Goal: Complete application form

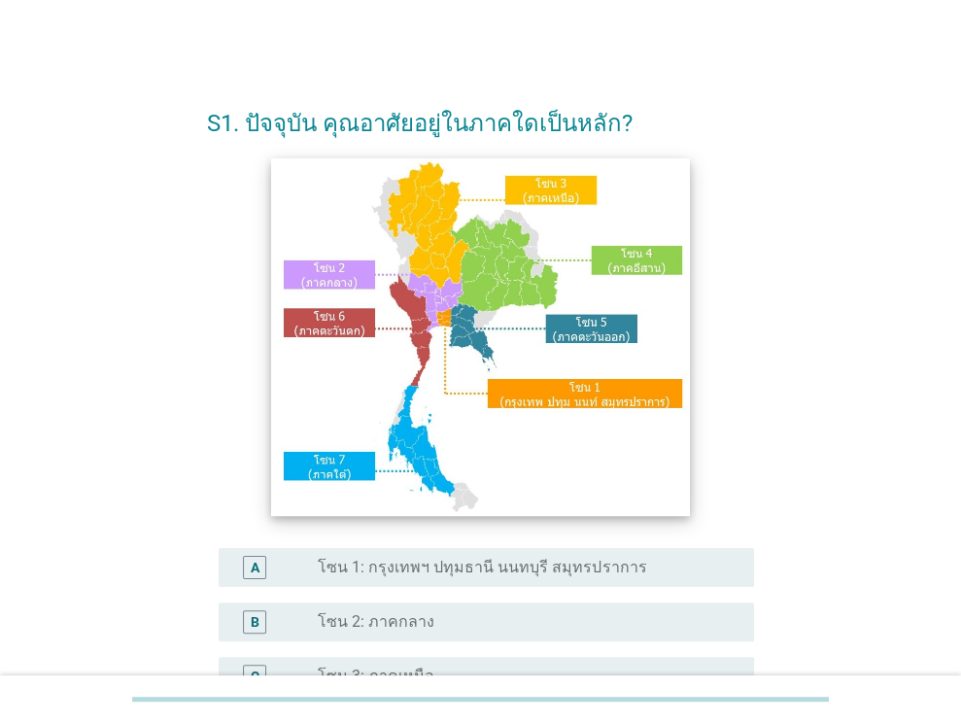
scroll to position [97, 0]
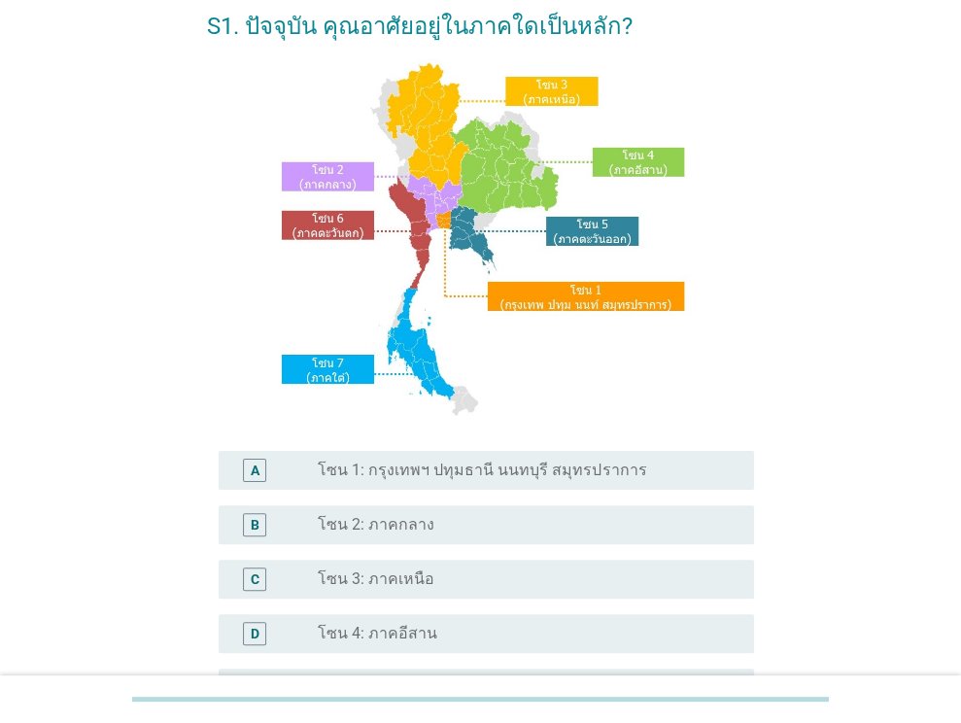
click at [416, 589] on label "โซน 3: ภาคเหนือ" at bounding box center [376, 578] width 117 height 19
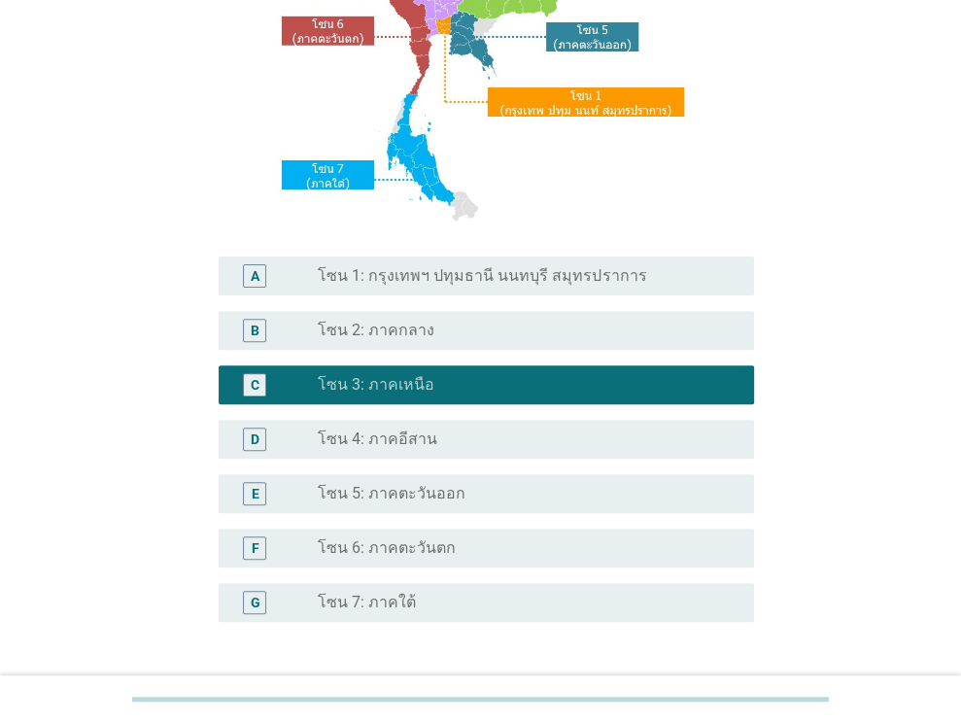
scroll to position [440, 0]
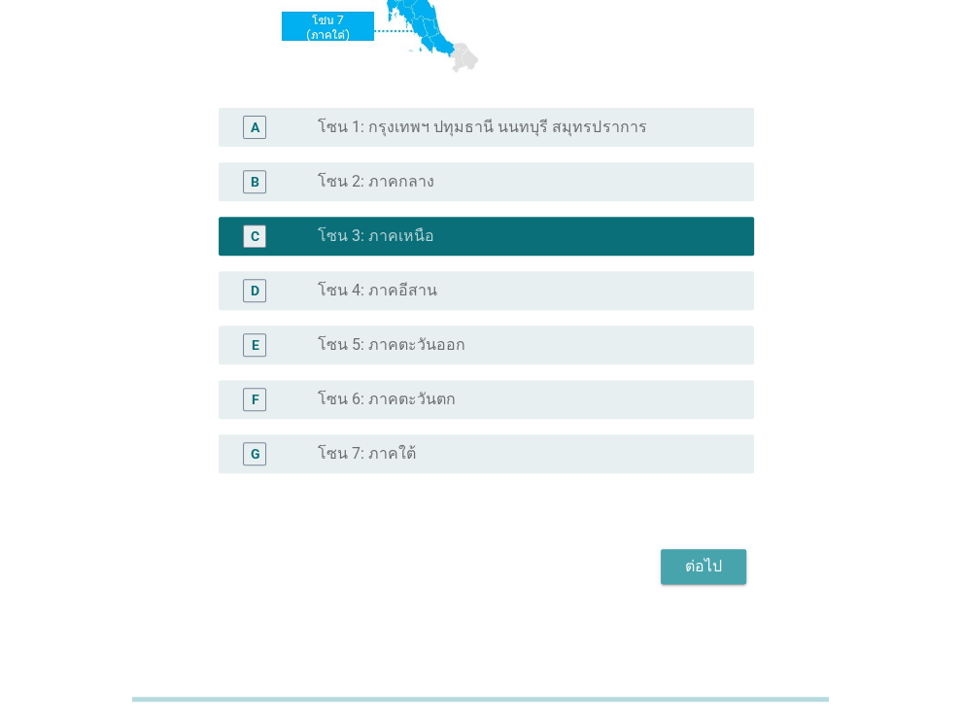
click at [698, 563] on div "ต่อไป" at bounding box center [703, 566] width 54 height 23
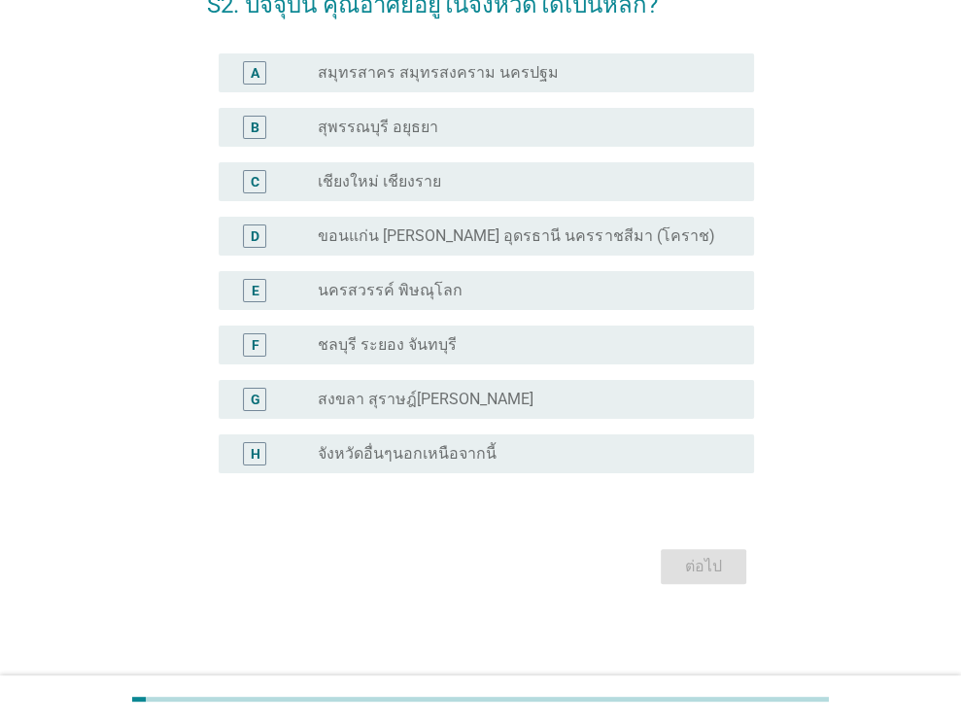
scroll to position [0, 0]
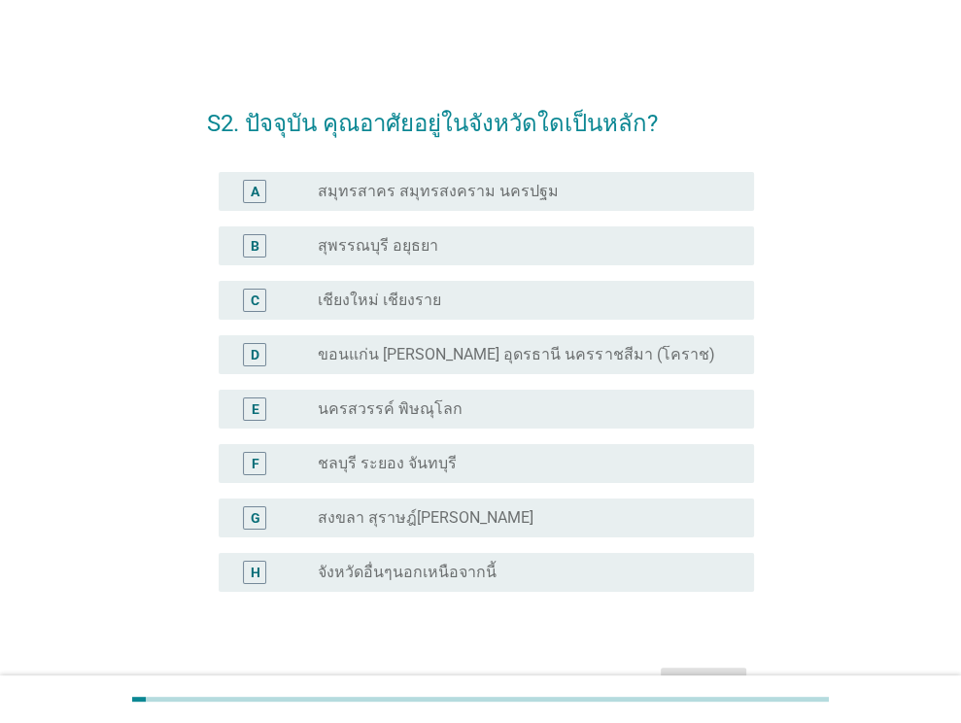
click at [497, 570] on div "radio_button_unchecked จังหวัดอื่นๆนอกเหนือจากนี้" at bounding box center [520, 571] width 405 height 19
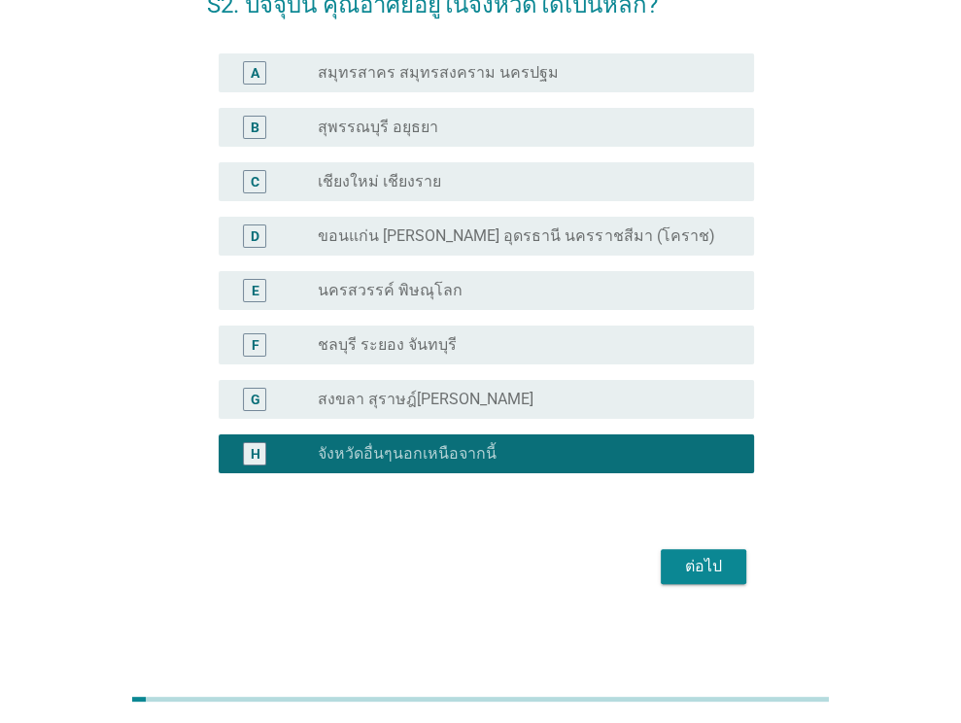
click at [703, 569] on div "ต่อไป" at bounding box center [703, 566] width 54 height 23
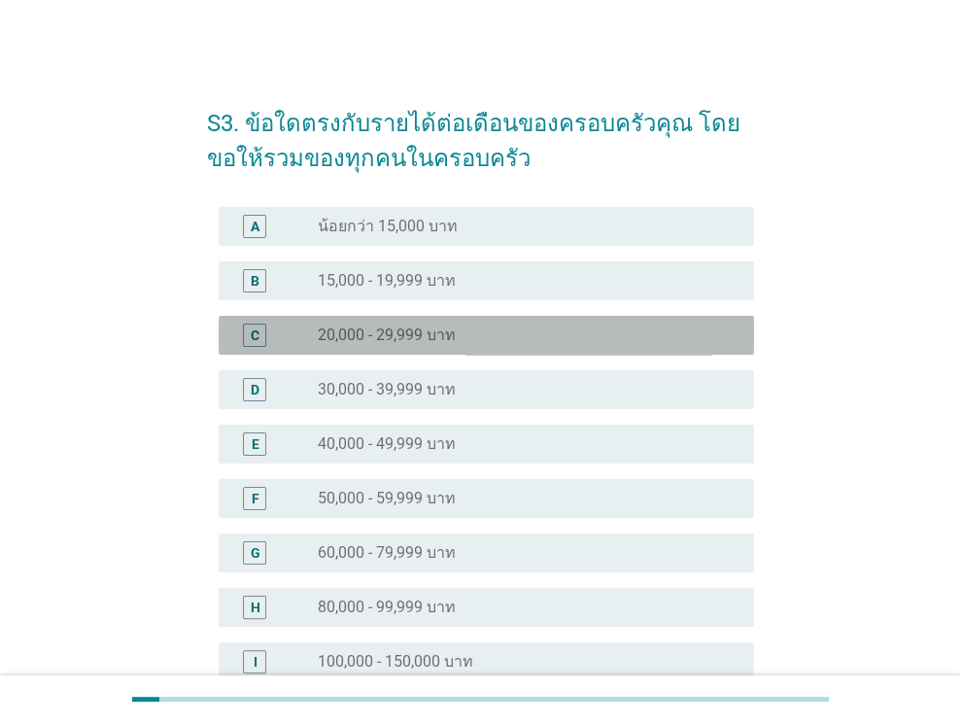
click at [375, 332] on label "20,000 - 29,999 บาท" at bounding box center [387, 334] width 138 height 19
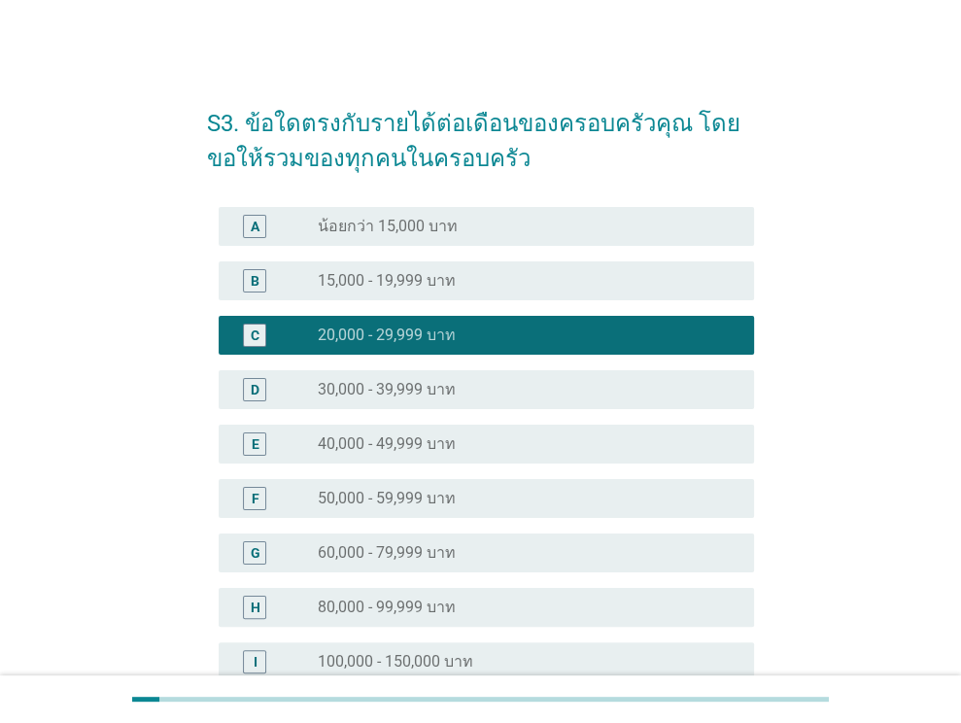
click at [444, 384] on label "30,000 - 39,999 บาท" at bounding box center [387, 389] width 138 height 19
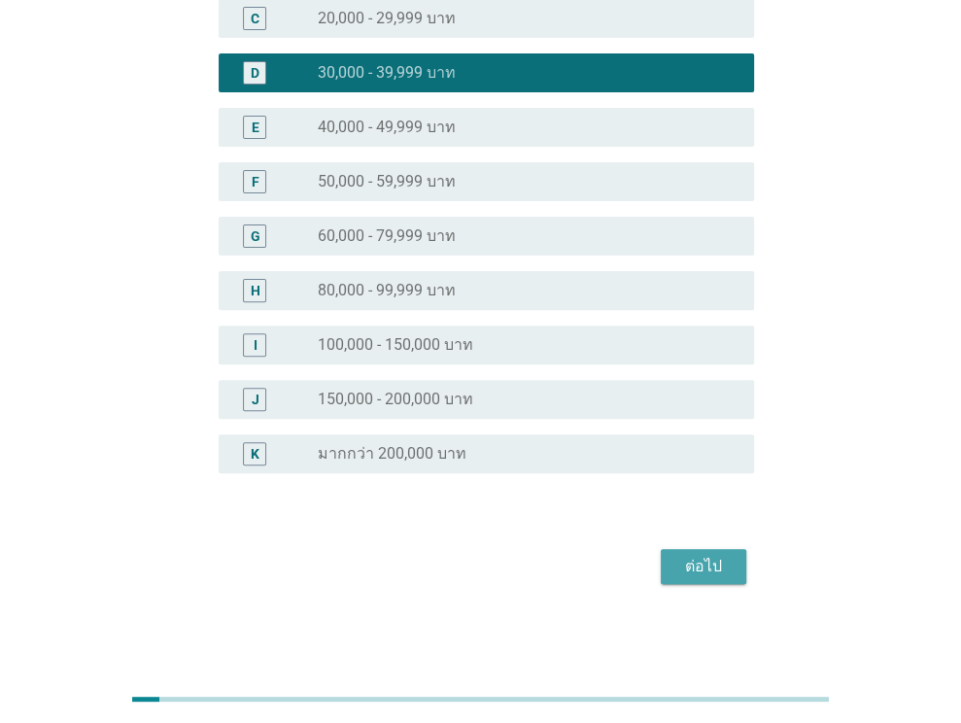
click at [704, 562] on div "ต่อไป" at bounding box center [703, 566] width 54 height 23
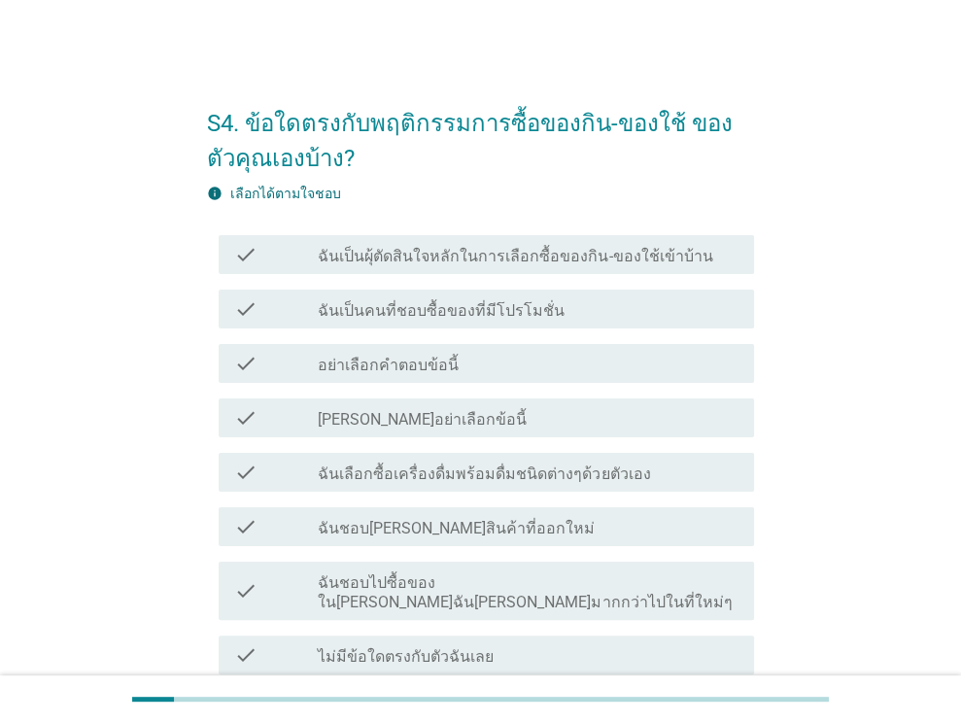
click at [392, 307] on label "ฉันเป็นคนที่ชอบซื้อของที่มีโปรโมชั่น" at bounding box center [441, 310] width 247 height 19
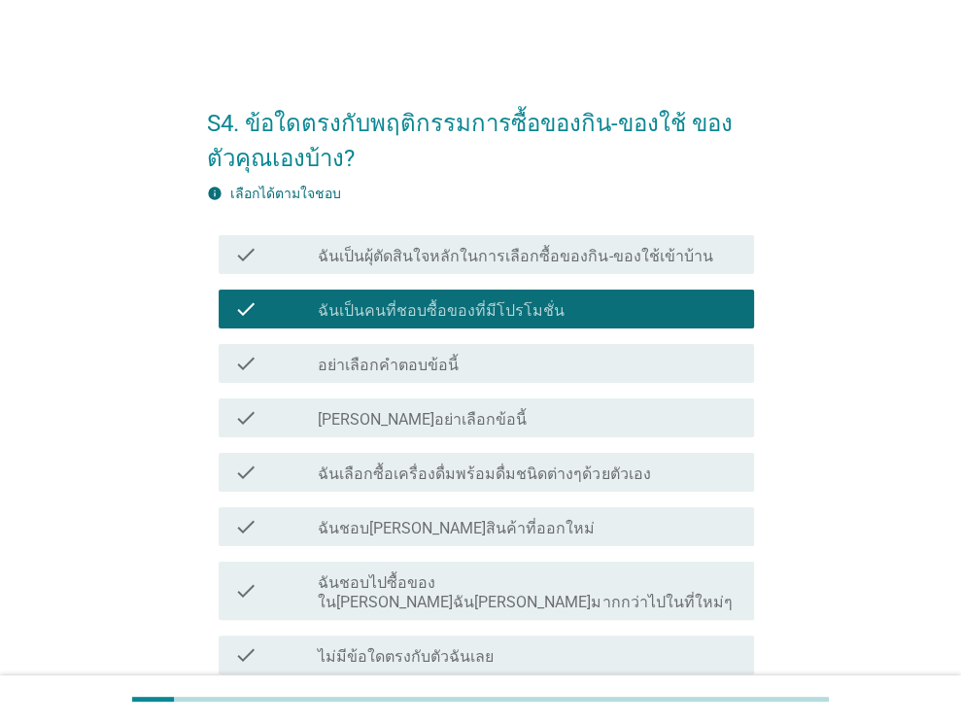
click at [417, 255] on label "ฉันเป็นผุ้ตัดสินใจหลักในการเลือกซื้อของกิน-ของใช้เข้าบ้าน" at bounding box center [515, 256] width 394 height 19
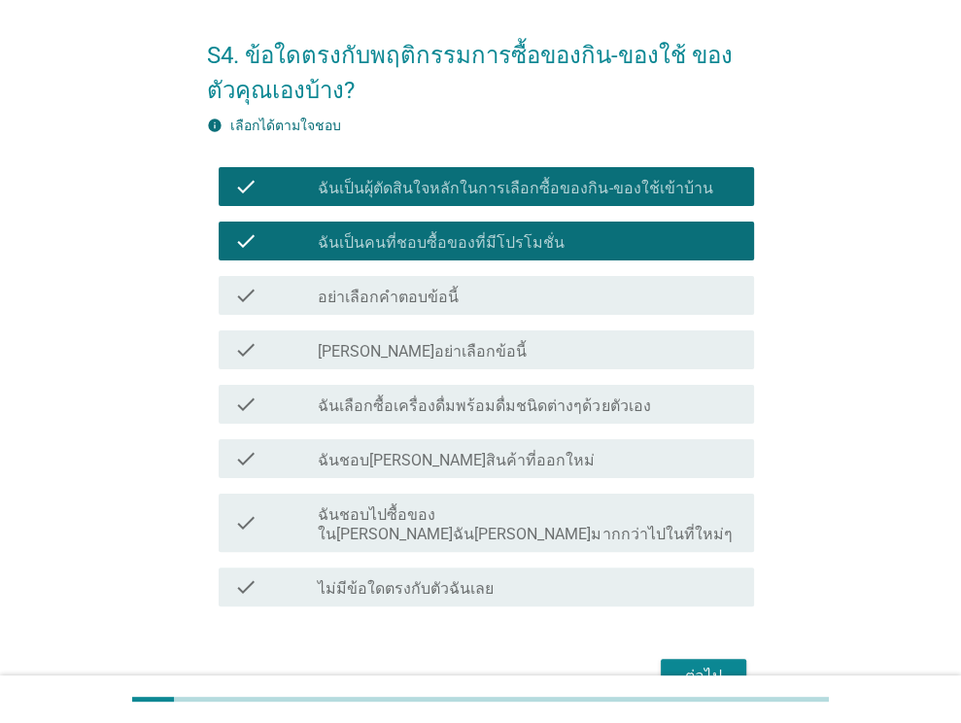
scroll to position [97, 0]
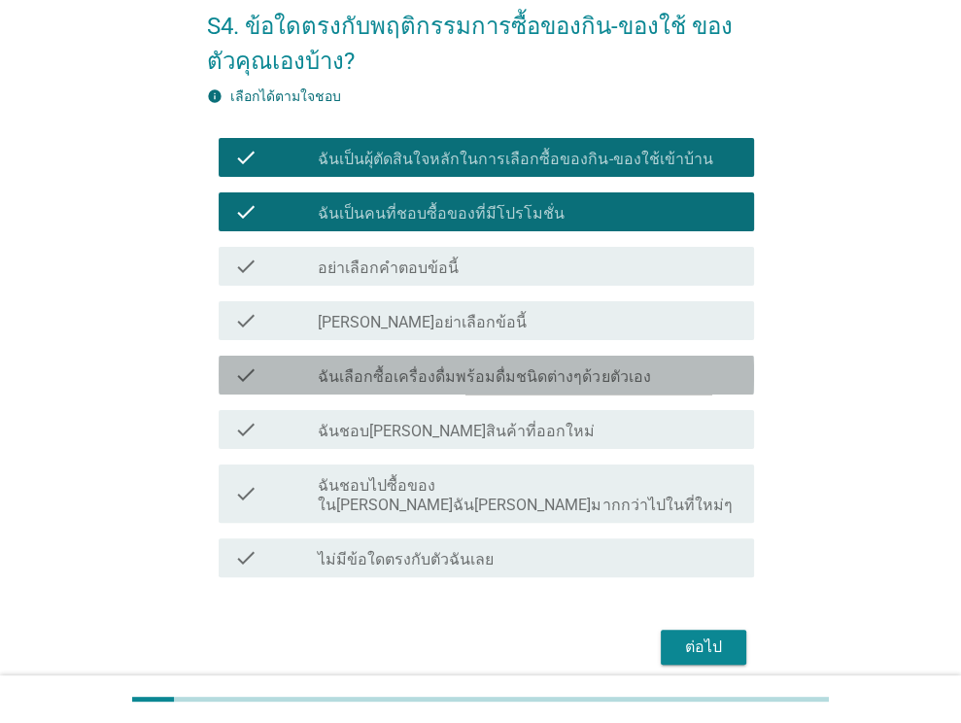
click at [474, 385] on label "ฉันเลือกซื้อเครื่องดื่มพร้อมดื่มชนิดต่างๆด้วยตัวเอง" at bounding box center [484, 376] width 332 height 19
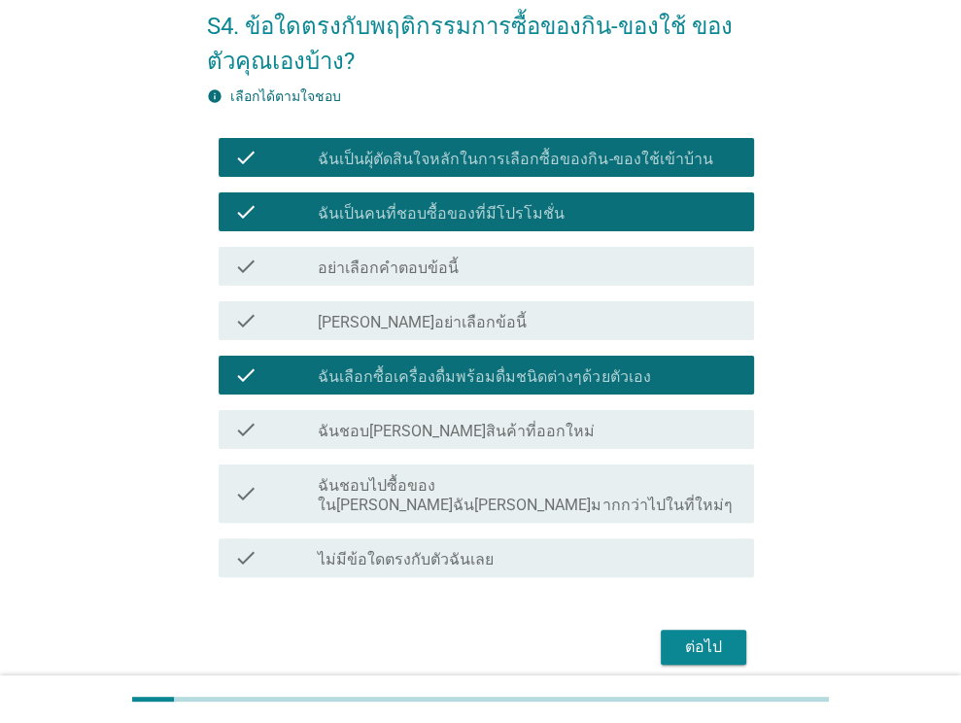
click at [699, 635] on div "ต่อไป" at bounding box center [703, 646] width 54 height 23
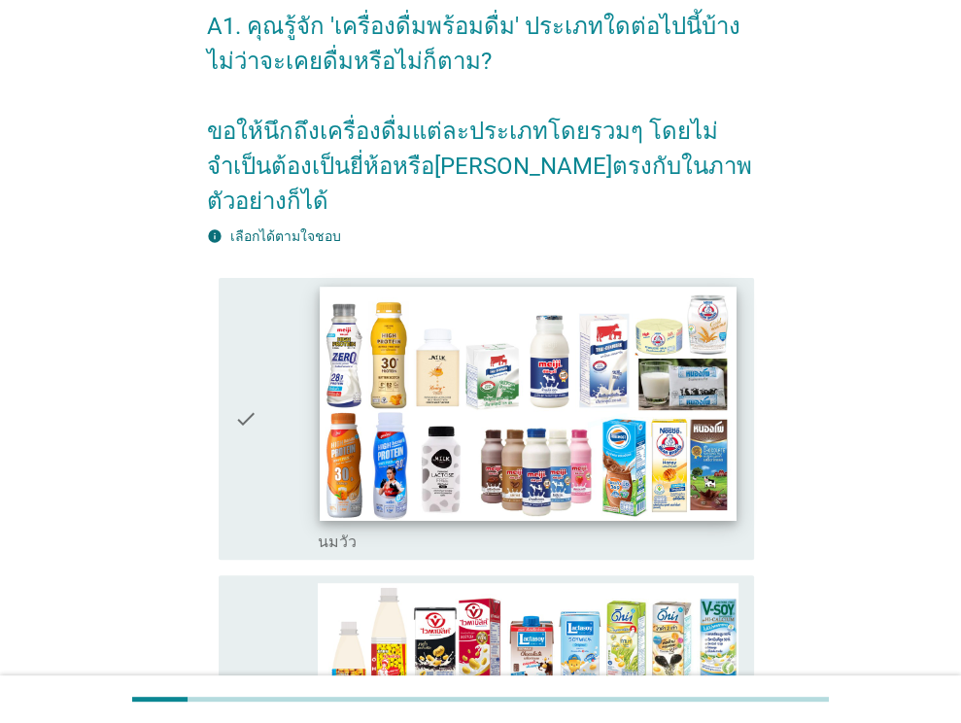
click at [502, 368] on img at bounding box center [529, 404] width 416 height 234
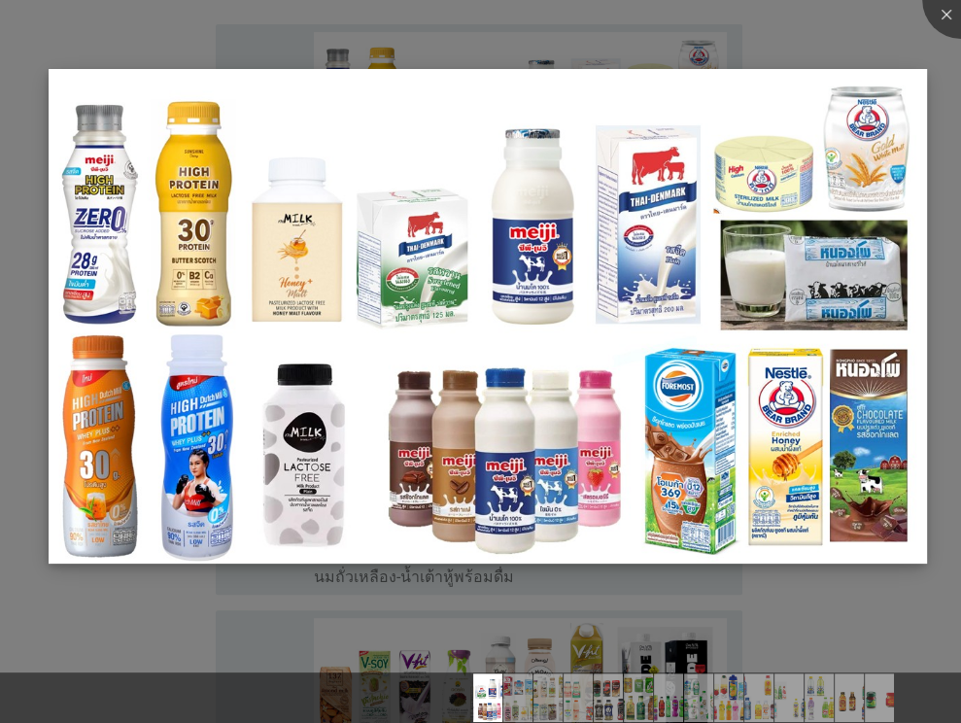
scroll to position [389, 0]
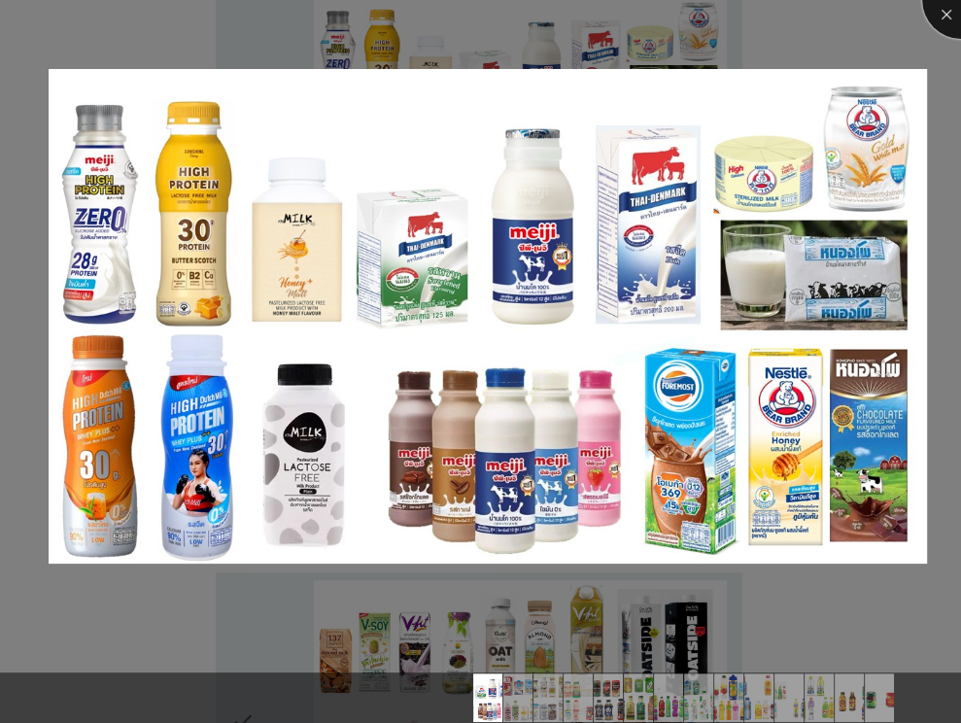
drag, startPoint x: 951, startPoint y: 19, endPoint x: 886, endPoint y: 42, distance: 68.8
click at [951, 18] on div at bounding box center [961, 0] width 78 height 78
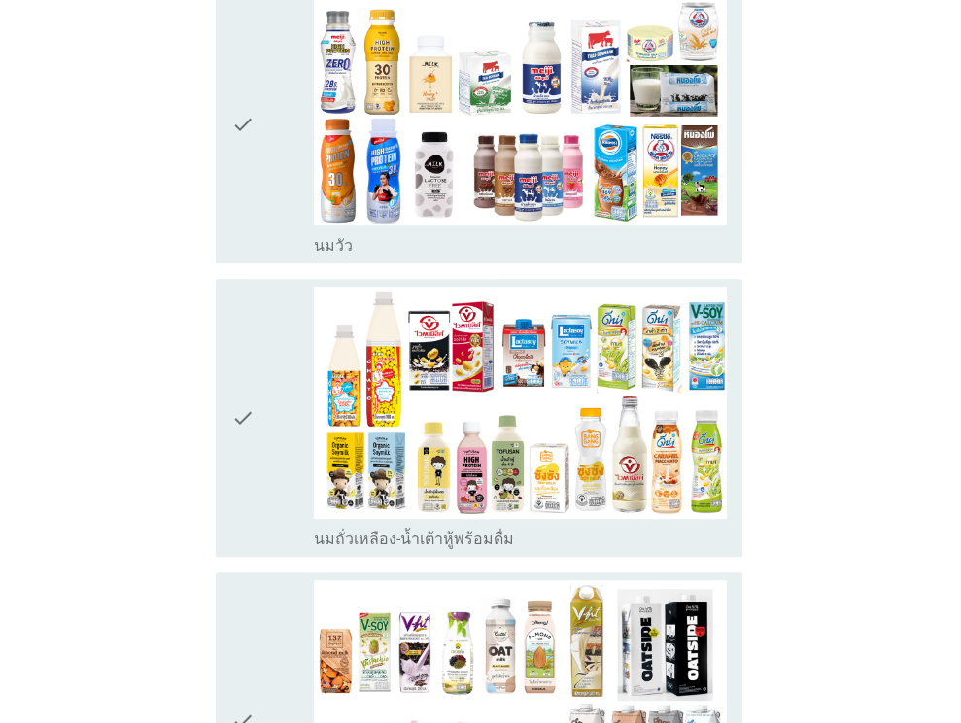
click at [253, 112] on icon "check" at bounding box center [242, 125] width 23 height 262
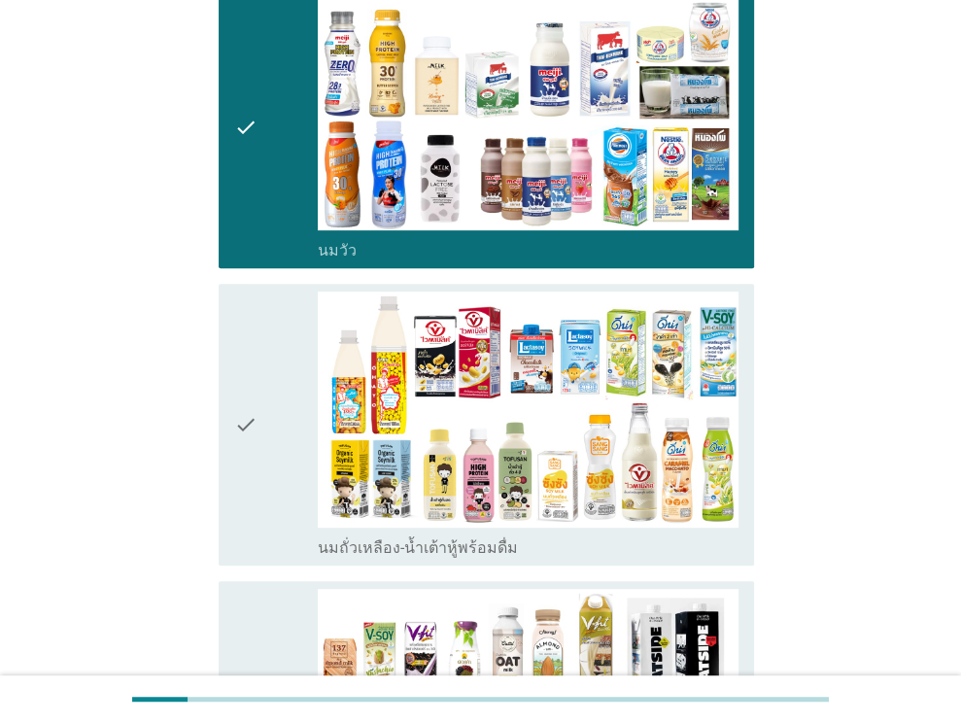
click at [268, 380] on div "check" at bounding box center [276, 424] width 85 height 266
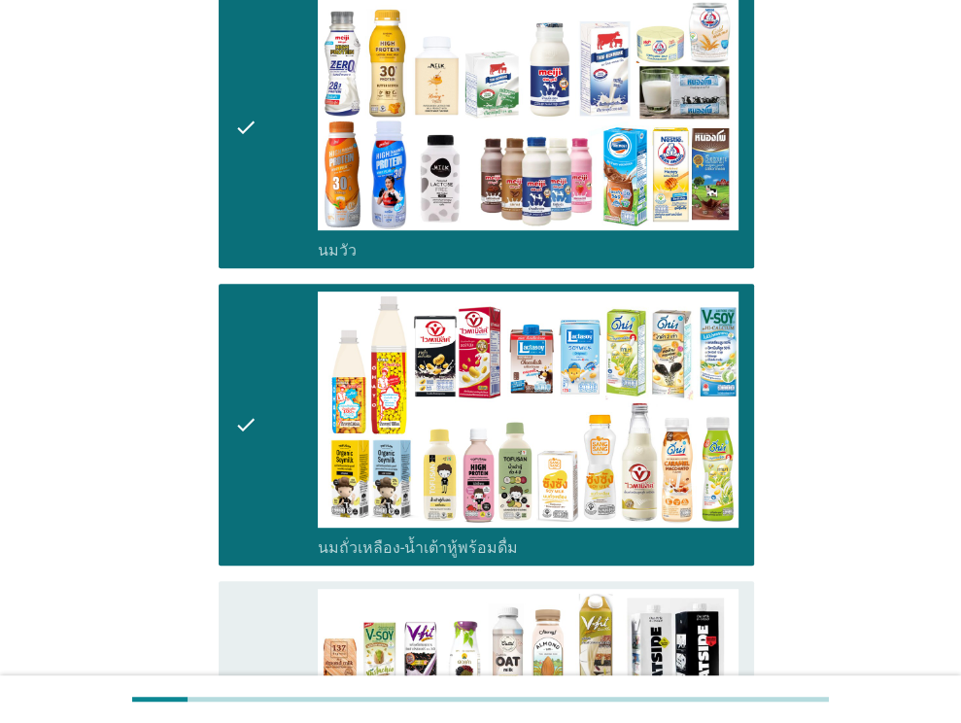
scroll to position [680, 0]
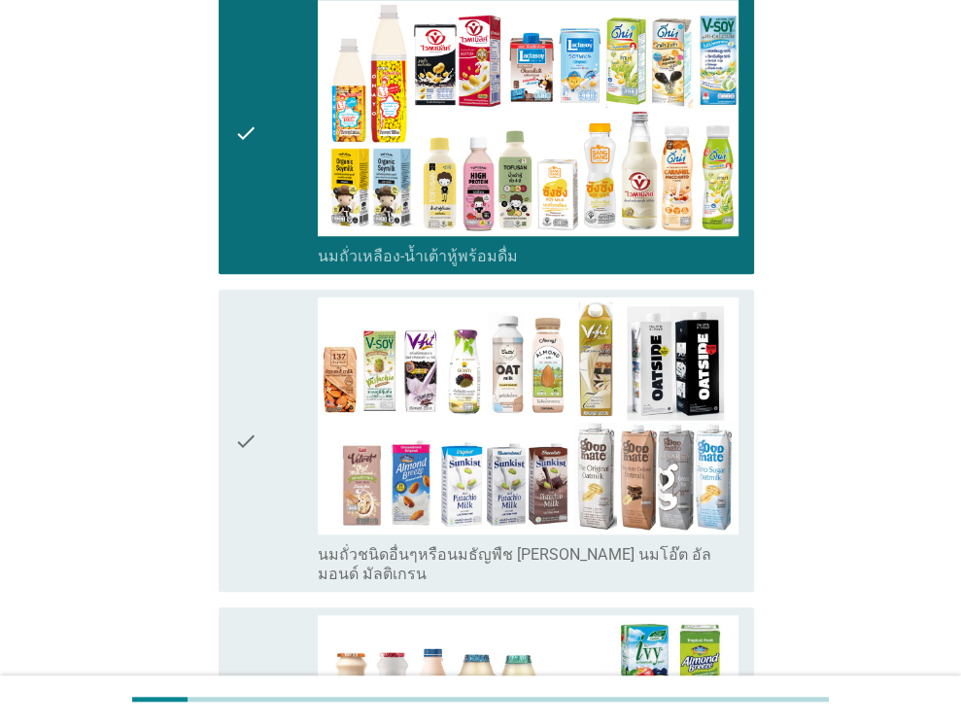
click at [264, 350] on div "check" at bounding box center [276, 440] width 85 height 286
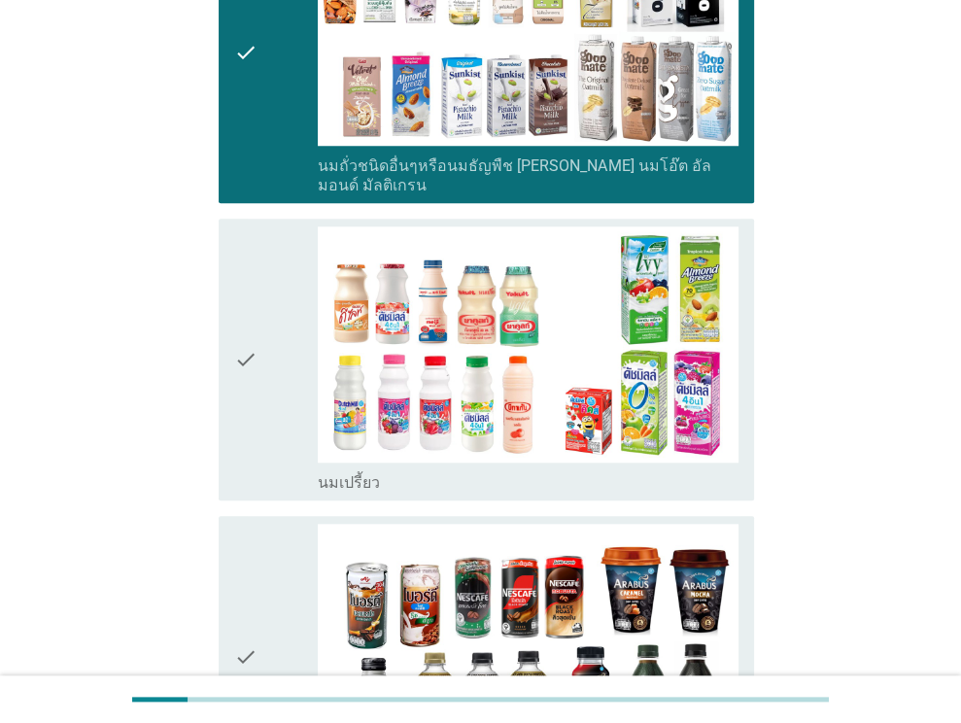
click at [252, 300] on icon "check" at bounding box center [245, 359] width 23 height 266
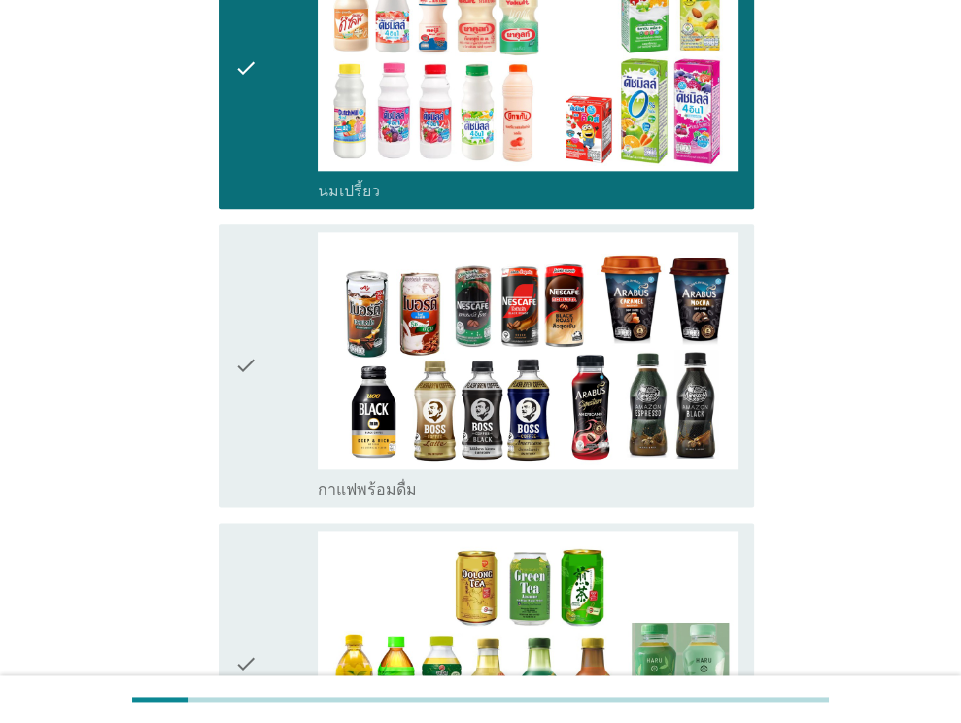
click at [252, 300] on icon "check" at bounding box center [245, 365] width 23 height 266
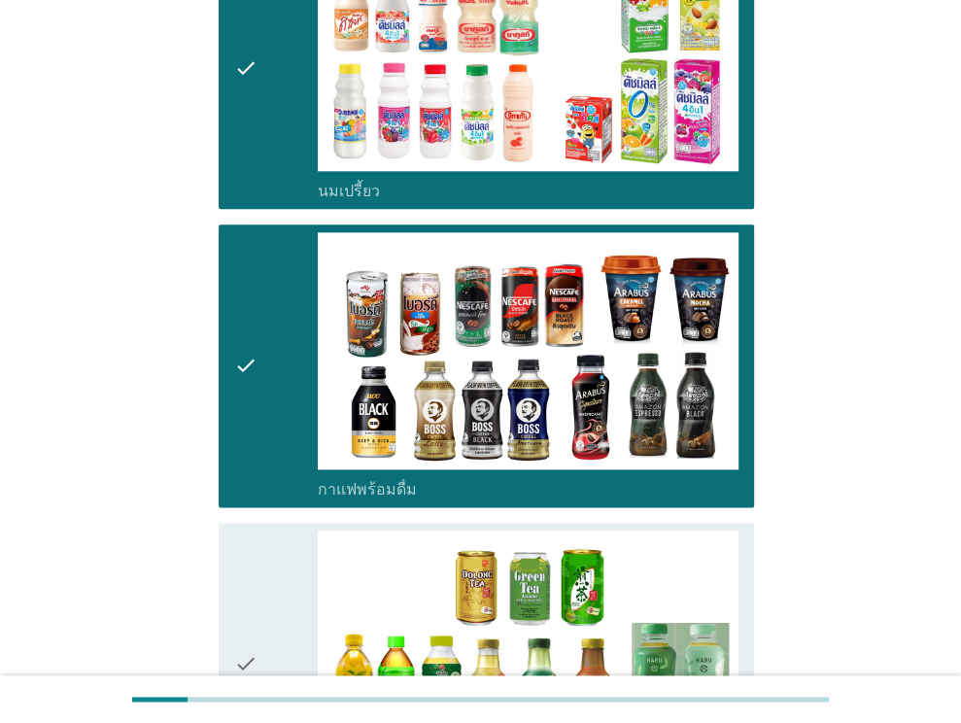
scroll to position [1749, 0]
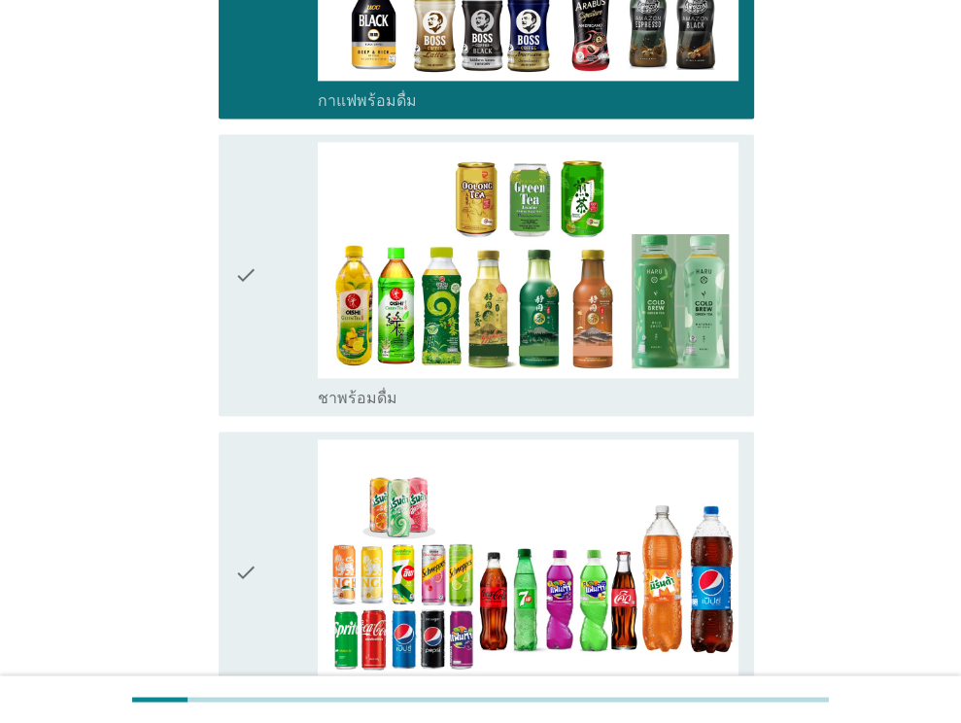
click at [255, 270] on icon "check" at bounding box center [245, 275] width 23 height 266
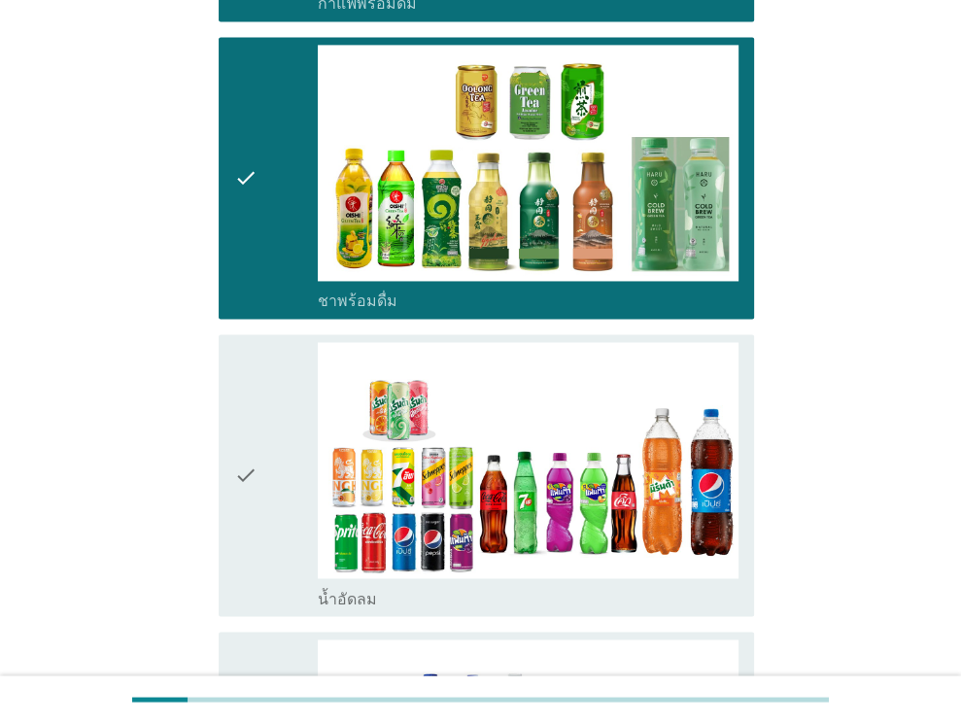
click at [259, 342] on div "check" at bounding box center [276, 475] width 85 height 266
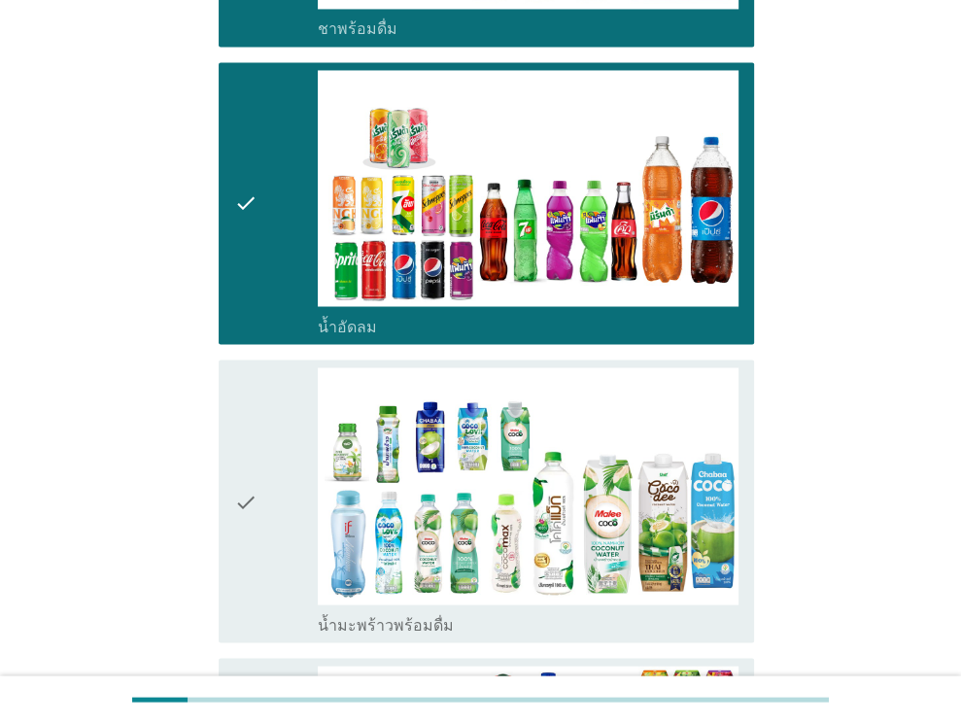
scroll to position [2332, 0]
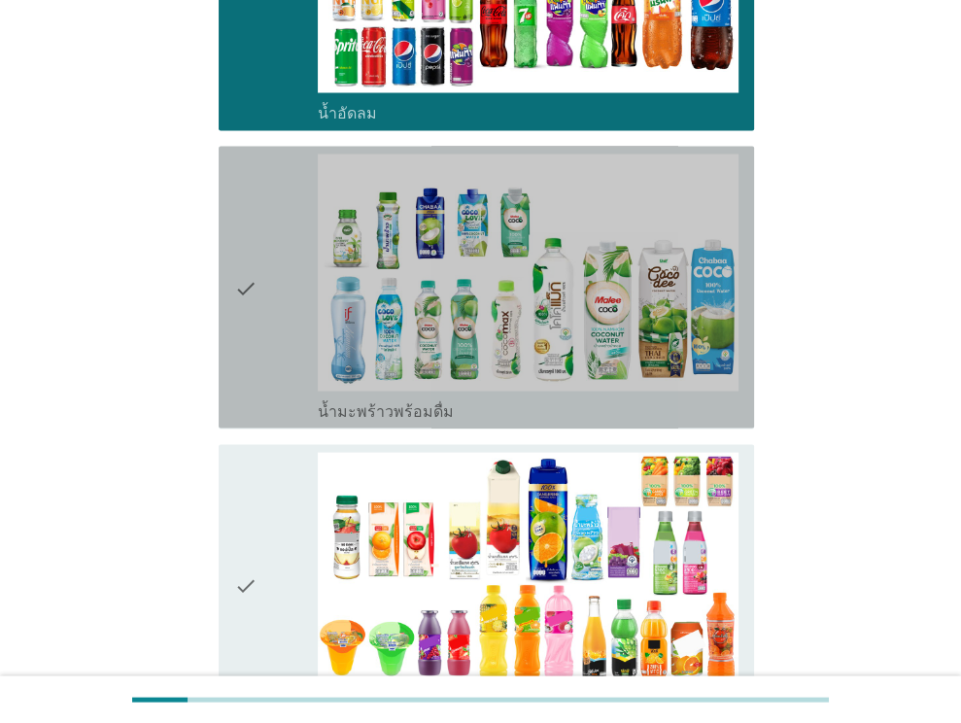
click at [265, 283] on div "check" at bounding box center [276, 286] width 85 height 266
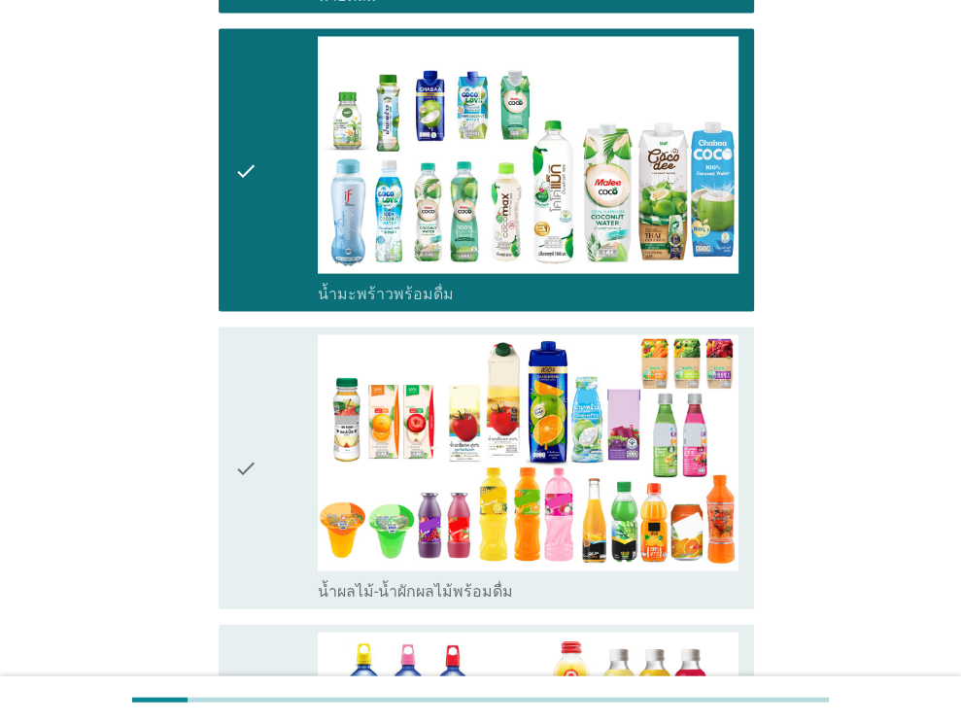
scroll to position [2526, 0]
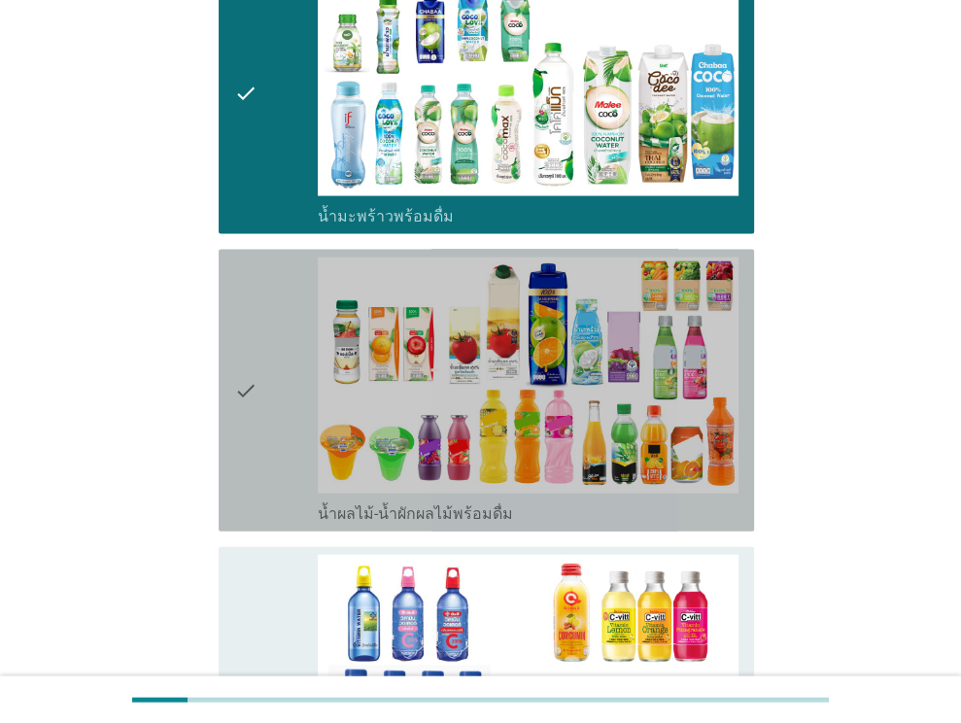
click at [265, 283] on div "check" at bounding box center [276, 390] width 85 height 266
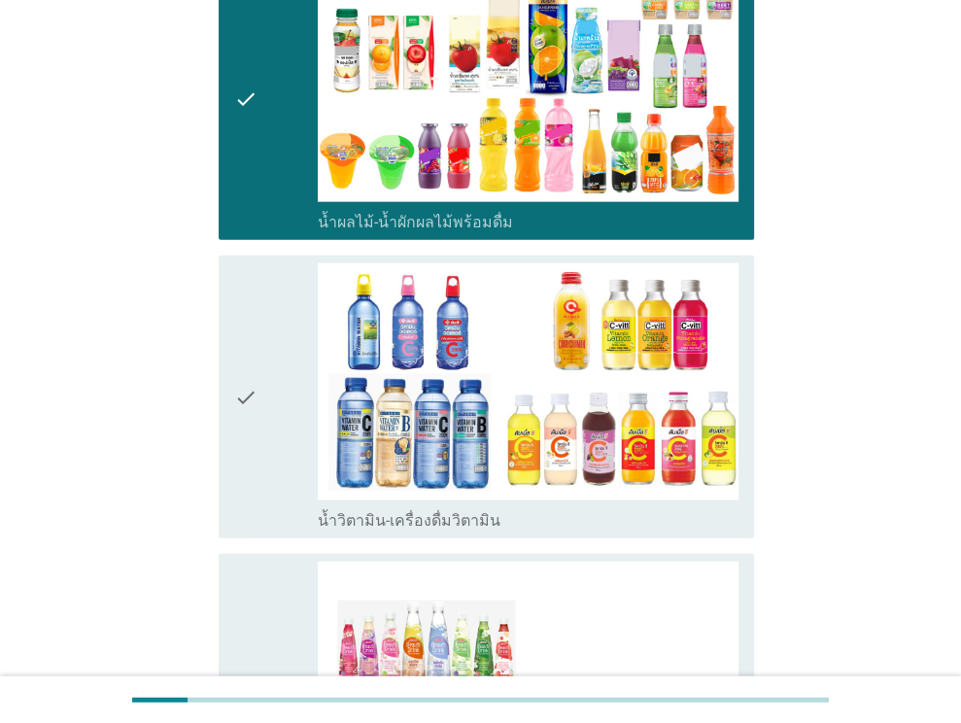
click at [266, 282] on div "check" at bounding box center [276, 396] width 85 height 266
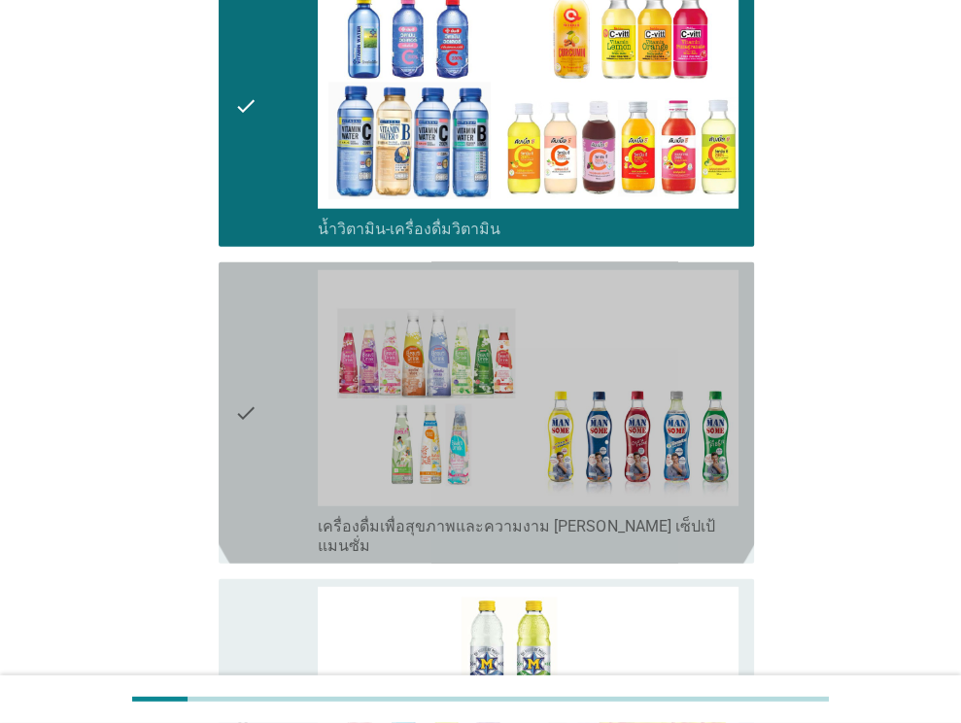
click at [266, 282] on div "check" at bounding box center [276, 413] width 85 height 286
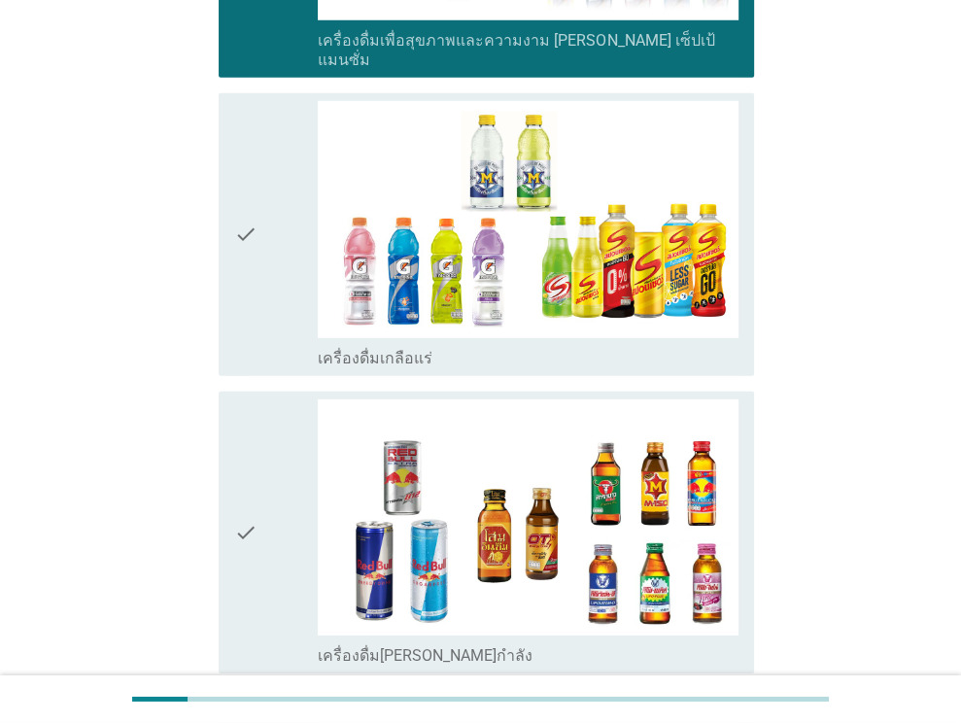
click at [266, 282] on div "check" at bounding box center [276, 234] width 85 height 266
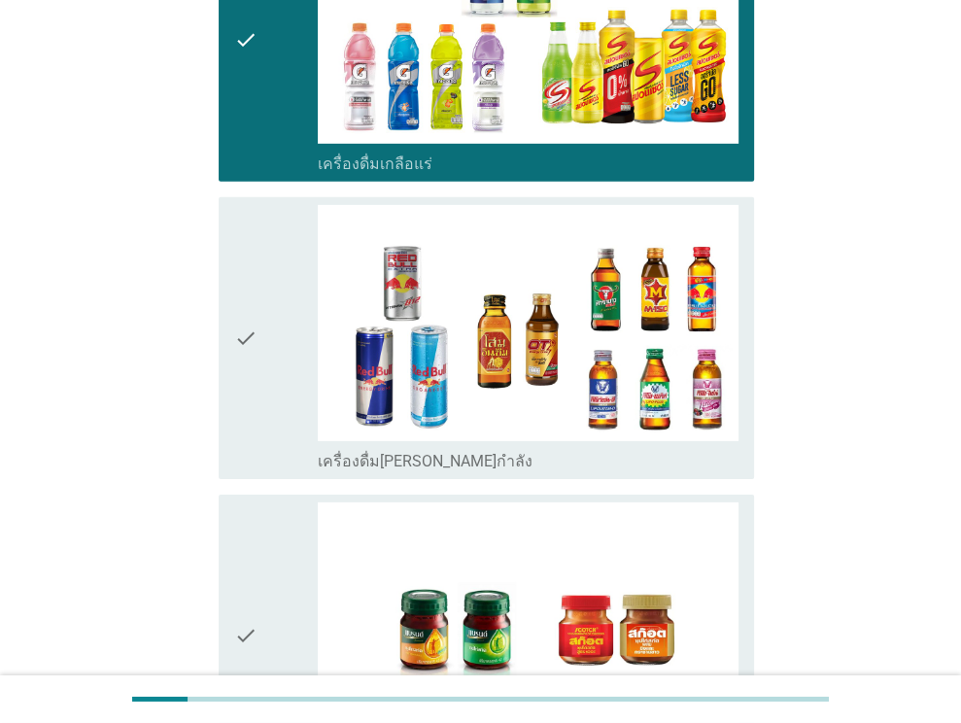
click at [266, 282] on div "check" at bounding box center [276, 338] width 85 height 266
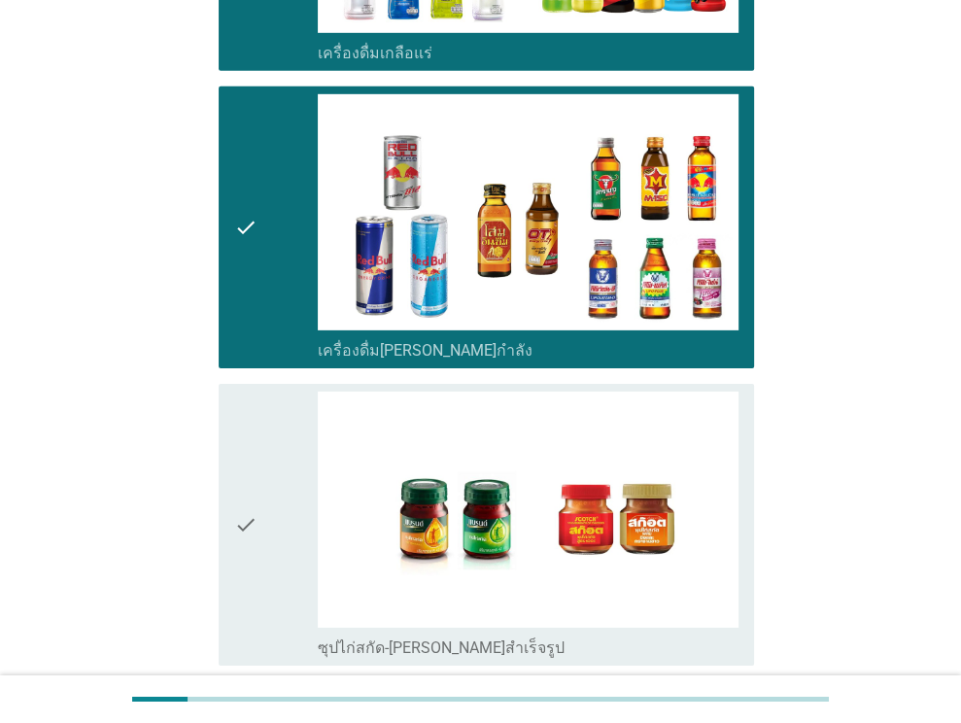
scroll to position [4041, 0]
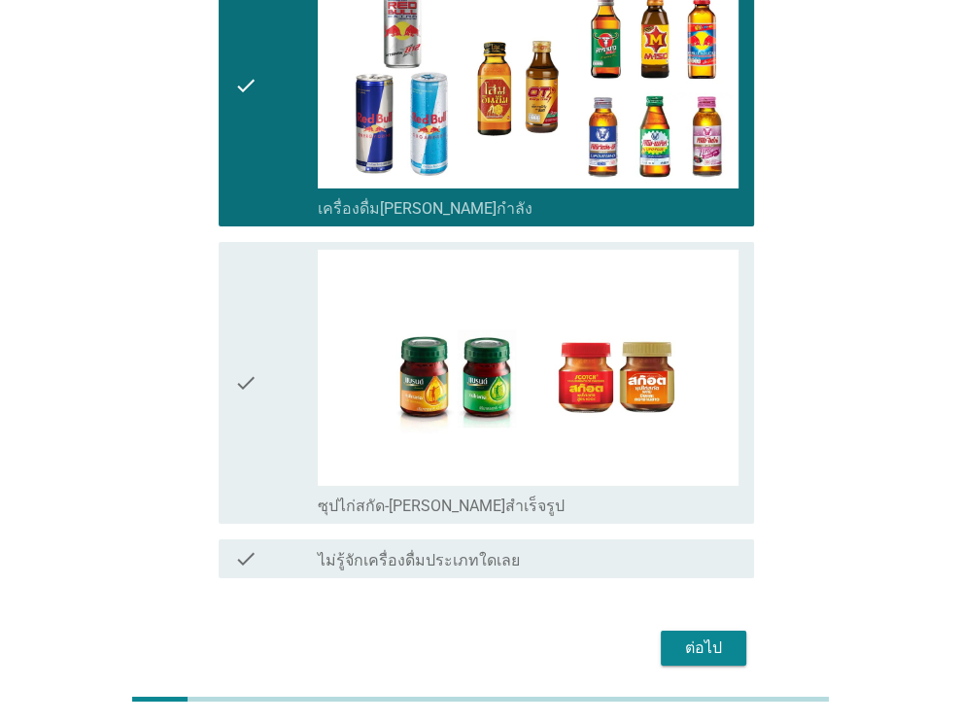
click at [266, 282] on div "check" at bounding box center [276, 383] width 85 height 266
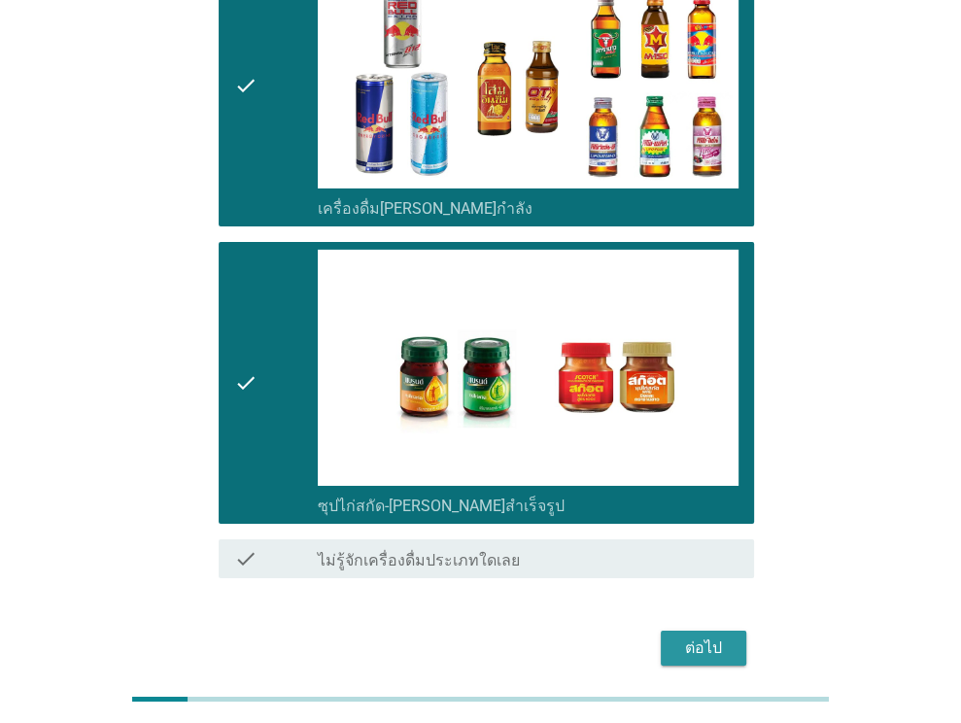
click at [698, 636] on div "ต่อไป" at bounding box center [703, 647] width 54 height 23
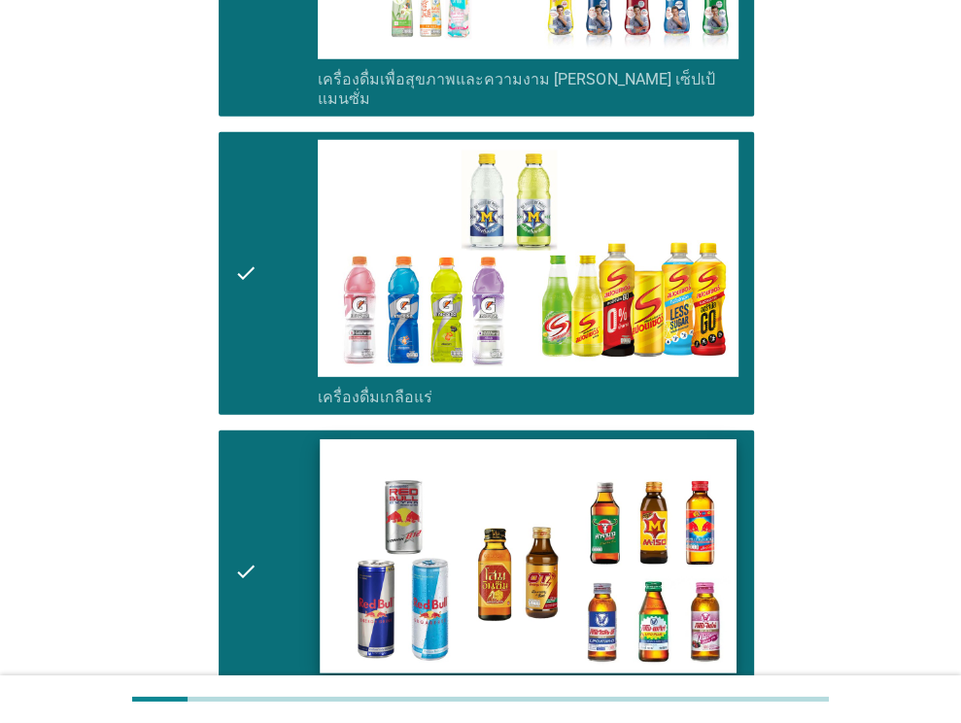
scroll to position [0, 0]
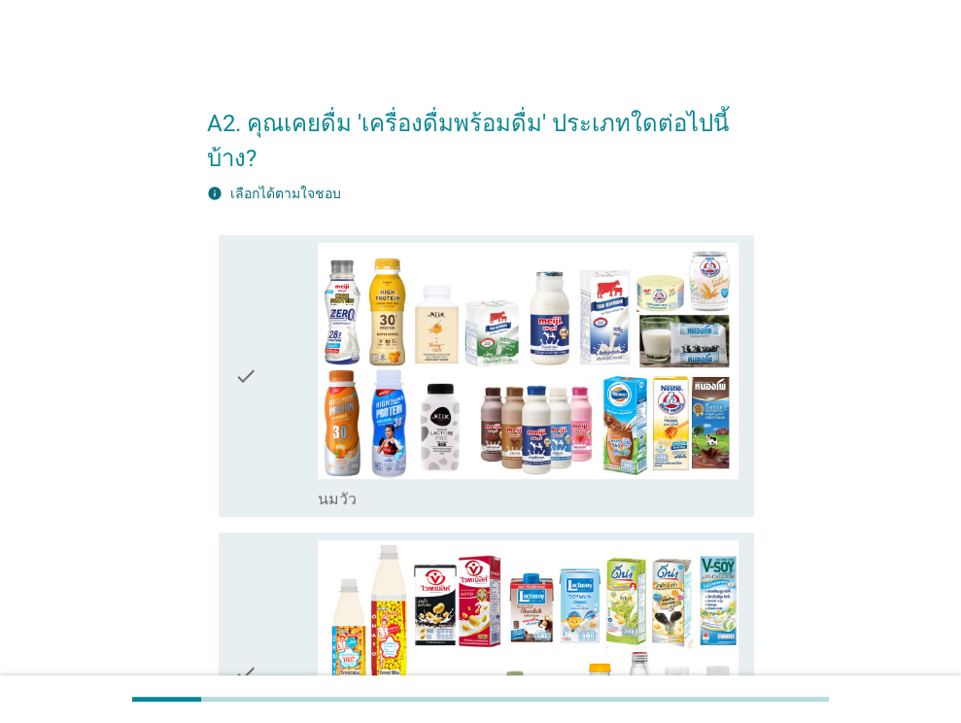
click at [241, 355] on icon "check" at bounding box center [245, 376] width 23 height 266
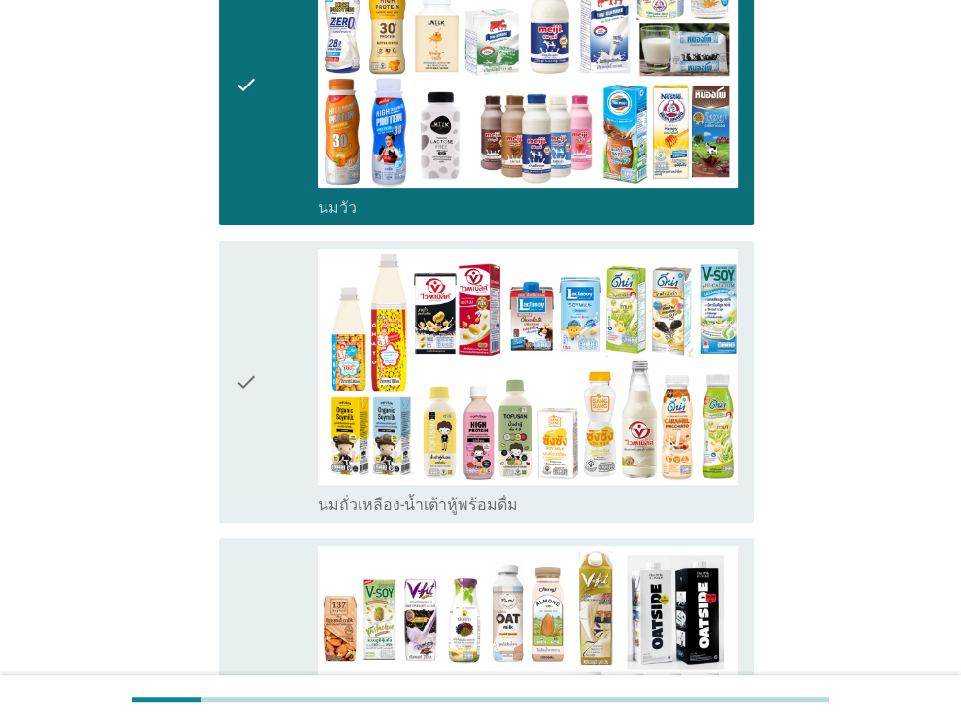
click at [241, 355] on icon "check" at bounding box center [245, 382] width 23 height 266
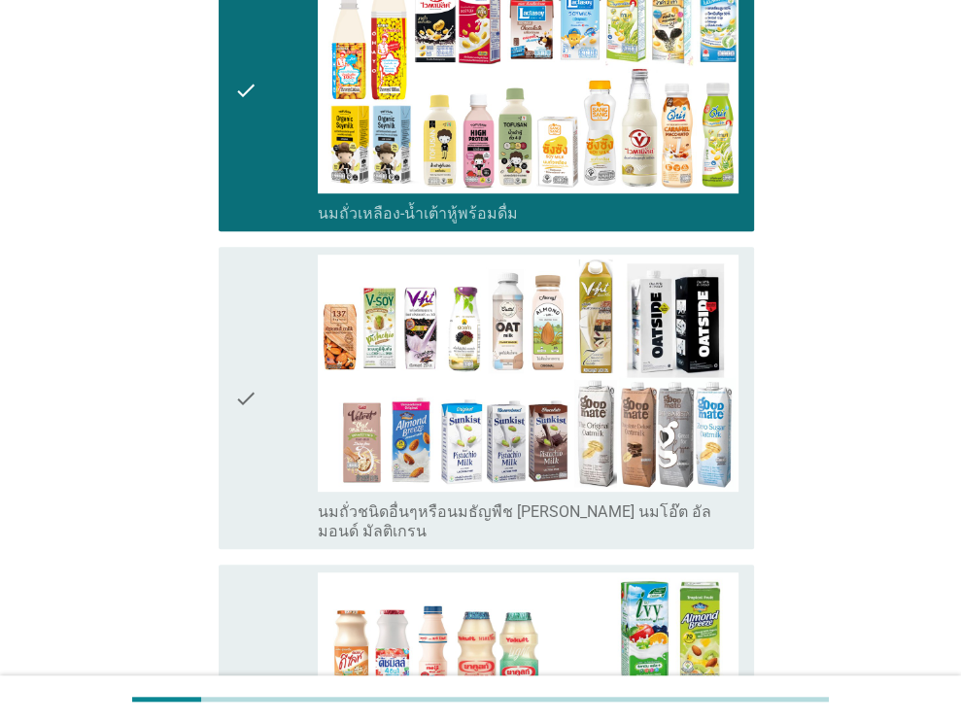
click at [245, 336] on icon "check" at bounding box center [245, 398] width 23 height 286
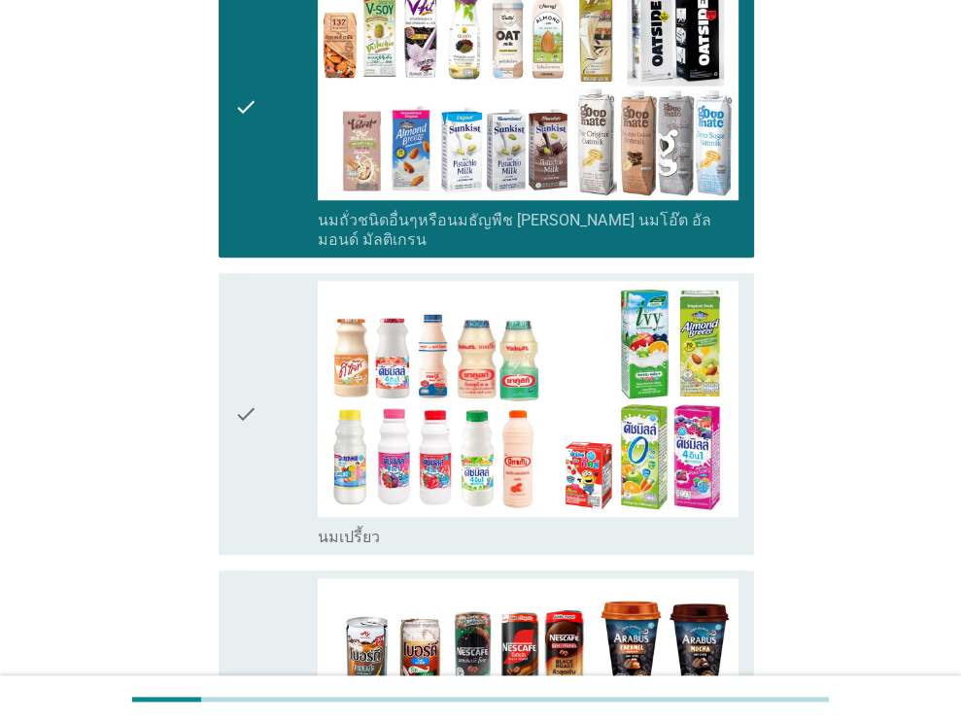
click at [245, 336] on icon "check" at bounding box center [245, 414] width 23 height 266
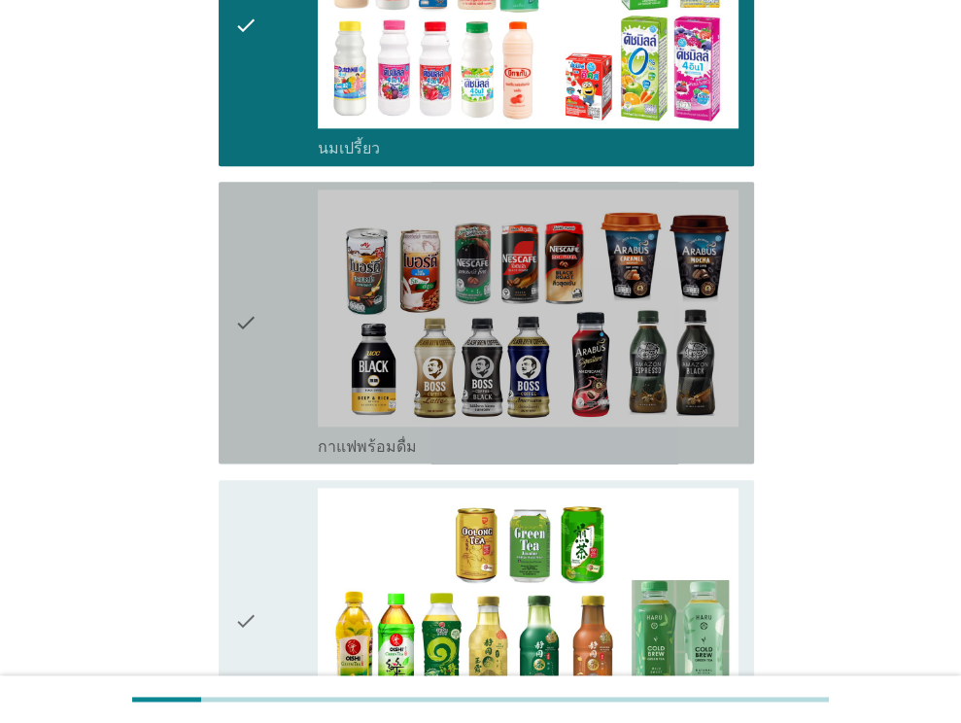
click at [245, 336] on icon "check" at bounding box center [245, 322] width 23 height 266
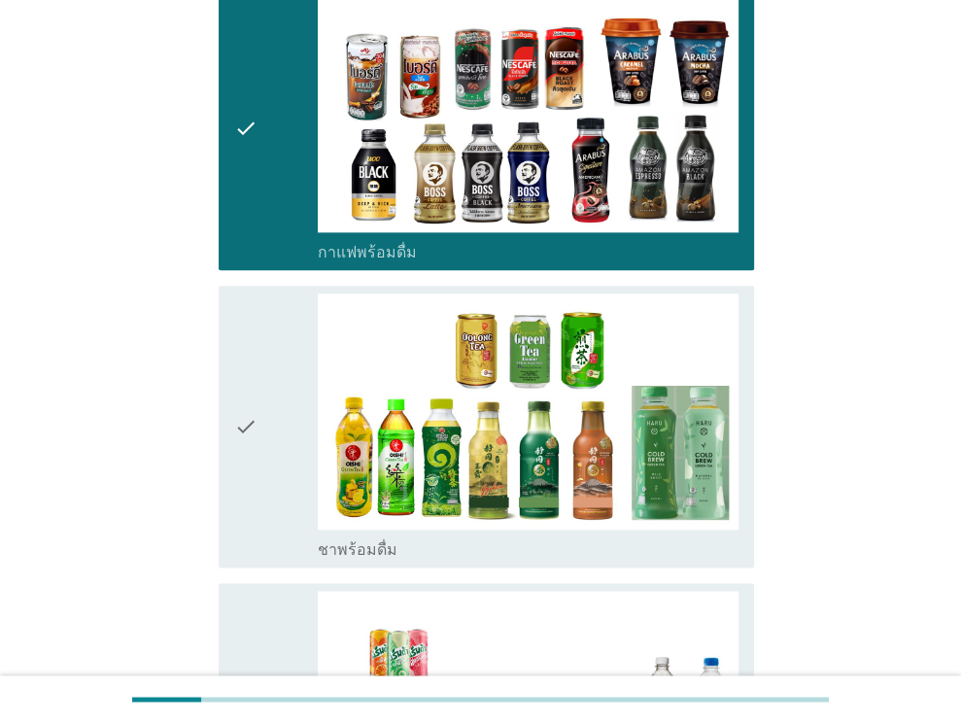
click at [245, 336] on icon "check" at bounding box center [245, 426] width 23 height 266
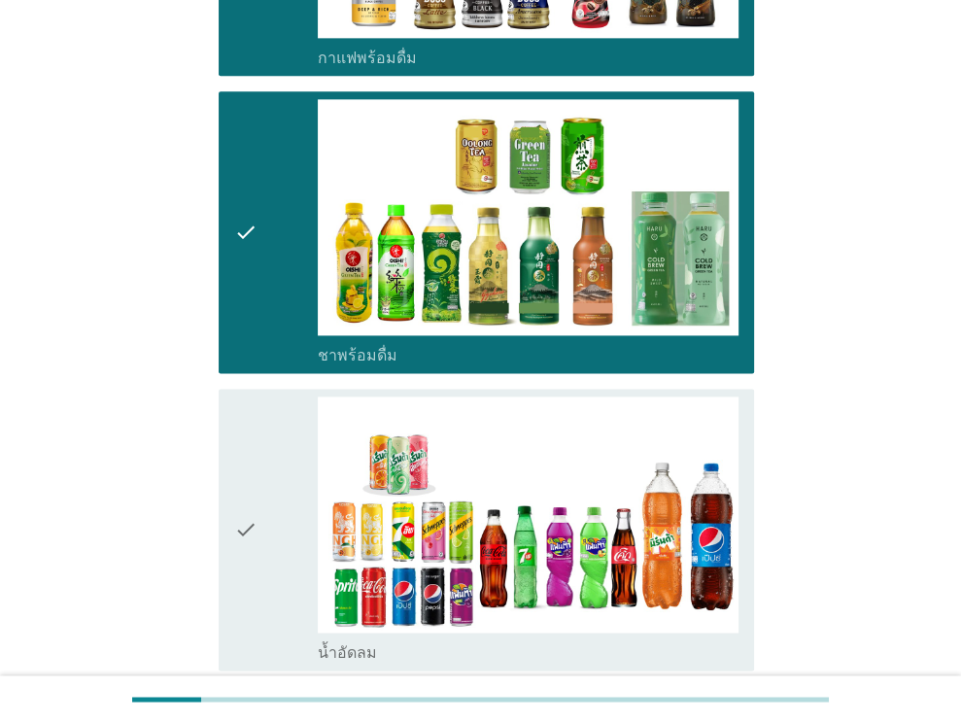
click at [254, 396] on icon "check" at bounding box center [245, 529] width 23 height 266
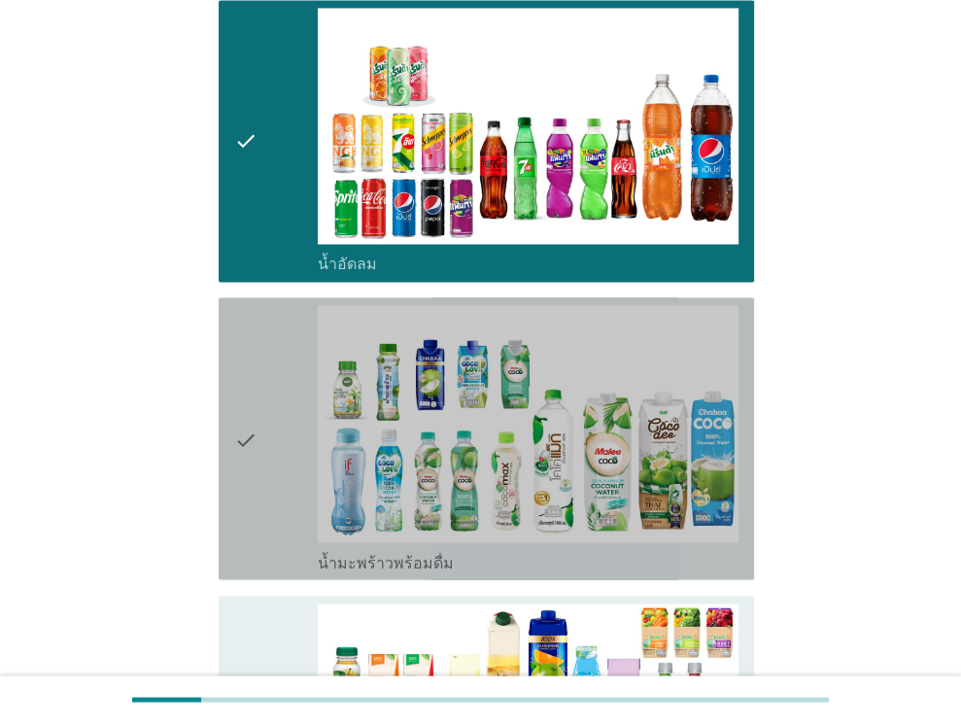
click at [254, 367] on icon "check" at bounding box center [245, 438] width 23 height 266
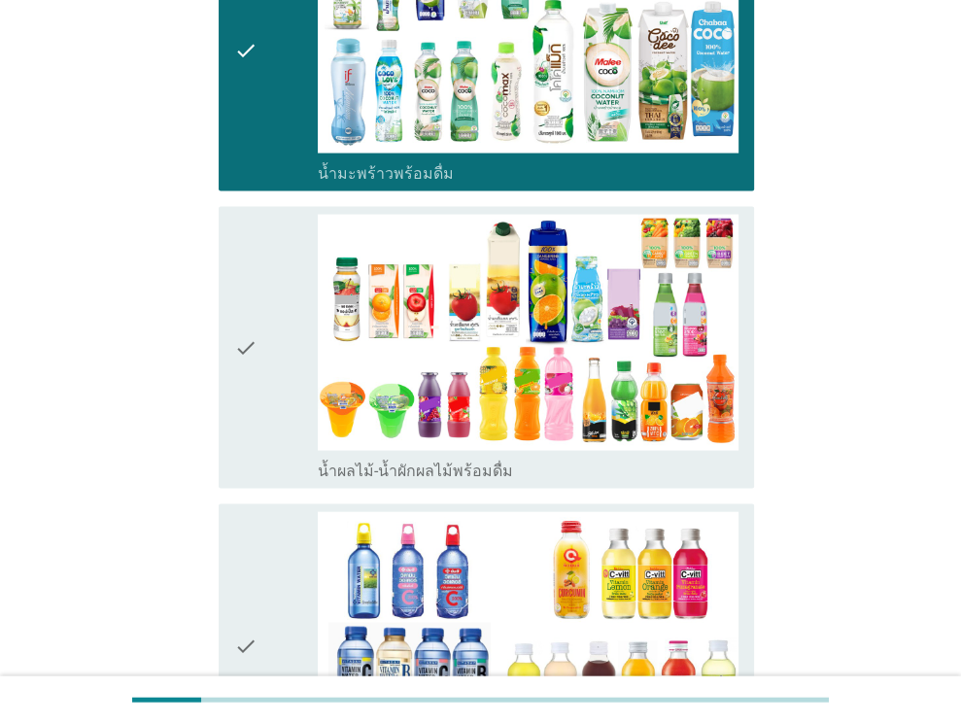
click at [254, 367] on icon "check" at bounding box center [245, 348] width 23 height 266
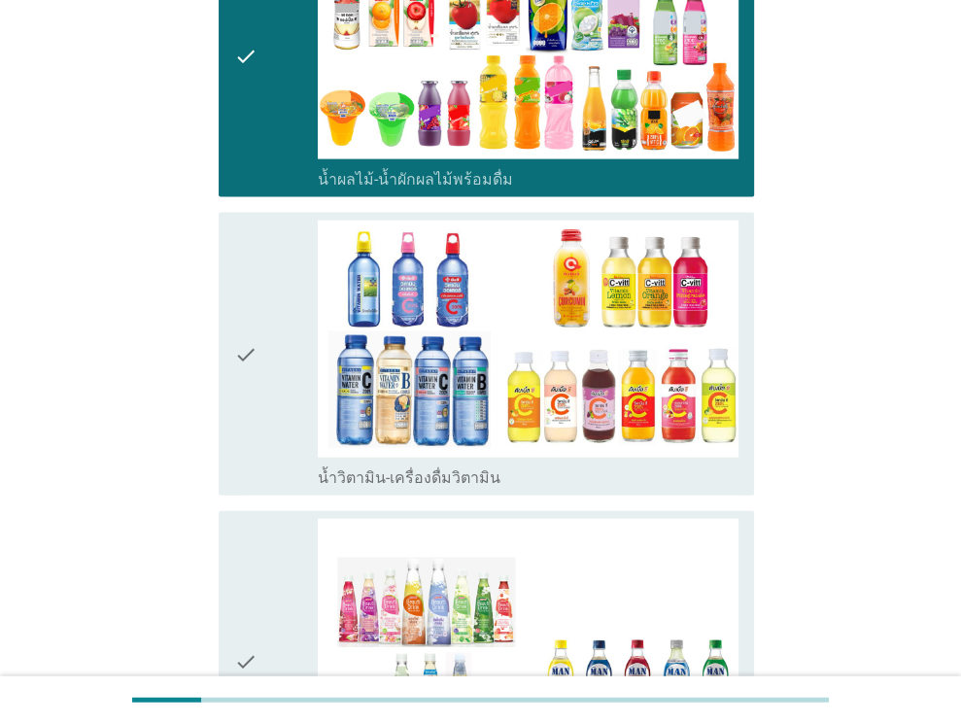
click at [254, 367] on icon "check" at bounding box center [245, 354] width 23 height 266
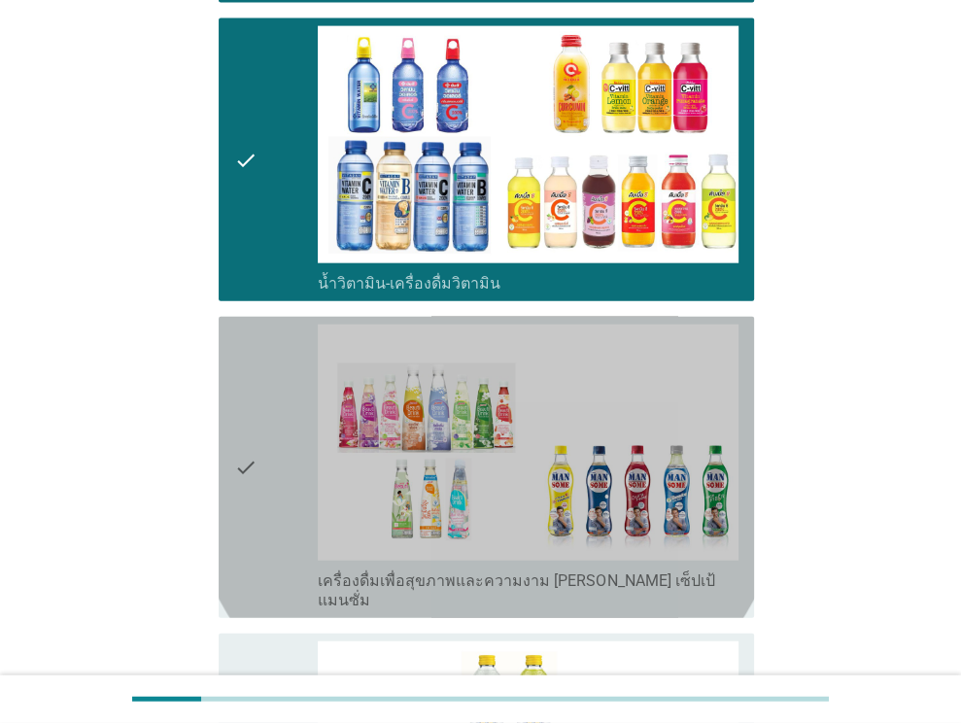
click at [254, 367] on icon "check" at bounding box center [245, 467] width 23 height 286
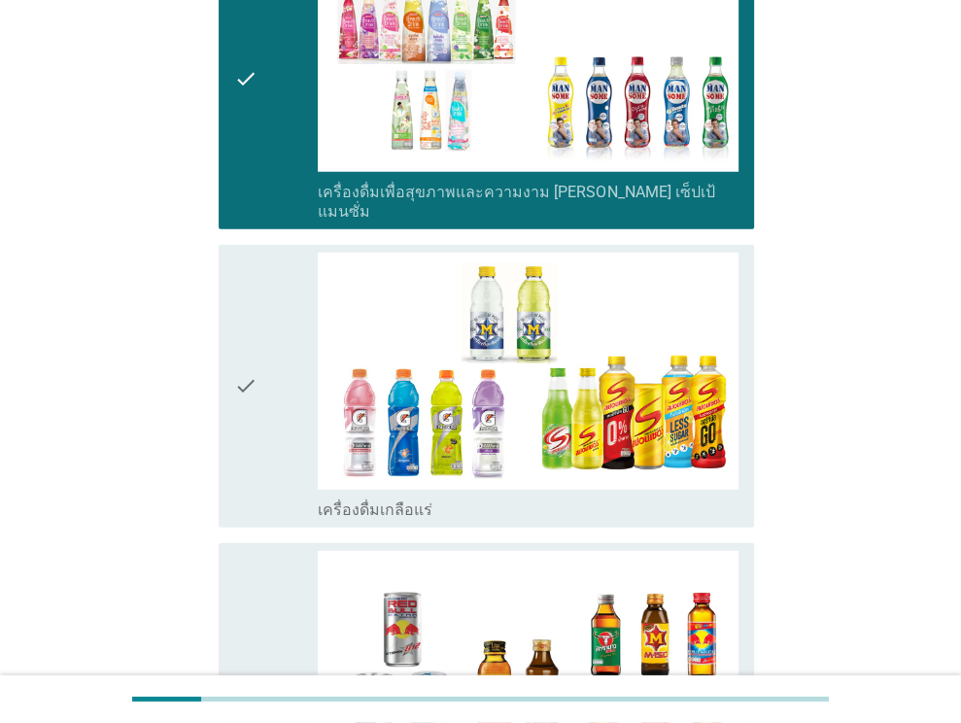
click at [254, 367] on icon "check" at bounding box center [245, 386] width 23 height 266
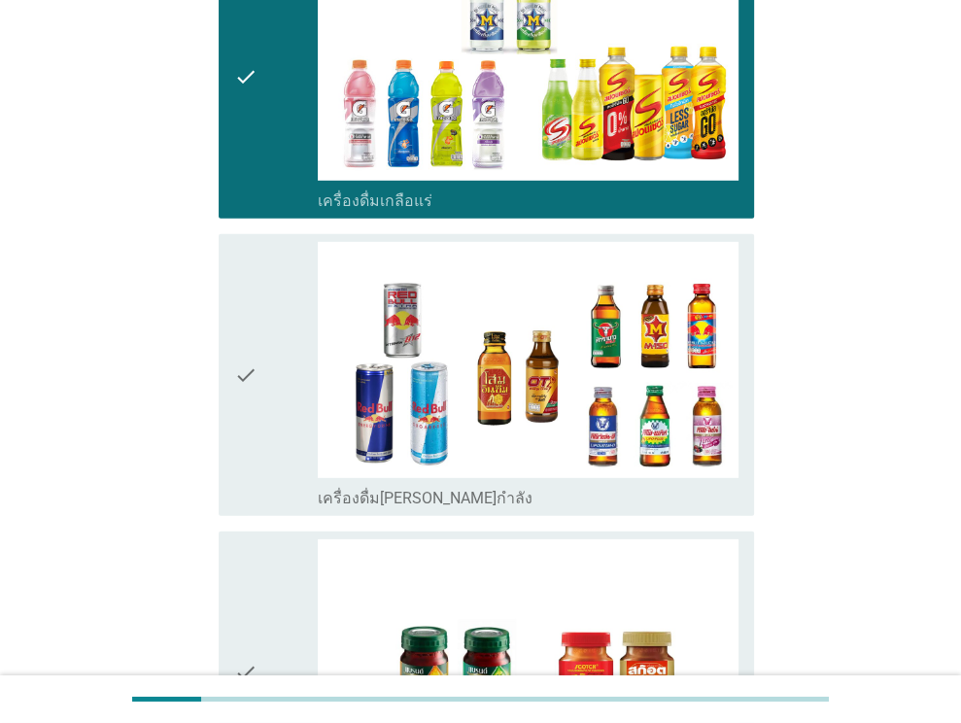
scroll to position [3692, 0]
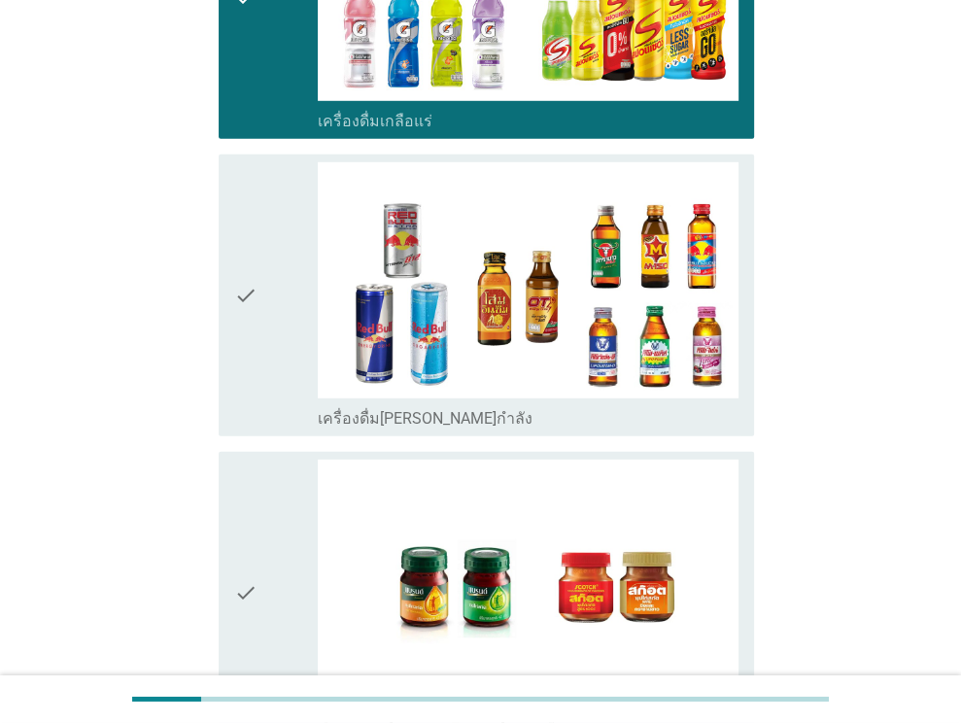
click at [254, 444] on div "check check_box_outline_blank ซุปไก่สกัด-[PERSON_NAME]สำเร็จรูป" at bounding box center [480, 592] width 547 height 297
click at [266, 290] on div "check" at bounding box center [276, 295] width 85 height 266
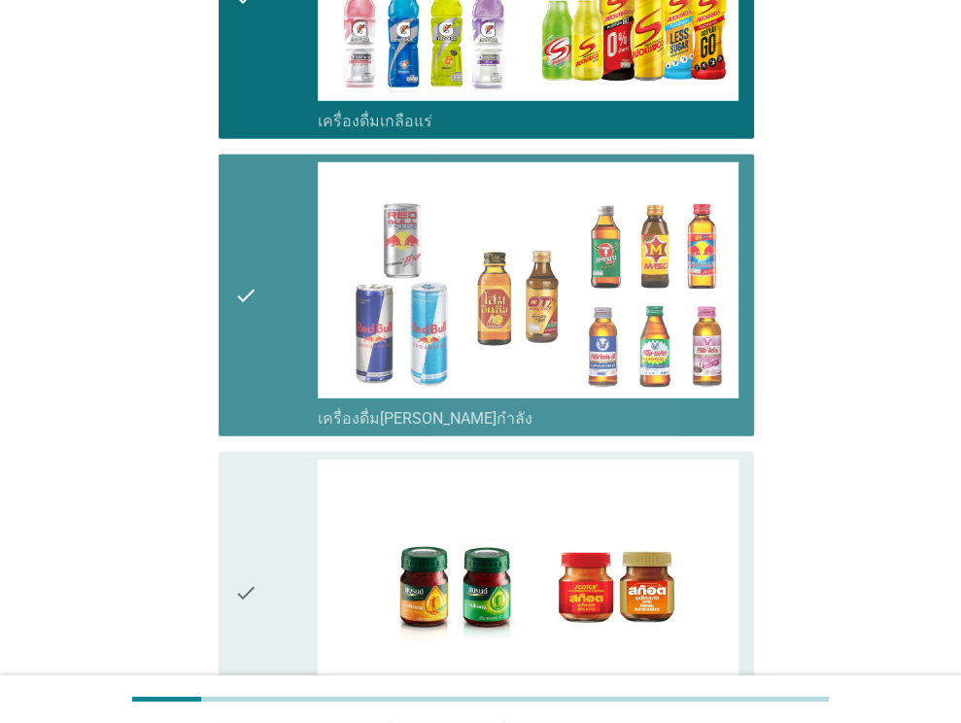
click at [252, 463] on icon "check" at bounding box center [245, 593] width 23 height 266
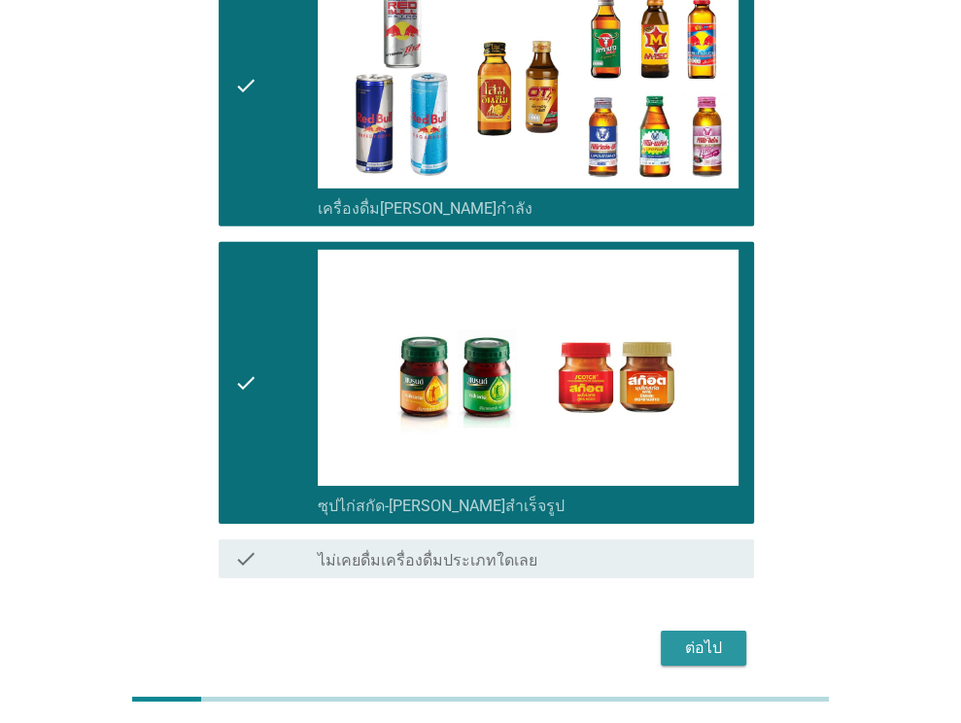
click at [695, 636] on div "ต่อไป" at bounding box center [703, 647] width 54 height 23
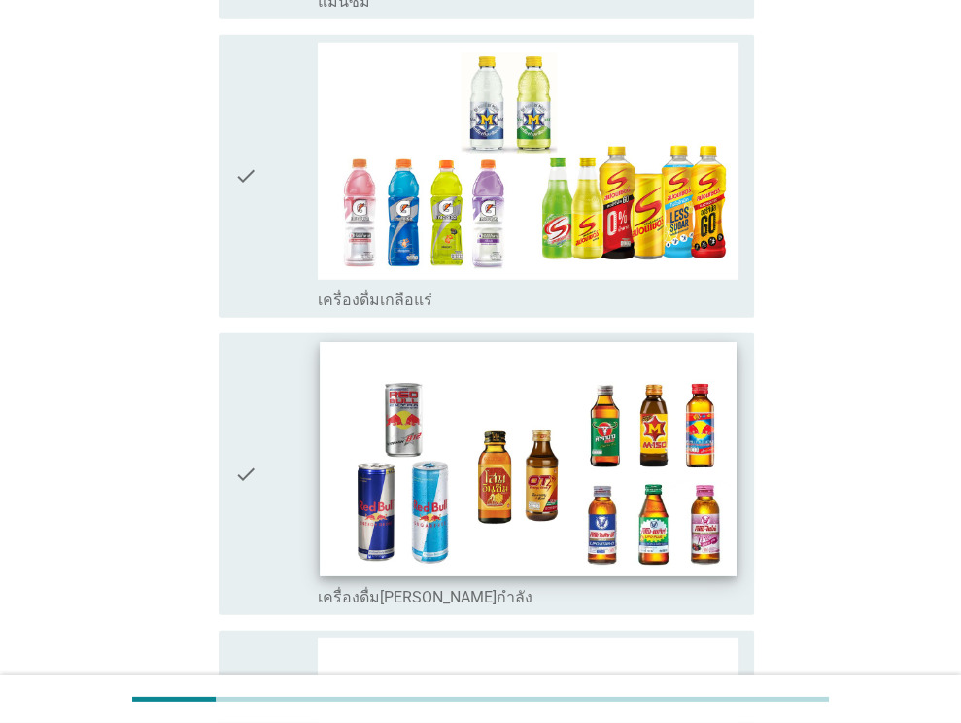
scroll to position [0, 0]
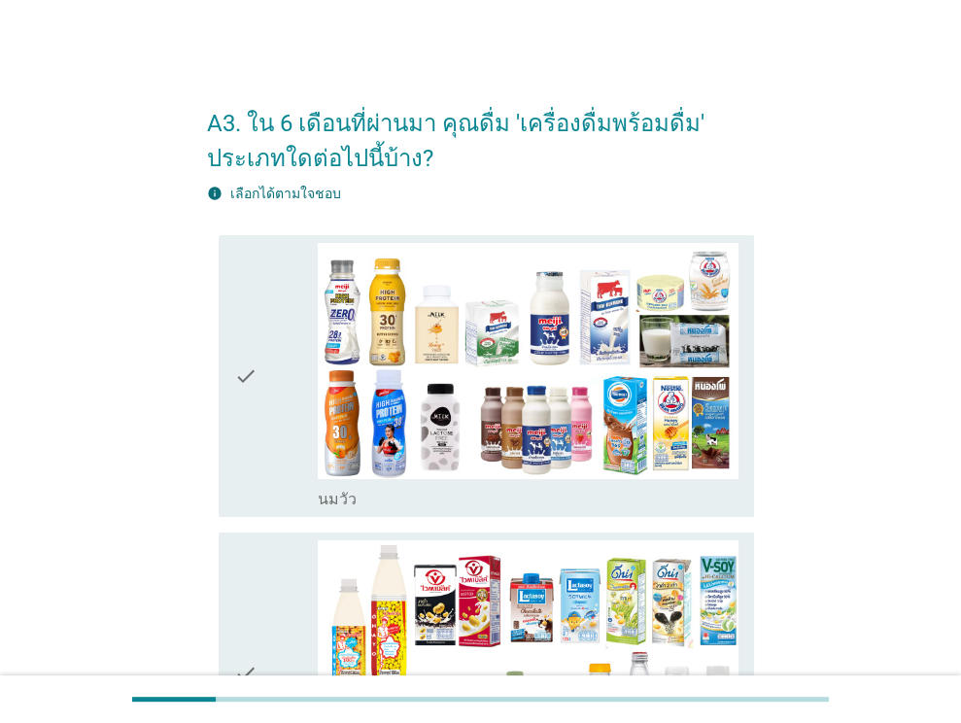
click at [276, 380] on div "check" at bounding box center [276, 376] width 85 height 266
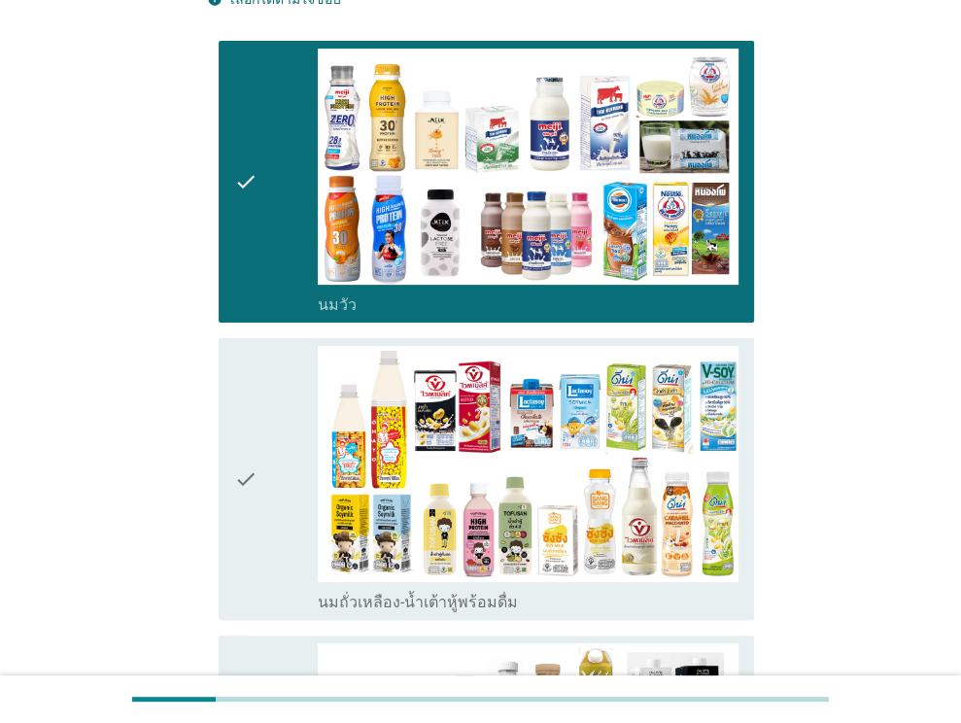
click at [274, 388] on div "check" at bounding box center [276, 479] width 85 height 266
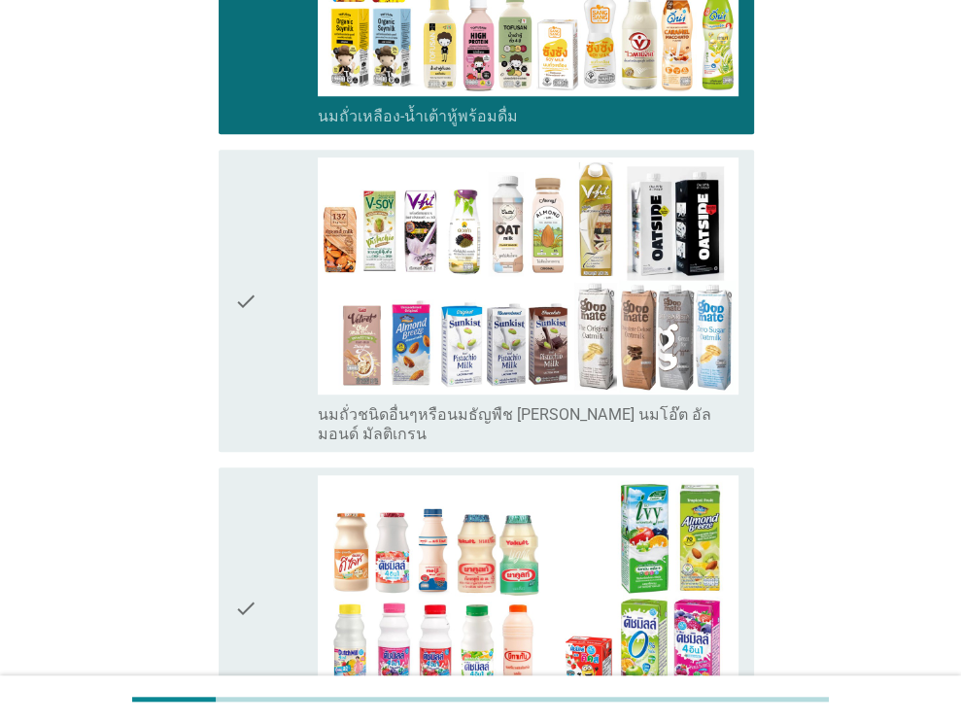
click at [276, 373] on div "check" at bounding box center [276, 300] width 85 height 286
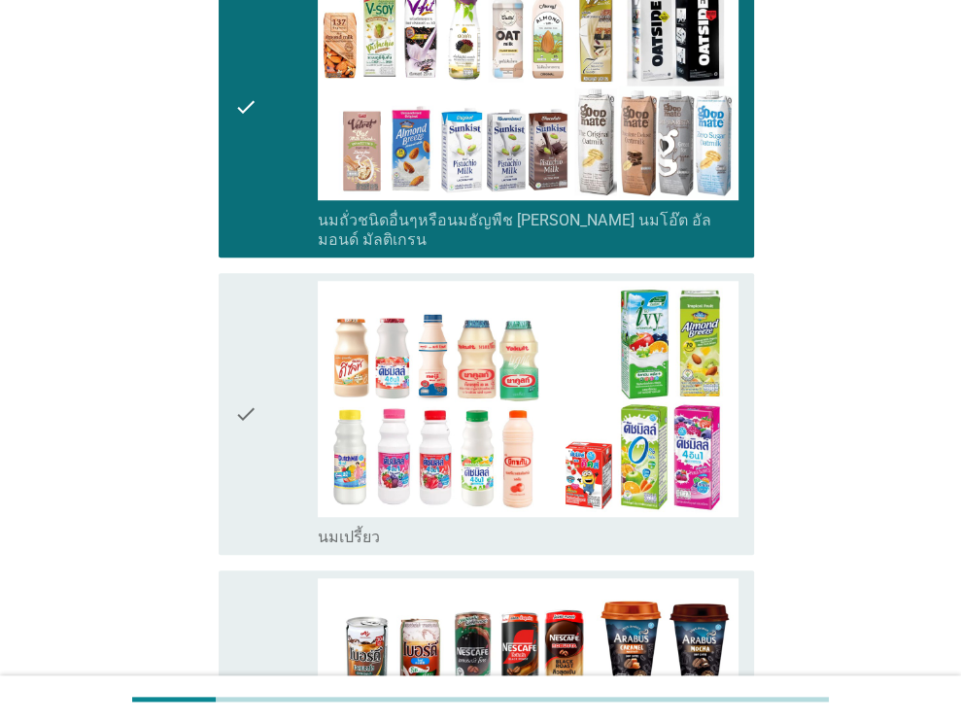
click at [276, 359] on div "check" at bounding box center [276, 414] width 85 height 266
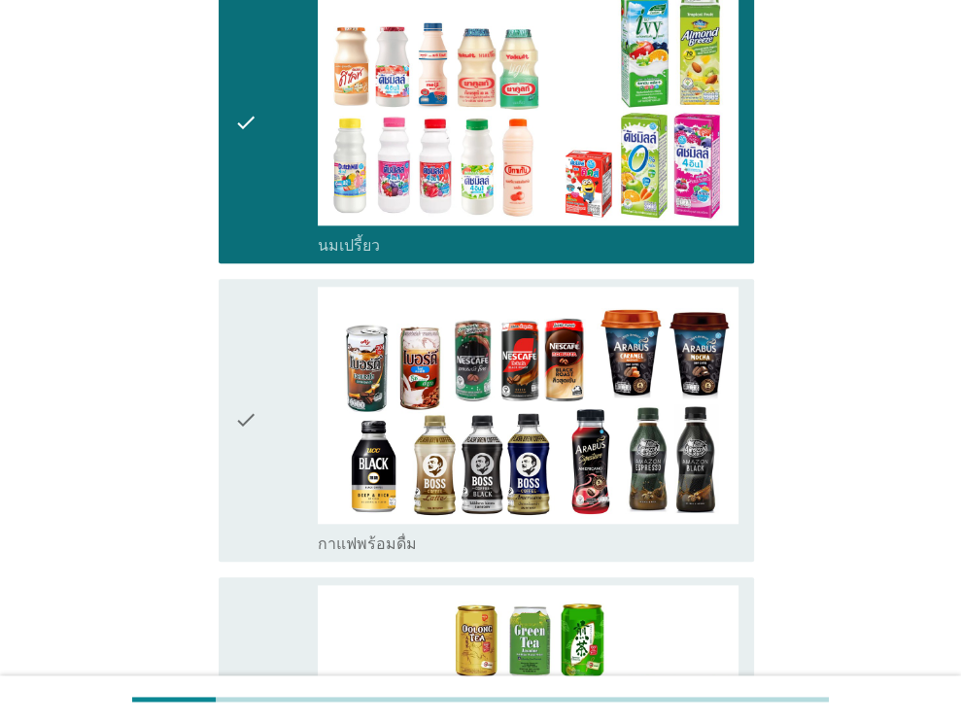
click at [276, 357] on div "check" at bounding box center [276, 420] width 85 height 266
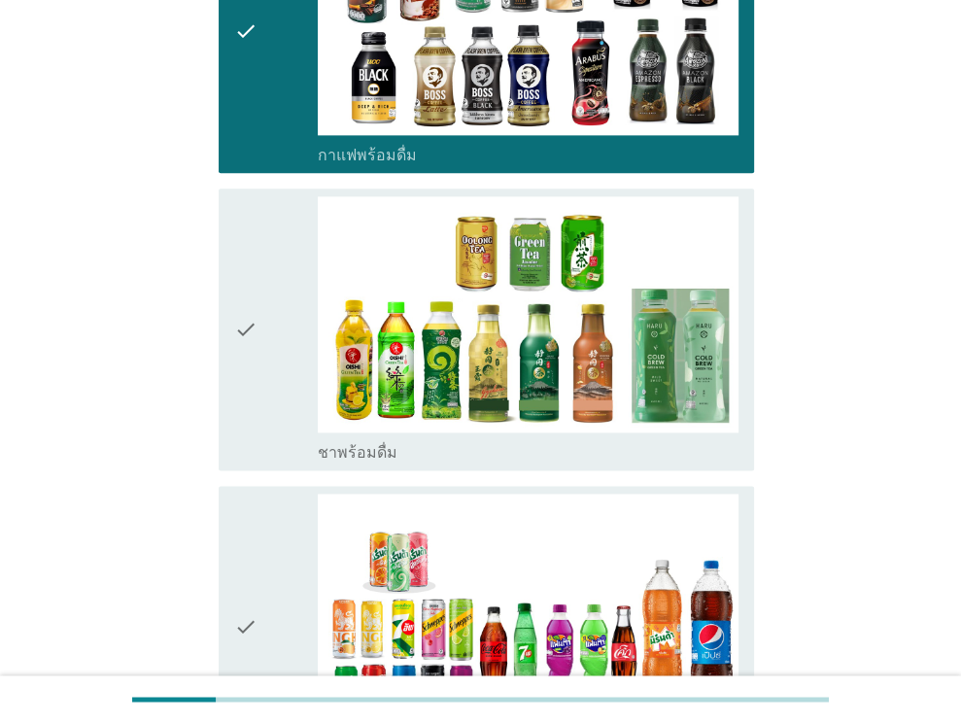
click at [276, 357] on div "check" at bounding box center [276, 329] width 85 height 266
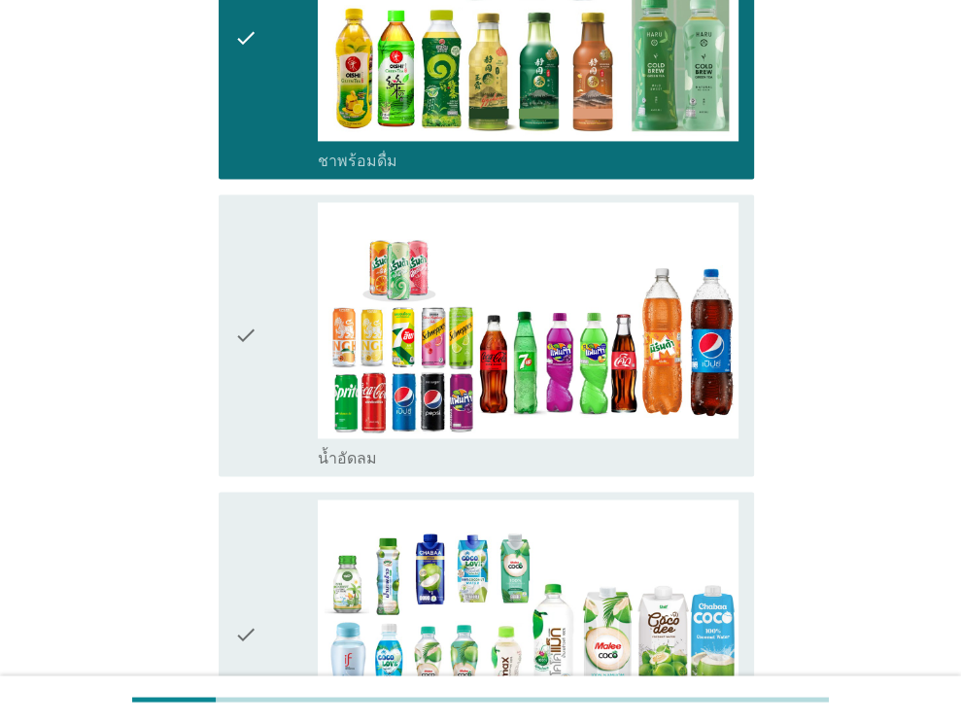
click at [276, 357] on div "check" at bounding box center [276, 335] width 85 height 266
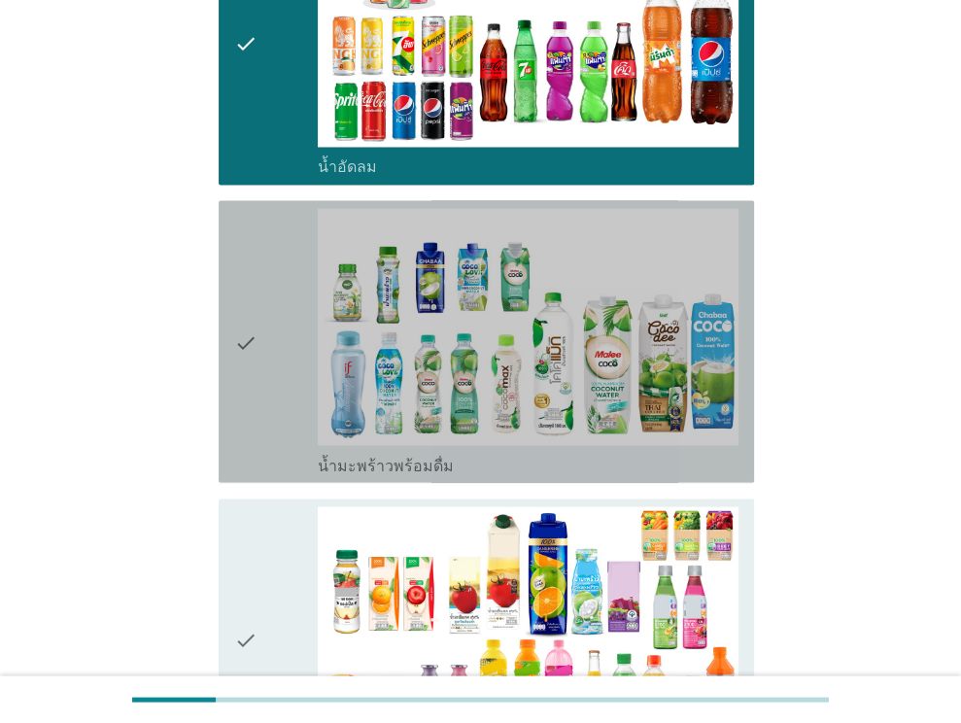
click at [276, 357] on div "check" at bounding box center [276, 341] width 85 height 266
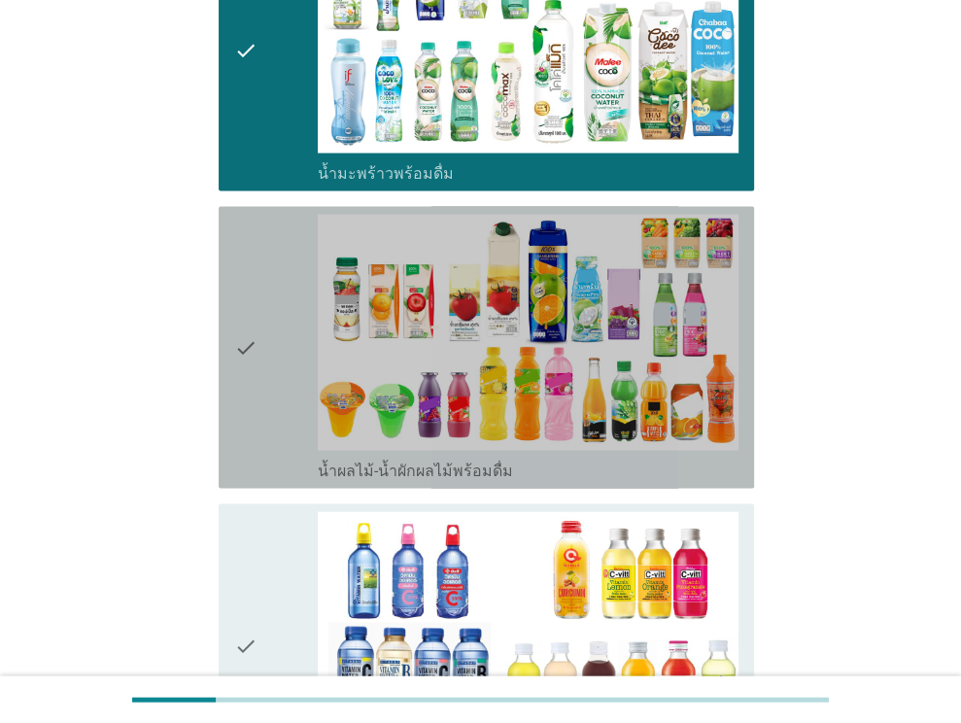
click at [276, 357] on div "check" at bounding box center [276, 348] width 85 height 266
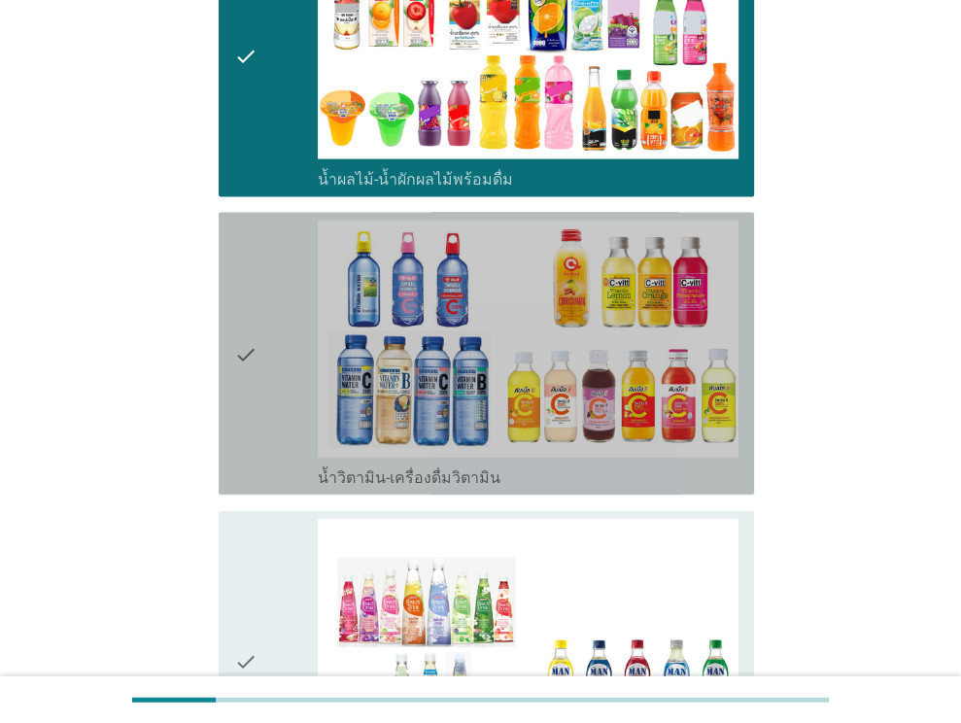
click at [276, 357] on div "check" at bounding box center [276, 354] width 85 height 266
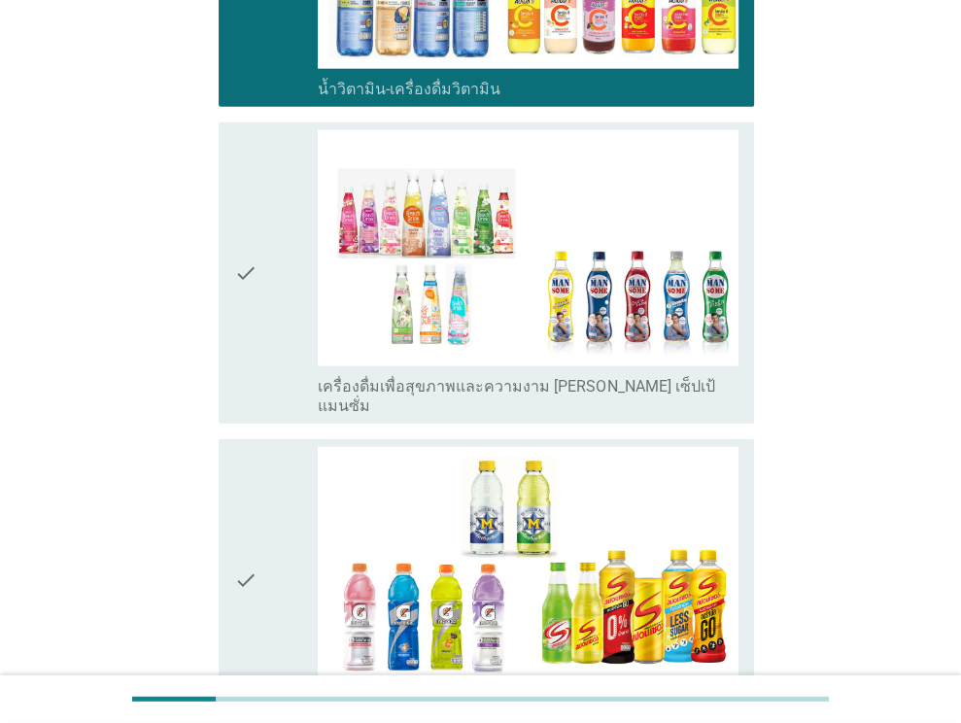
click at [276, 357] on div "check" at bounding box center [276, 273] width 85 height 286
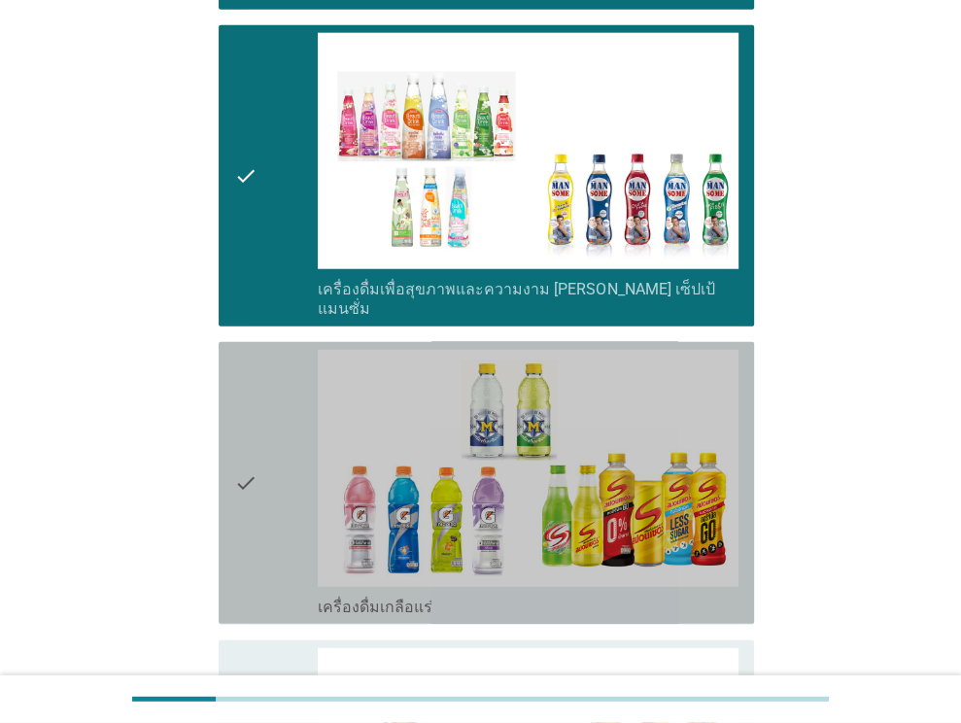
click at [276, 357] on div "check" at bounding box center [276, 483] width 85 height 266
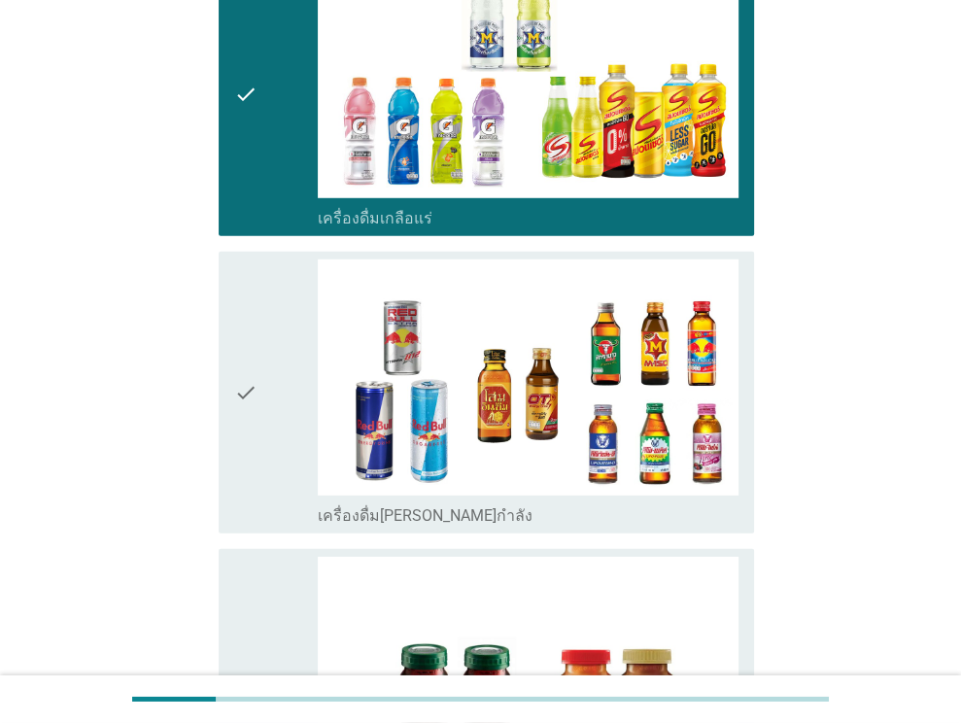
click at [276, 357] on div "check" at bounding box center [276, 392] width 85 height 266
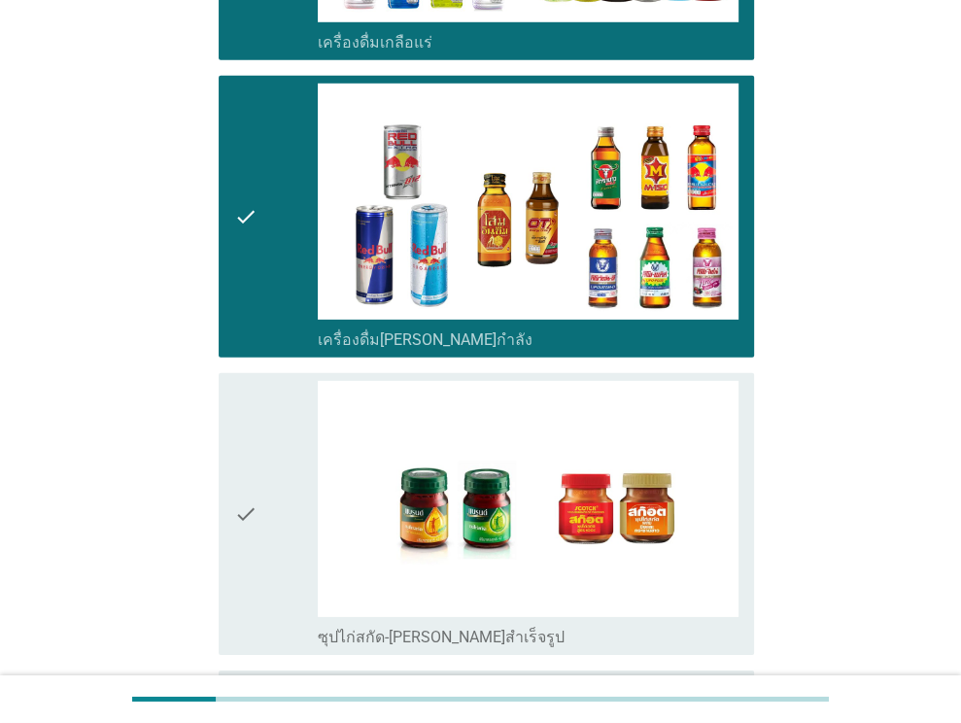
scroll to position [3886, 0]
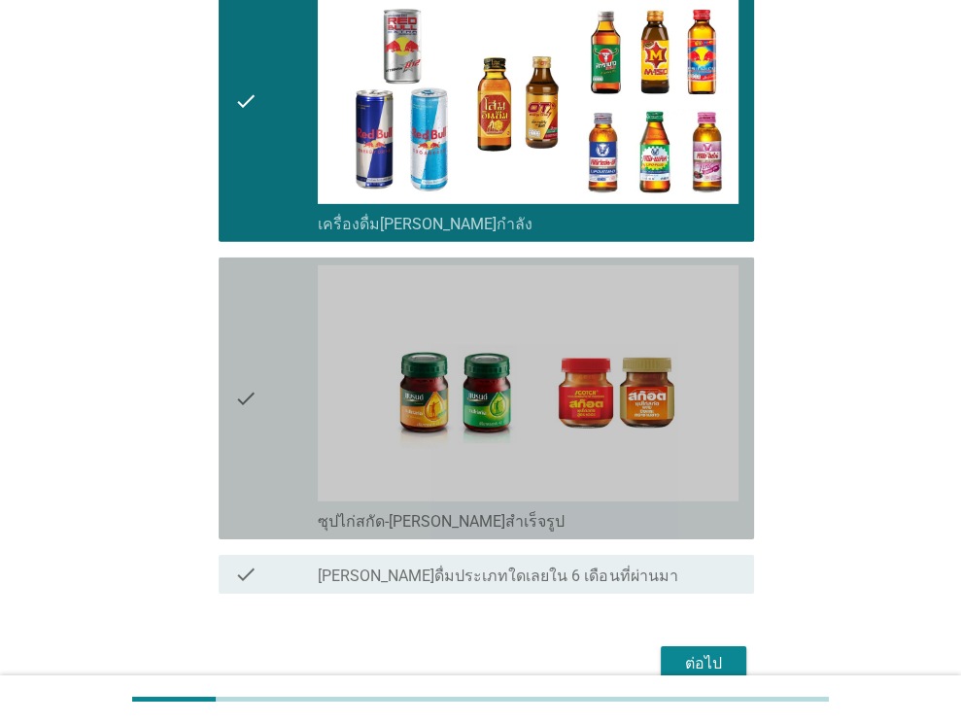
click at [276, 357] on div "check" at bounding box center [276, 398] width 85 height 266
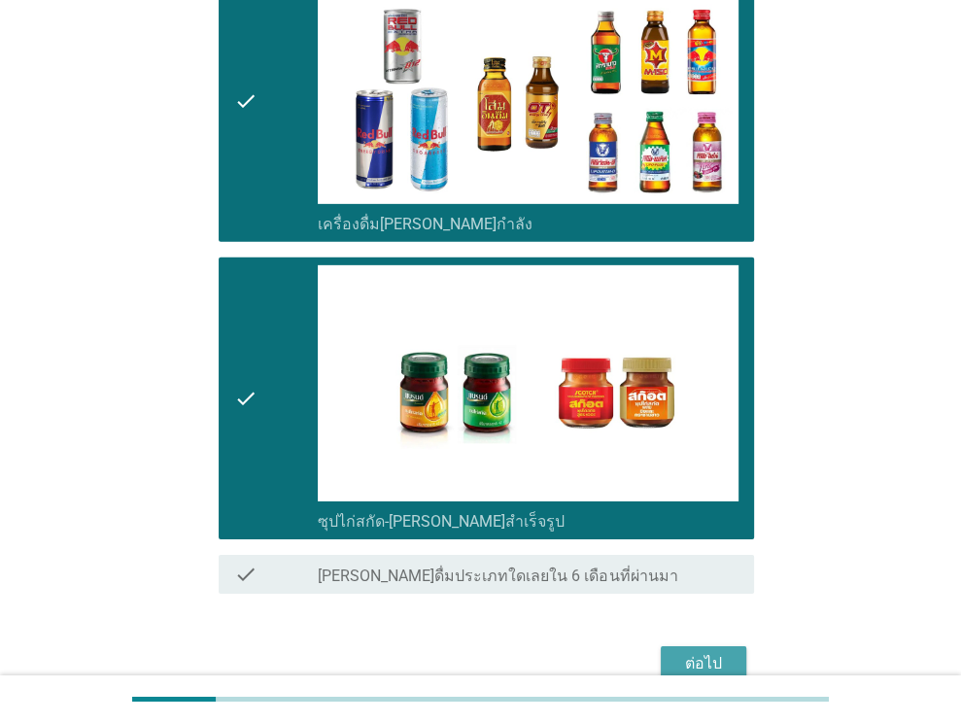
click at [673, 646] on button "ต่อไป" at bounding box center [703, 663] width 85 height 35
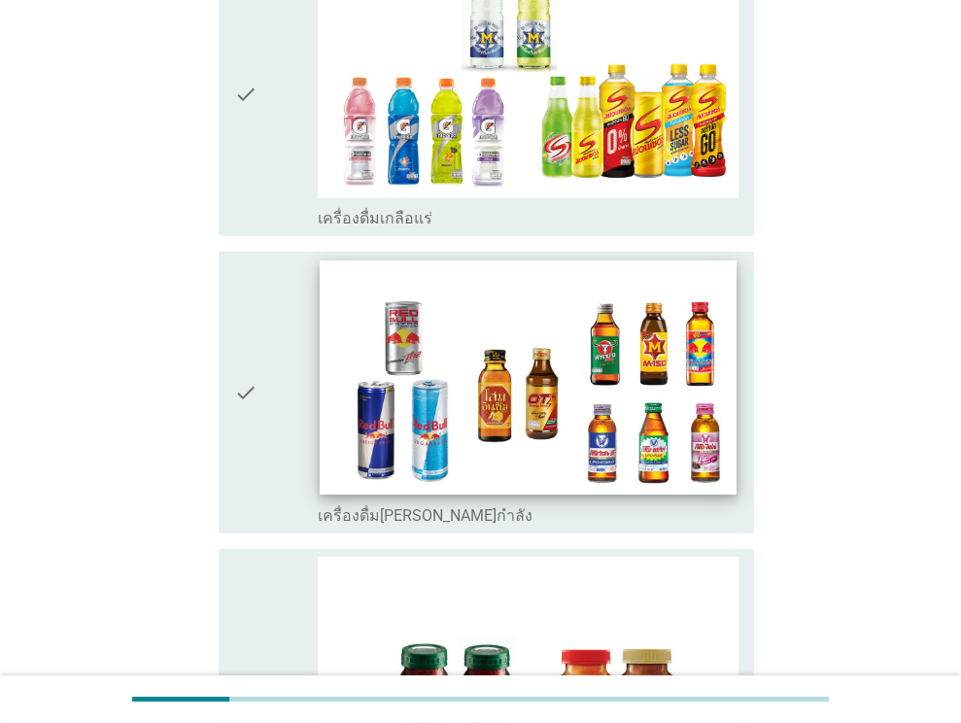
scroll to position [0, 0]
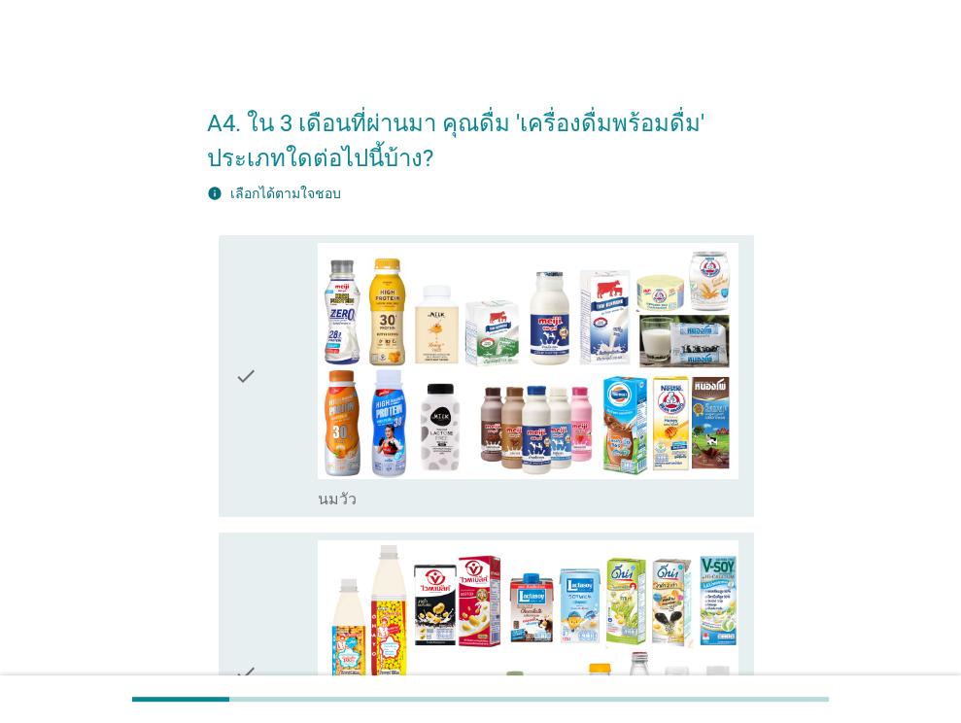
click at [263, 359] on div "check" at bounding box center [276, 376] width 85 height 266
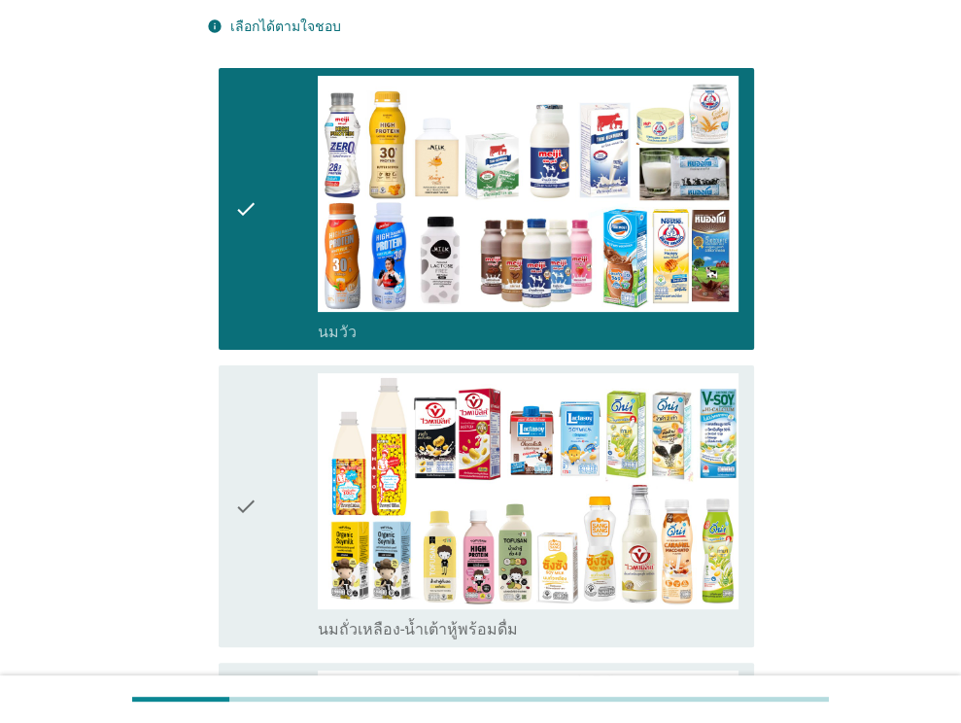
scroll to position [291, 0]
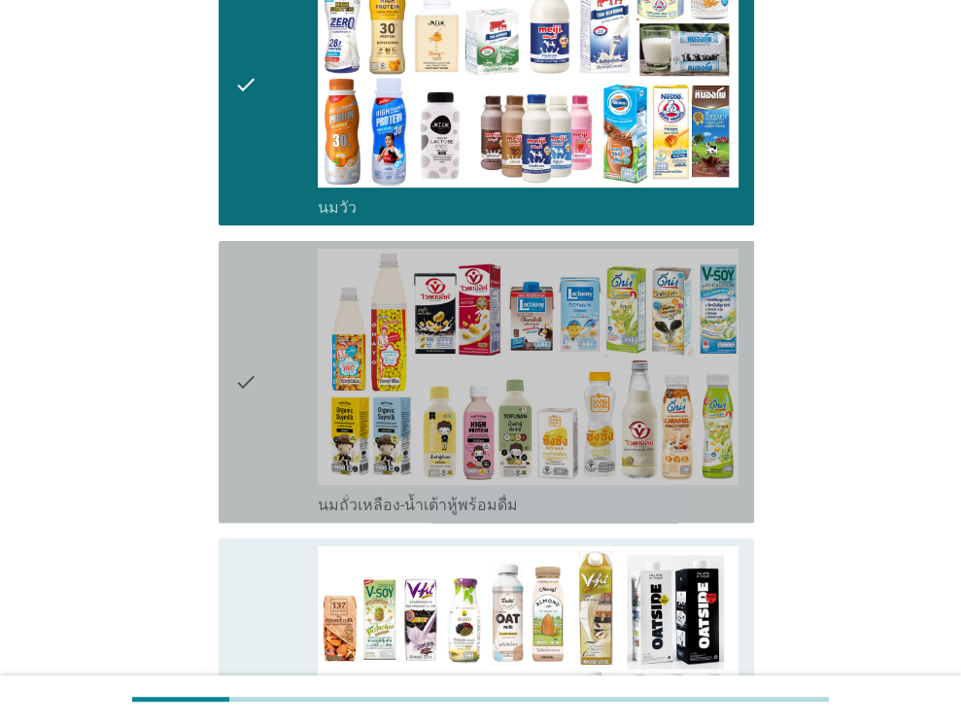
click at [244, 354] on icon "check" at bounding box center [245, 382] width 23 height 266
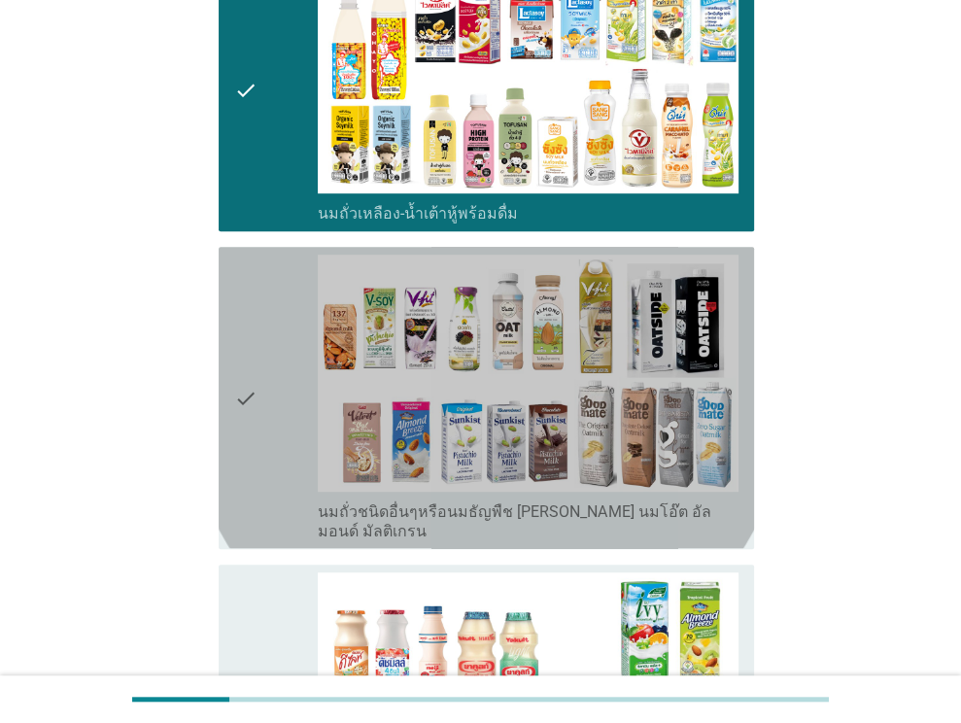
click at [242, 354] on icon "check" at bounding box center [245, 398] width 23 height 286
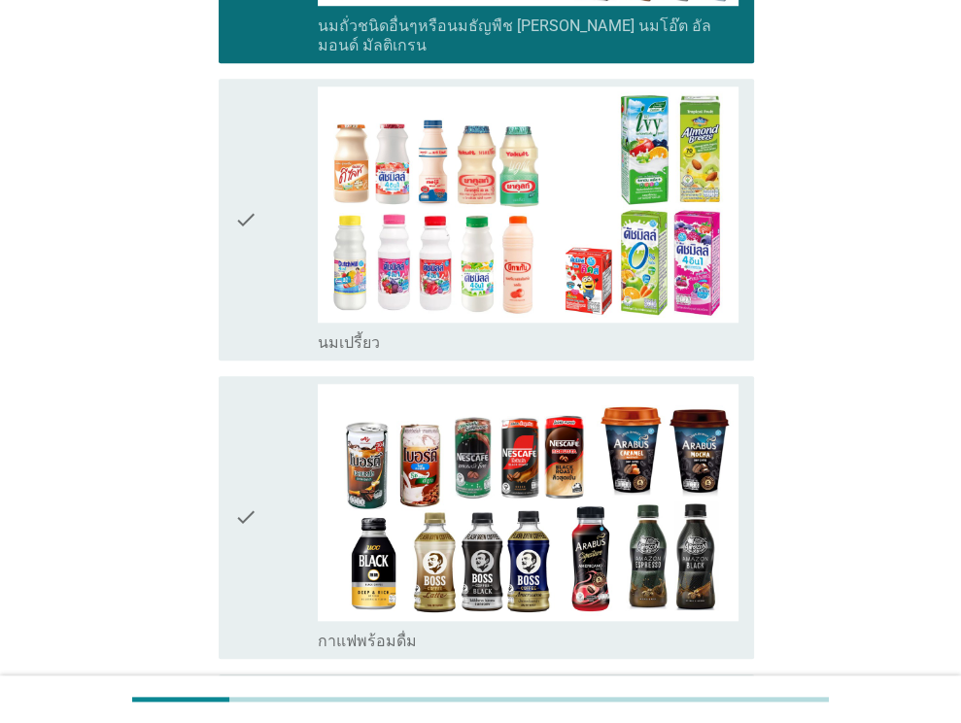
click at [257, 285] on div "check" at bounding box center [276, 219] width 85 height 266
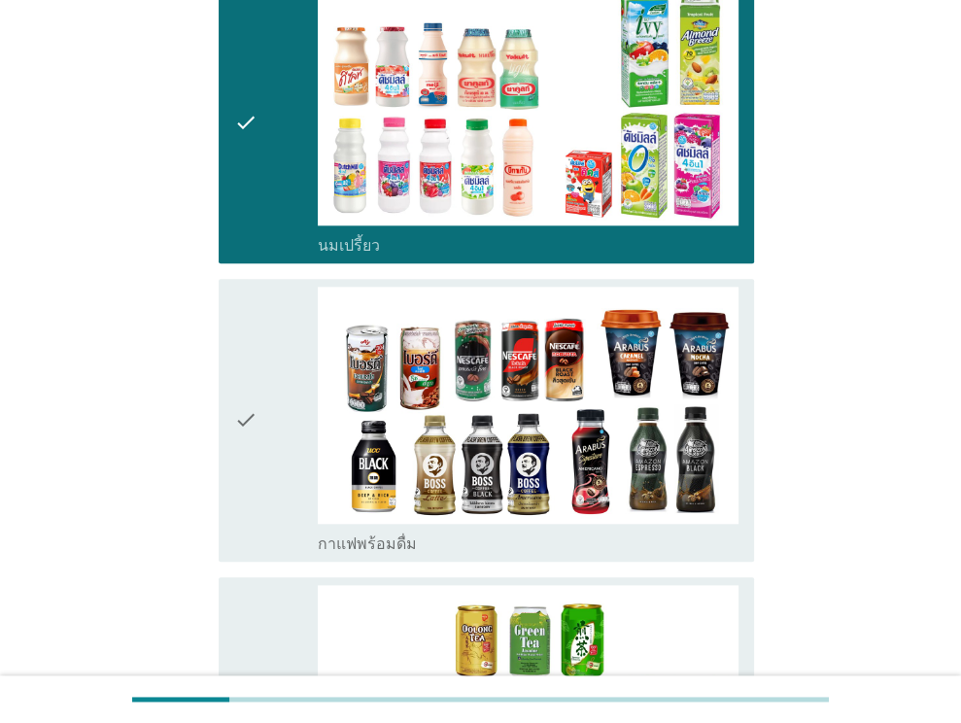
click at [259, 348] on div "check" at bounding box center [276, 420] width 85 height 266
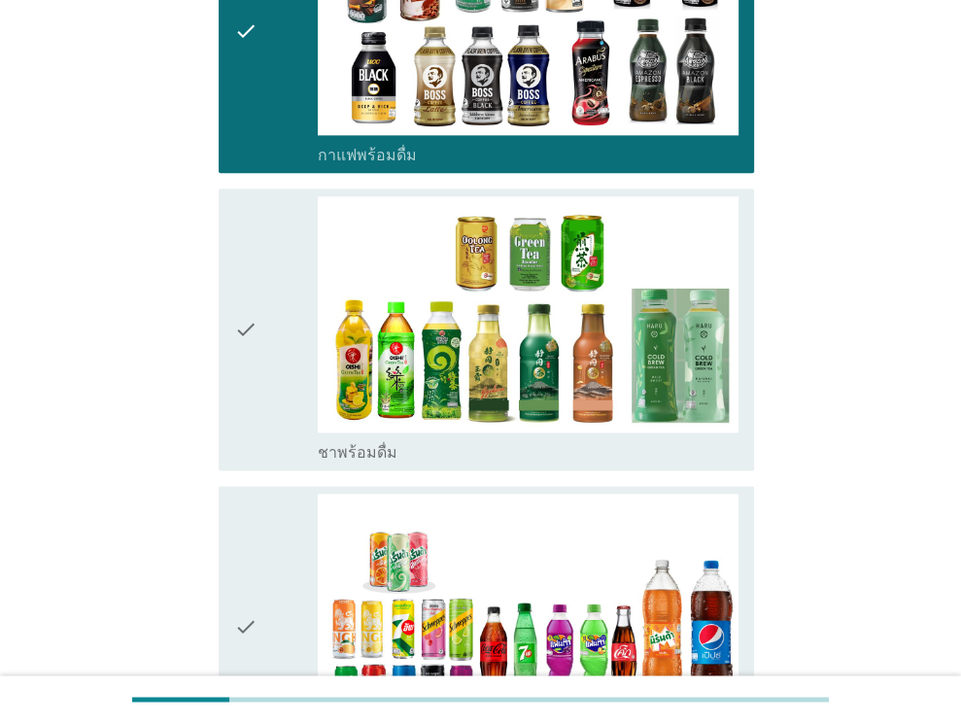
click at [254, 321] on icon "check" at bounding box center [245, 329] width 23 height 266
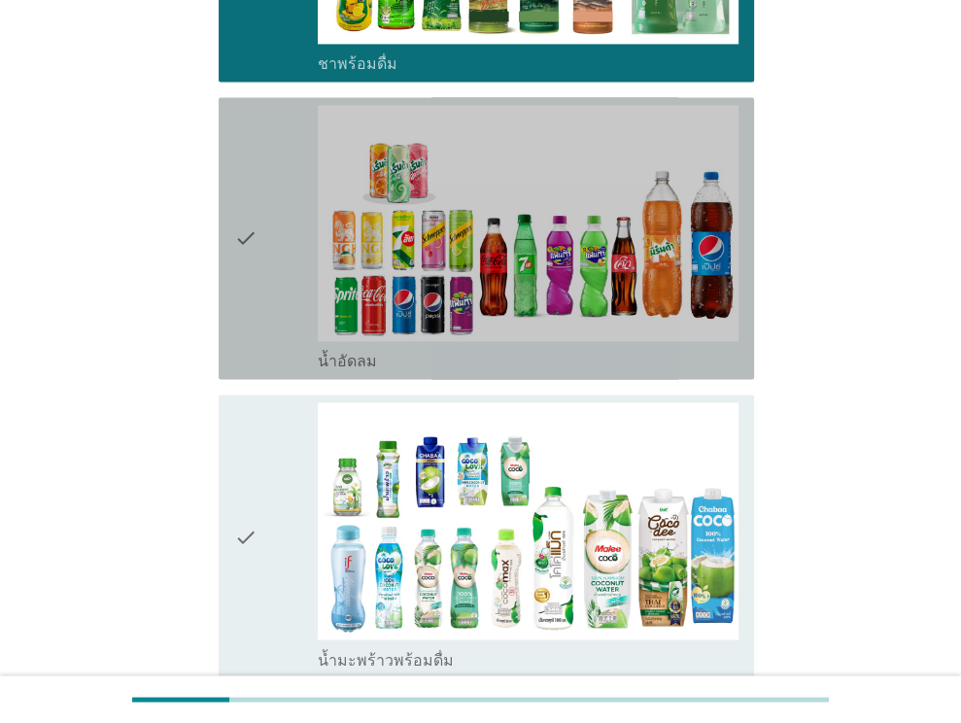
click at [254, 321] on icon "check" at bounding box center [245, 238] width 23 height 266
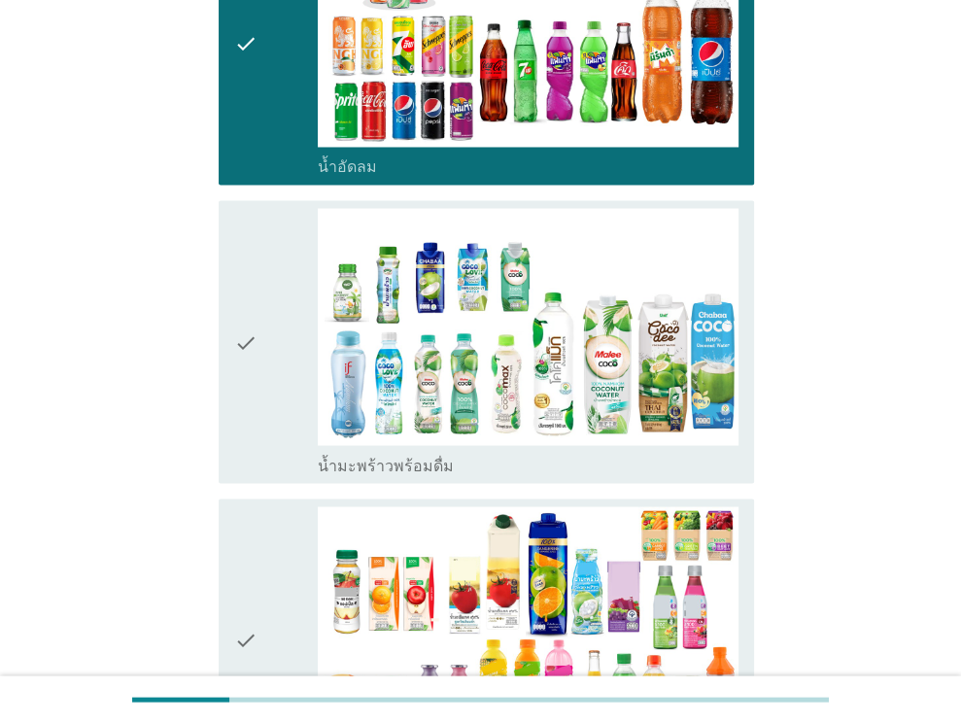
click at [254, 321] on icon "check" at bounding box center [245, 341] width 23 height 266
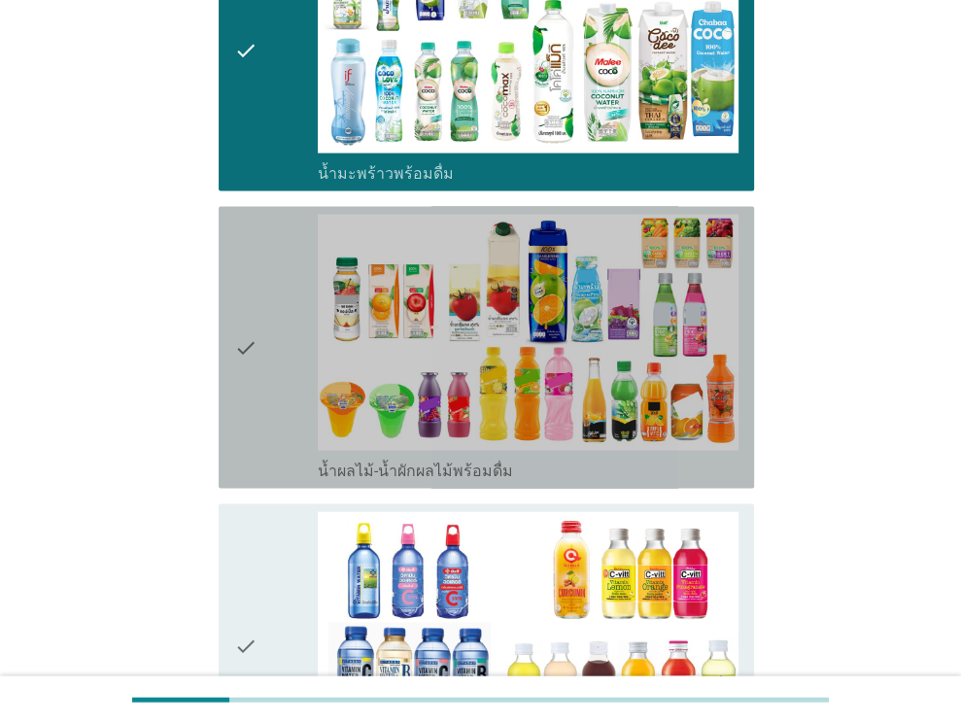
click at [253, 318] on icon "check" at bounding box center [245, 348] width 23 height 266
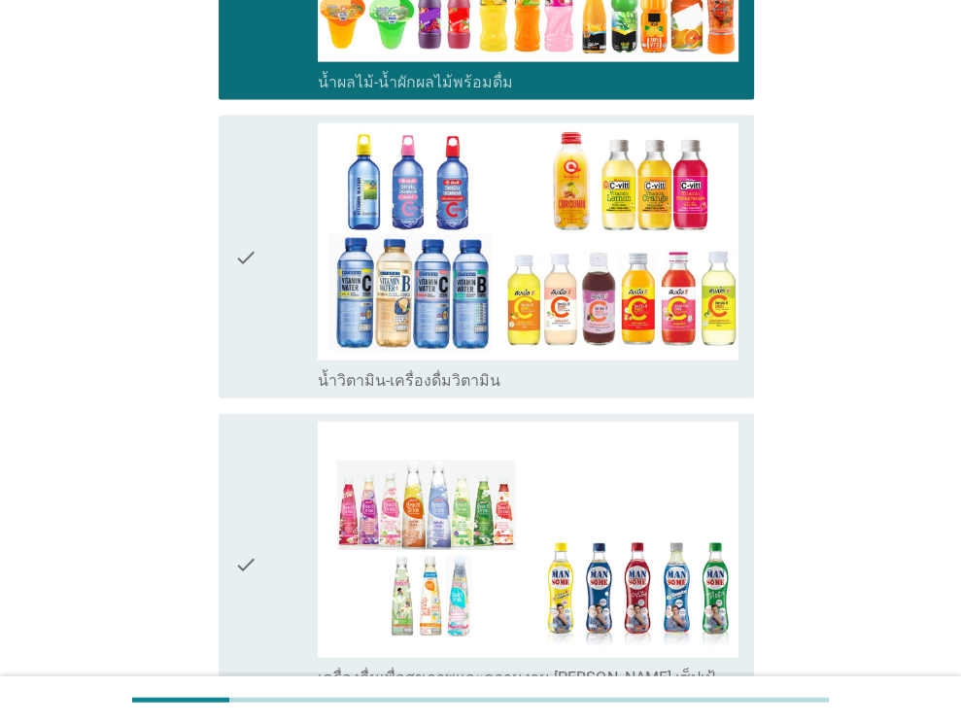
click at [253, 318] on icon "check" at bounding box center [245, 256] width 23 height 266
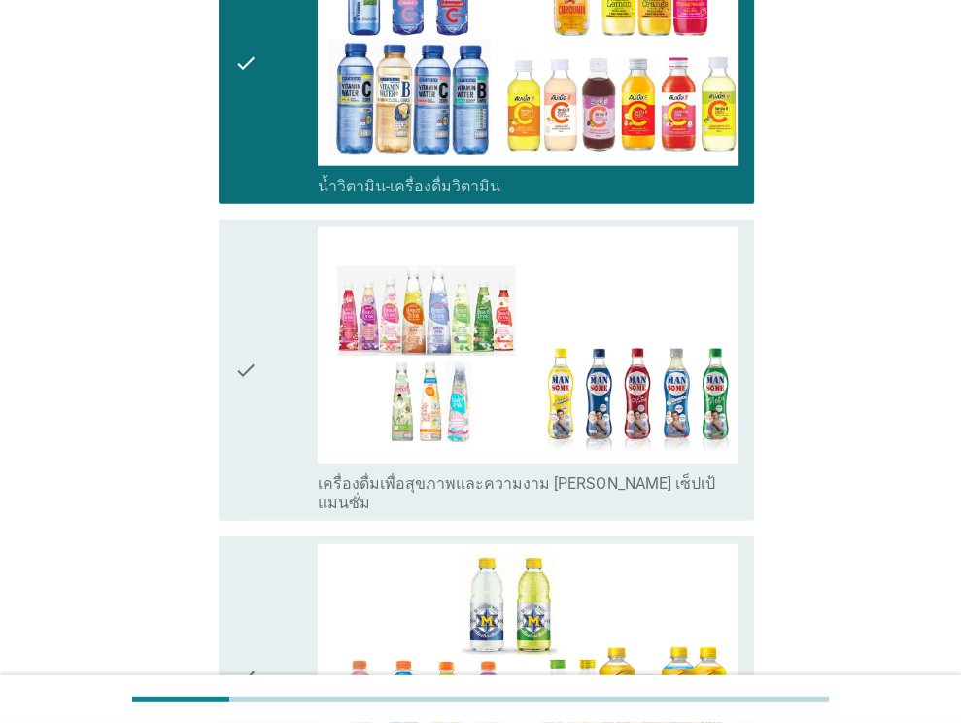
click at [253, 318] on icon "check" at bounding box center [245, 370] width 23 height 286
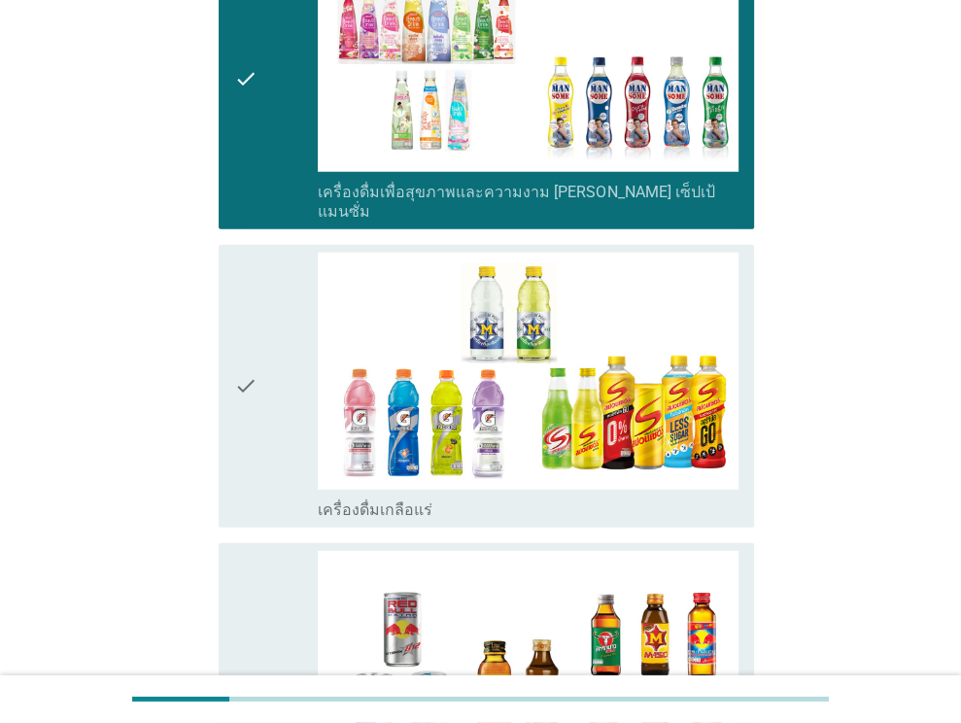
click at [253, 318] on icon "check" at bounding box center [245, 386] width 23 height 266
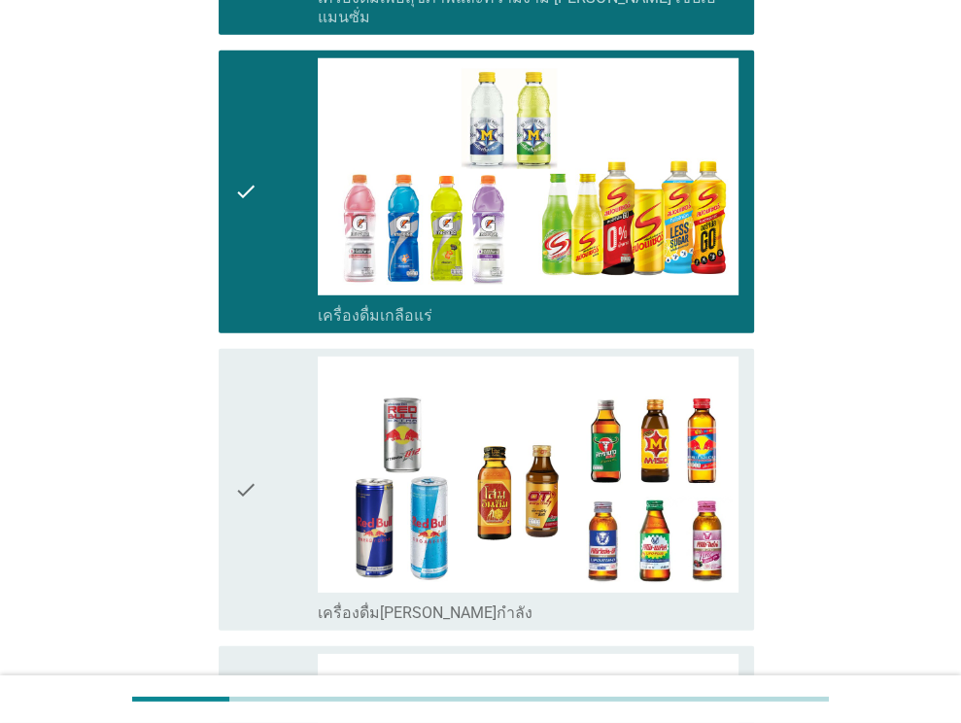
click at [250, 357] on icon "check" at bounding box center [245, 490] width 23 height 266
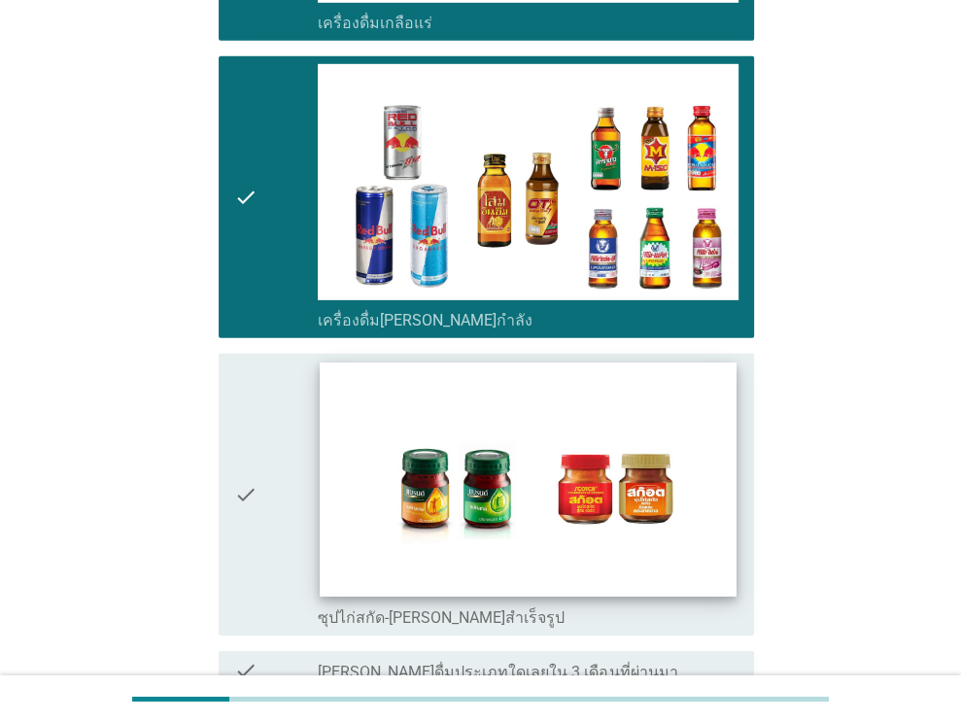
scroll to position [3936, 0]
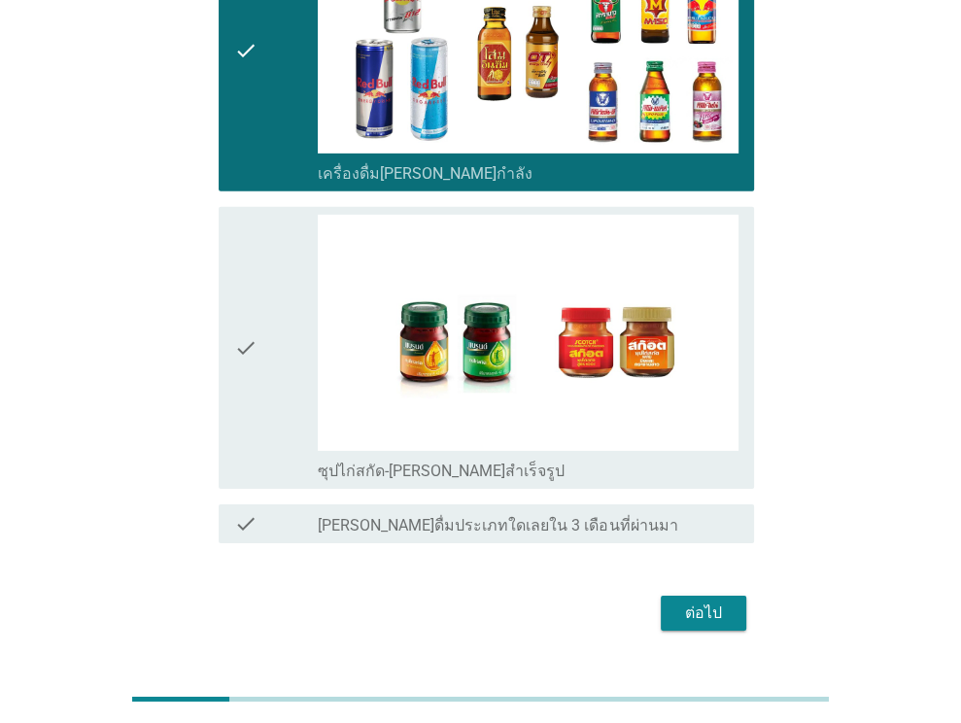
click at [273, 310] on div "check" at bounding box center [276, 348] width 85 height 266
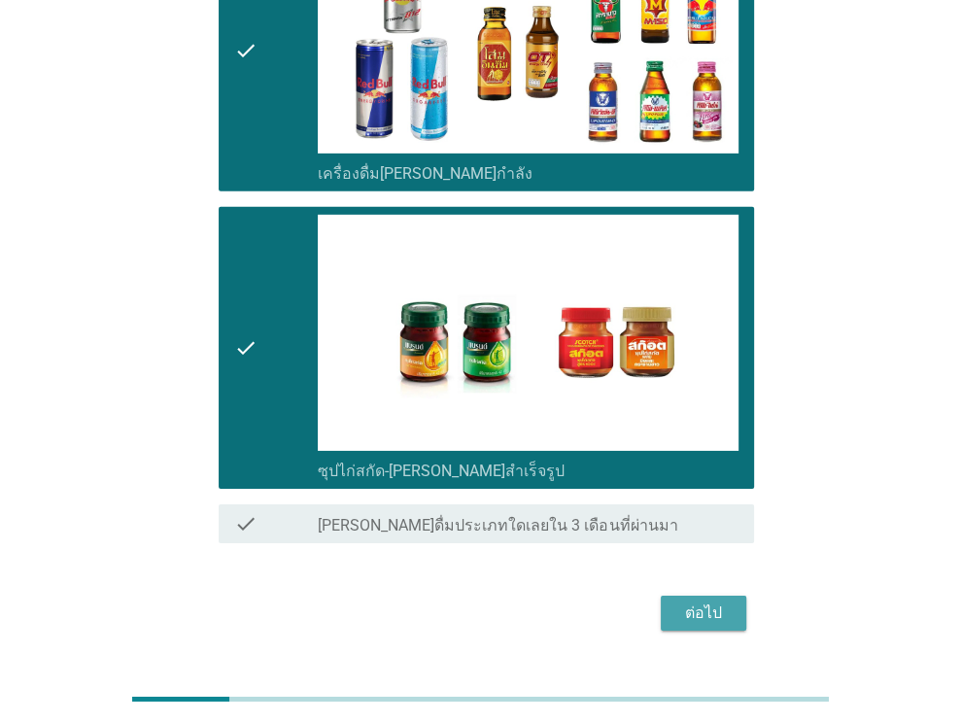
click at [698, 601] on div "ต่อไป" at bounding box center [703, 612] width 54 height 23
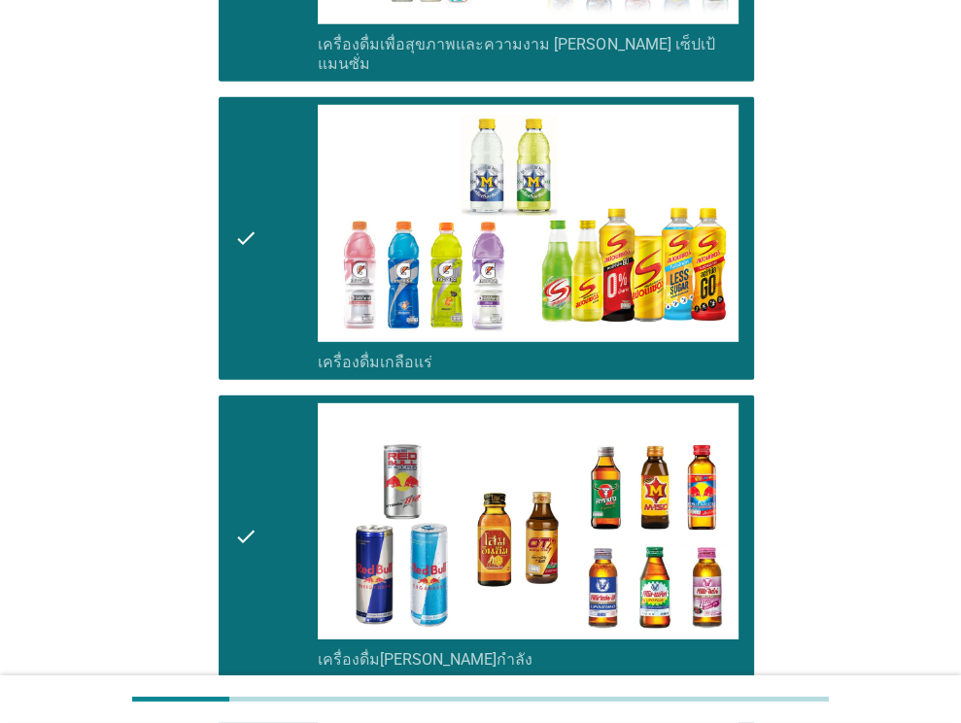
scroll to position [0, 0]
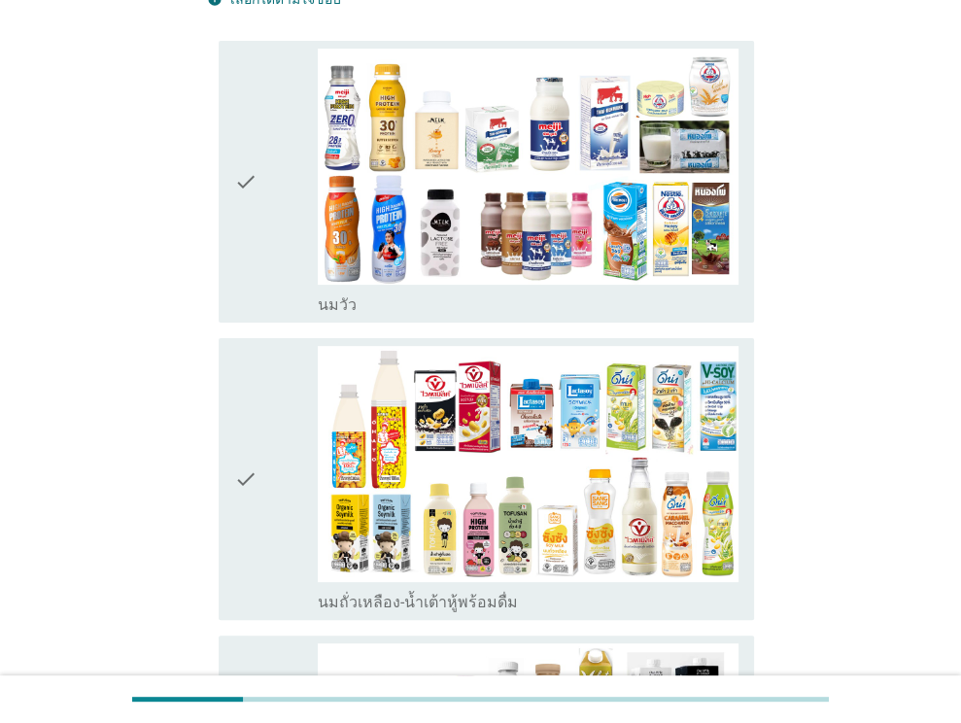
click at [268, 263] on div "check" at bounding box center [276, 182] width 85 height 266
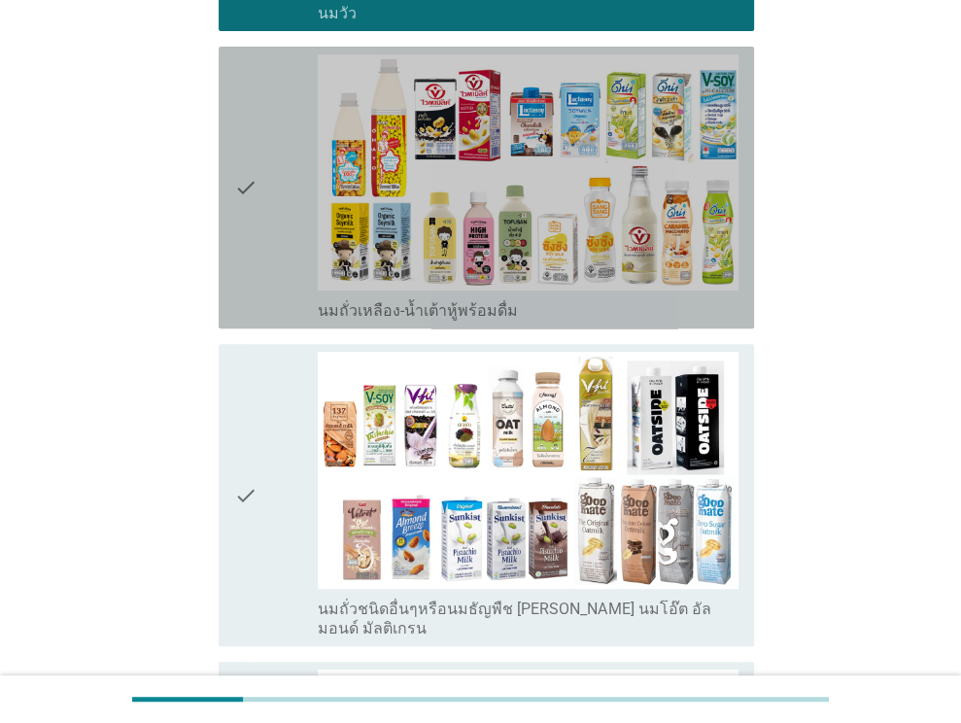
click at [268, 271] on div "check" at bounding box center [276, 187] width 85 height 266
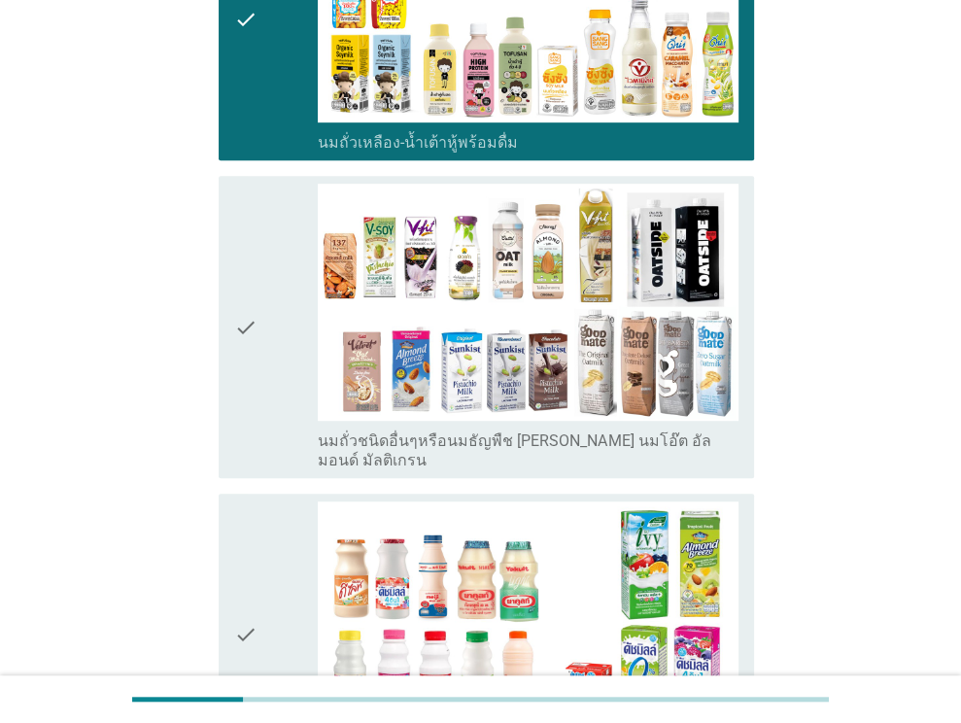
scroll to position [777, 0]
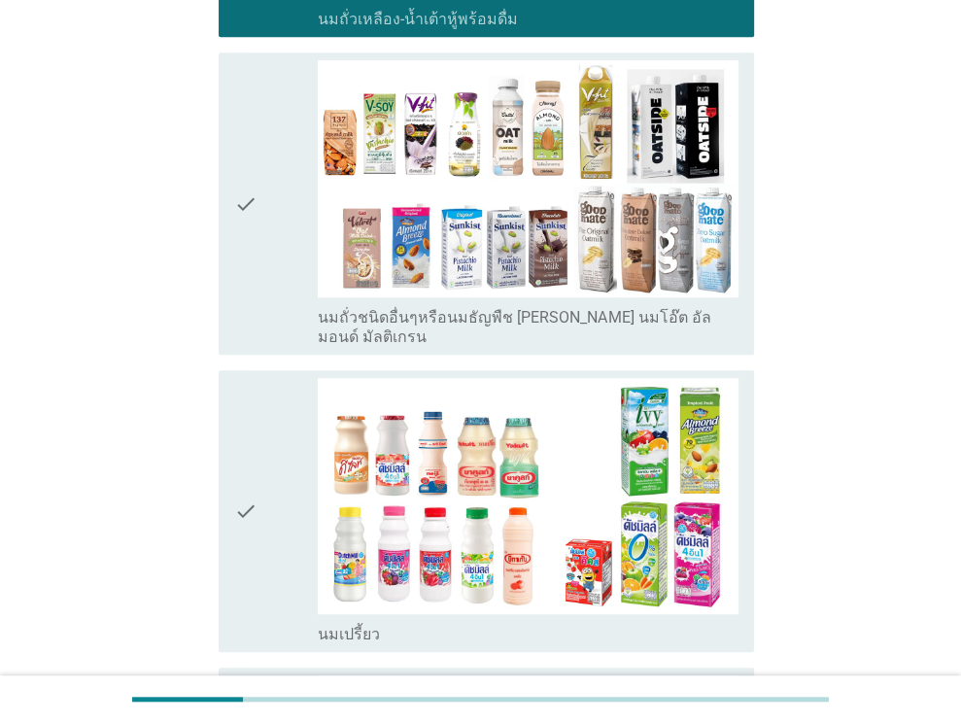
click at [240, 258] on icon "check" at bounding box center [245, 203] width 23 height 286
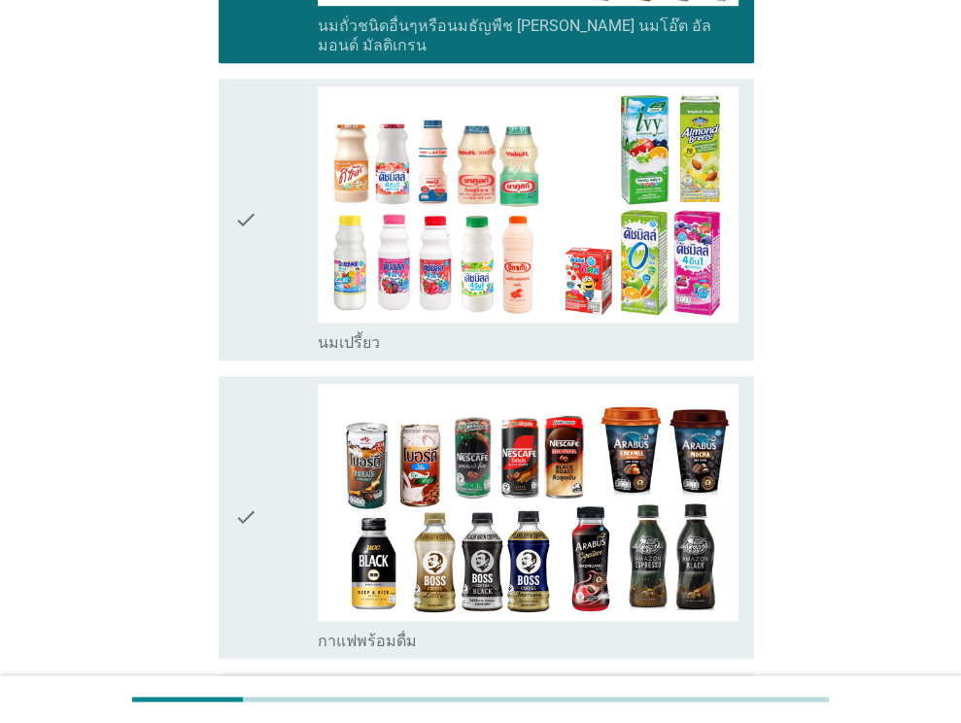
click at [240, 258] on icon "check" at bounding box center [245, 219] width 23 height 266
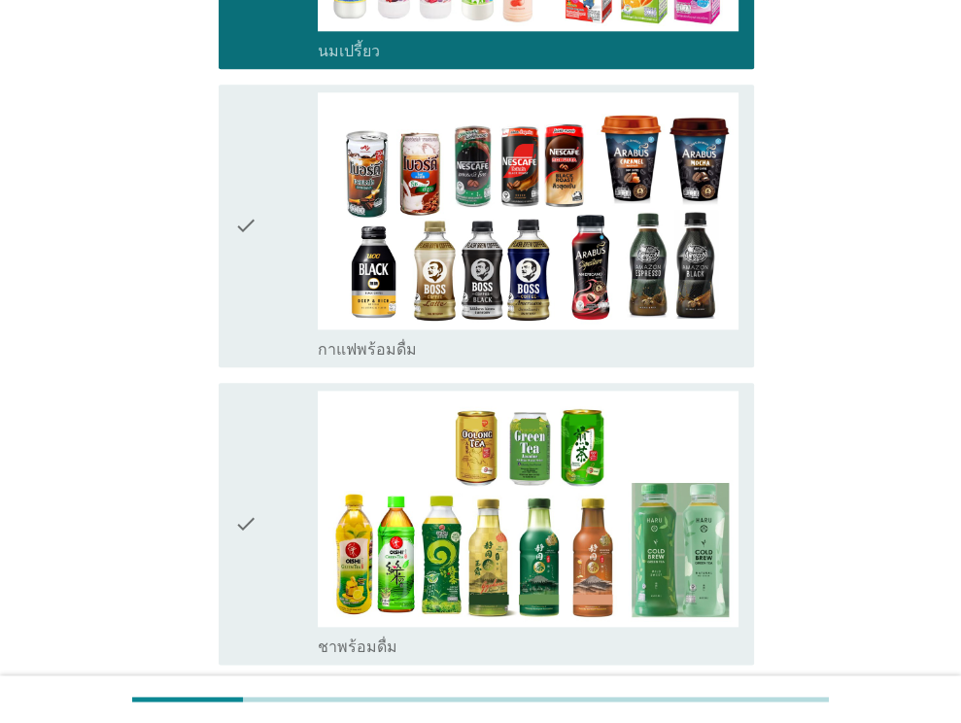
click at [240, 258] on icon "check" at bounding box center [245, 225] width 23 height 266
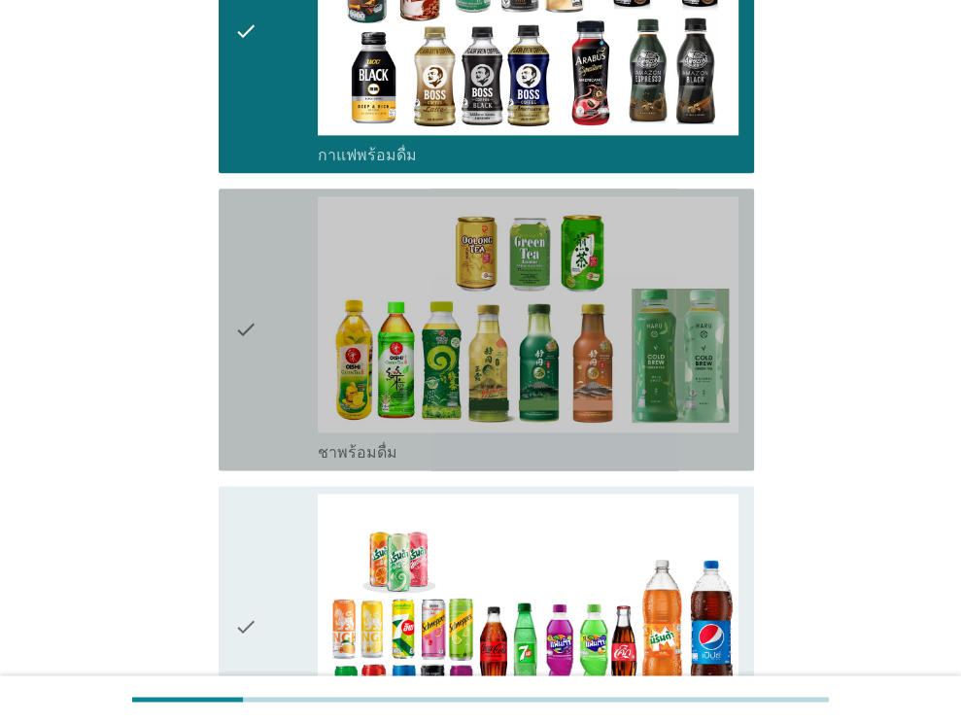
click at [249, 290] on icon "check" at bounding box center [245, 329] width 23 height 266
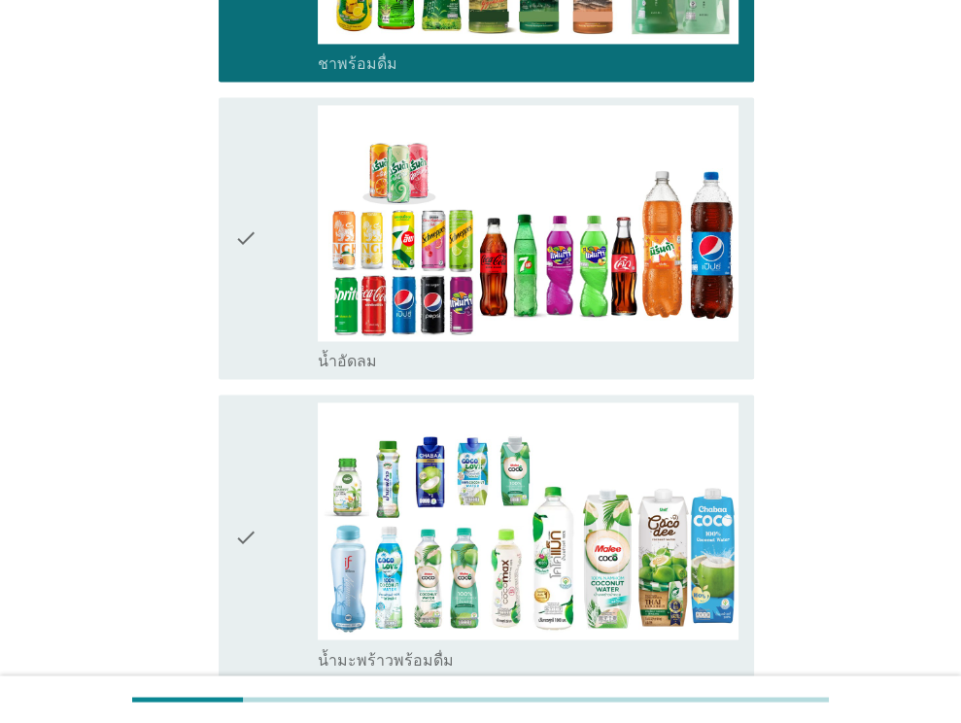
click at [249, 280] on icon "check" at bounding box center [245, 238] width 23 height 266
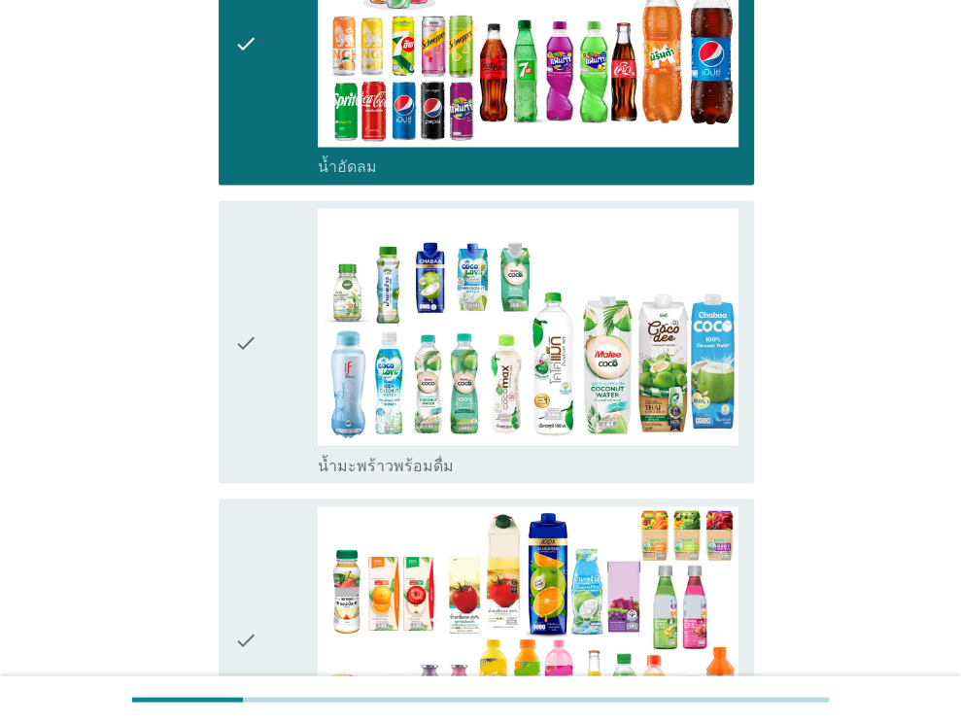
click at [256, 312] on icon "check" at bounding box center [245, 341] width 23 height 266
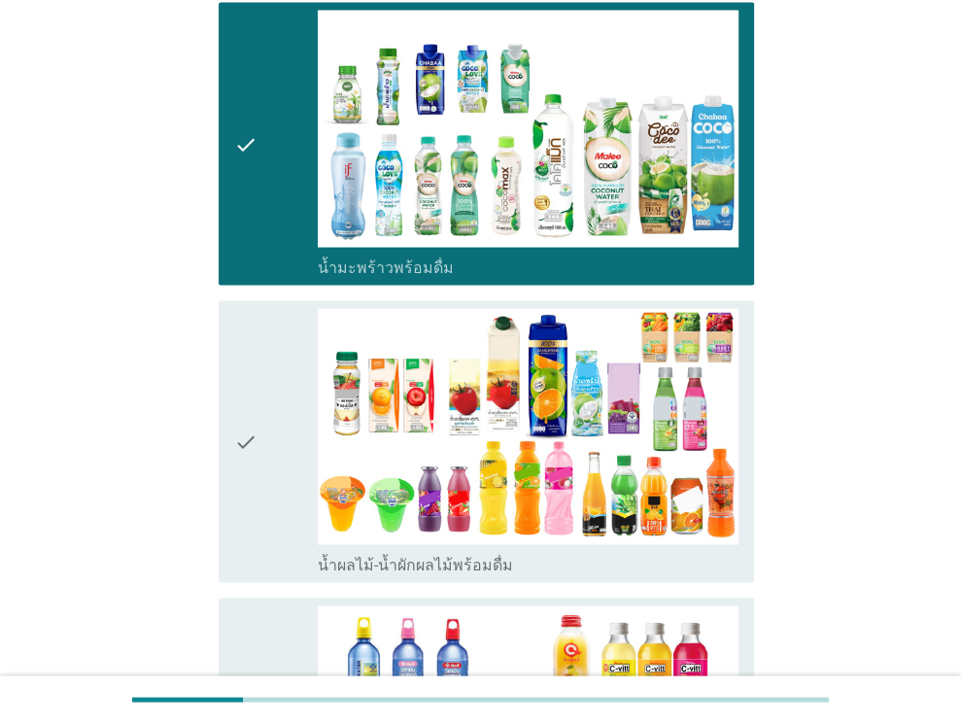
scroll to position [2526, 0]
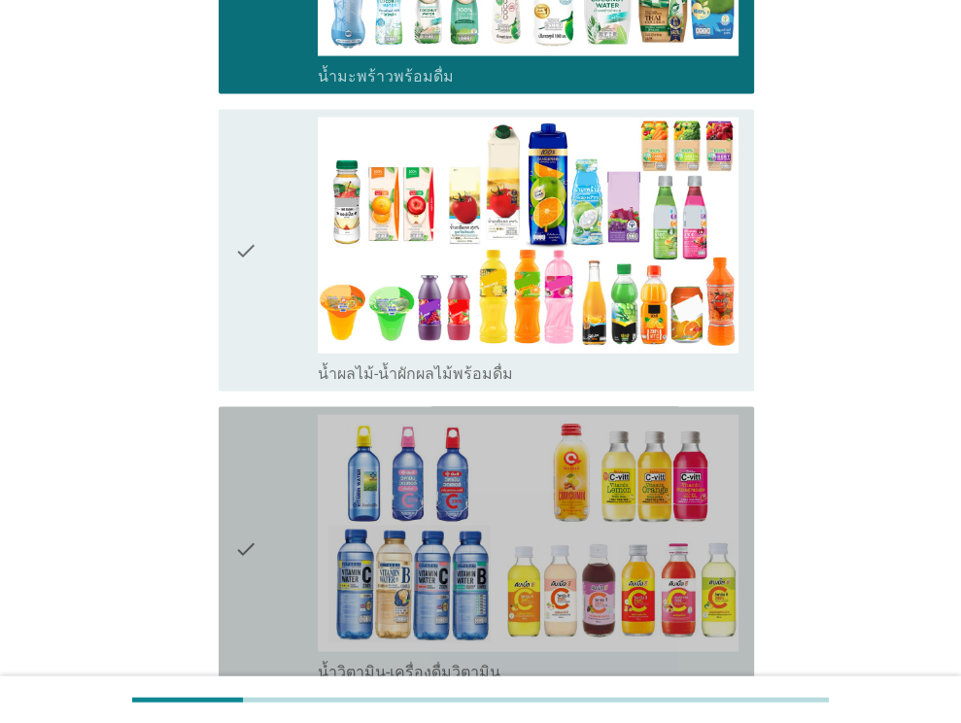
click at [253, 437] on icon "check" at bounding box center [245, 548] width 23 height 266
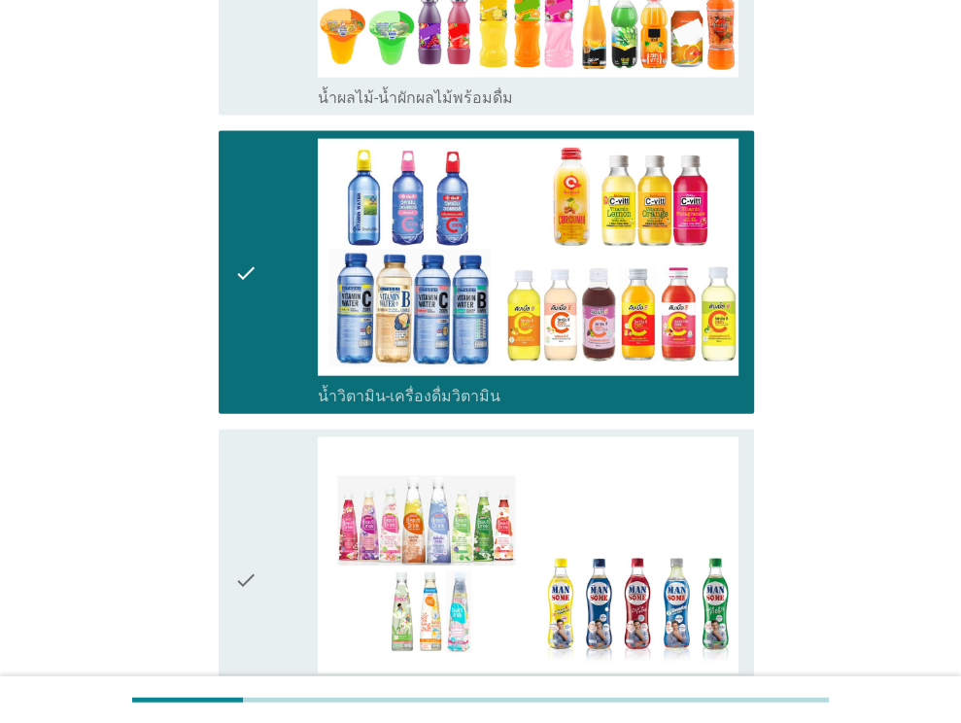
scroll to position [2914, 0]
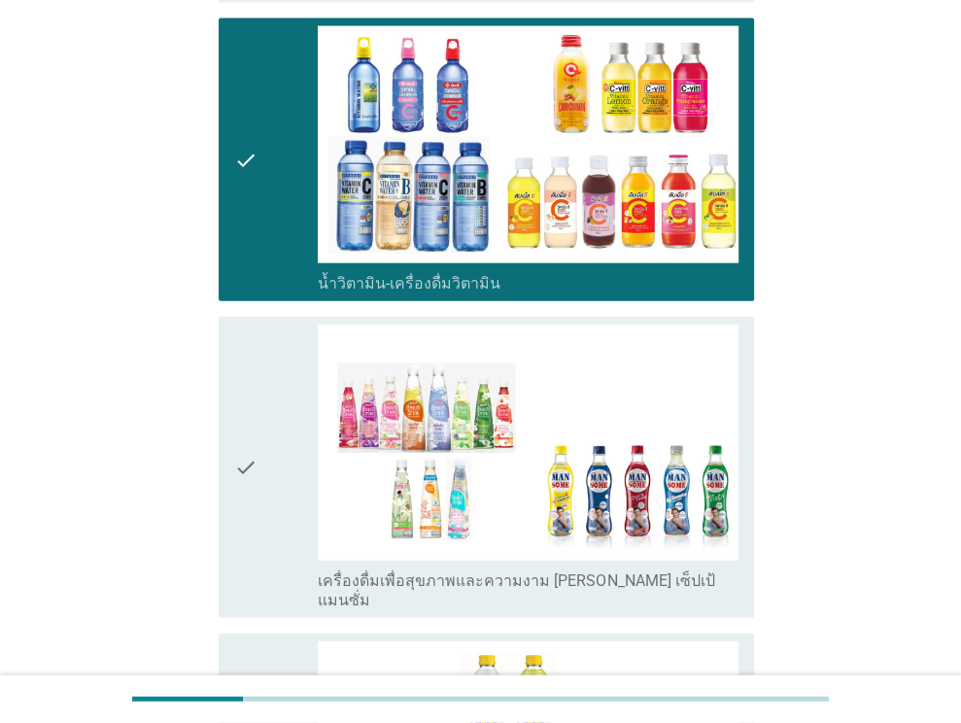
drag, startPoint x: 257, startPoint y: 407, endPoint x: 260, endPoint y: 250, distance: 157.4
click at [258, 407] on div "check" at bounding box center [276, 467] width 85 height 286
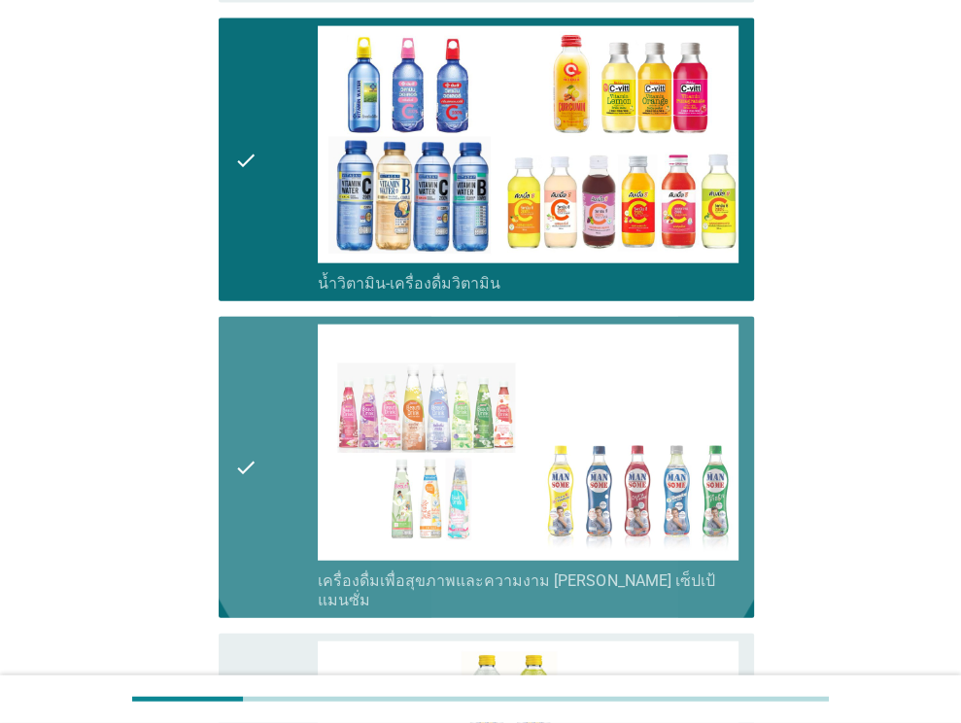
click at [256, 205] on div "check" at bounding box center [276, 159] width 85 height 266
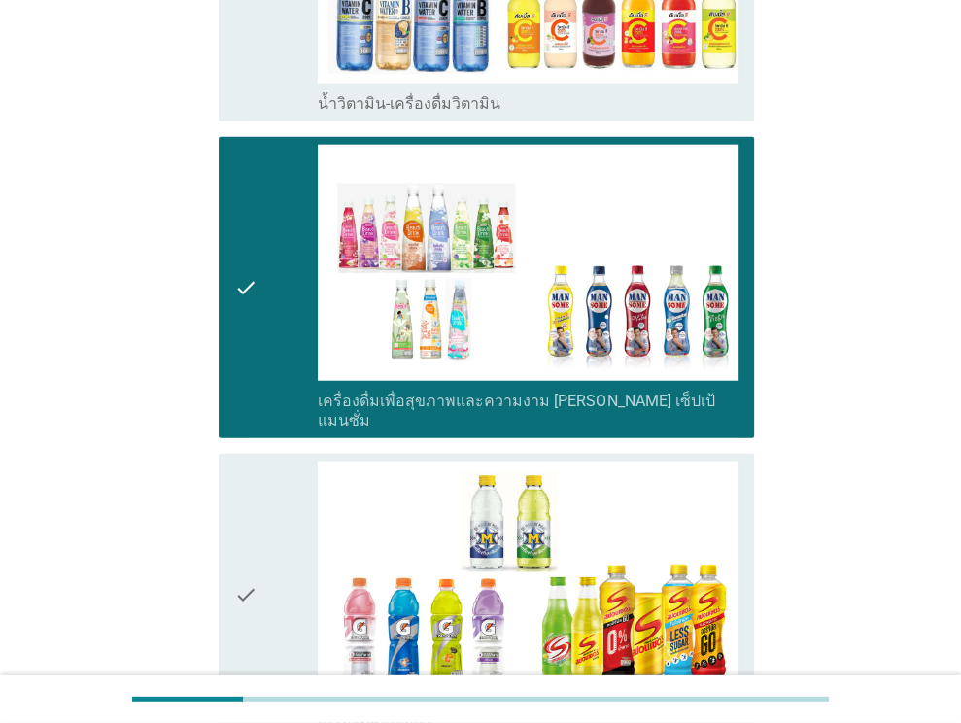
scroll to position [3303, 0]
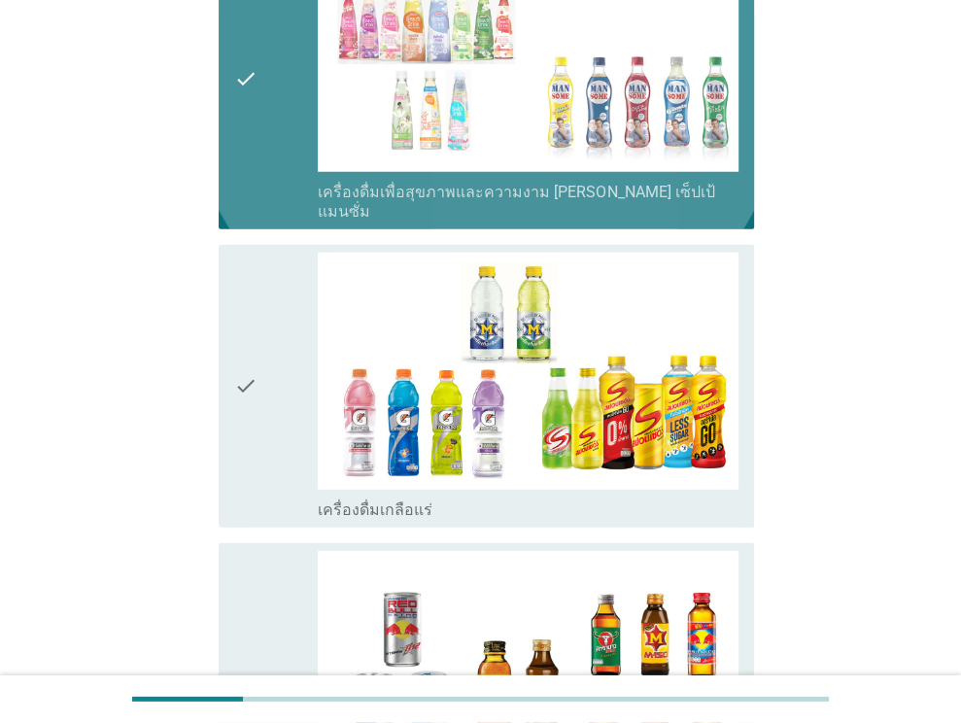
click at [256, 119] on div "check" at bounding box center [276, 79] width 85 height 286
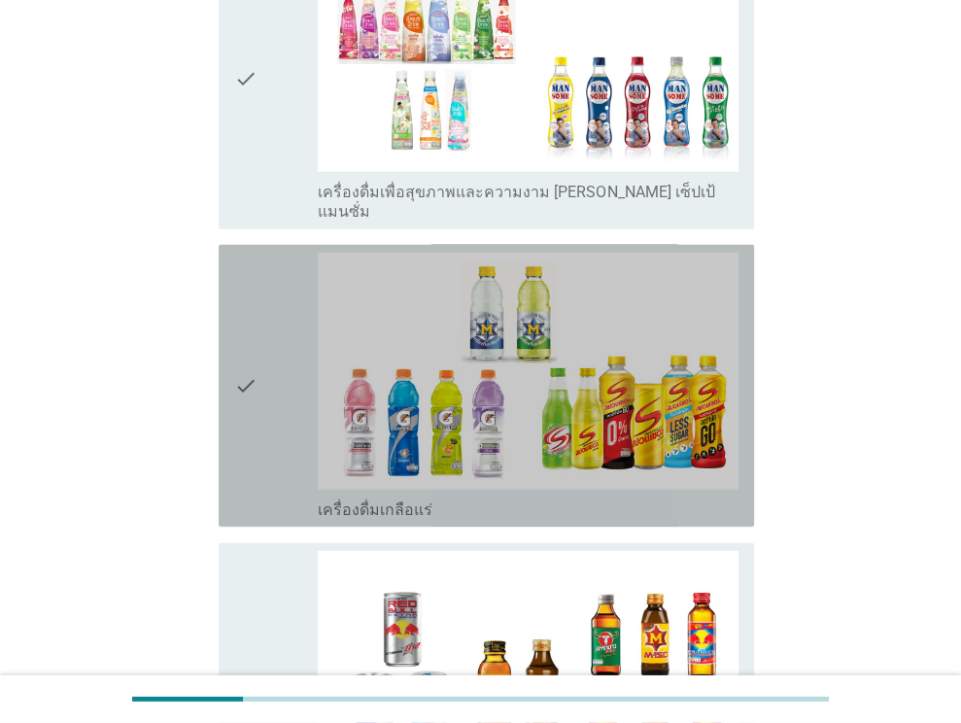
click at [242, 312] on icon "check" at bounding box center [245, 386] width 23 height 266
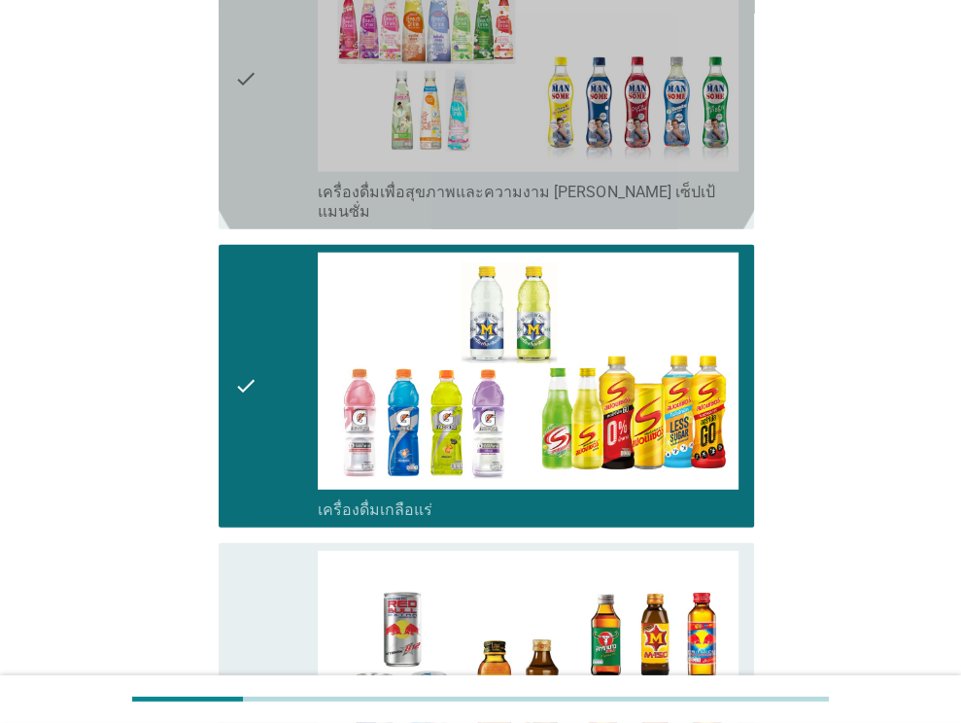
click at [260, 98] on div "check" at bounding box center [276, 79] width 85 height 286
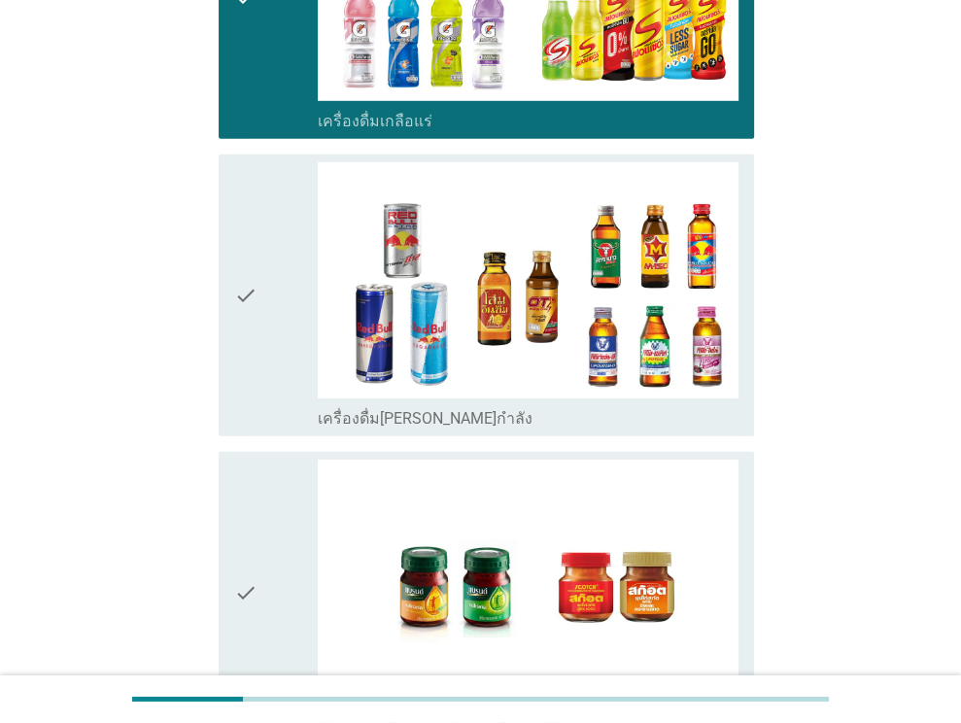
click at [265, 276] on div "check" at bounding box center [276, 295] width 85 height 266
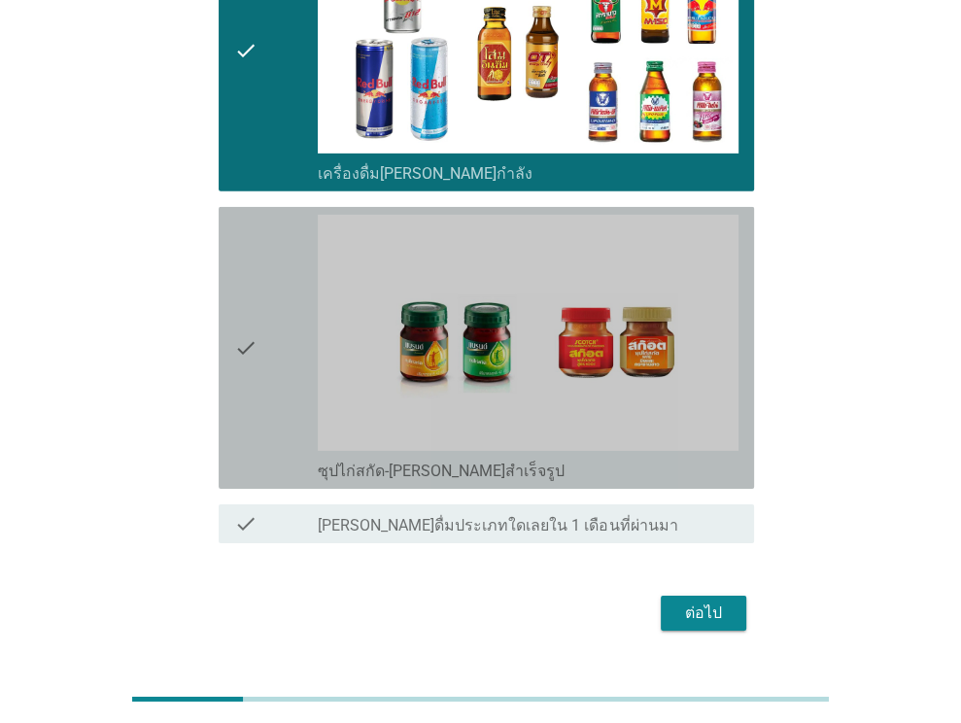
click at [265, 277] on div "check" at bounding box center [276, 348] width 85 height 266
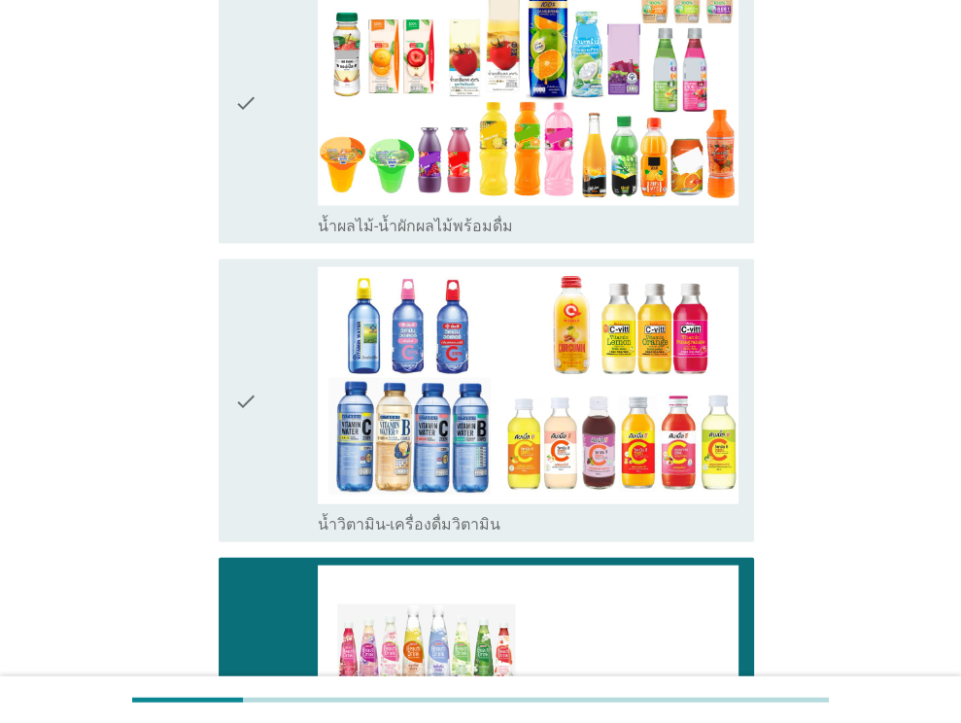
scroll to position [2576, 0]
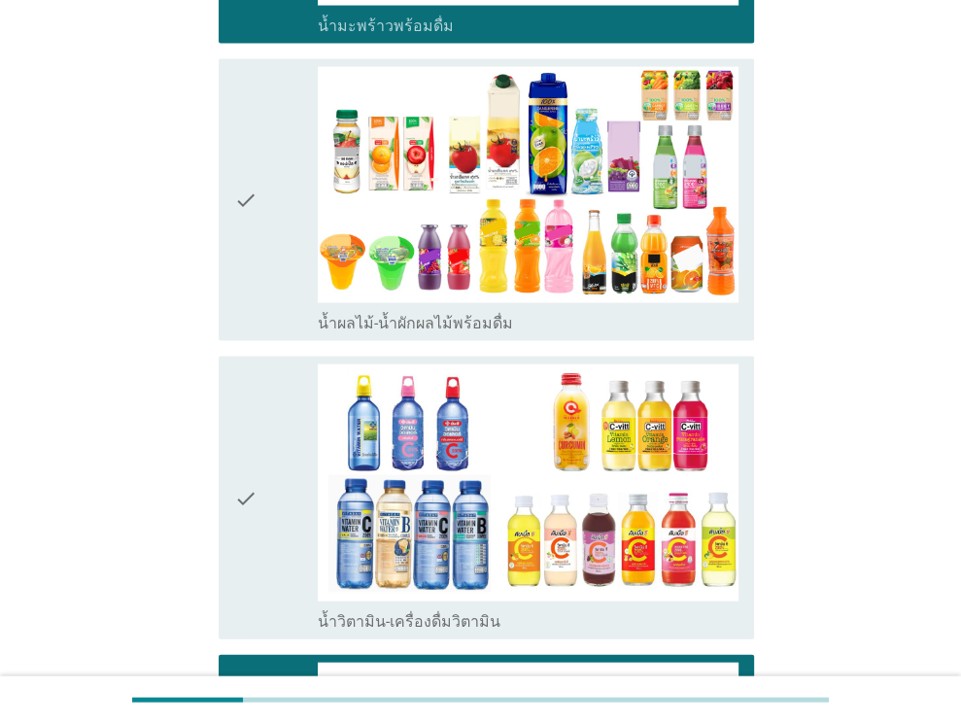
click at [268, 276] on div "check" at bounding box center [276, 200] width 85 height 266
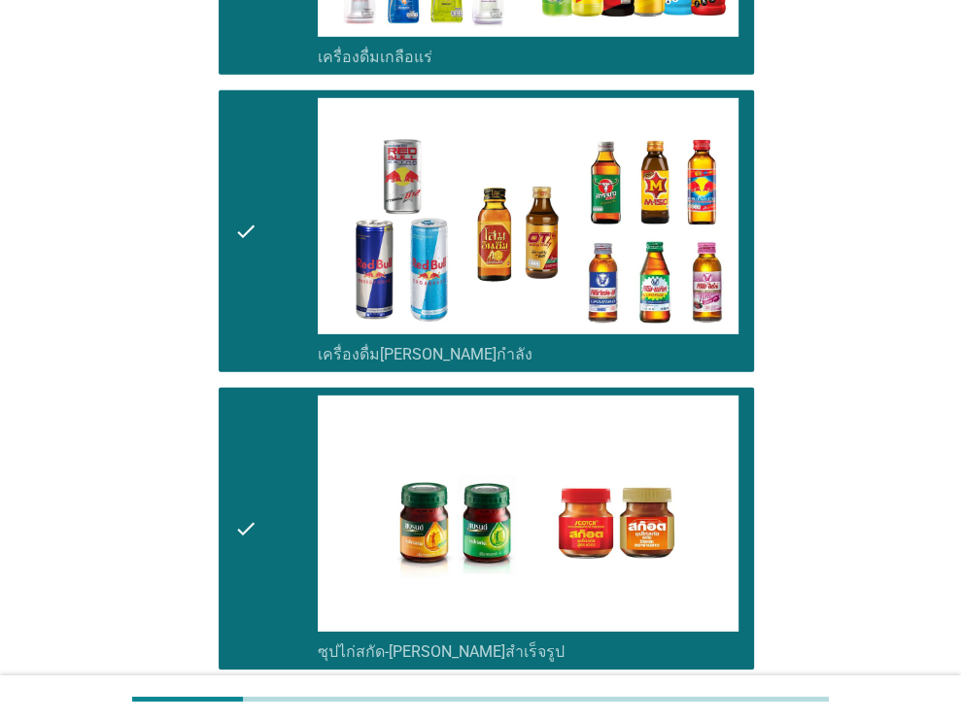
scroll to position [3936, 0]
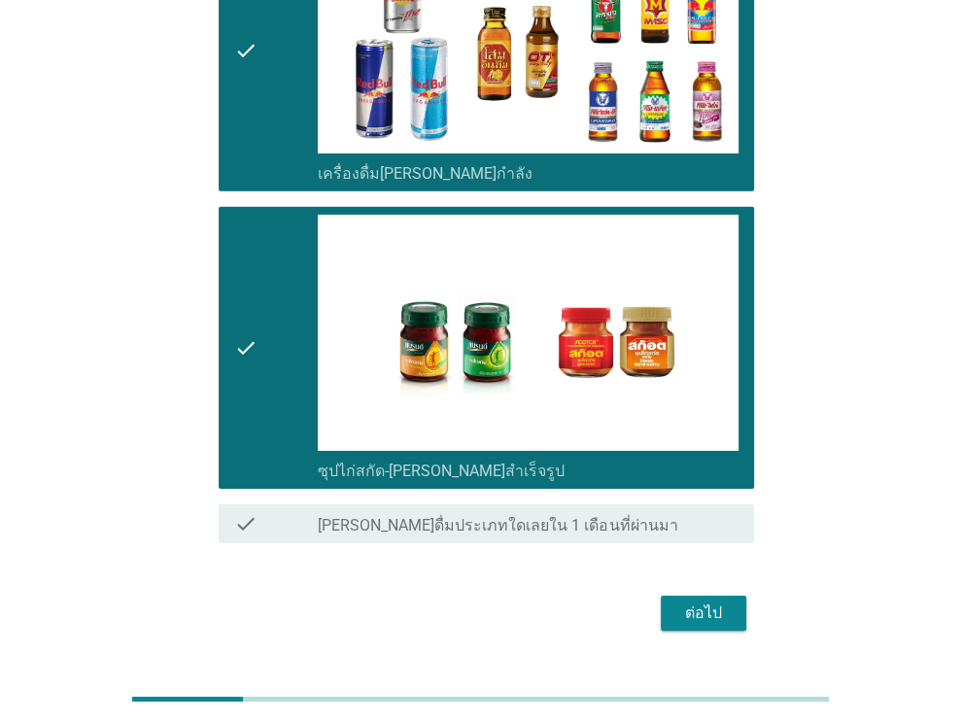
click at [710, 601] on div "ต่อไป" at bounding box center [703, 612] width 54 height 23
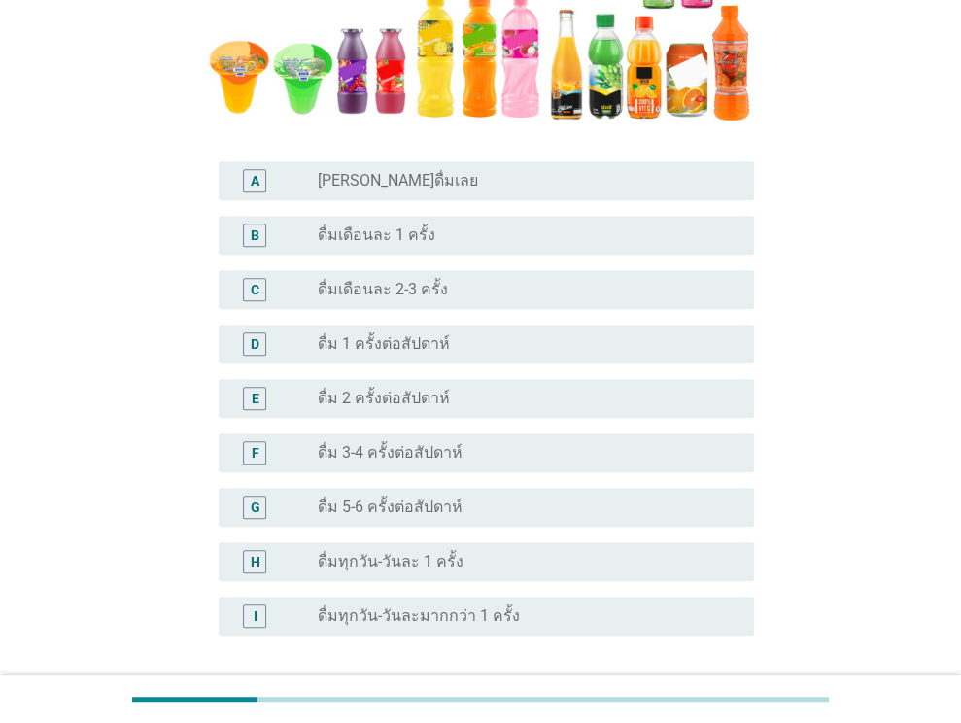
scroll to position [486, 0]
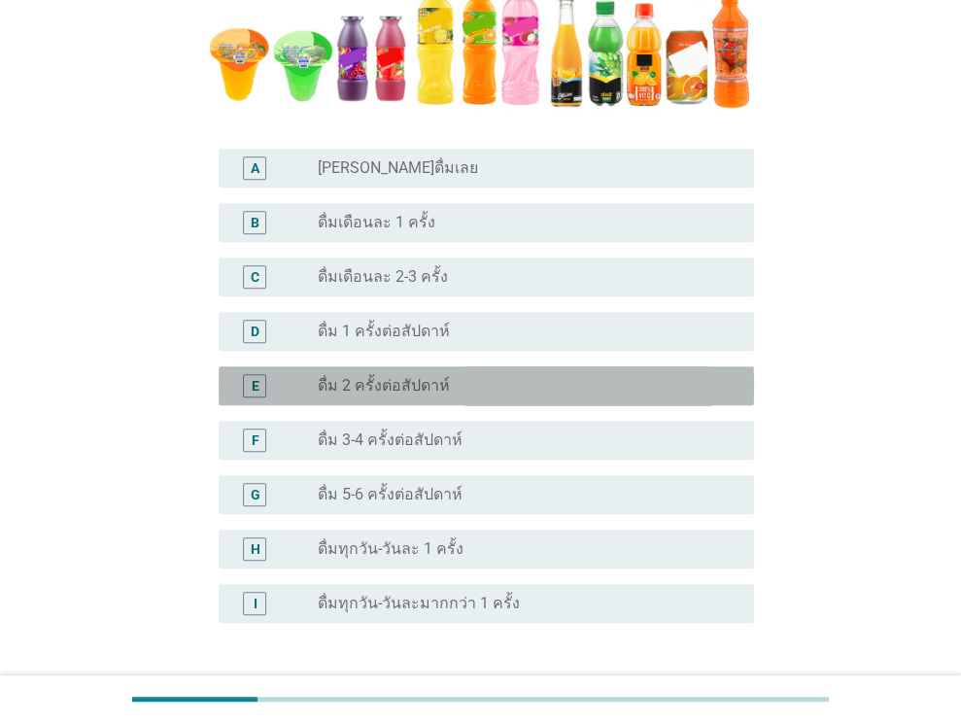
click at [462, 388] on div "radio_button_unchecked ดื่ม 2 ครั้งต่อสัปดาห์" at bounding box center [520, 385] width 405 height 19
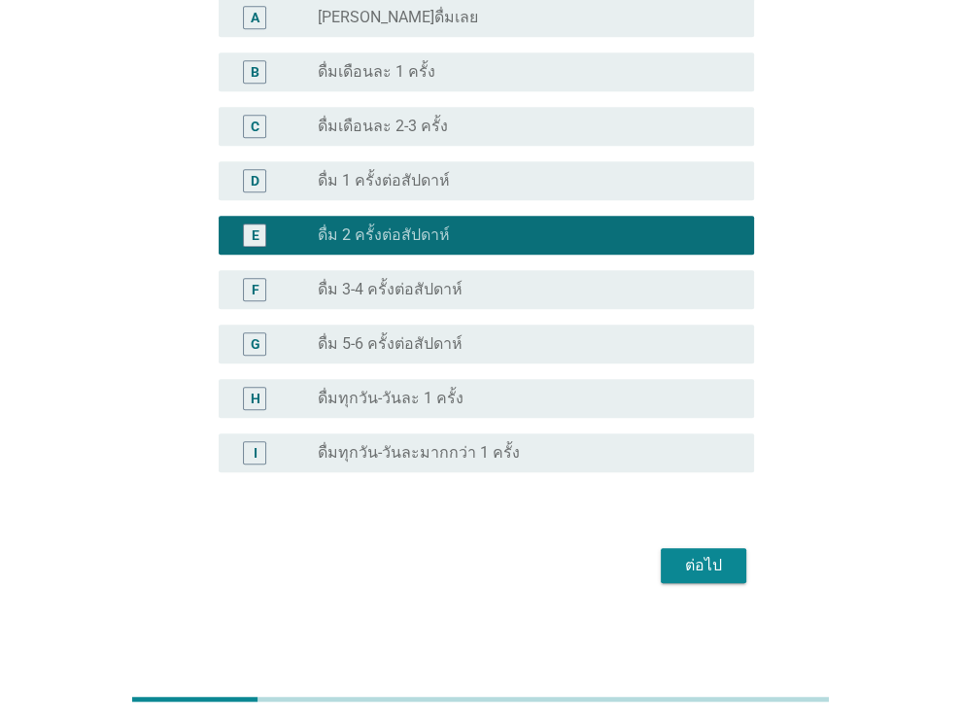
click at [674, 564] on button "ต่อไป" at bounding box center [703, 565] width 85 height 35
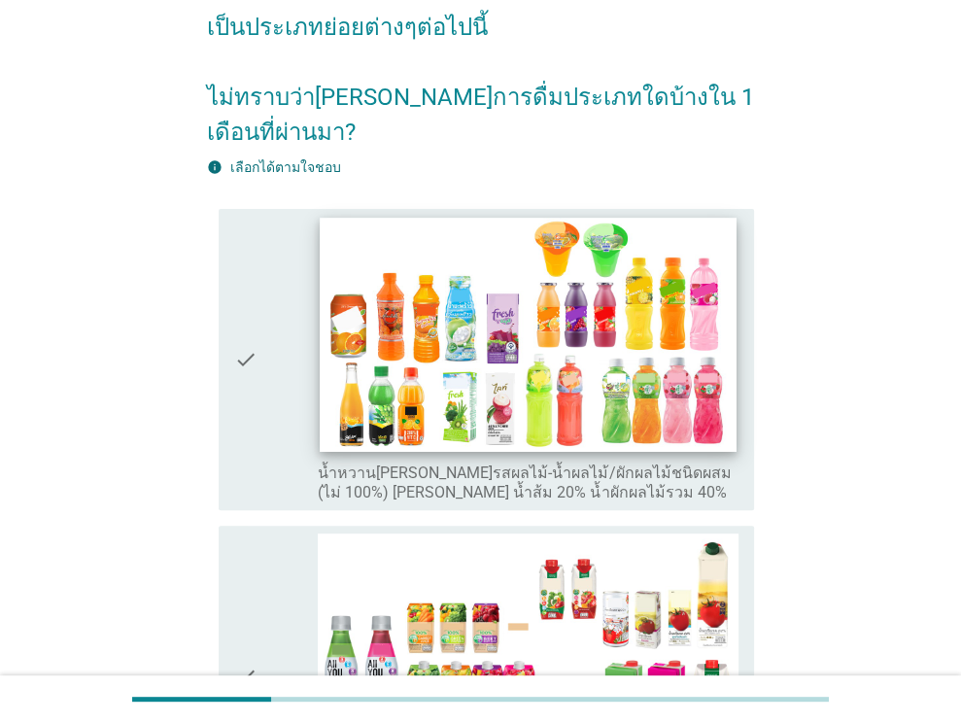
scroll to position [97, 0]
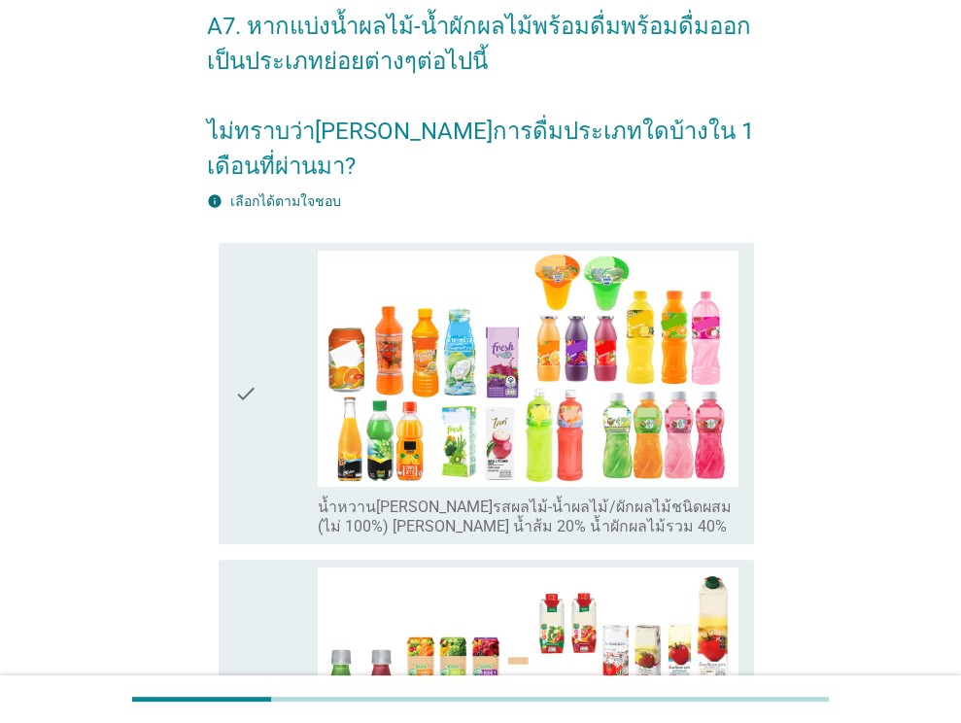
click at [280, 310] on div "check" at bounding box center [276, 394] width 85 height 286
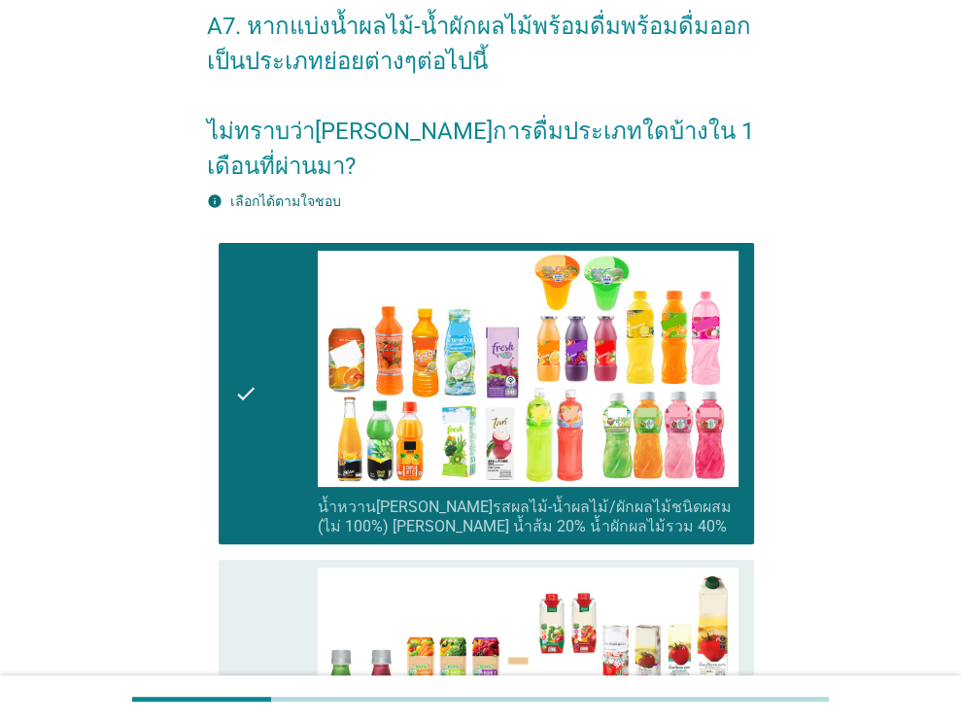
scroll to position [389, 0]
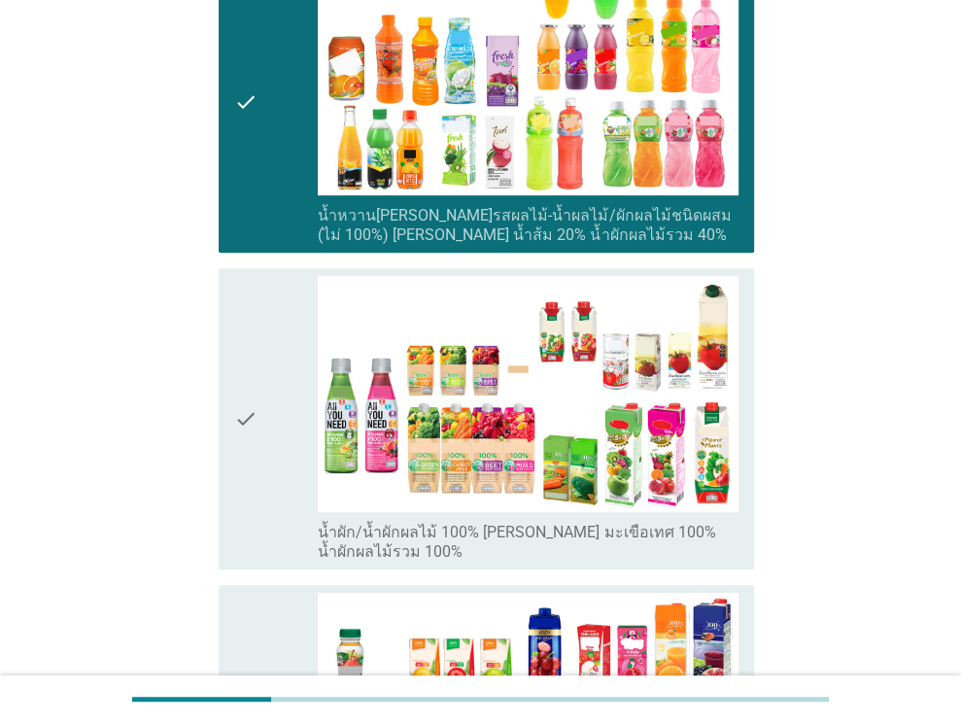
click at [276, 318] on div "check" at bounding box center [276, 419] width 85 height 286
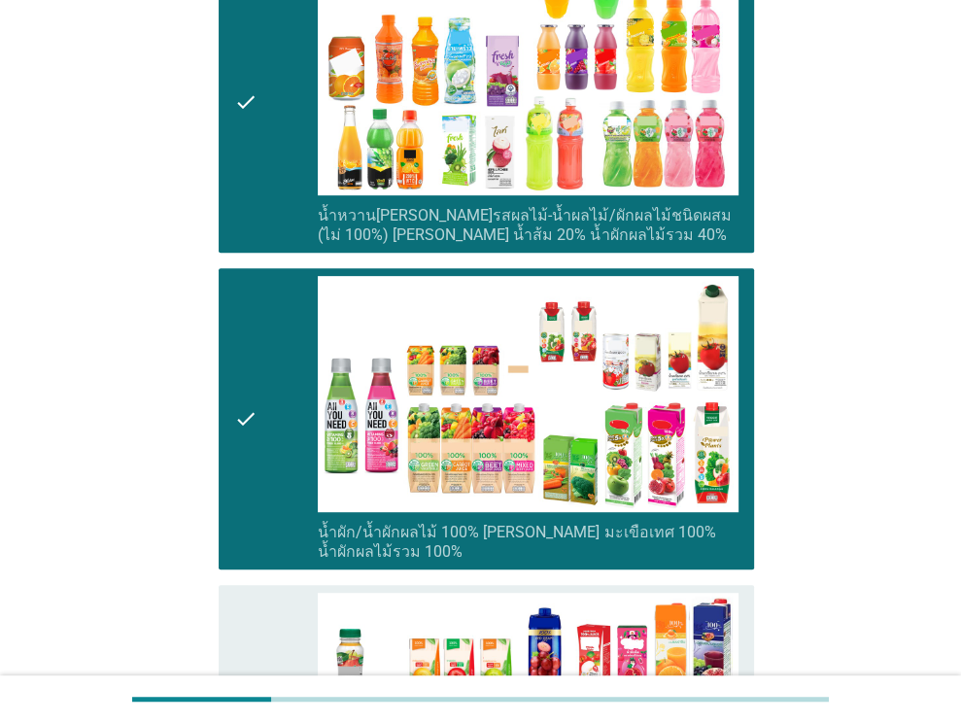
scroll to position [777, 0]
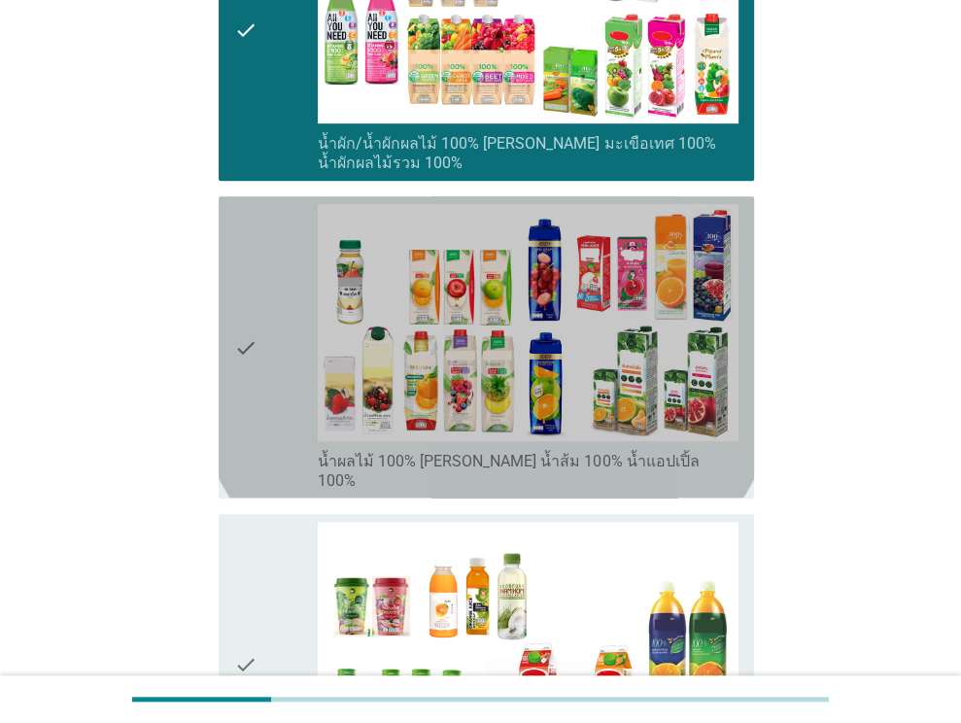
click at [270, 287] on div "check" at bounding box center [276, 347] width 85 height 286
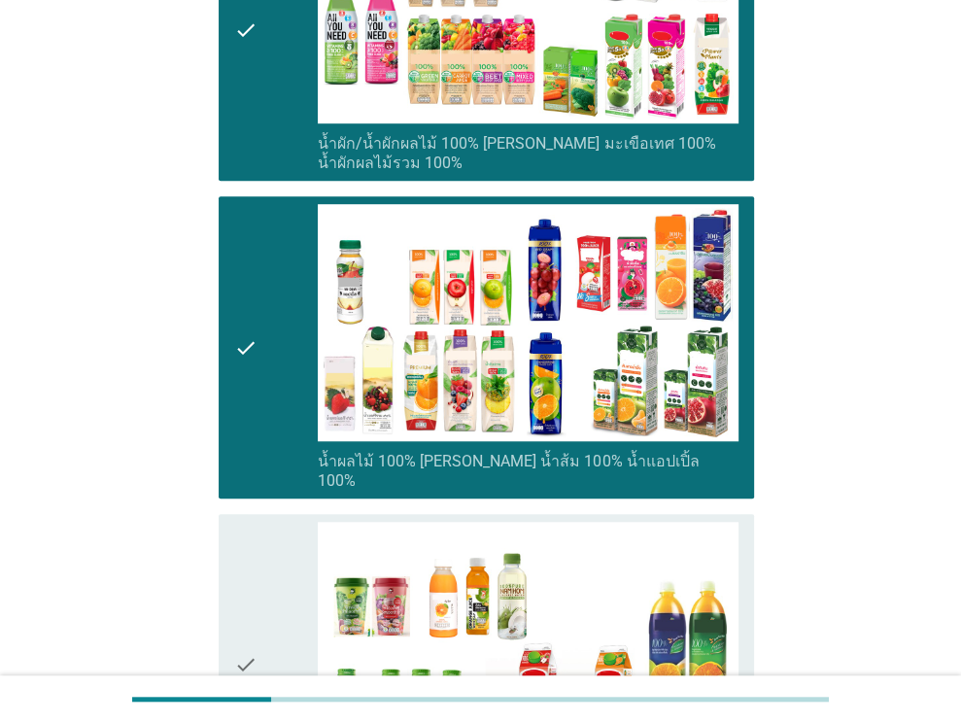
scroll to position [1129, 0]
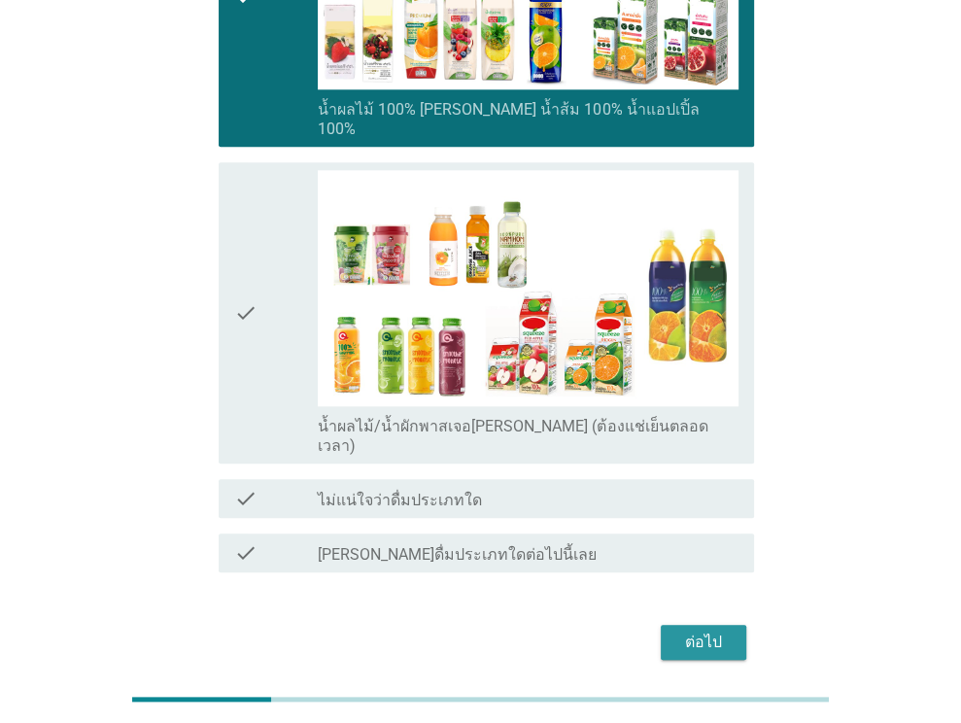
click at [710, 630] on div "ต่อไป" at bounding box center [703, 641] width 54 height 23
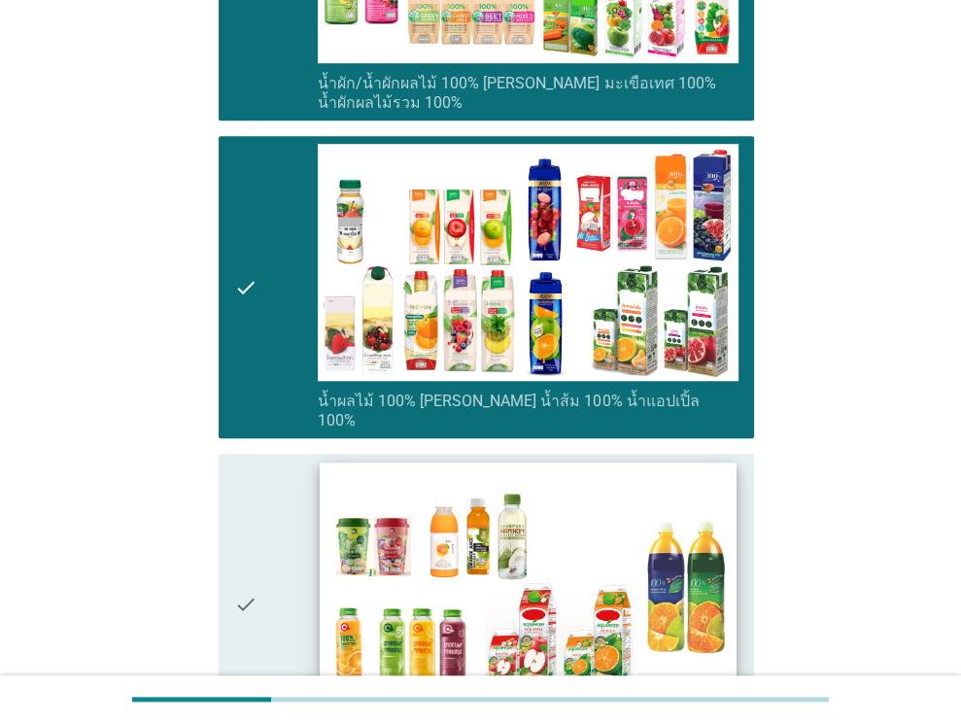
scroll to position [0, 0]
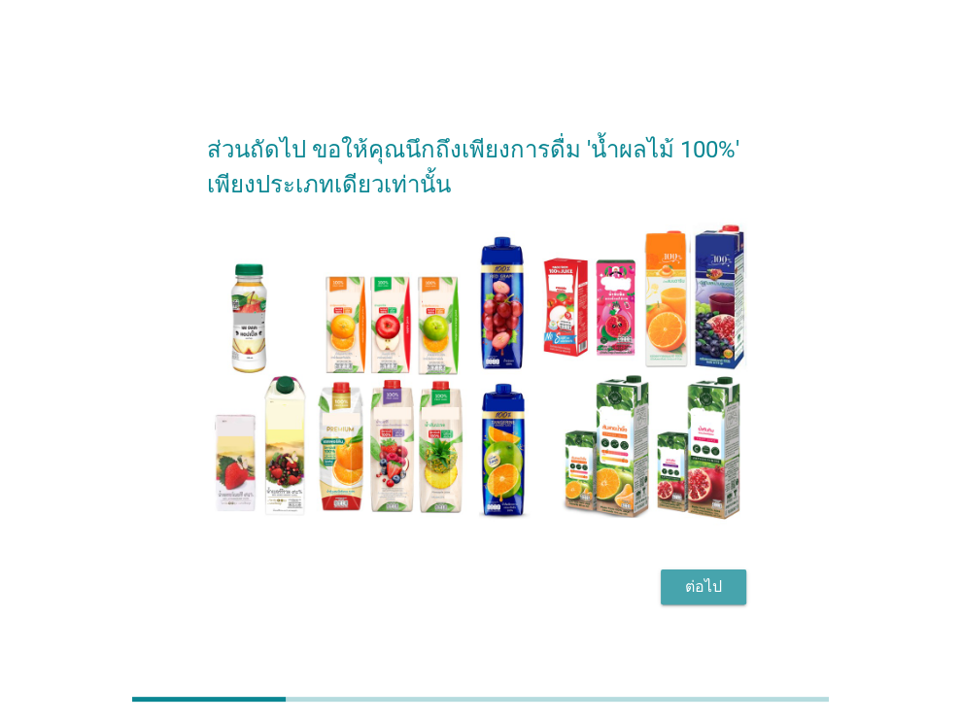
click at [711, 579] on div "ต่อไป" at bounding box center [703, 586] width 54 height 23
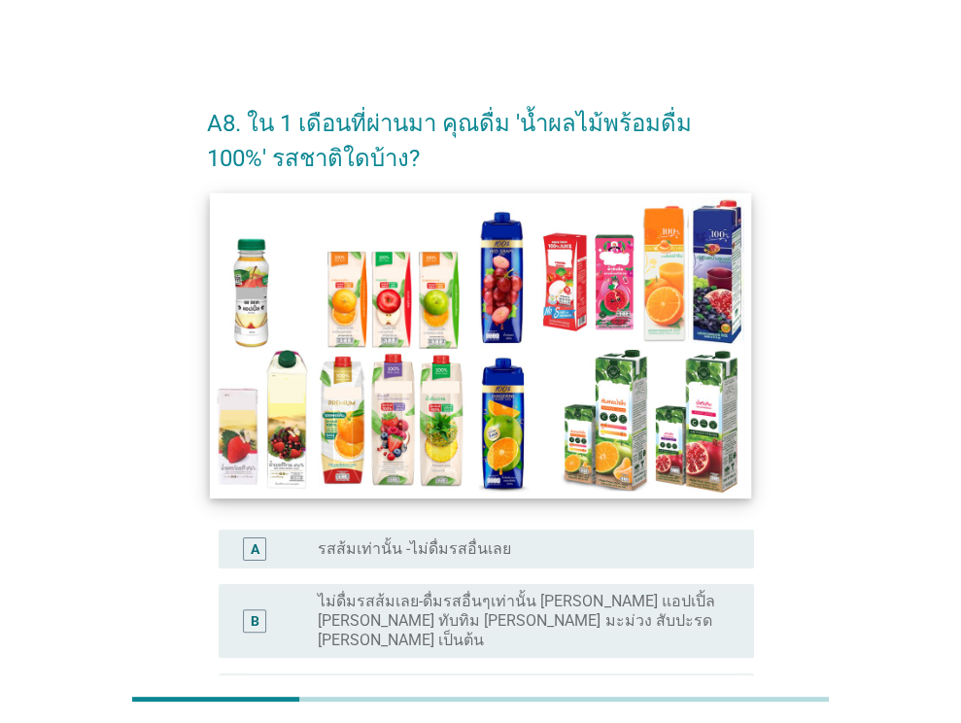
scroll to position [194, 0]
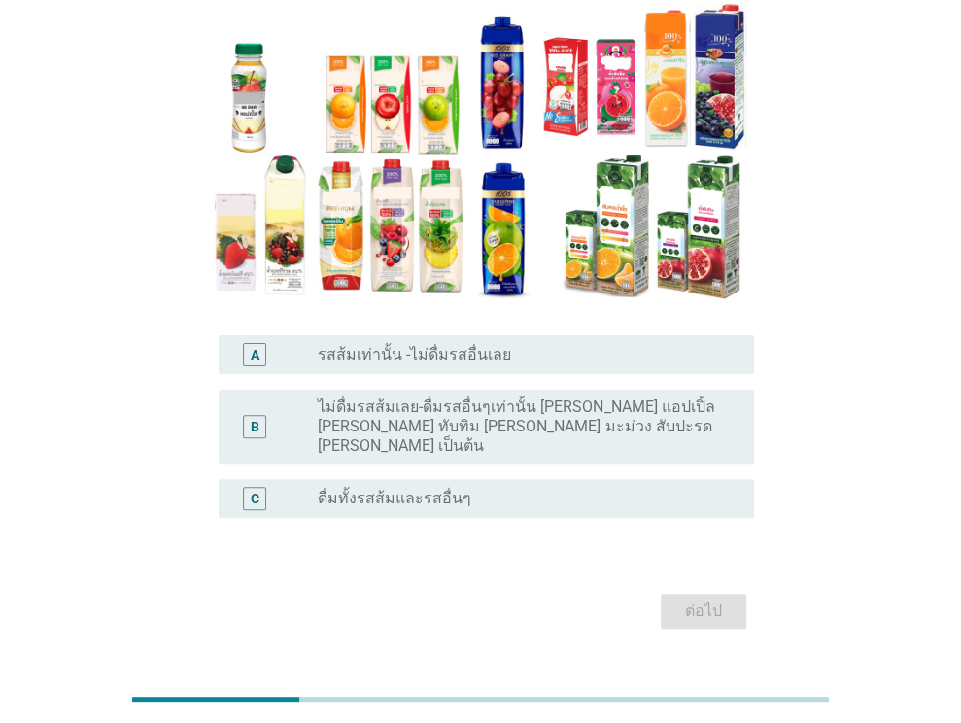
click at [426, 489] on label "ดื่มทั้งรสส้มและรสอื่นๆ" at bounding box center [394, 498] width 153 height 19
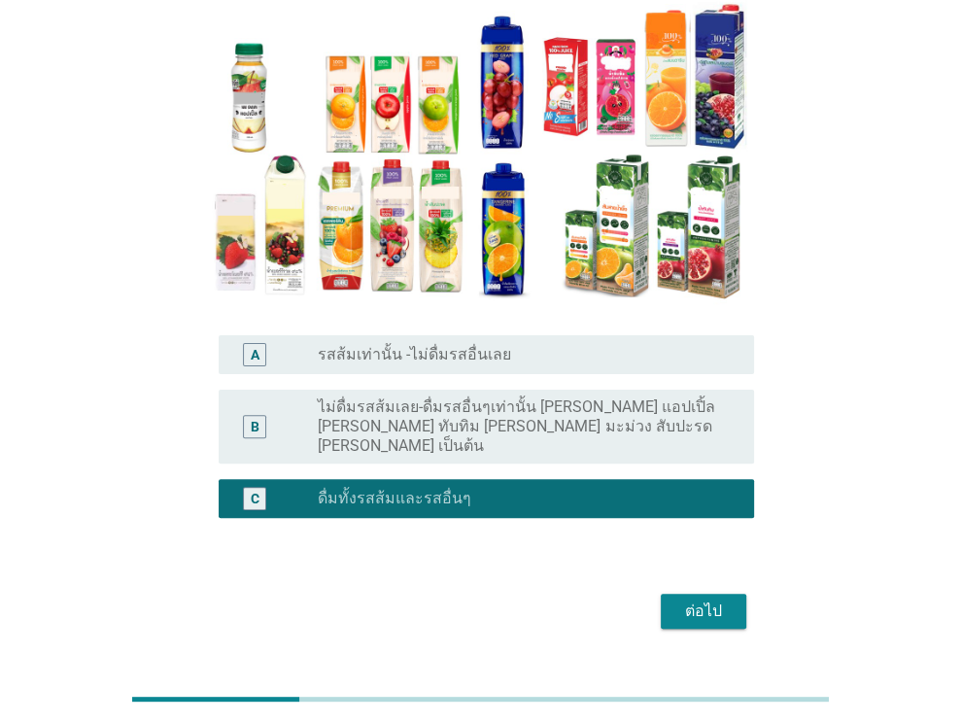
click at [707, 599] on div "ต่อไป" at bounding box center [703, 610] width 54 height 23
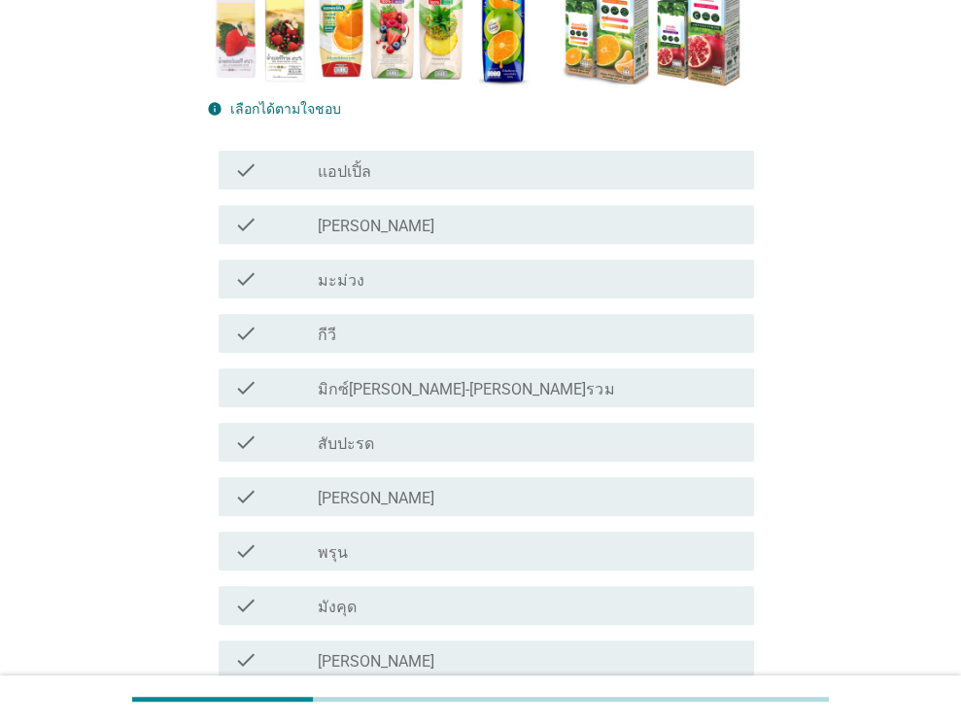
scroll to position [326, 0]
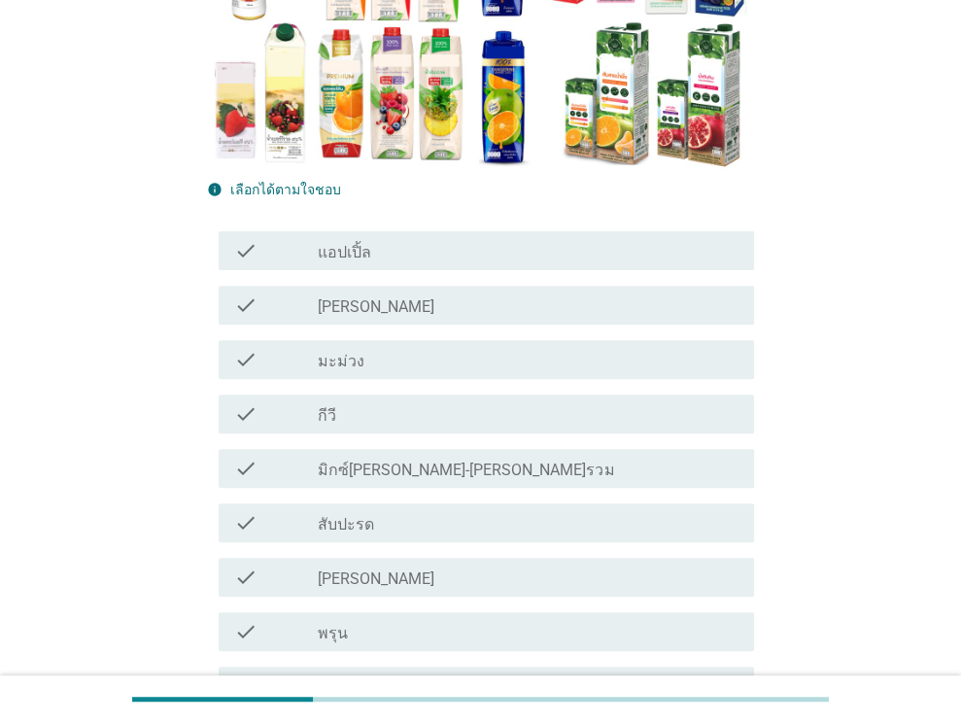
click at [360, 262] on label "แอปเปิ้ล" at bounding box center [344, 252] width 53 height 19
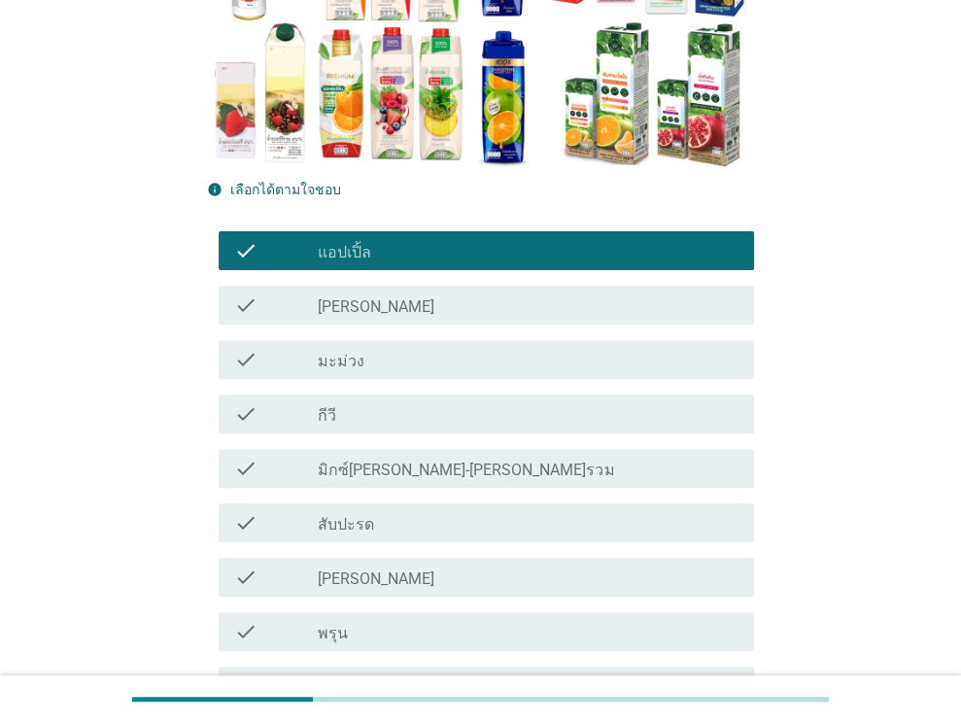
click at [361, 419] on div "check_box_outline_blank กีวี" at bounding box center [528, 413] width 421 height 23
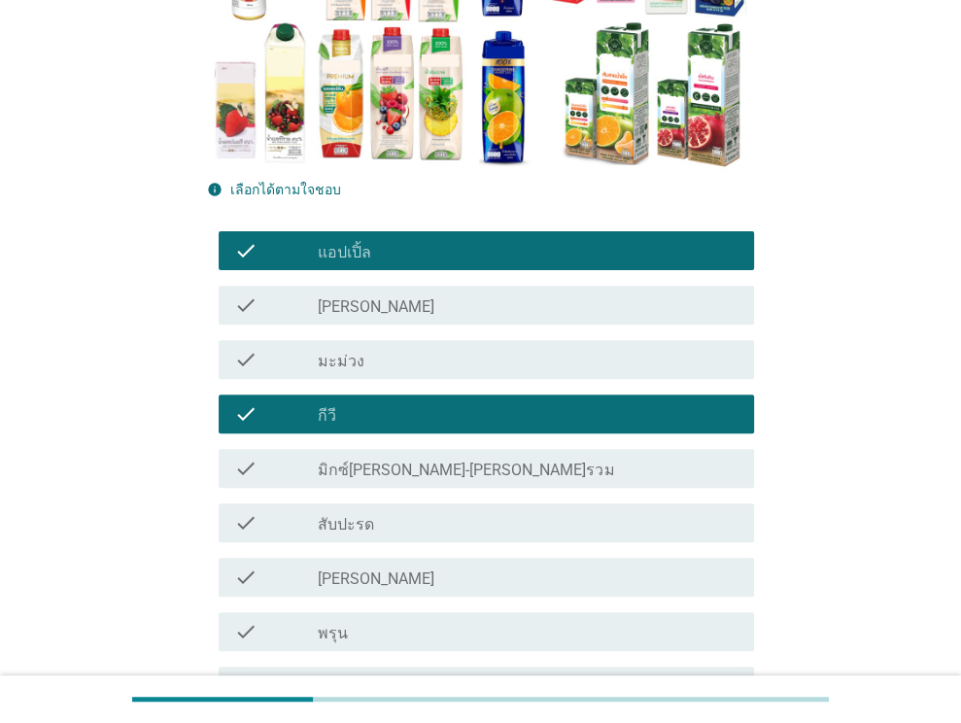
scroll to position [521, 0]
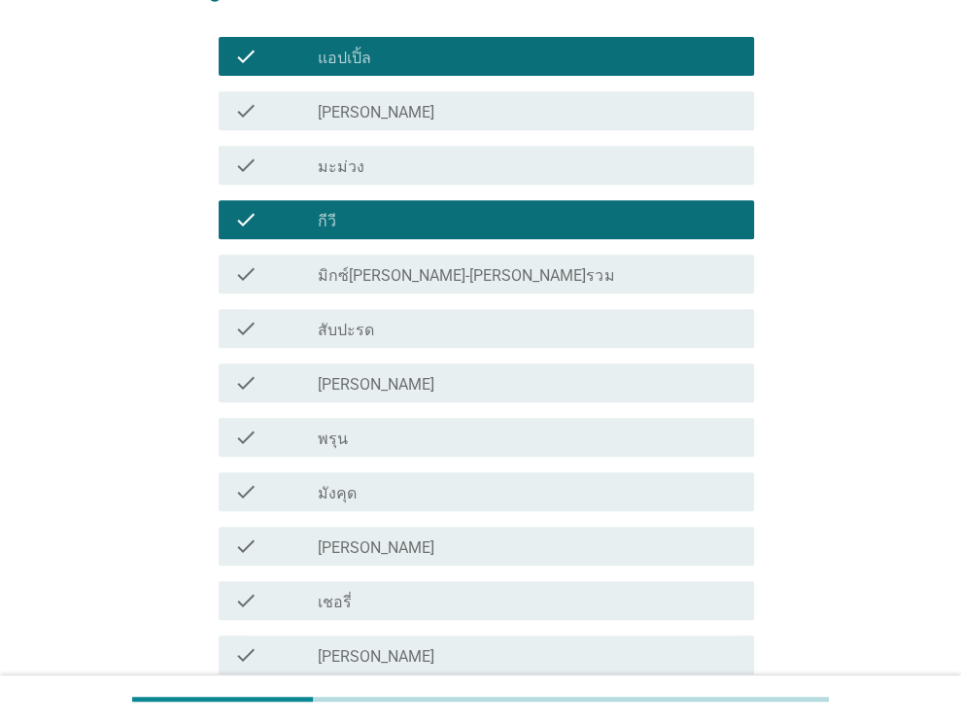
click at [377, 379] on div "check_box_outline_blank [PERSON_NAME]" at bounding box center [528, 382] width 421 height 23
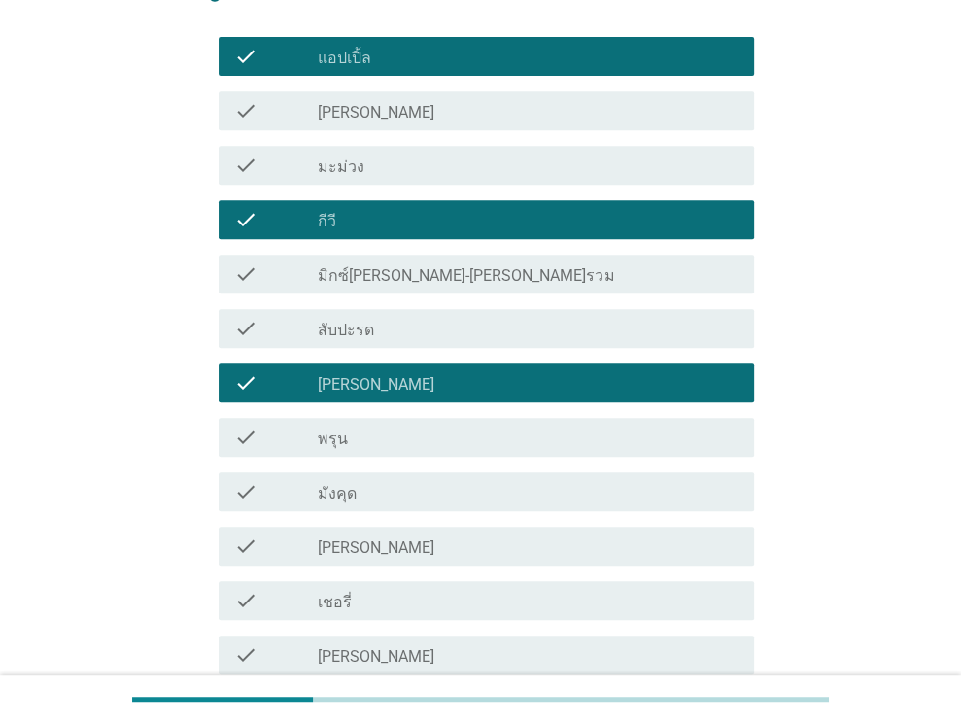
scroll to position [715, 0]
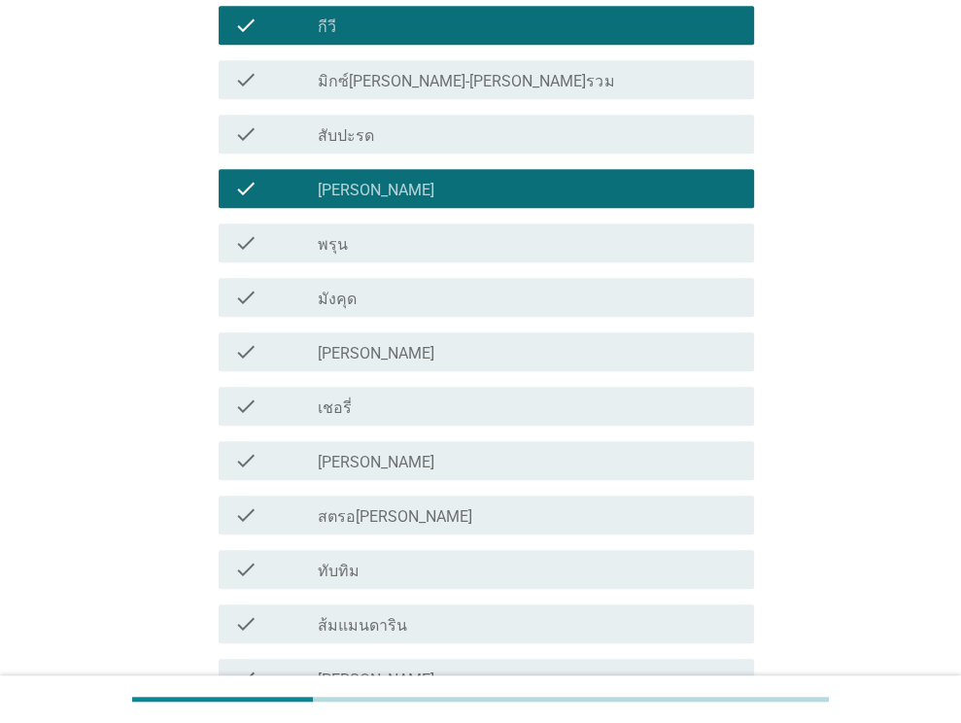
click at [377, 458] on div "check_box_outline_blank [PERSON_NAME]" at bounding box center [528, 460] width 421 height 23
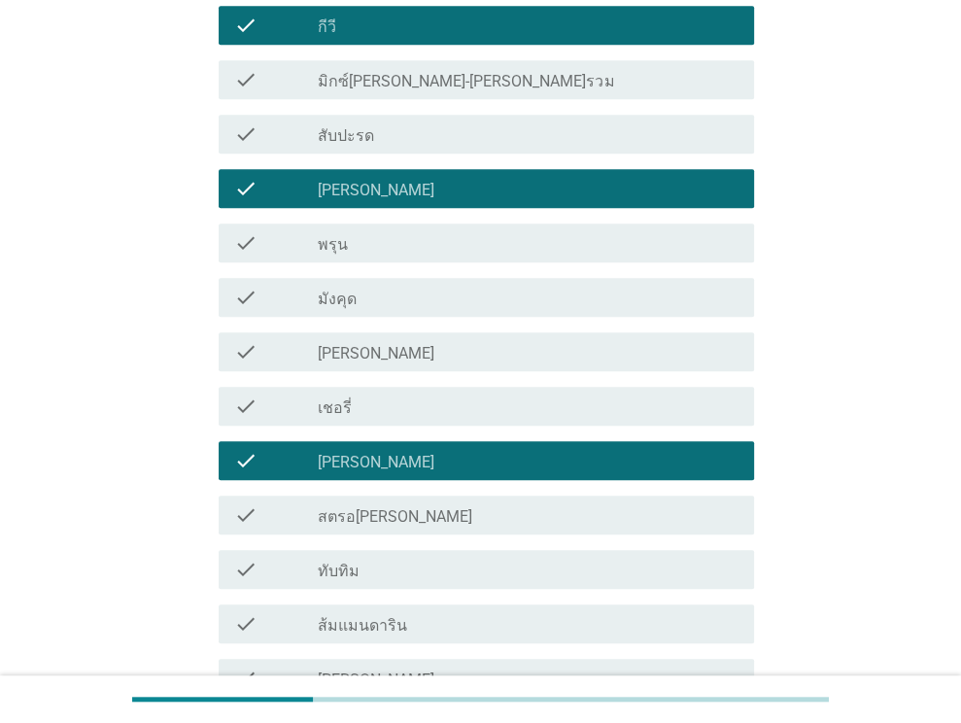
click at [386, 508] on div "check_box_outline_blank สตรอ[PERSON_NAME]" at bounding box center [528, 514] width 421 height 23
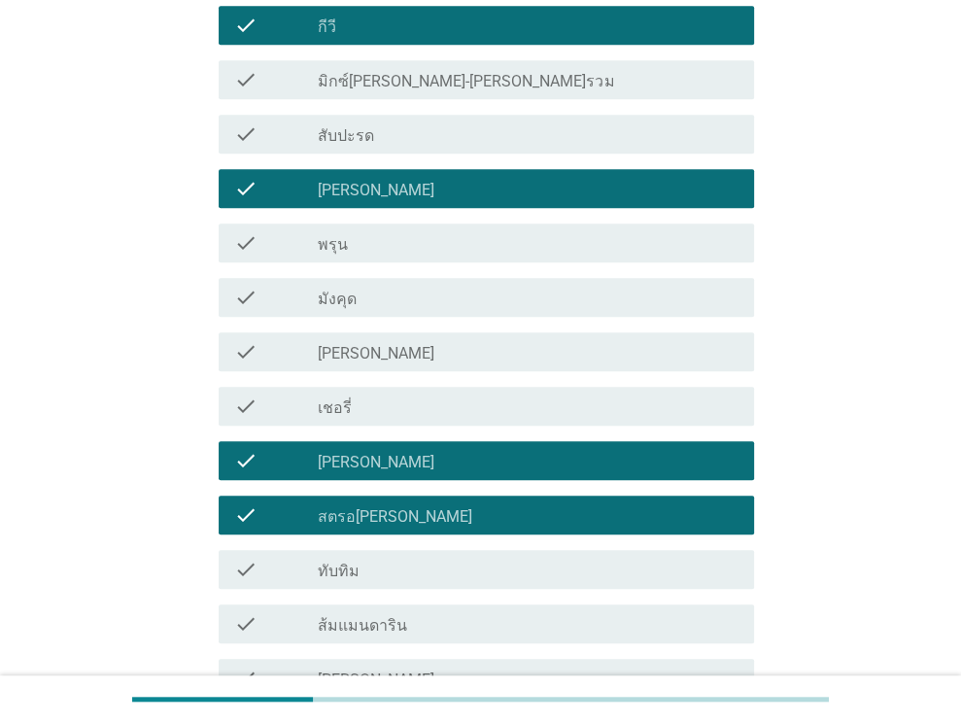
click at [388, 562] on div "check_box_outline_blank ทับทิม" at bounding box center [528, 569] width 421 height 23
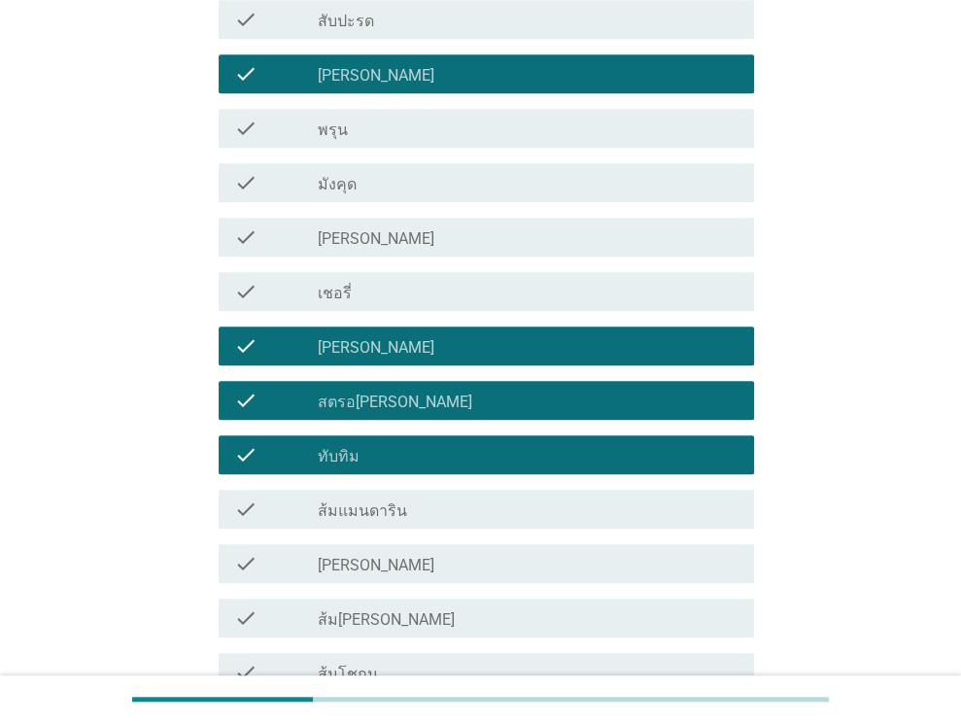
scroll to position [909, 0]
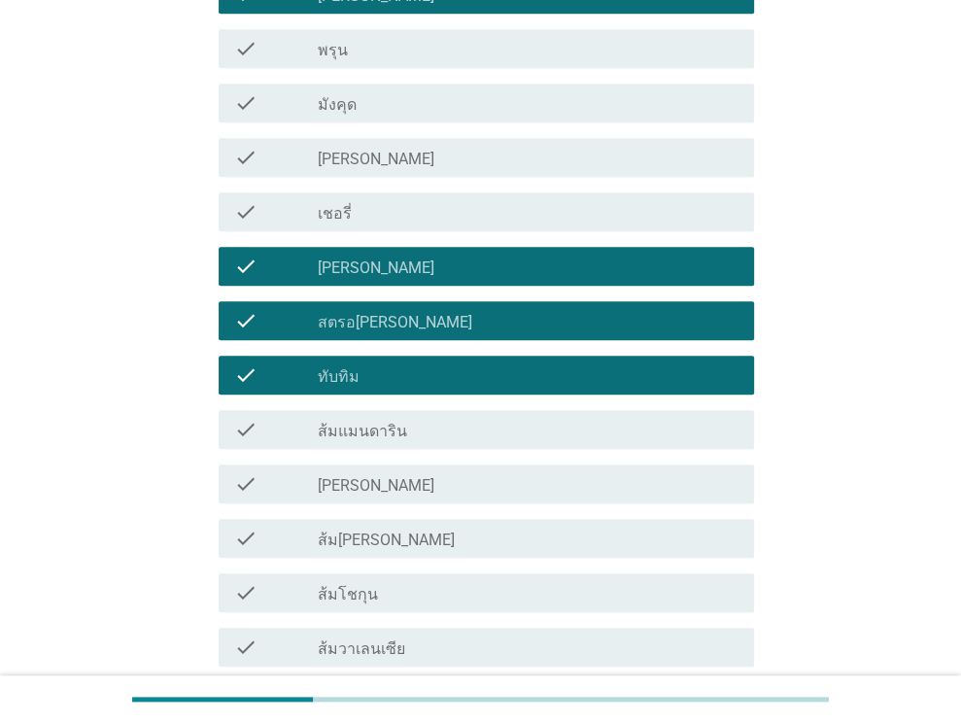
click at [378, 489] on label "[PERSON_NAME]" at bounding box center [376, 485] width 117 height 19
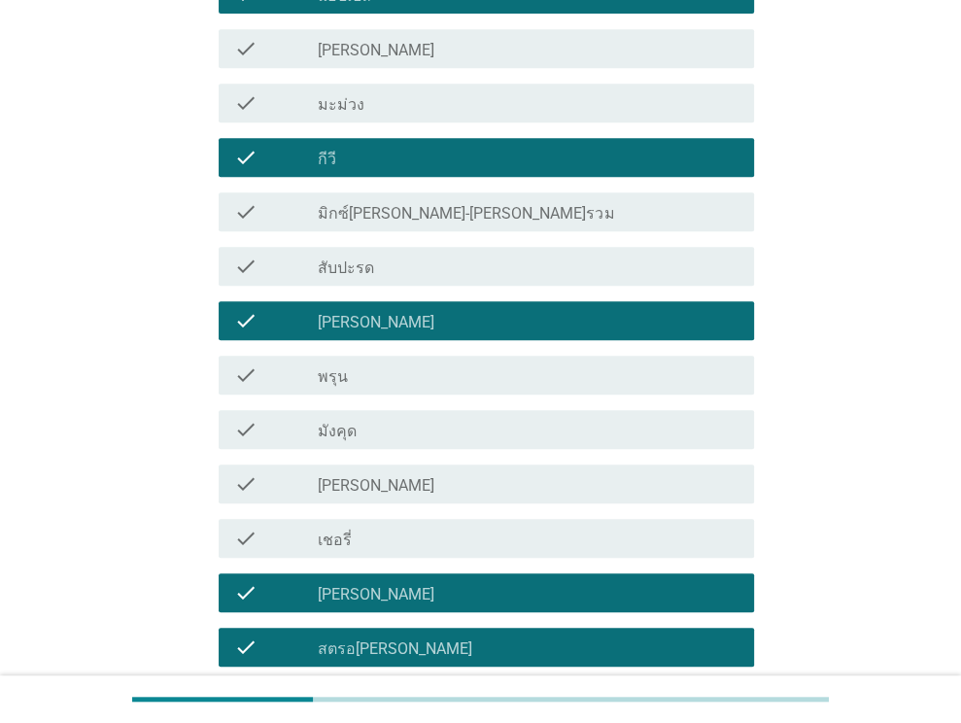
scroll to position [777, 0]
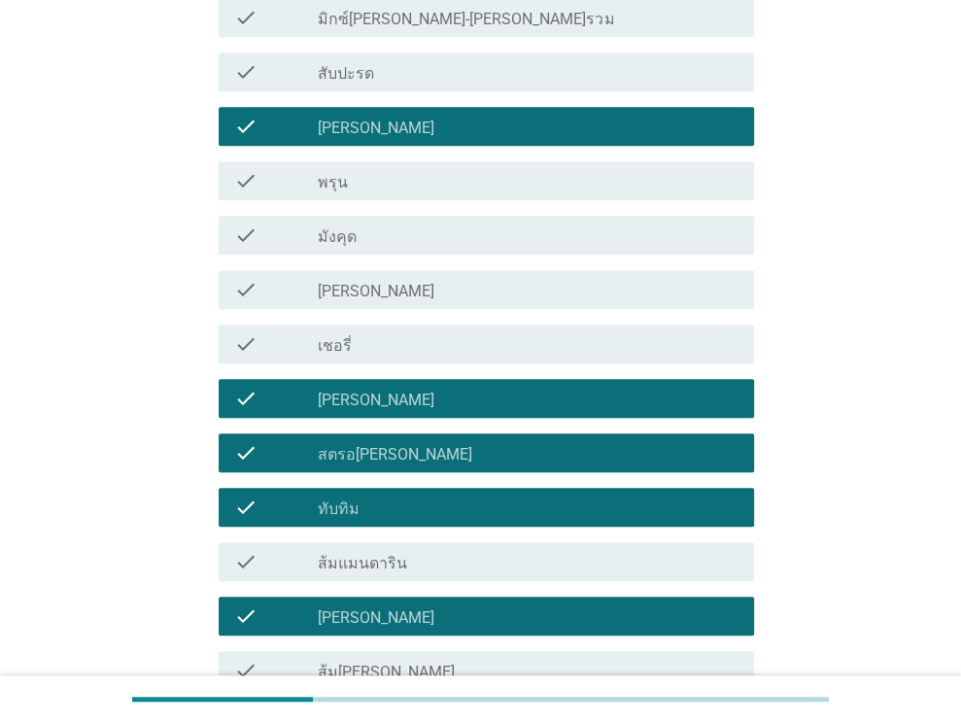
click at [414, 411] on div "check check_box_outline_blank [PERSON_NAME]" at bounding box center [486, 398] width 535 height 39
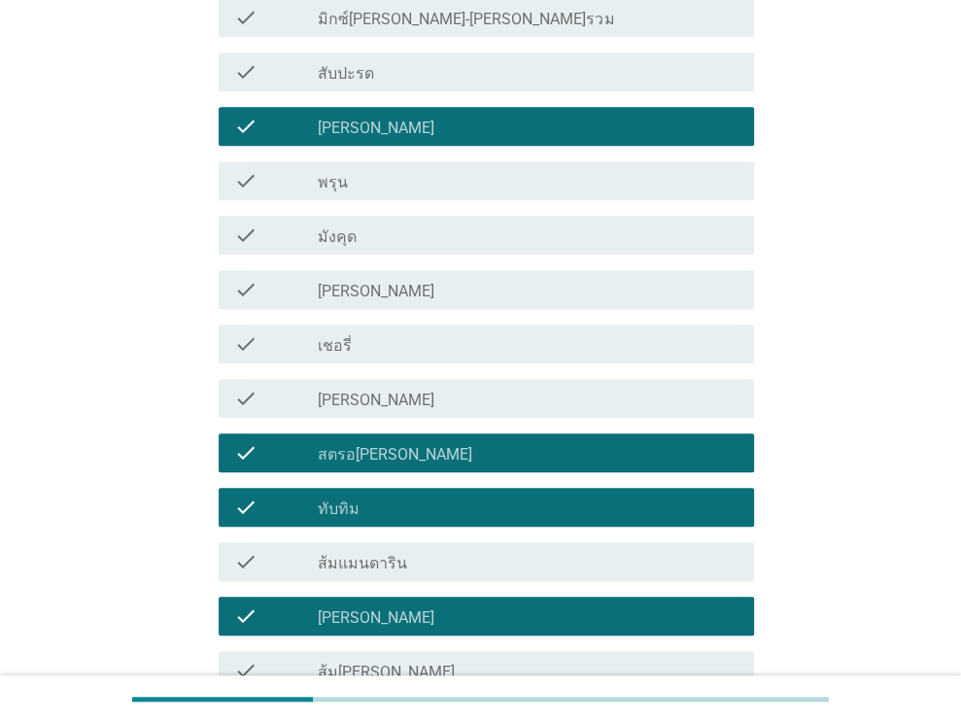
click at [384, 455] on div "check_box_outline_blank สตรอ[PERSON_NAME]" at bounding box center [528, 452] width 421 height 23
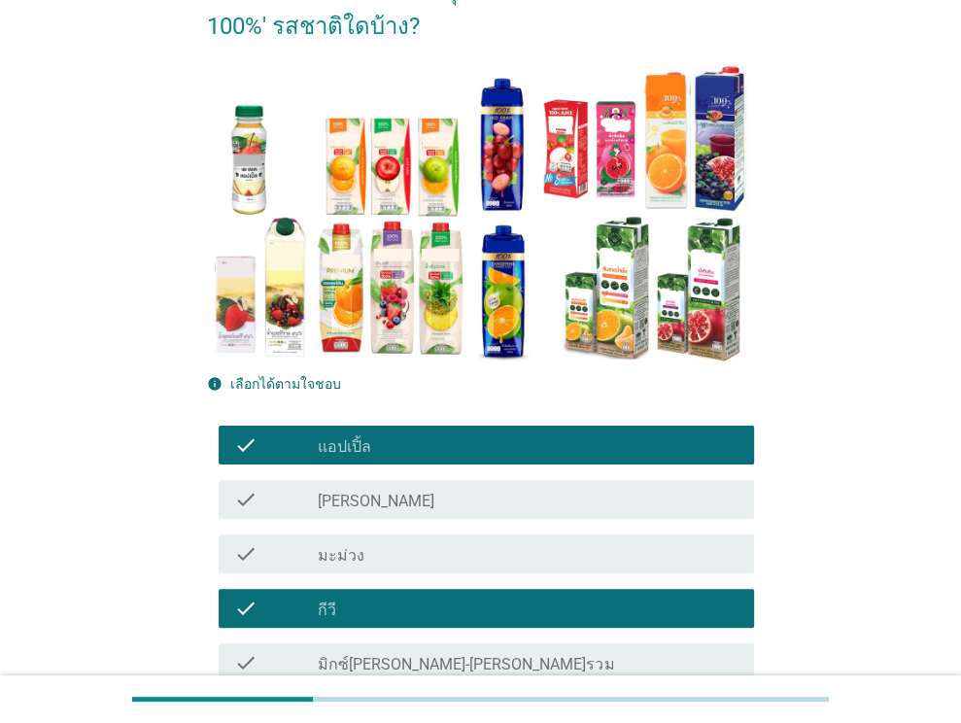
scroll to position [424, 0]
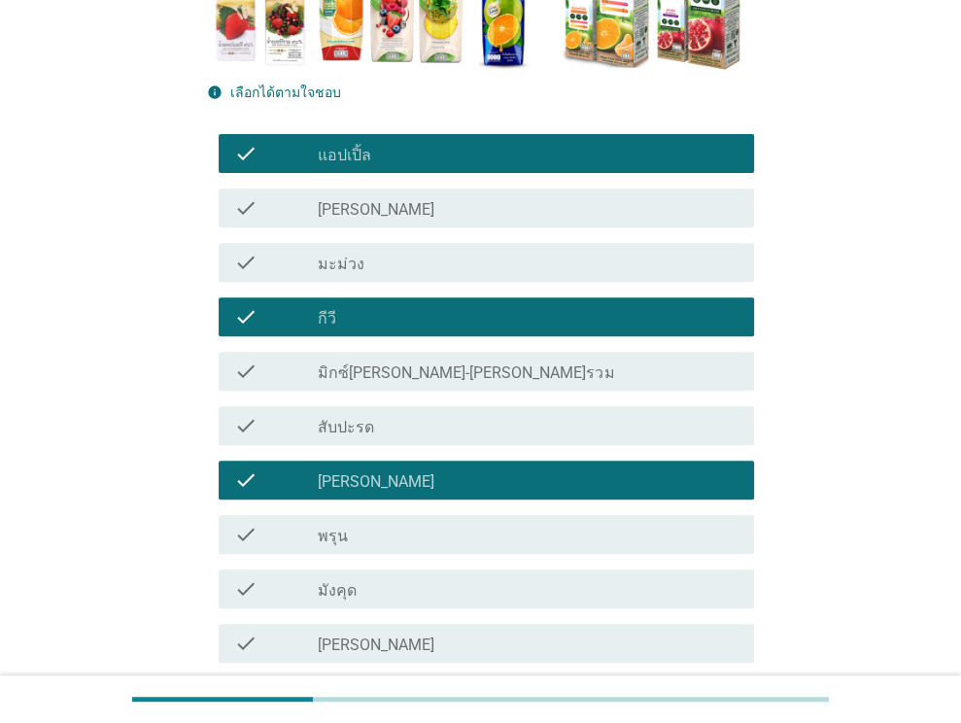
click at [372, 415] on div "check_box_outline_blank สับปะรด" at bounding box center [528, 425] width 421 height 23
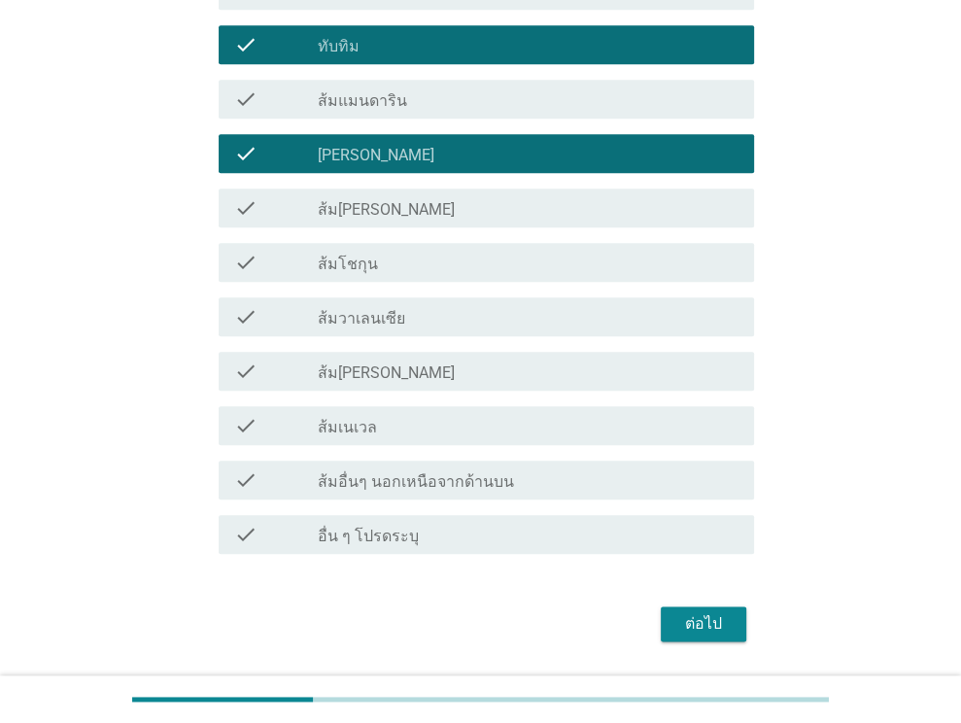
scroll to position [1298, 0]
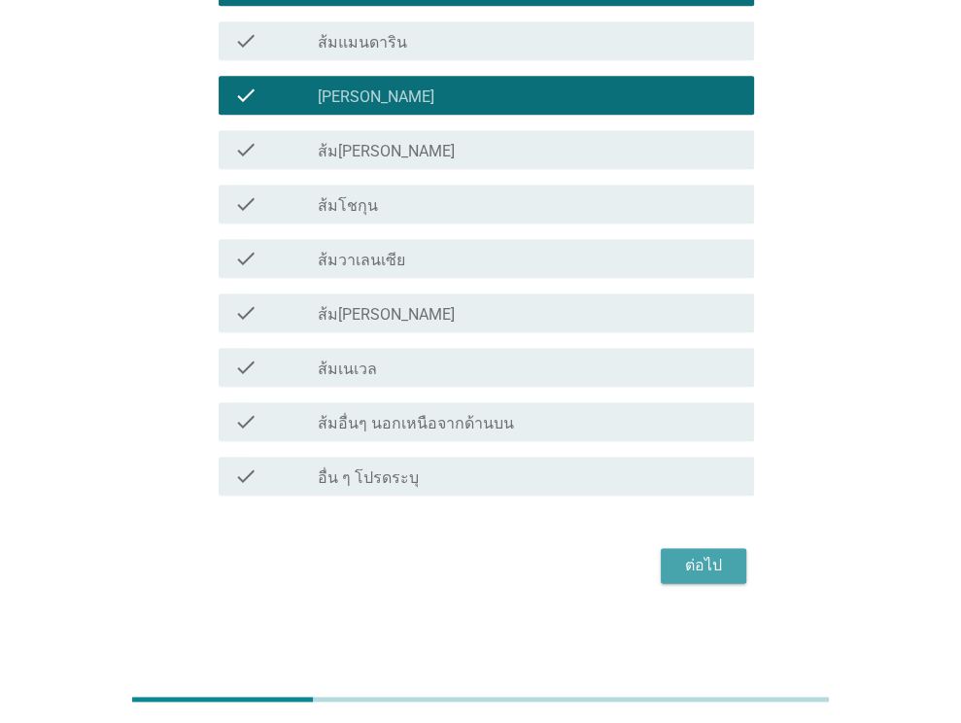
click at [698, 559] on div "ต่อไป" at bounding box center [703, 565] width 54 height 23
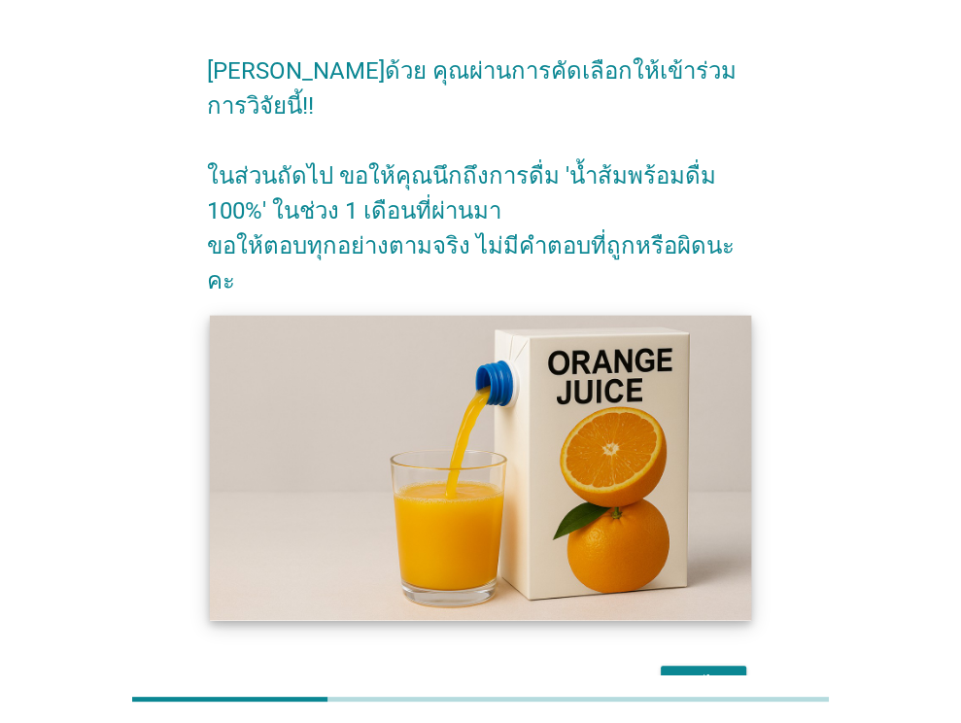
scroll to position [100, 0]
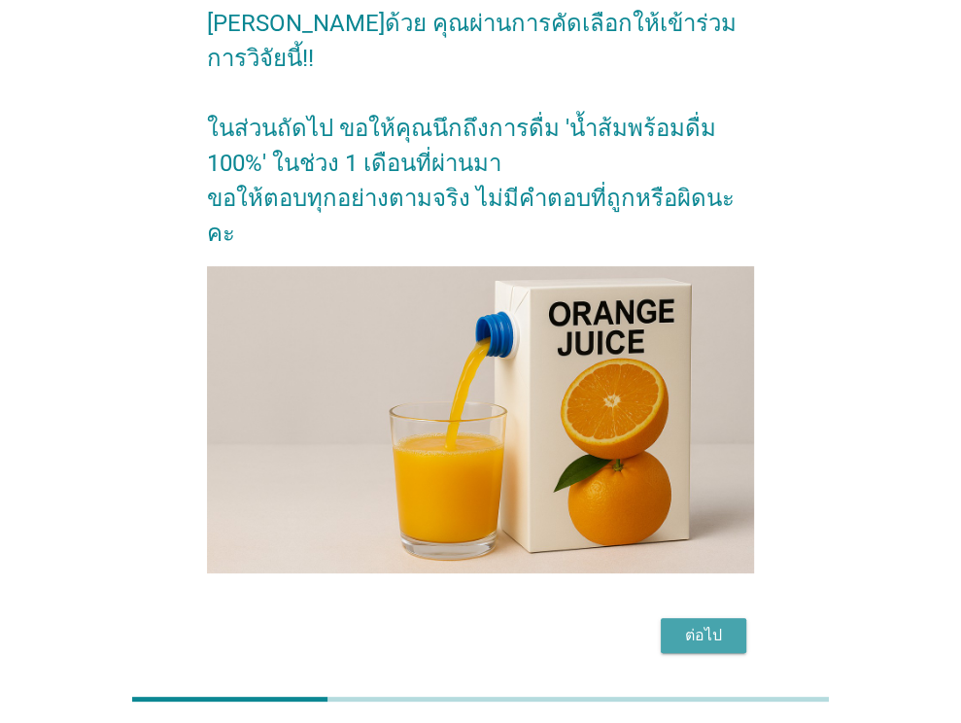
click at [686, 624] on div "ต่อไป" at bounding box center [703, 635] width 54 height 23
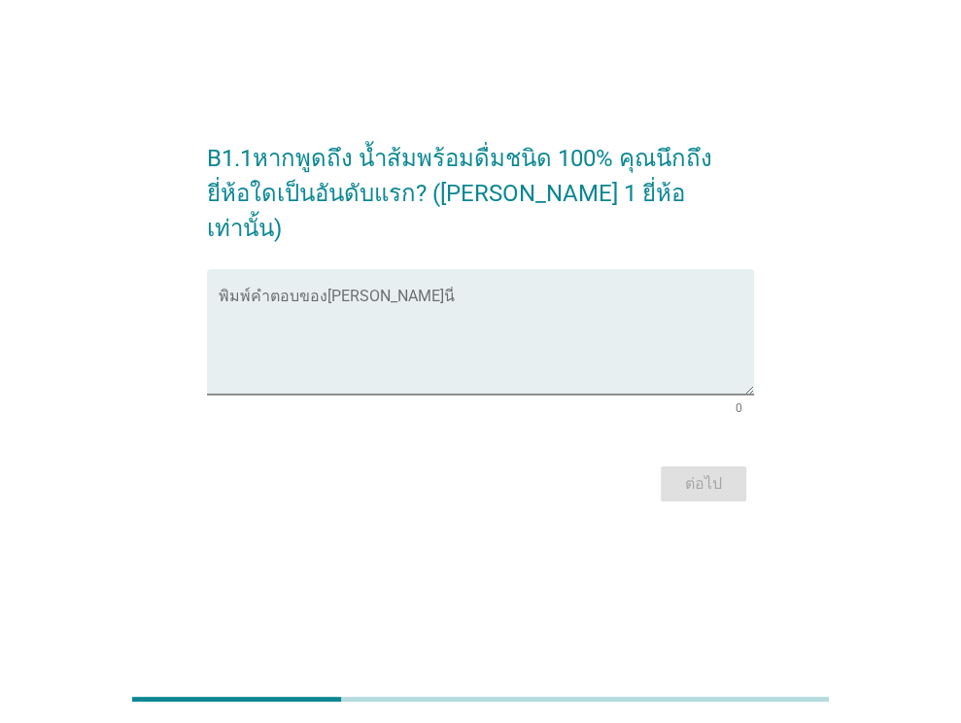
scroll to position [0, 0]
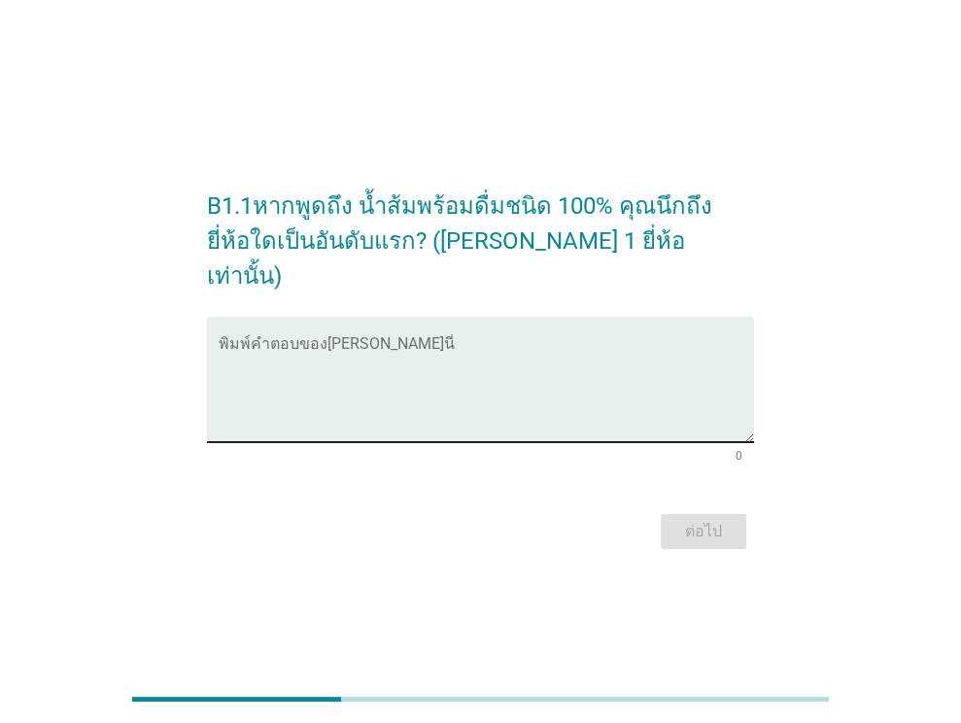
click at [510, 407] on textarea "พิมพ์คำตอบของคุณ ที่นี่" at bounding box center [486, 391] width 535 height 102
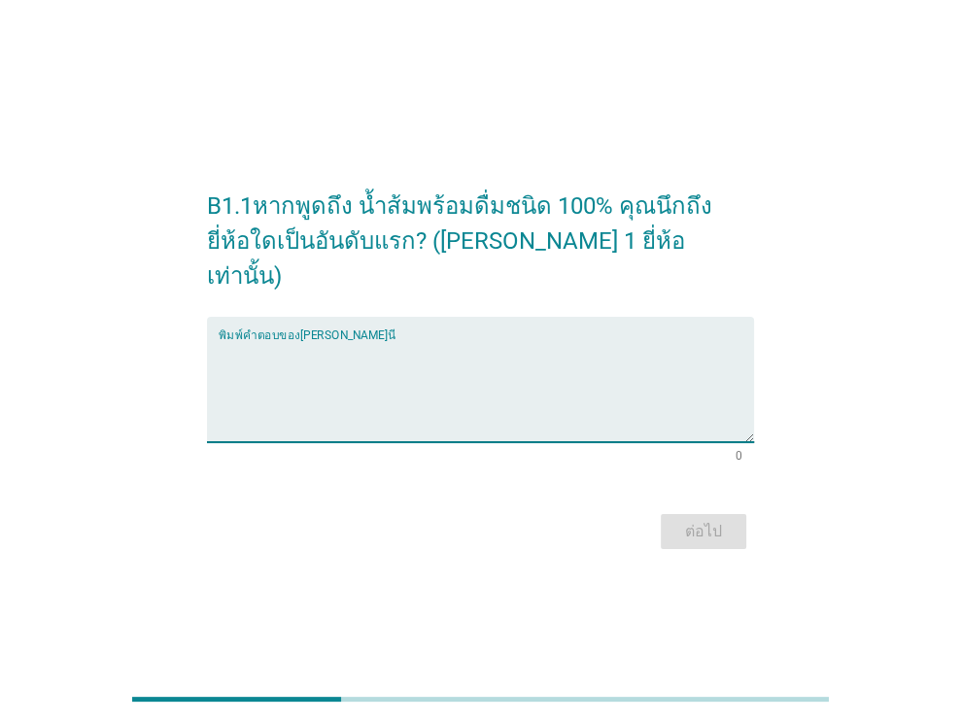
click at [353, 380] on textarea "พิมพ์คำตอบของคุณ ที่นี่" at bounding box center [486, 391] width 535 height 102
type textarea "m"
type textarea "ทิปโก้"
click at [710, 520] on div "ต่อไป" at bounding box center [703, 531] width 54 height 23
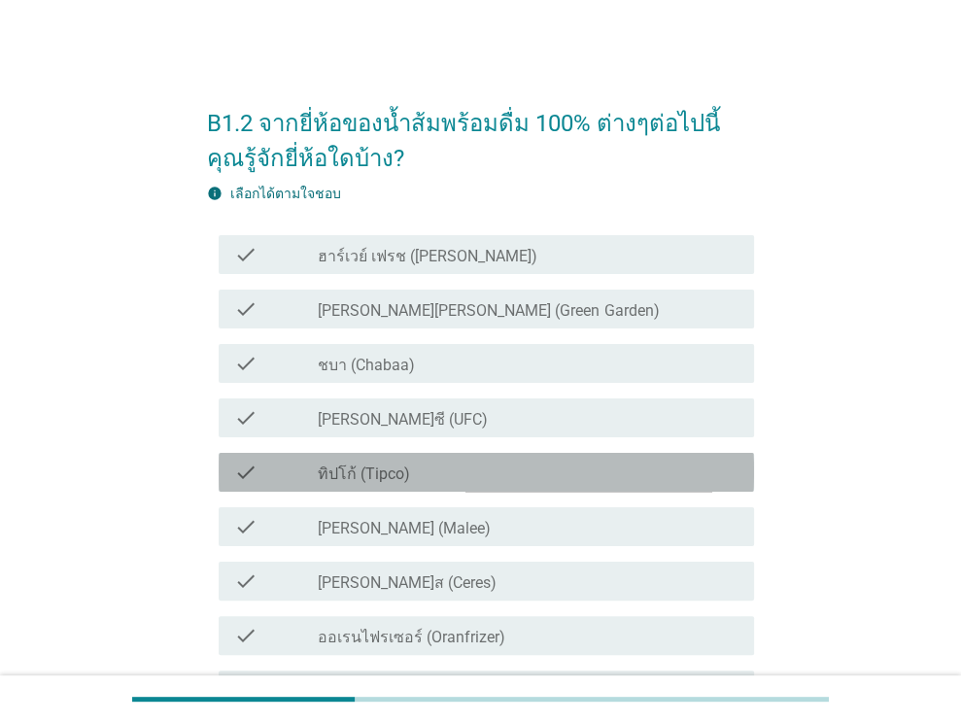
click at [413, 465] on div "check_box_outline_blank ทิปโก้ (Tipco)" at bounding box center [528, 471] width 421 height 23
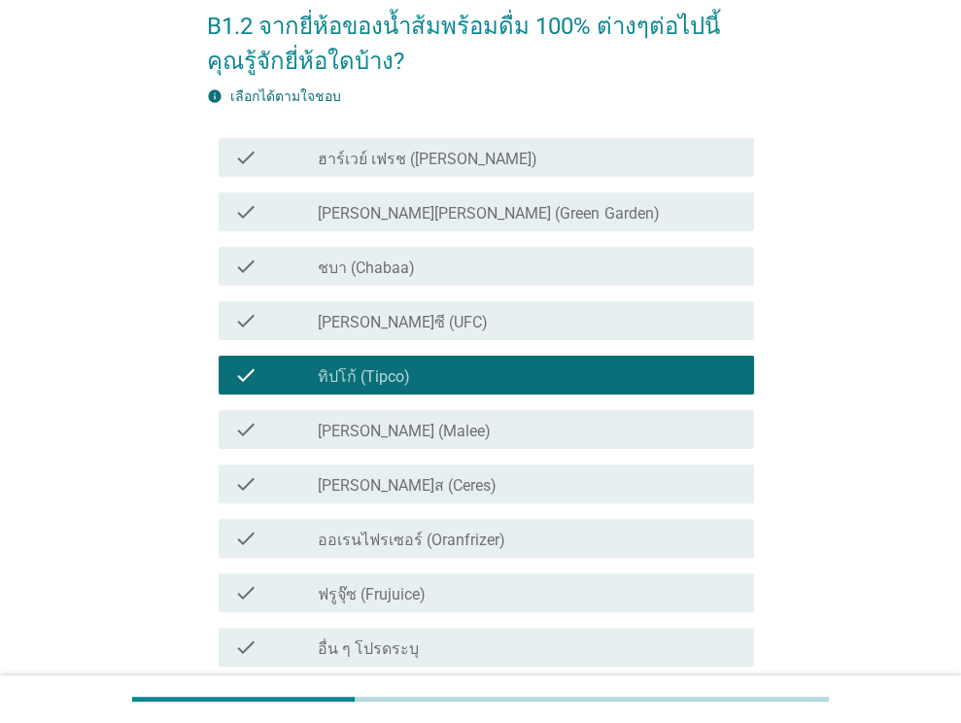
click at [418, 430] on div "check_box_outline_blank [PERSON_NAME] (Malee)" at bounding box center [528, 429] width 421 height 23
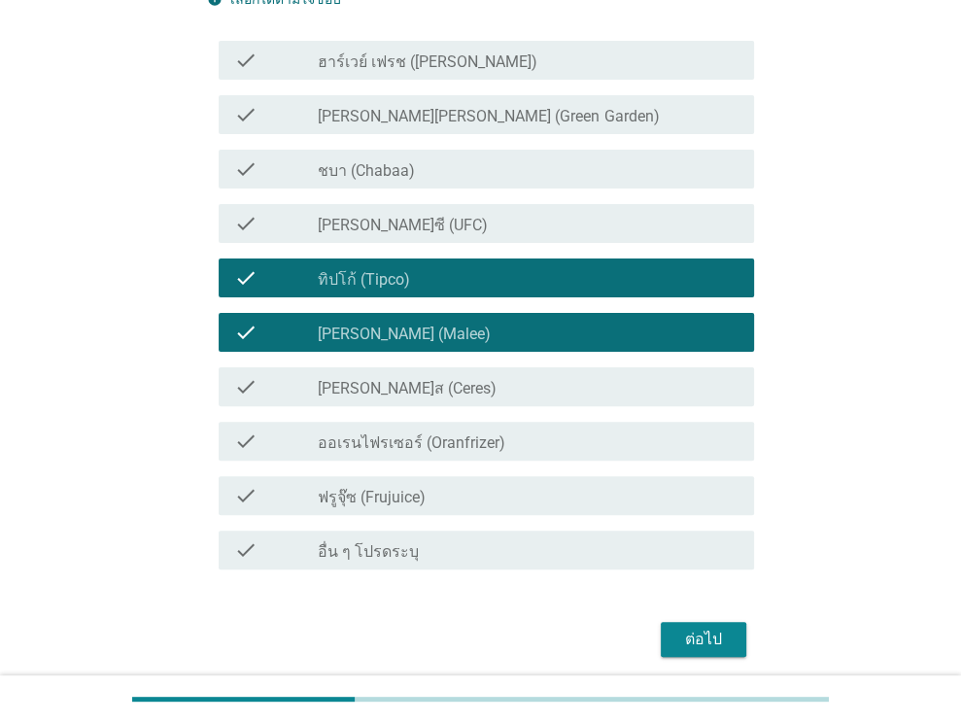
scroll to position [97, 0]
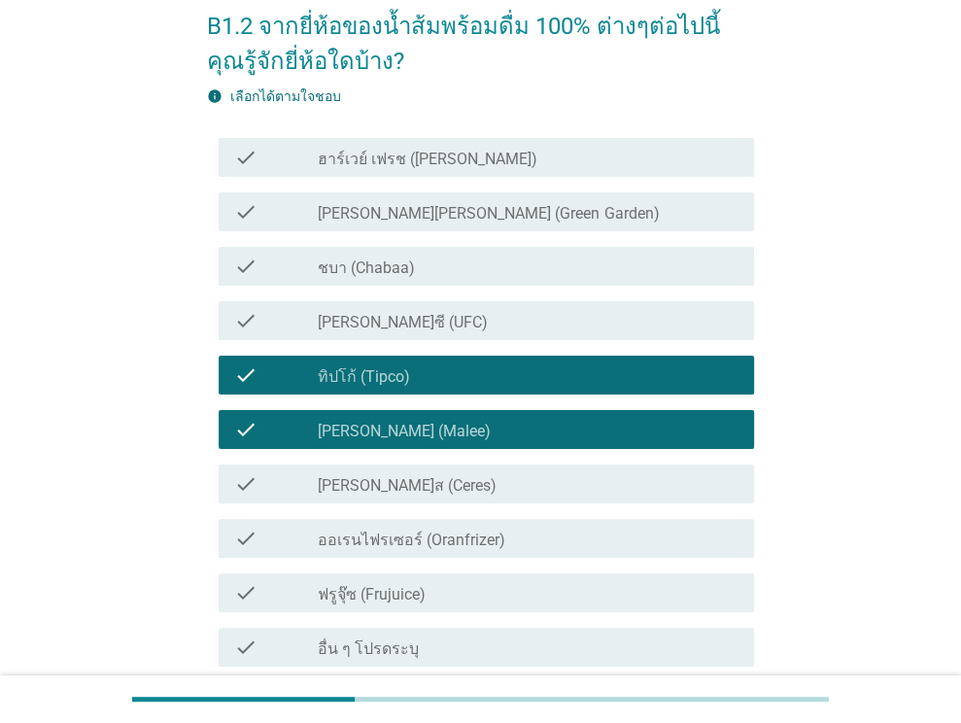
click at [455, 220] on label "[PERSON_NAME][PERSON_NAME] (Green Garden)" at bounding box center [488, 213] width 341 height 19
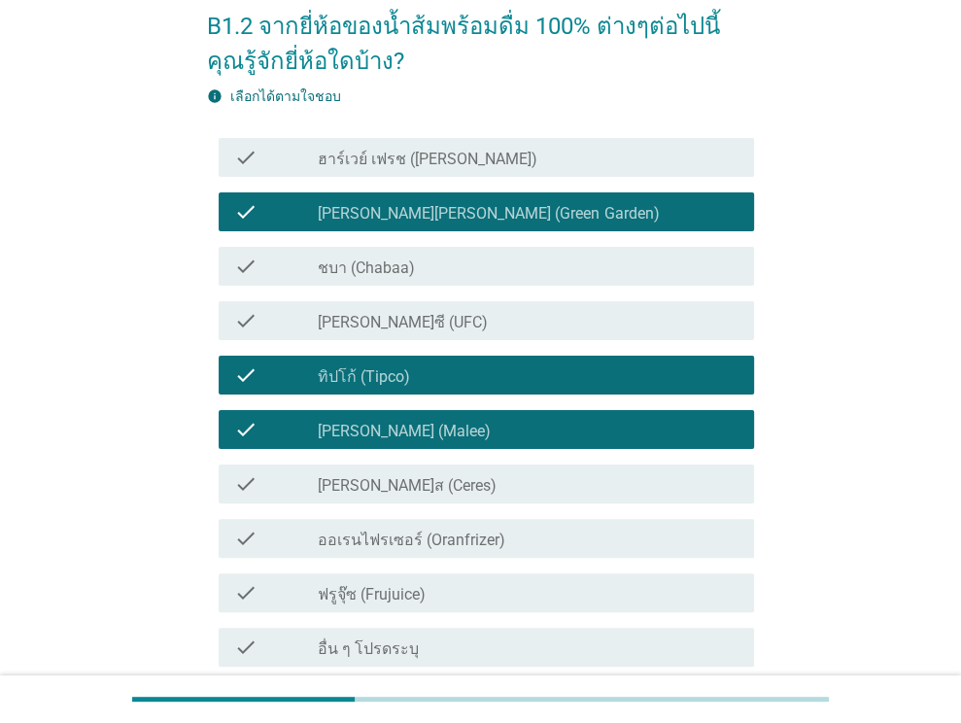
click at [403, 326] on label "[PERSON_NAME]ซี (UFC)" at bounding box center [403, 322] width 170 height 19
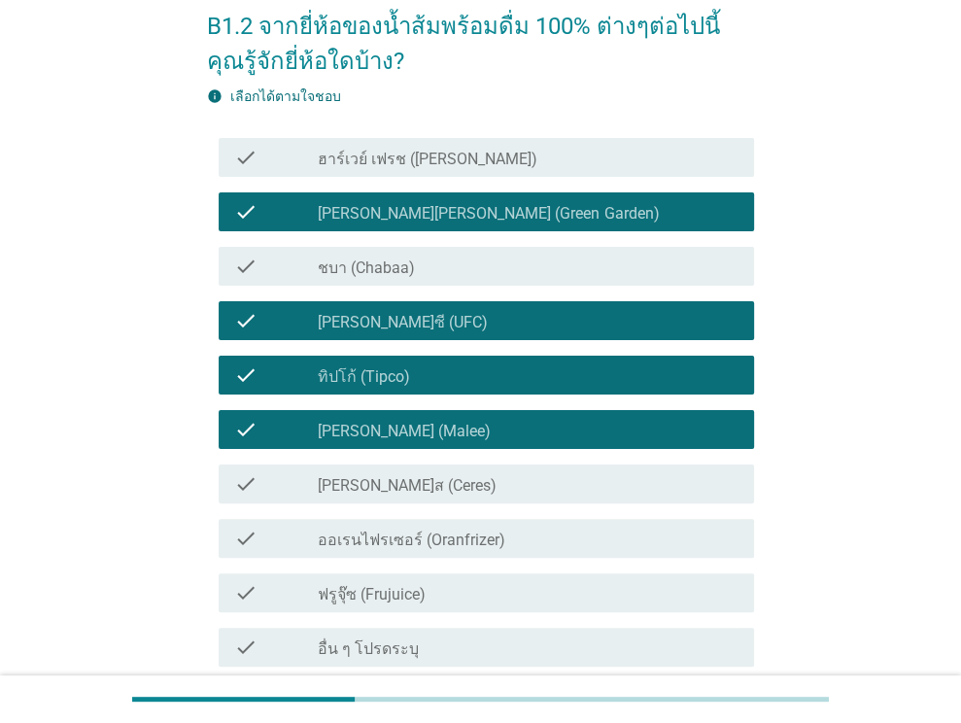
click at [398, 272] on label "ชบา (Chabaa)" at bounding box center [366, 267] width 97 height 19
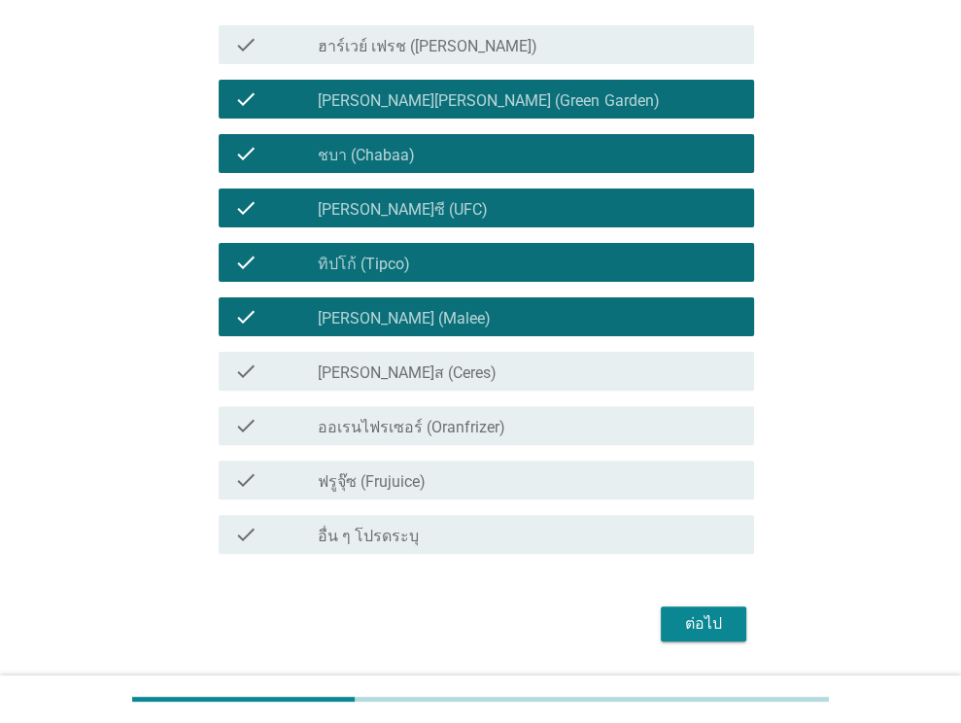
scroll to position [267, 0]
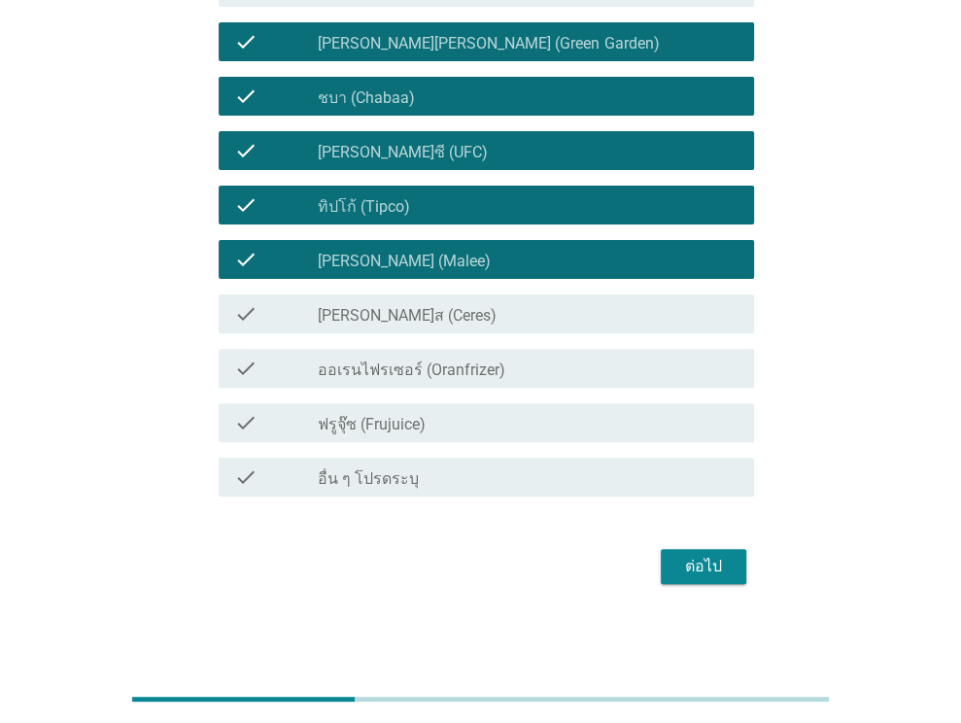
click at [698, 571] on div "ต่อไป" at bounding box center [703, 566] width 54 height 23
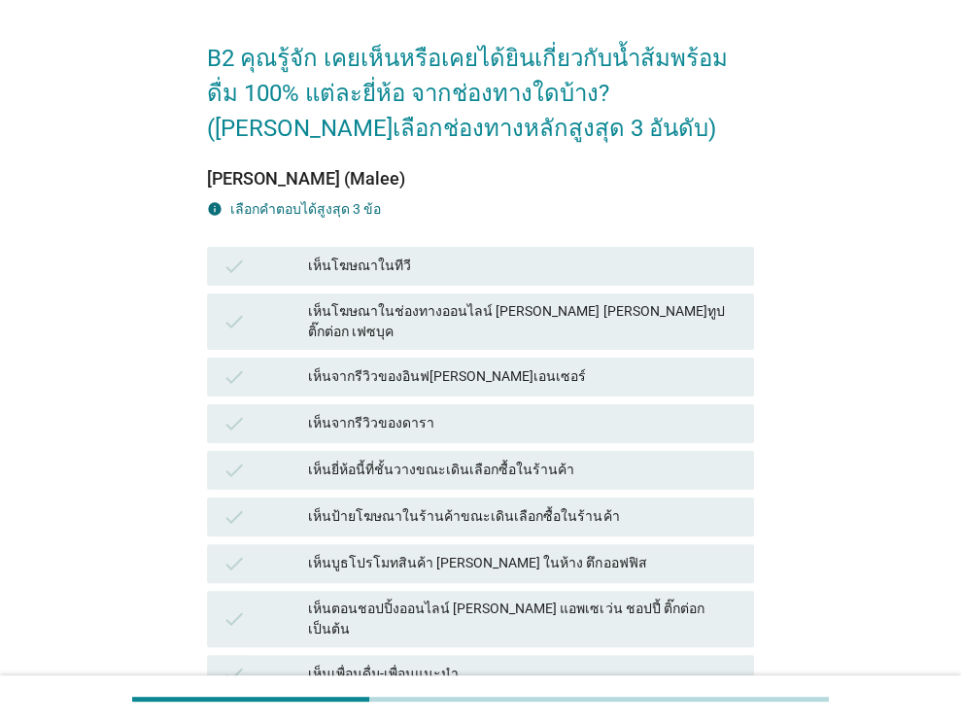
scroll to position [97, 0]
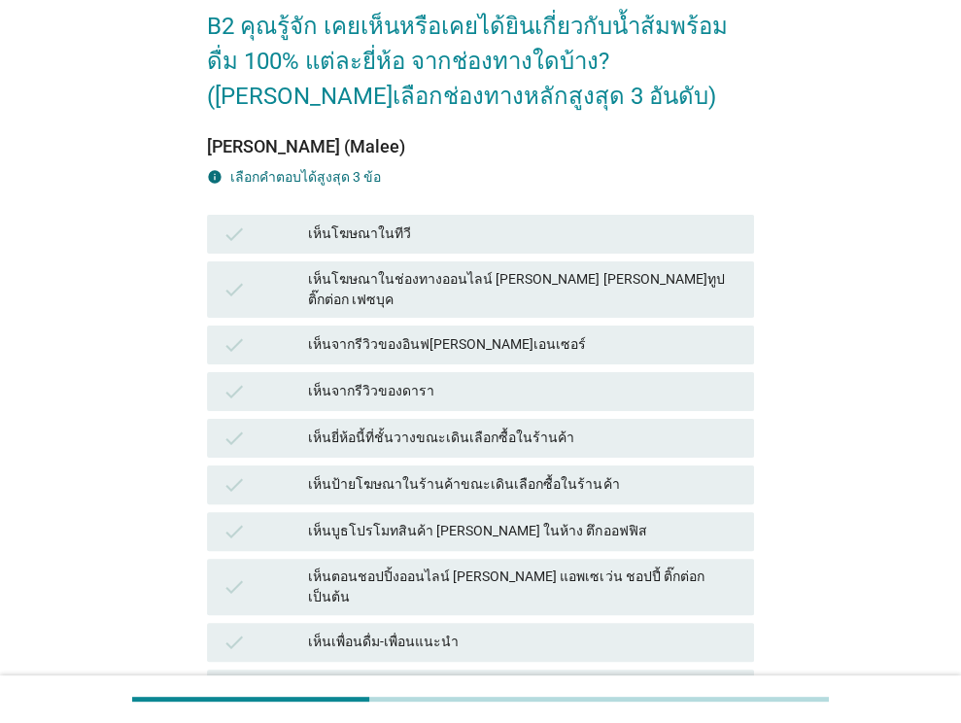
click at [434, 238] on div "เห็นโฆษณาในทีวี" at bounding box center [523, 233] width 430 height 23
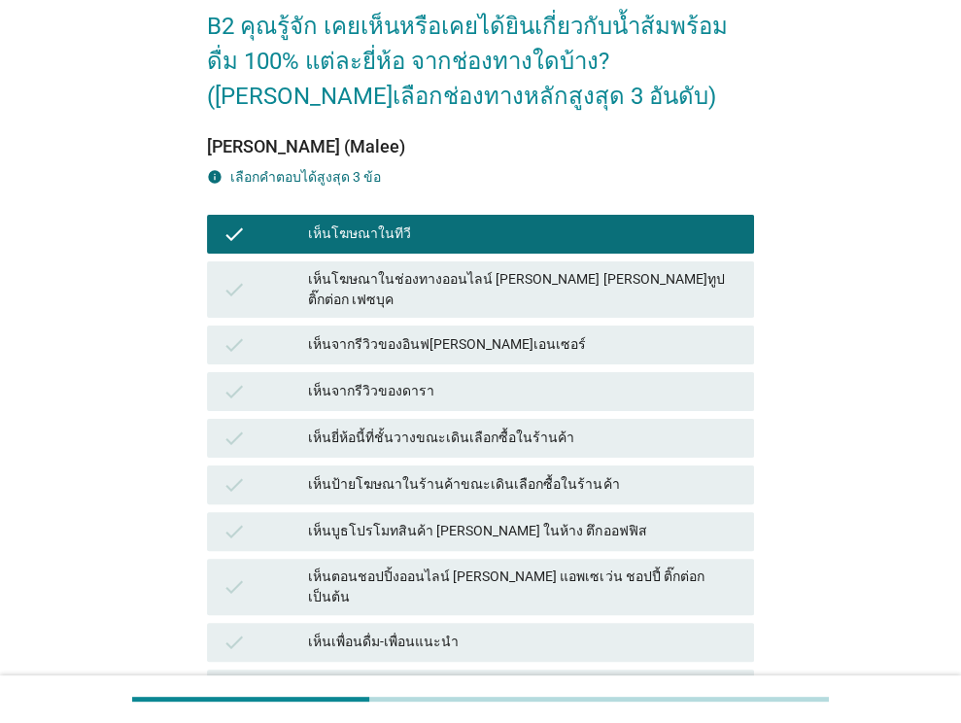
click at [460, 290] on div "เห็นโฆษณาในช่องทางออนไลน์ [PERSON_NAME] [PERSON_NAME]ทูป ติ๊กต่อก เฟซบุค" at bounding box center [523, 289] width 430 height 41
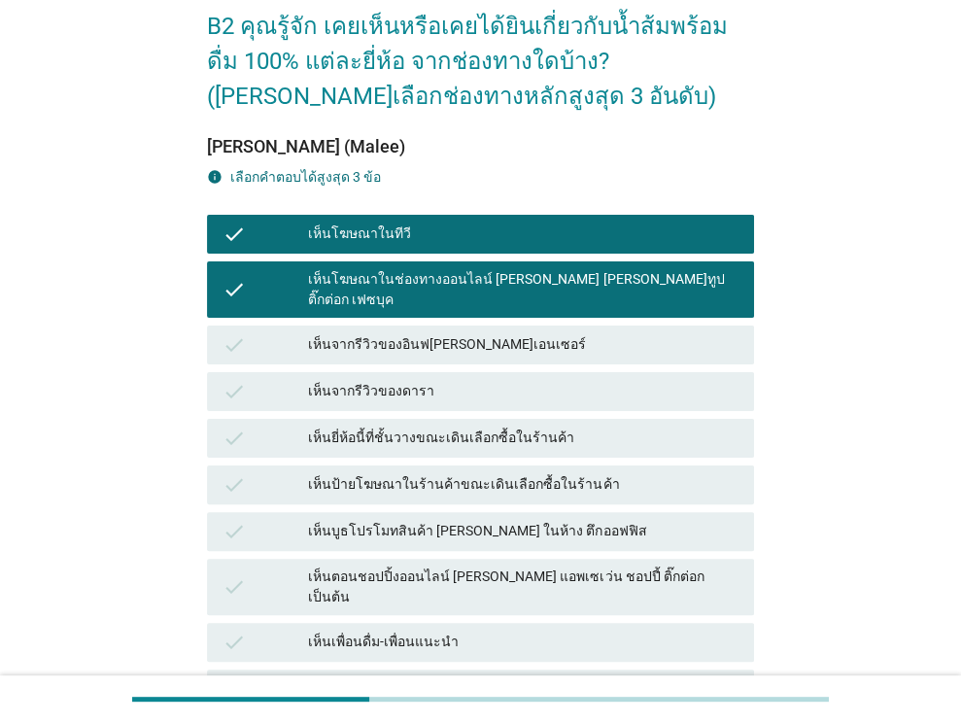
click at [460, 333] on div "เห็นจากรีวิวของอินฟ[PERSON_NAME]เอนเซอร์" at bounding box center [523, 344] width 430 height 23
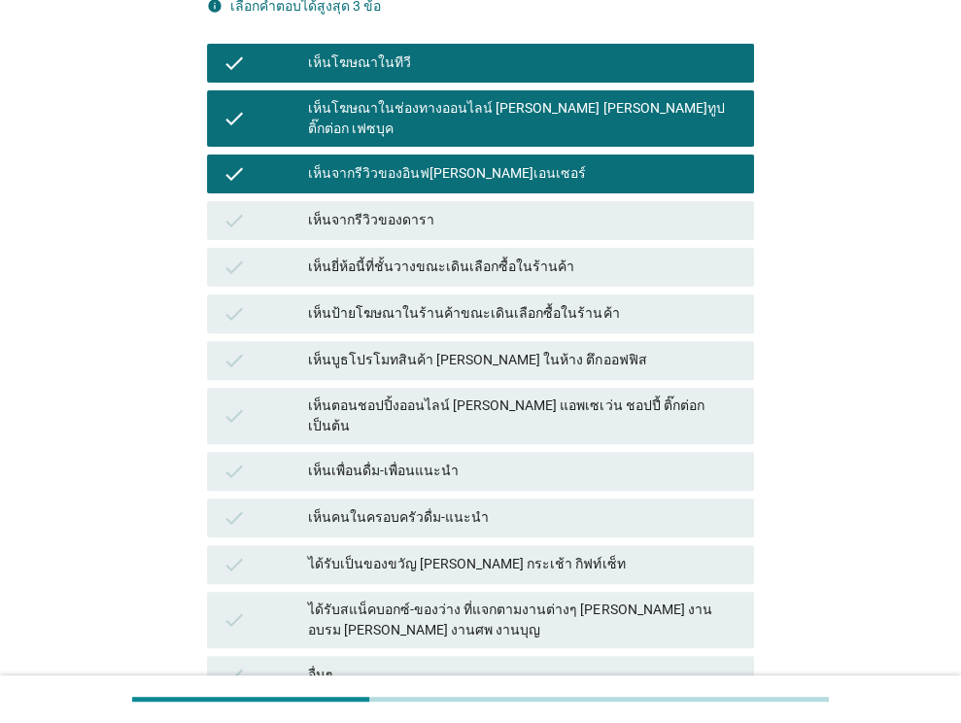
scroll to position [291, 0]
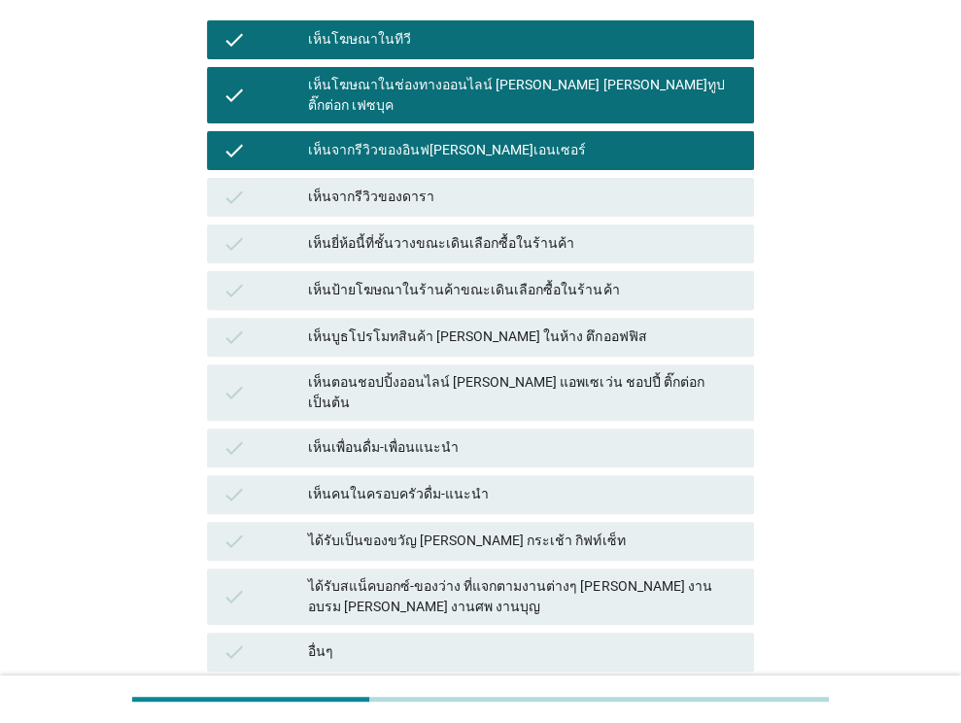
click at [477, 325] on div "เห็นบูธโปรโมทสินค้า [PERSON_NAME] ในห้าง ตึกออฟฟิส" at bounding box center [523, 336] width 430 height 23
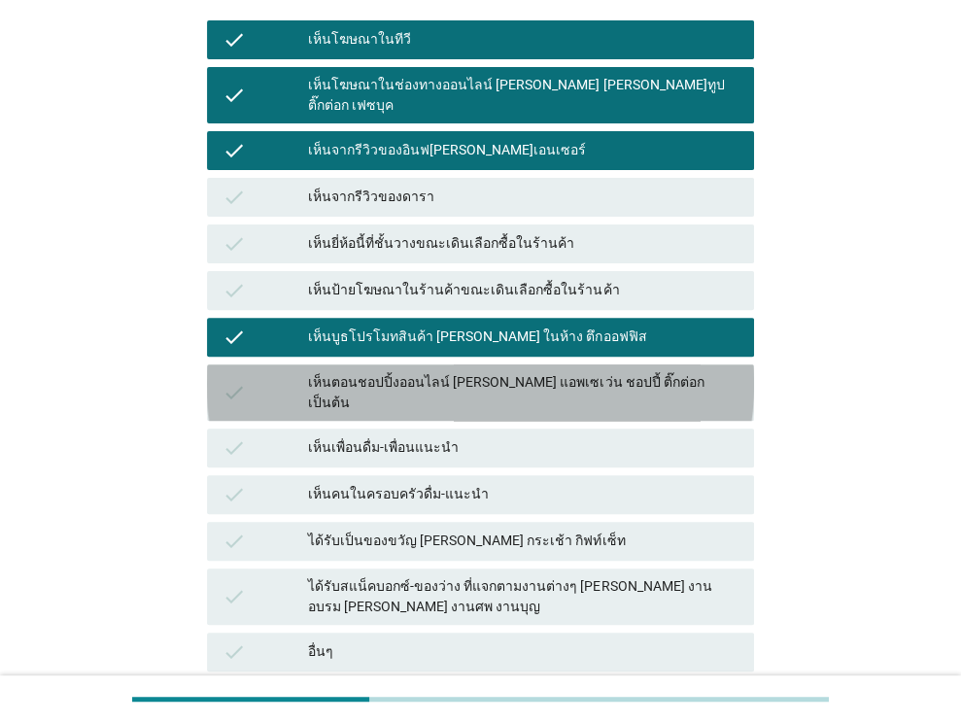
click at [483, 372] on div "เห็นตอนชอปปิ้งออนไลน์ [PERSON_NAME] แอพเซเว่น ชอปปี้ ติ๊กต่อก เป็นต้น" at bounding box center [523, 392] width 430 height 41
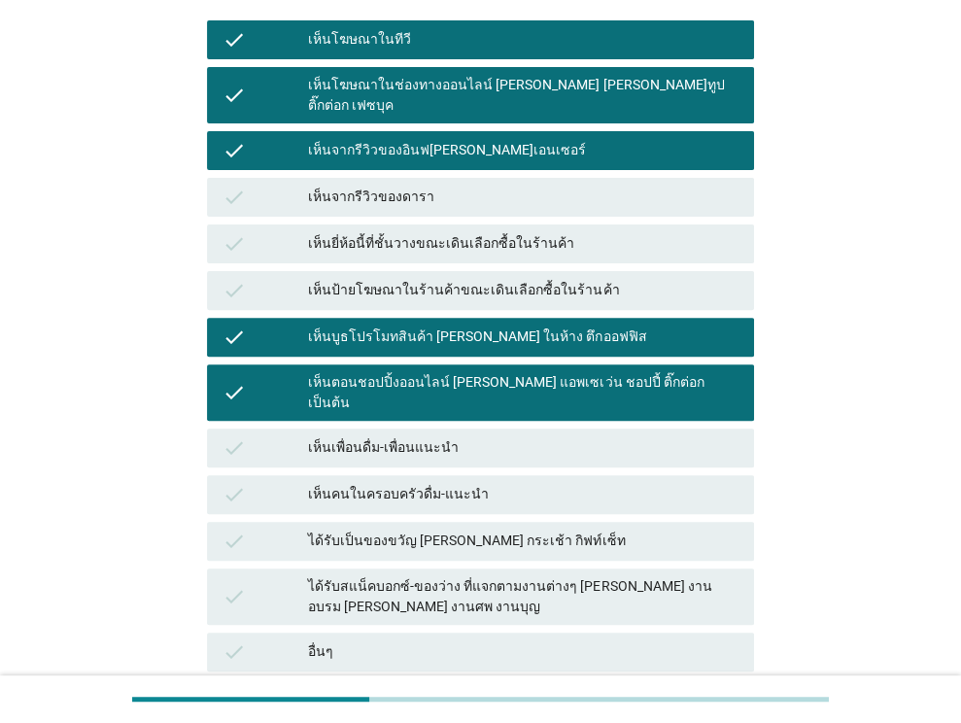
click at [474, 284] on div "check เห็นป้ายโฆษณาในร้านค้าขณะเดินเลือกซื้อในร้านค้า" at bounding box center [480, 290] width 547 height 39
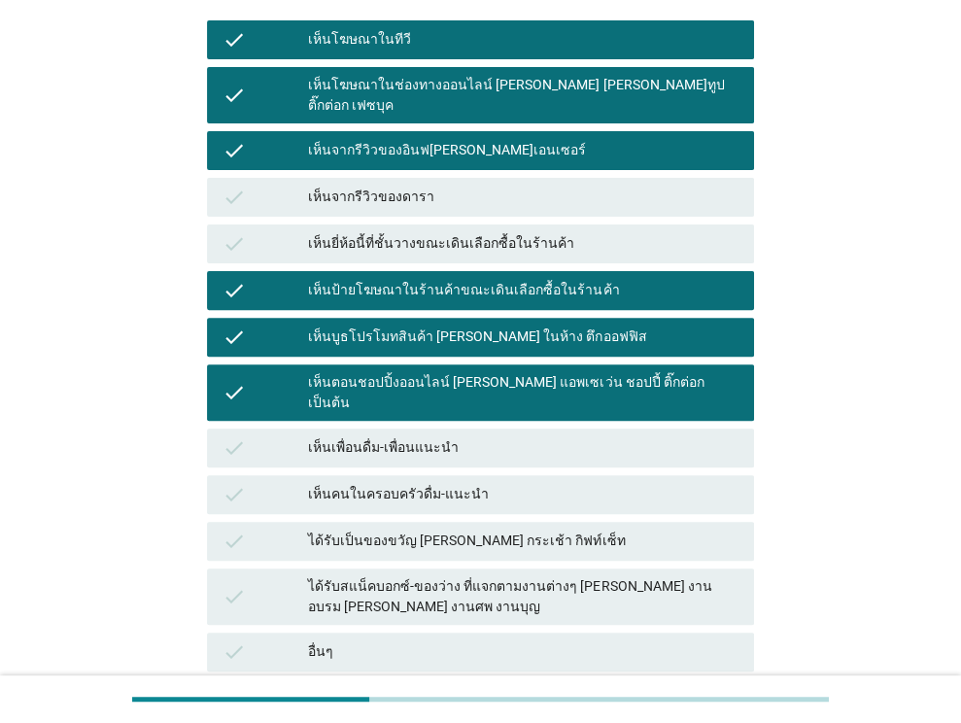
click at [456, 232] on div "เห็นยี่ห้อนี้ที่ชั้นวางขณะเดินเลือกซื้อในร้านค้า" at bounding box center [523, 243] width 430 height 23
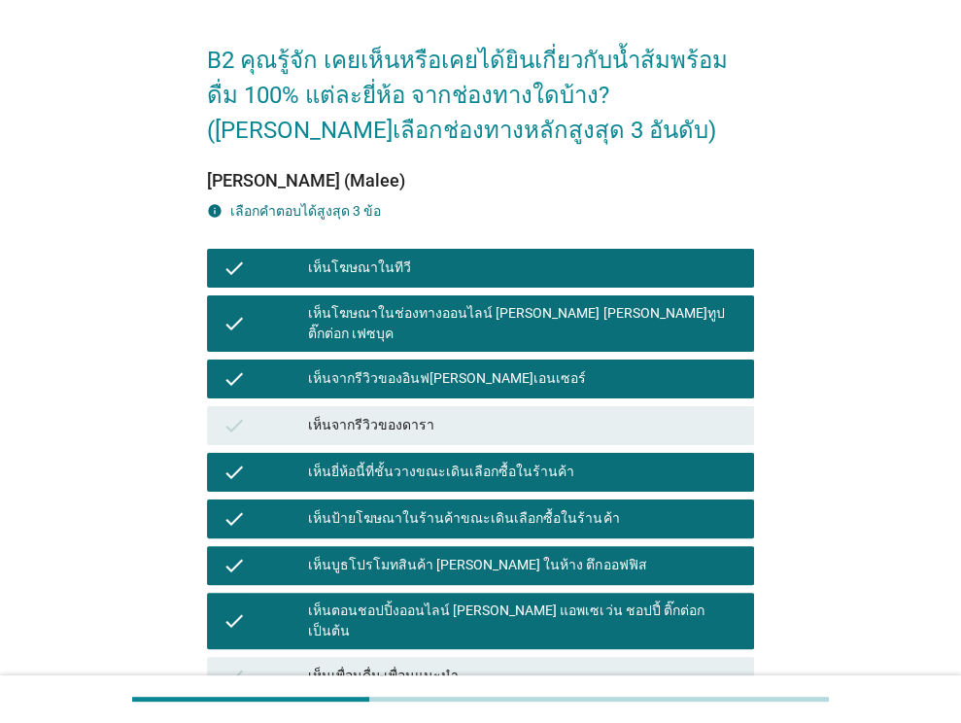
scroll to position [97, 0]
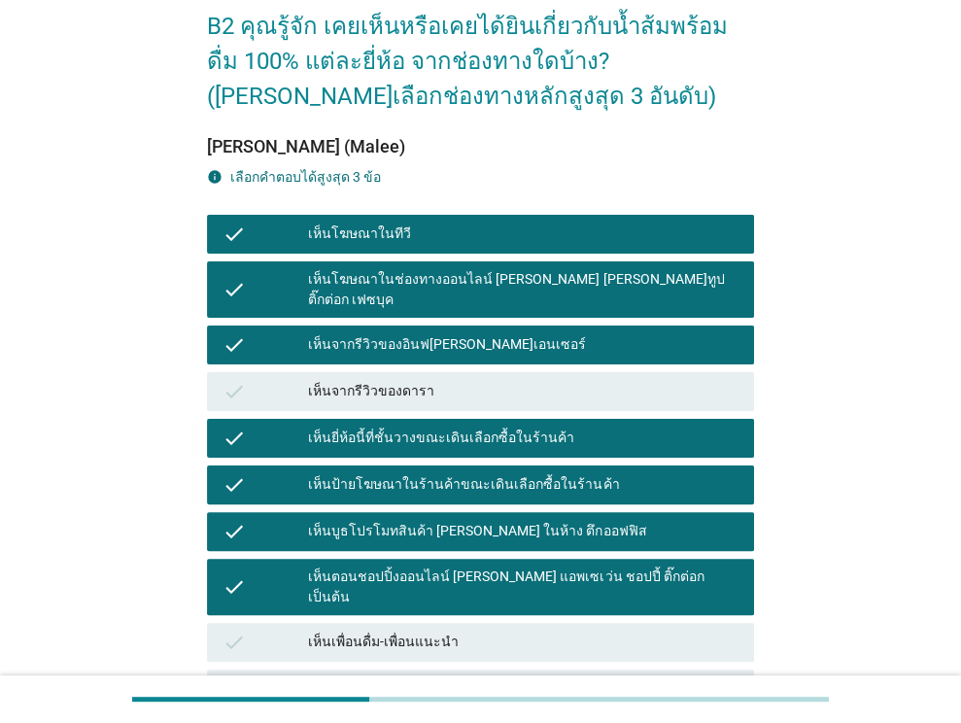
click at [486, 333] on div "เห็นจากรีวิวของอินฟ[PERSON_NAME]เอนเซอร์" at bounding box center [523, 344] width 430 height 23
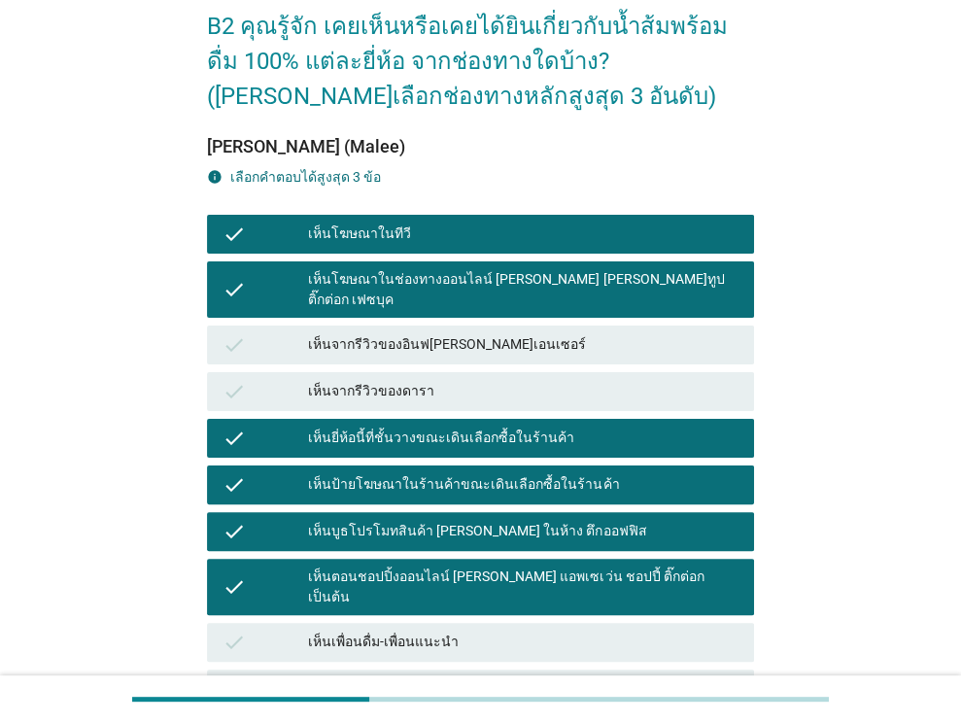
click at [501, 473] on div "เห็นป้ายโฆษณาในร้านค้าขณะเดินเลือกซื้อในร้านค้า" at bounding box center [523, 484] width 430 height 23
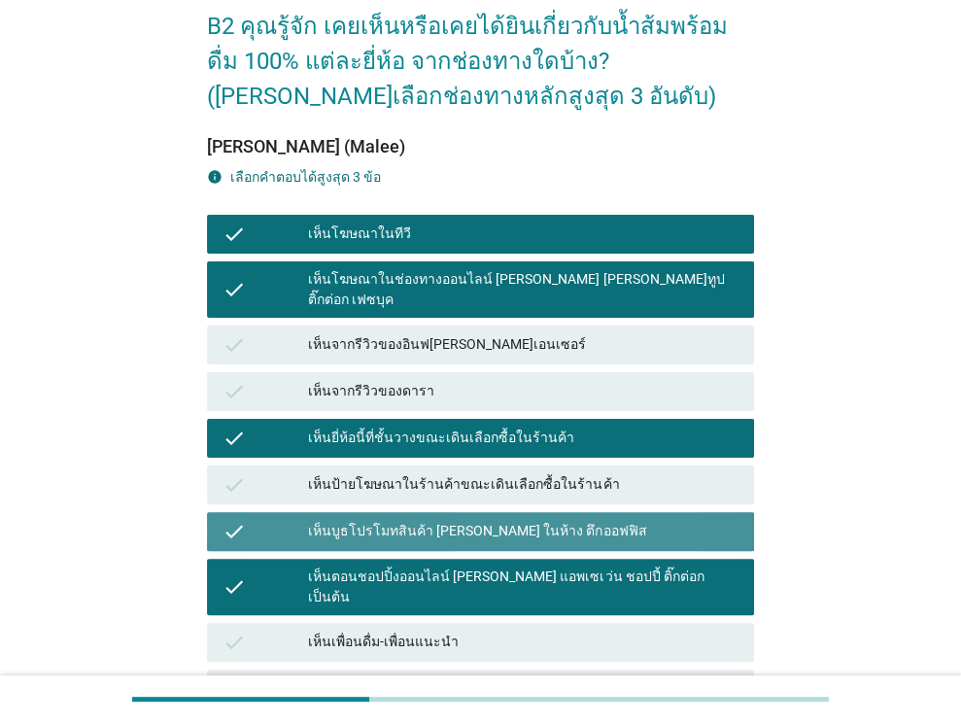
click at [501, 512] on div "check เห็นบูธโปรโมทสินค้า [PERSON_NAME] ในห้าง ตึกออฟฟิส" at bounding box center [480, 531] width 547 height 39
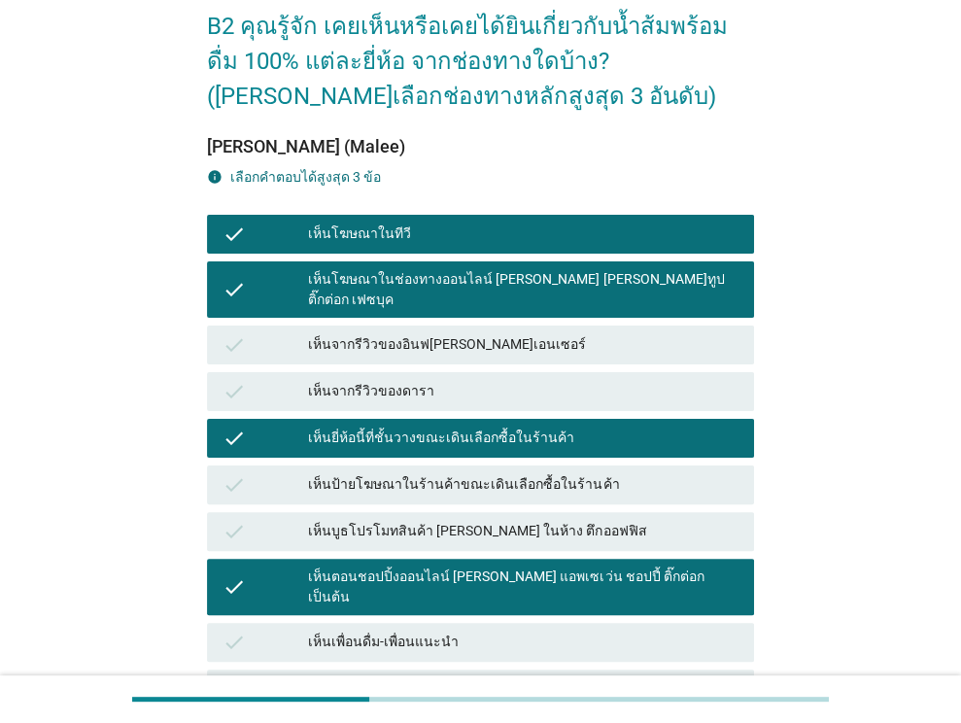
click at [475, 426] on div "เห็นยี่ห้อนี้ที่ชั้นวางขณะเดินเลือกซื้อในร้านค้า" at bounding box center [523, 437] width 430 height 23
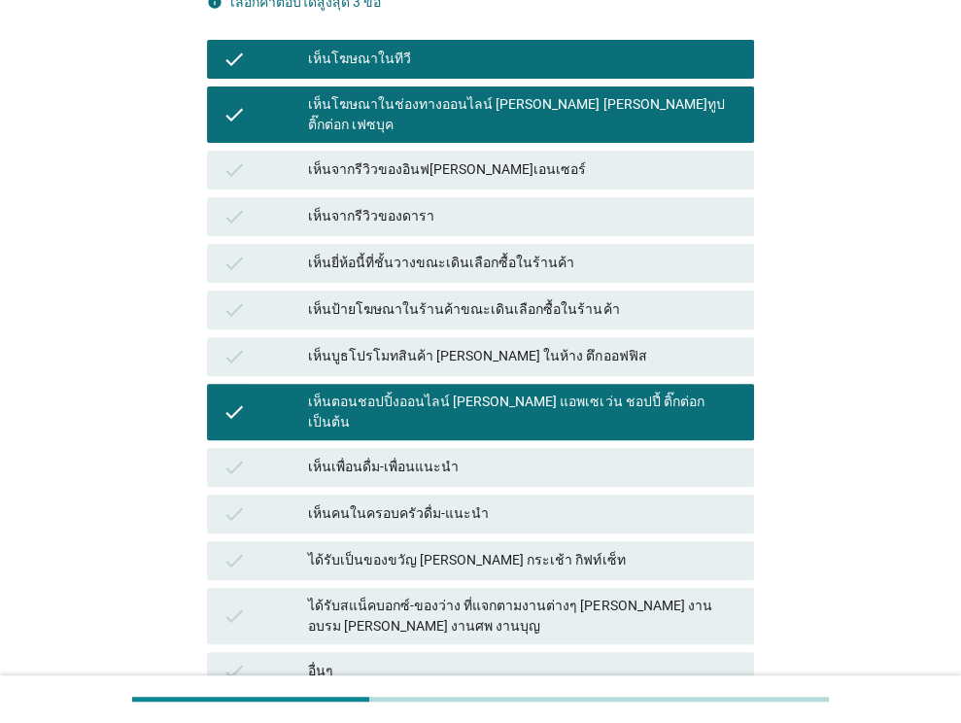
scroll to position [443, 0]
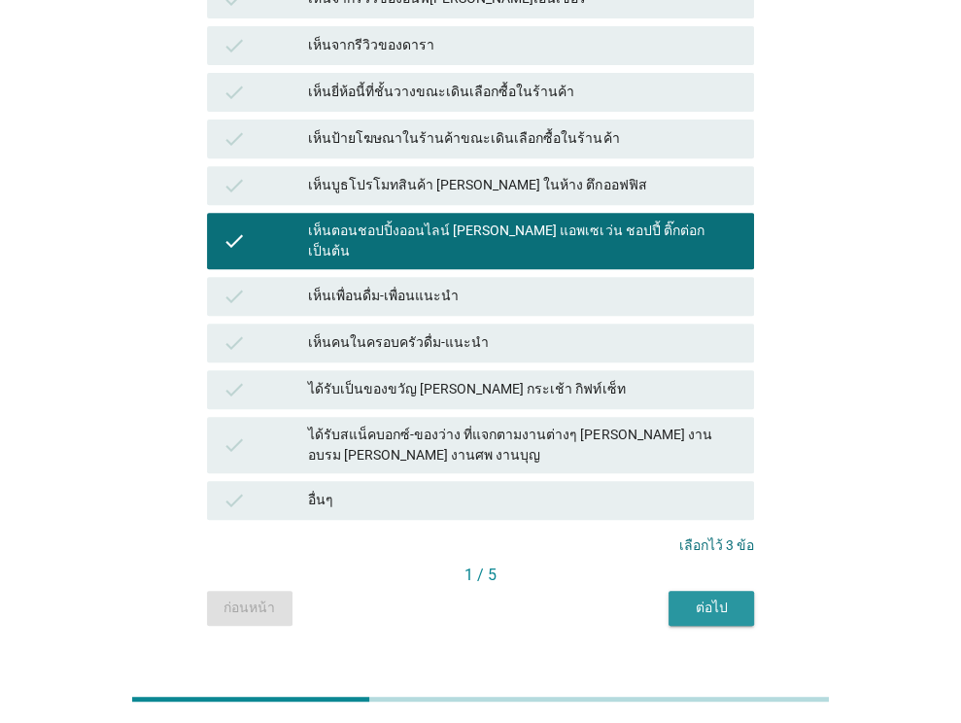
click at [688, 591] on button "ต่อไป" at bounding box center [710, 608] width 85 height 35
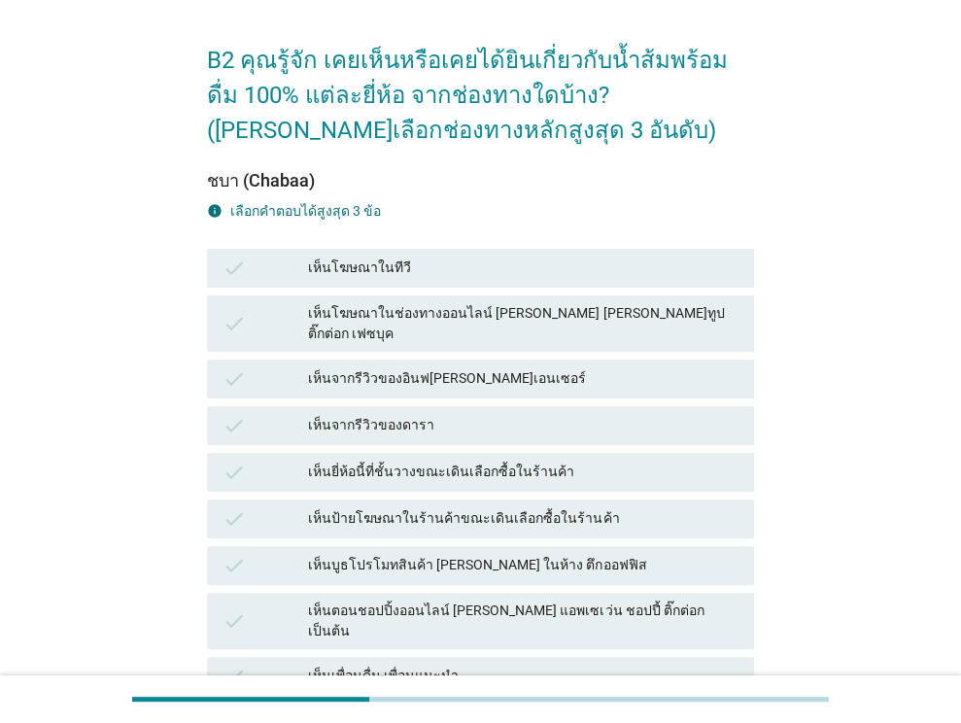
scroll to position [97, 0]
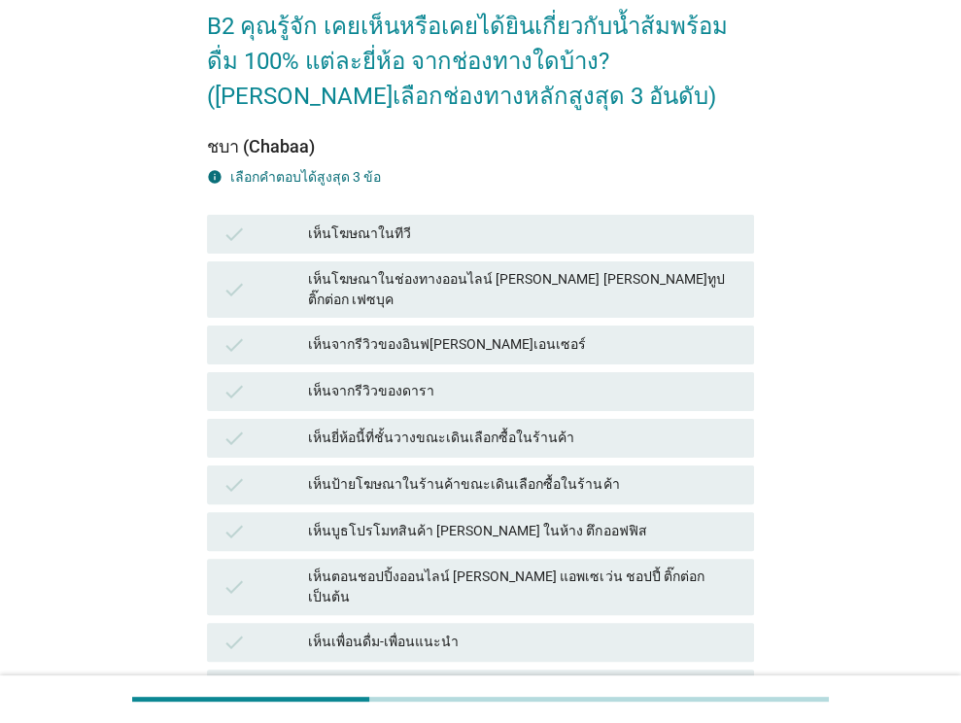
click at [507, 333] on div "เห็นจากรีวิวของอินฟ[PERSON_NAME]เอนเซอร์" at bounding box center [523, 344] width 430 height 23
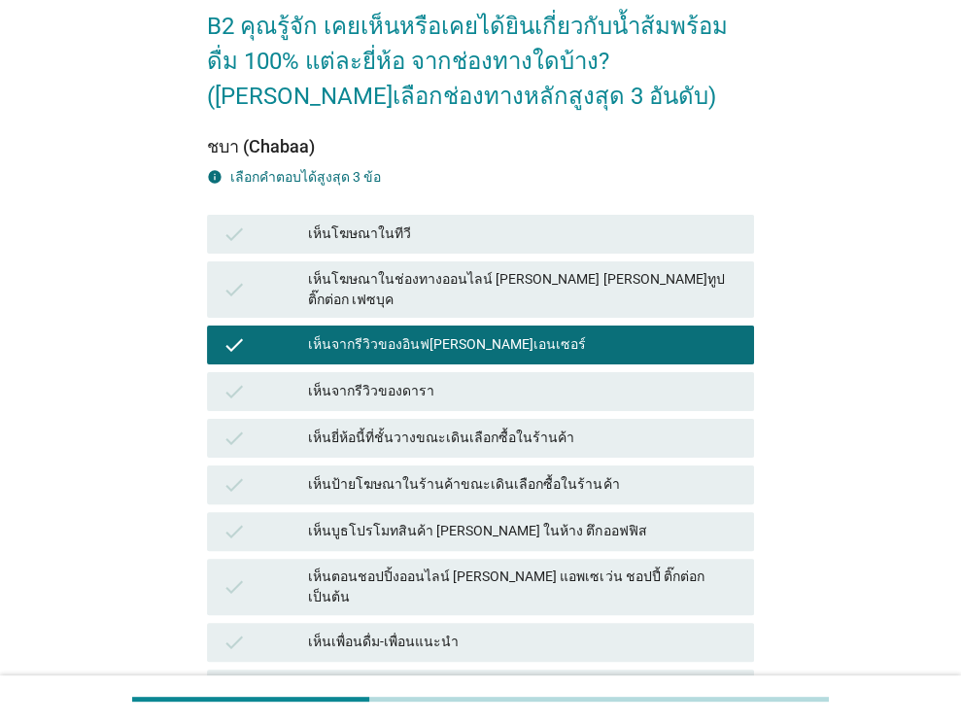
click at [507, 287] on div "เห็นโฆษณาในช่องทางออนไลน์ [PERSON_NAME] [PERSON_NAME]ทูป ติ๊กต่อก เฟซบุค" at bounding box center [523, 289] width 430 height 41
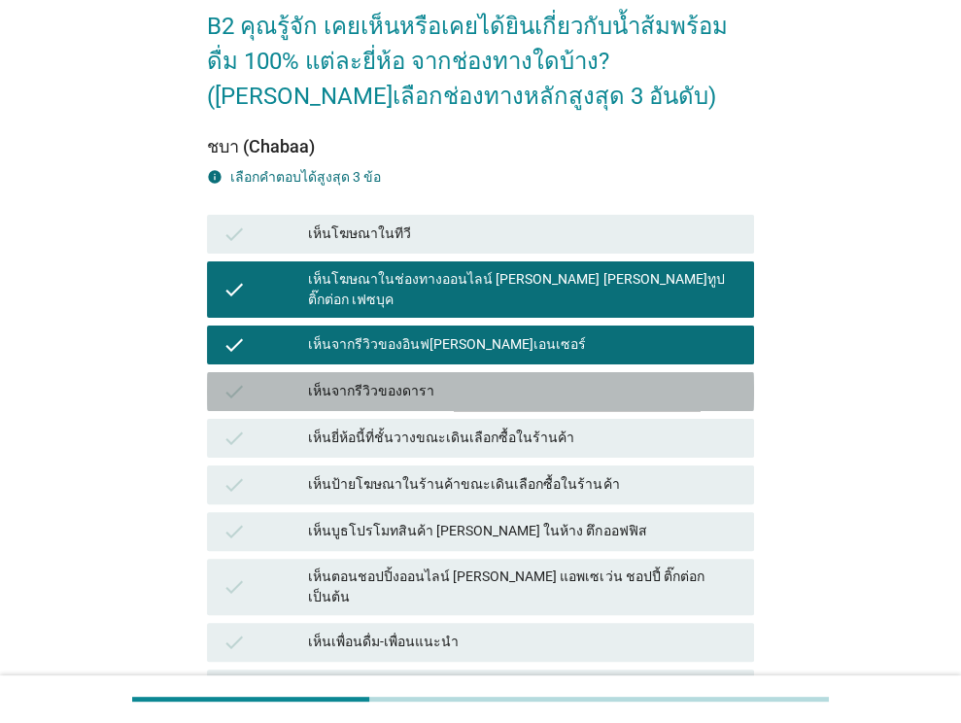
click at [515, 380] on div "เห็นจากรีวิวของดารา" at bounding box center [523, 391] width 430 height 23
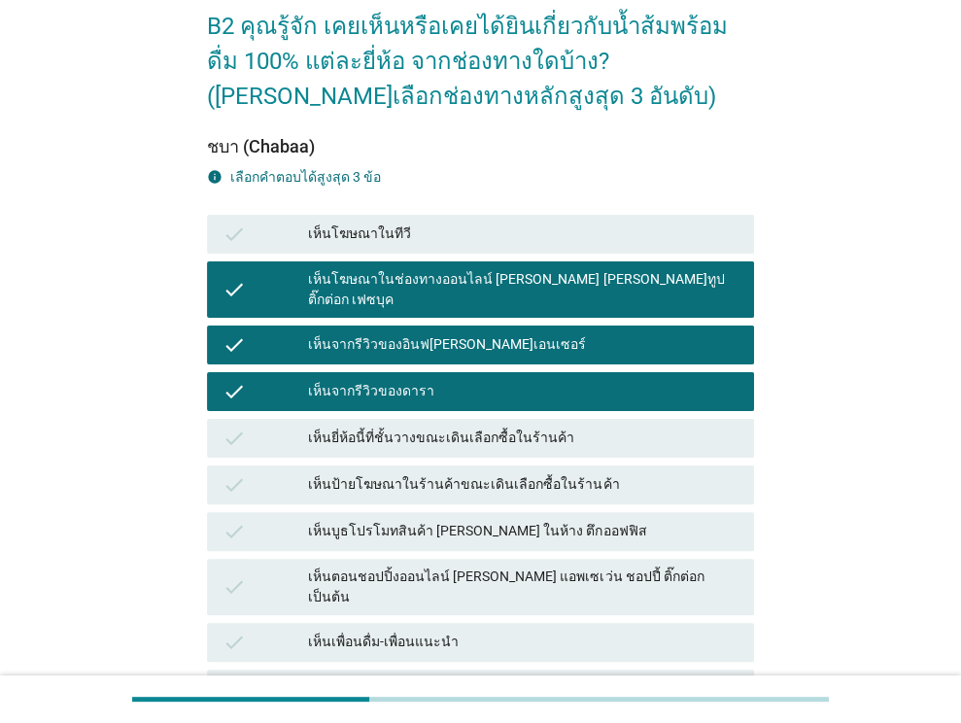
click at [515, 380] on div "เห็นจากรีวิวของดารา" at bounding box center [523, 391] width 430 height 23
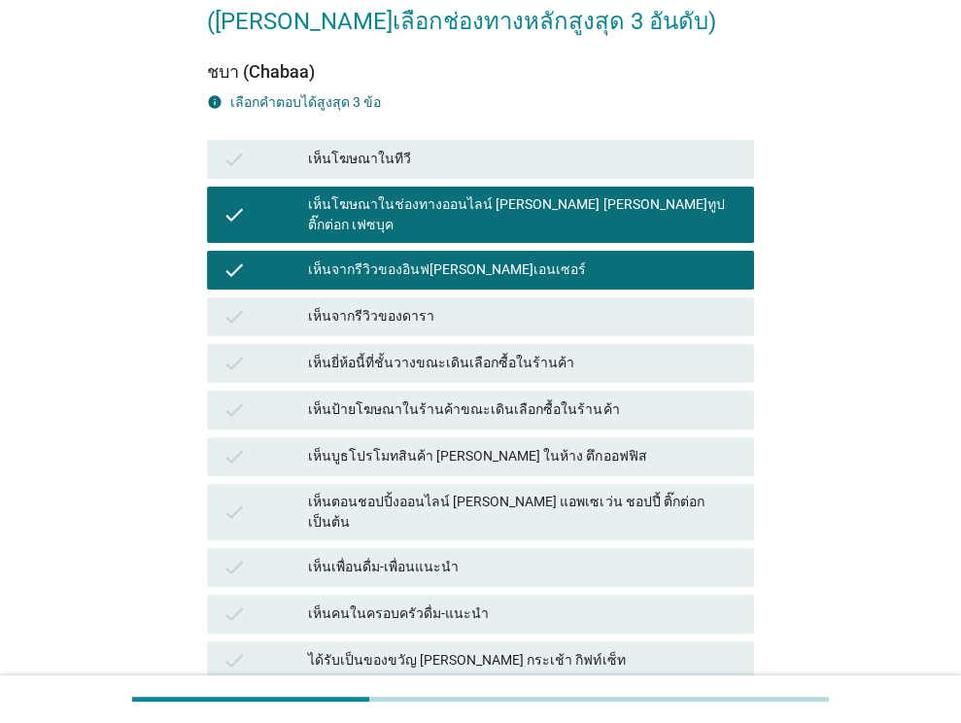
scroll to position [194, 0]
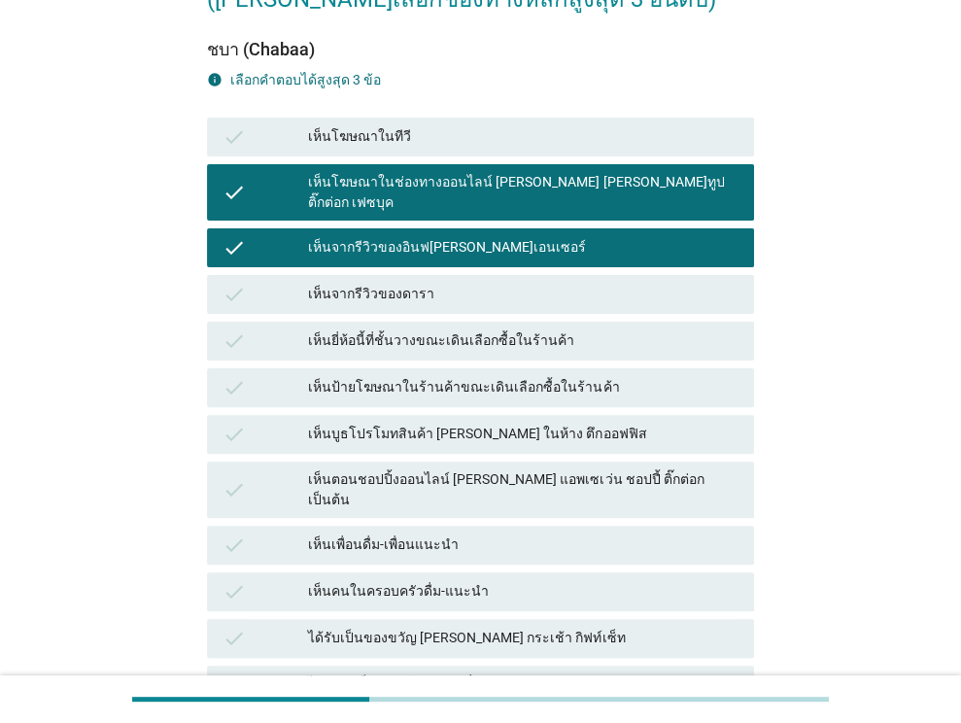
click at [524, 379] on div "เห็นป้ายโฆษณาในร้านค้าขณะเดินเลือกซื้อในร้านค้า" at bounding box center [523, 387] width 430 height 23
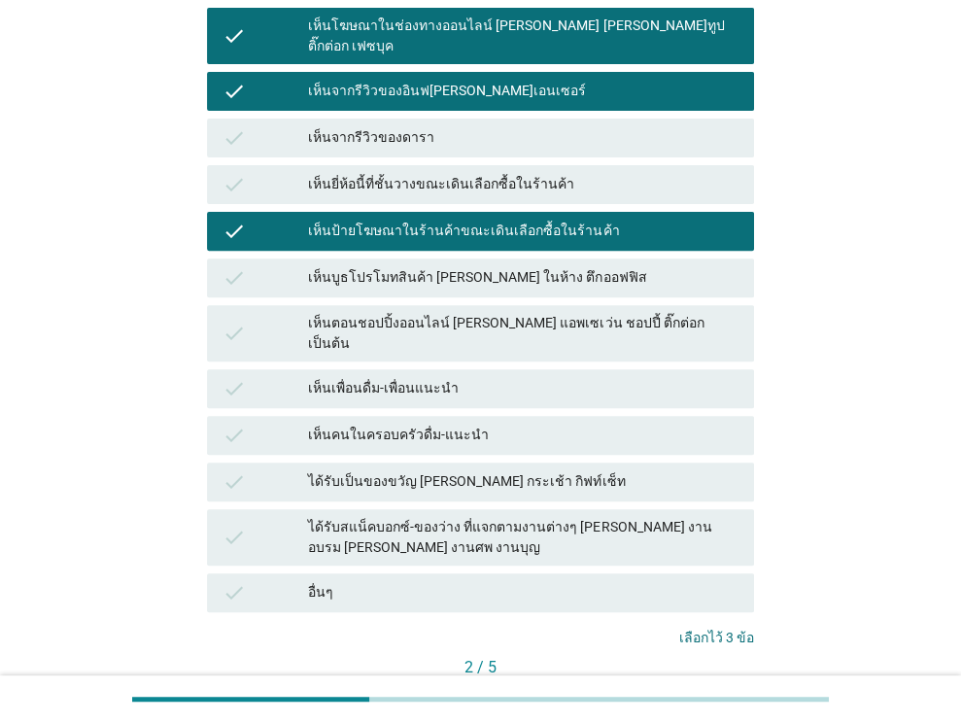
scroll to position [443, 0]
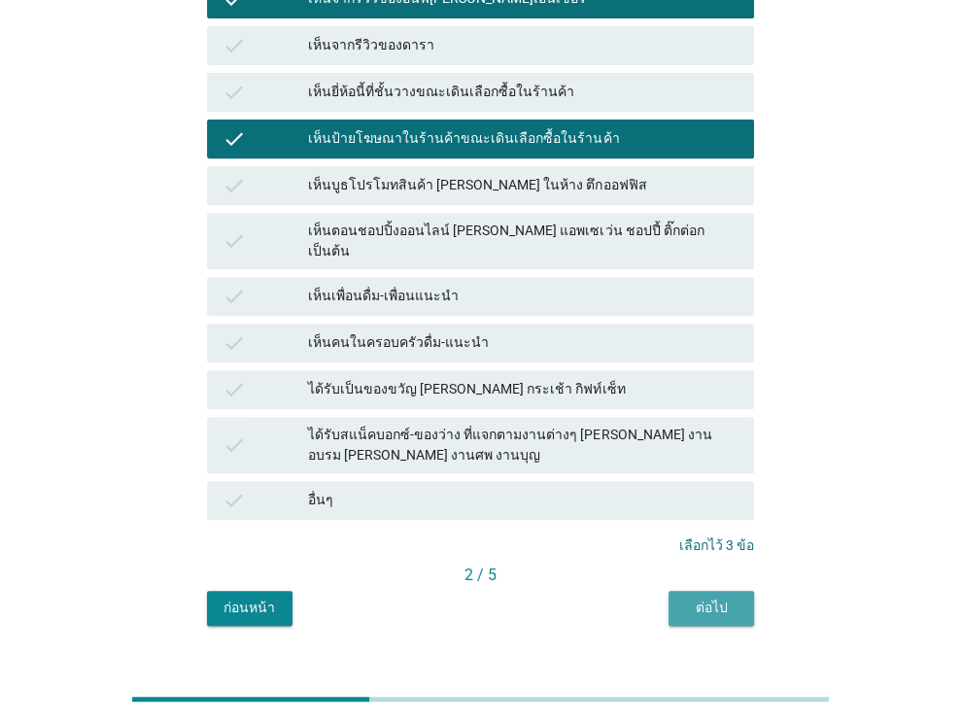
click at [683, 591] on button "ต่อไป" at bounding box center [710, 608] width 85 height 35
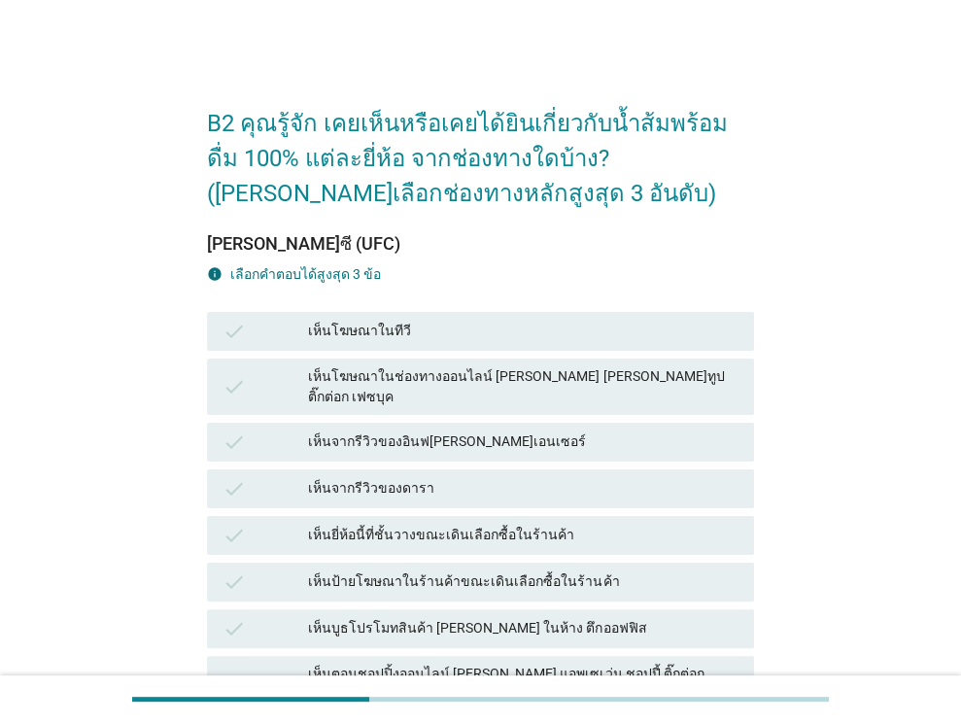
click at [540, 430] on div "เห็นจากรีวิวของอินฟ[PERSON_NAME]เอนเซอร์" at bounding box center [523, 441] width 430 height 23
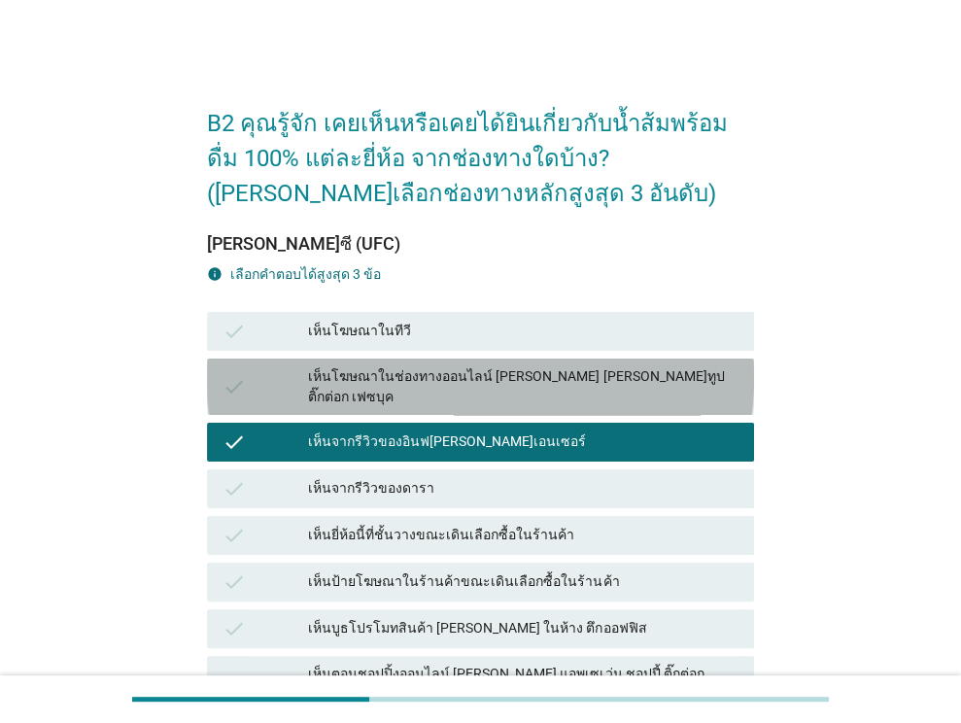
click at [536, 371] on div "เห็นโฆษณาในช่องทางออนไลน์ [PERSON_NAME] [PERSON_NAME]ทูป ติ๊กต่อก เฟซบุค" at bounding box center [523, 386] width 430 height 41
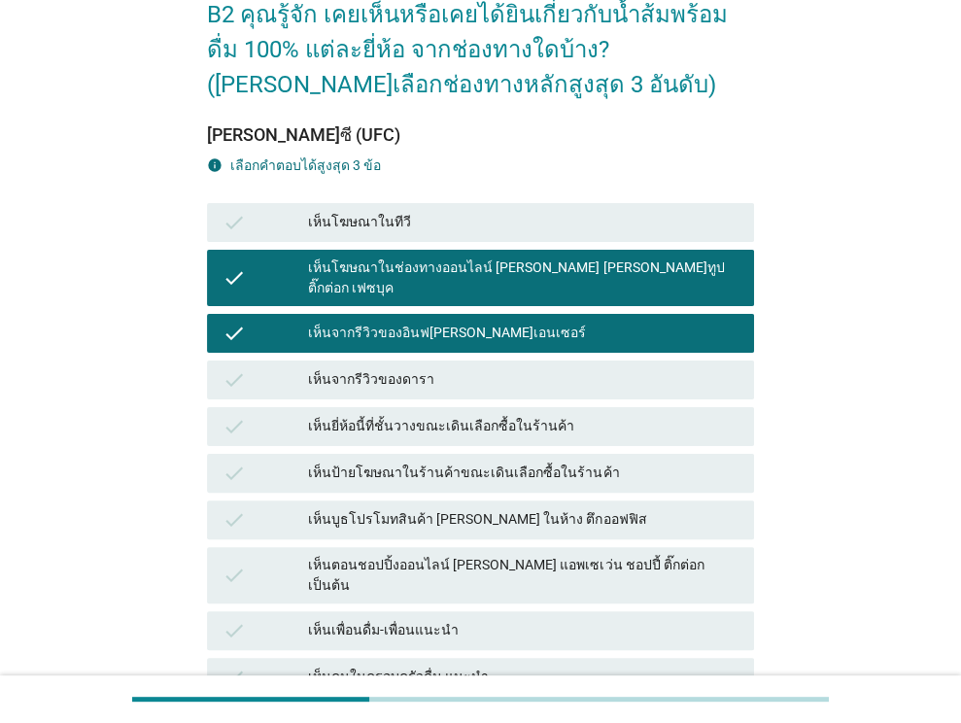
scroll to position [194, 0]
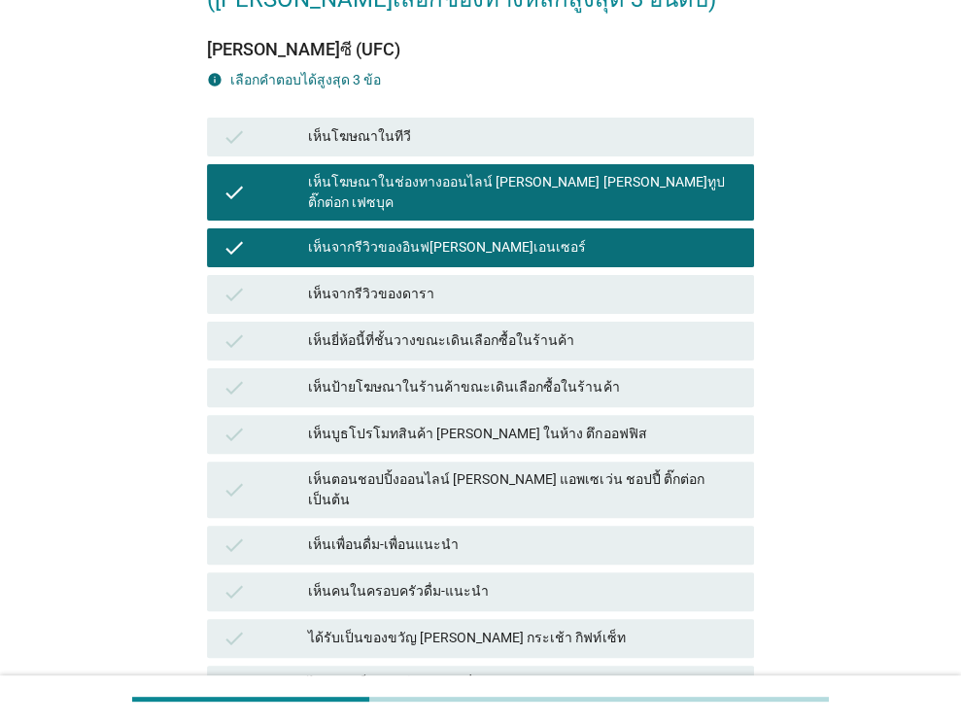
click at [566, 423] on div "เห็นบูธโปรโมทสินค้า [PERSON_NAME] ในห้าง ตึกออฟฟิส" at bounding box center [523, 434] width 430 height 23
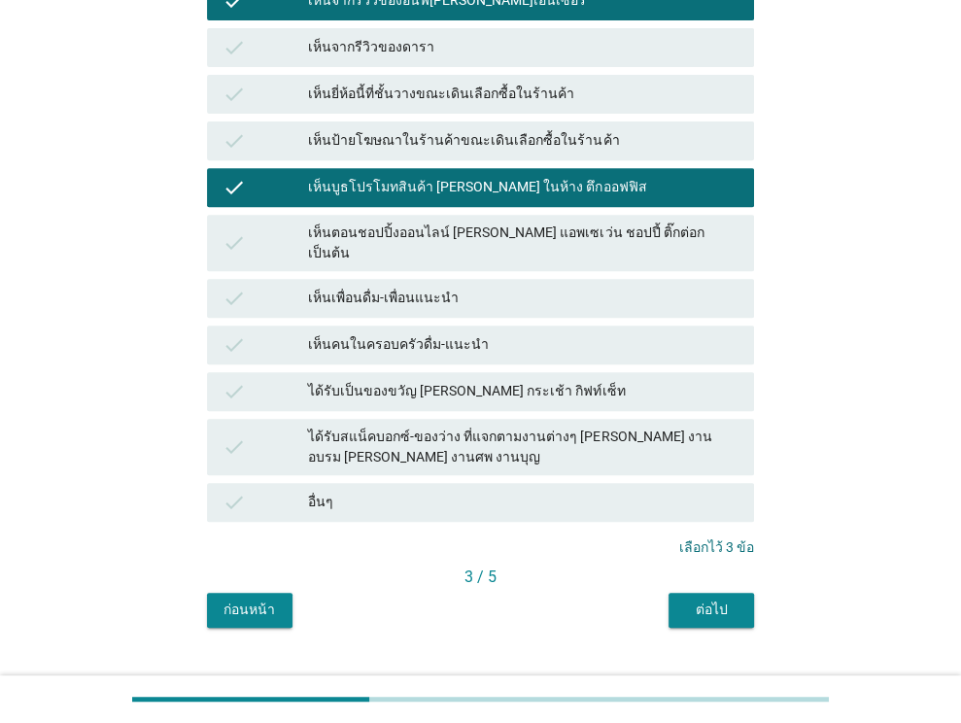
scroll to position [443, 0]
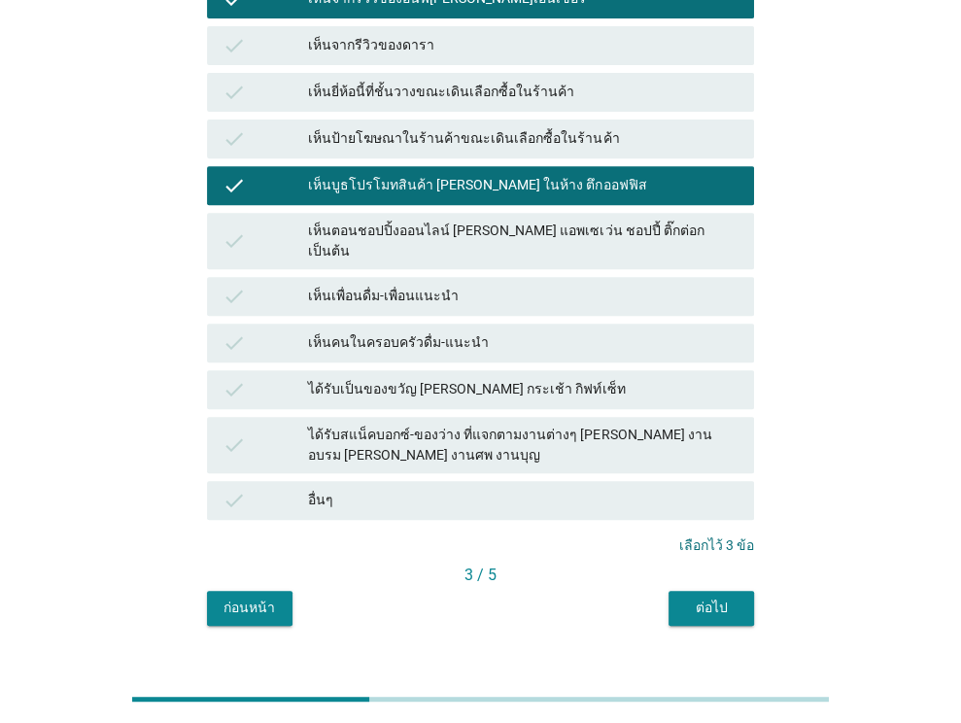
click at [684, 554] on div "[PERSON_NAME]ซี (UFC) info เลือกคําตอบได้สูงสุด 3 ข้อ check เห็นโฆษณาในทีวี che…" at bounding box center [480, 197] width 547 height 858
click at [690, 597] on div "ต่อไป" at bounding box center [711, 607] width 54 height 20
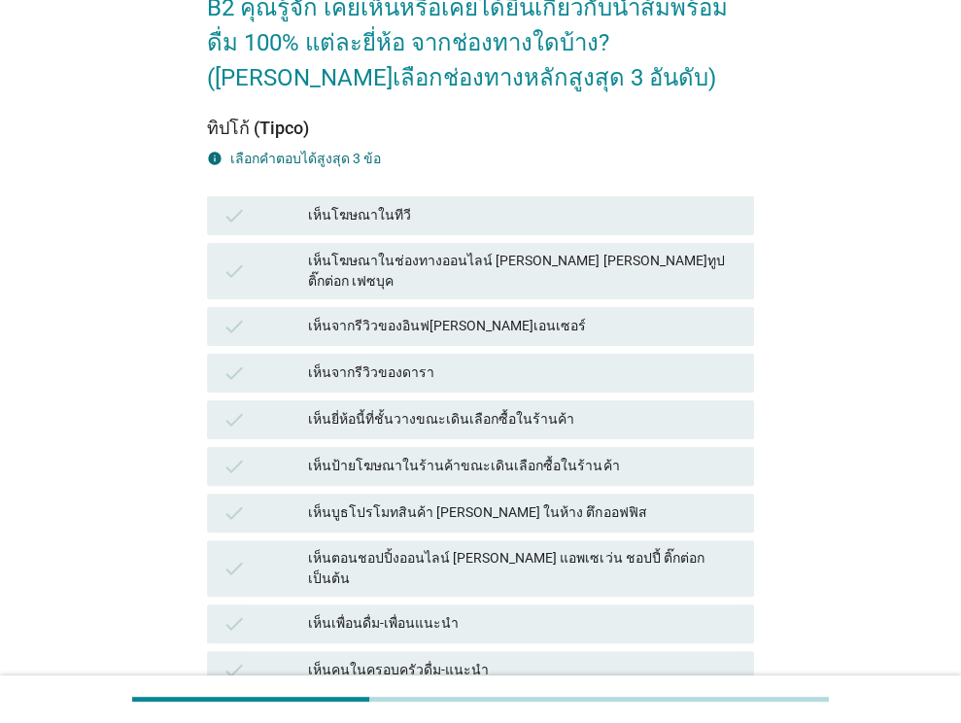
scroll to position [194, 0]
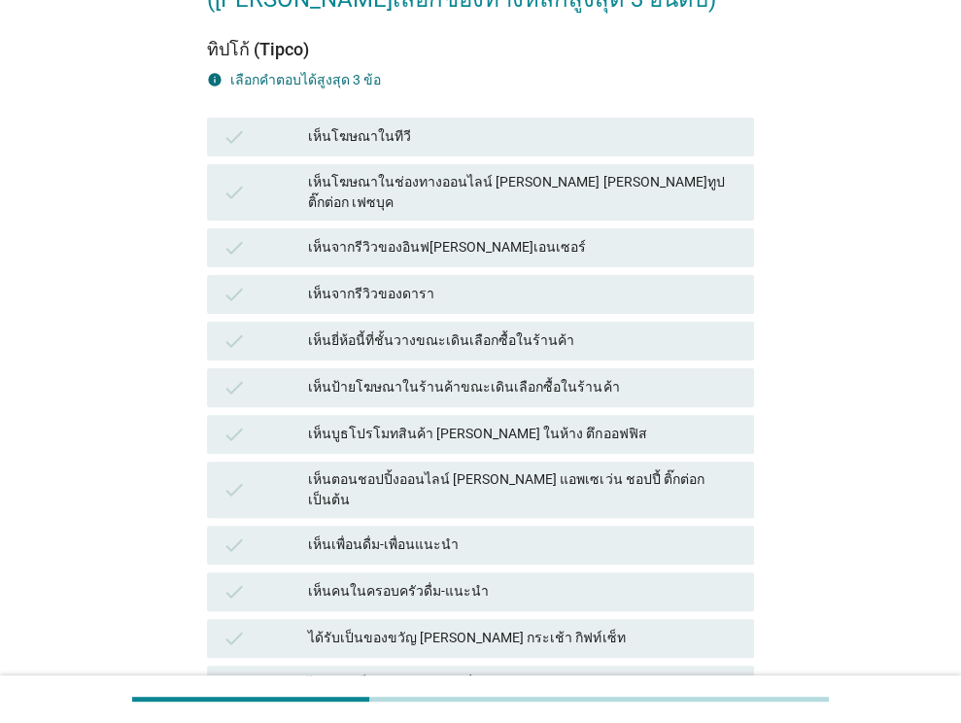
click at [552, 151] on div "check เห็นโฆษณาในทีวี" at bounding box center [480, 137] width 547 height 39
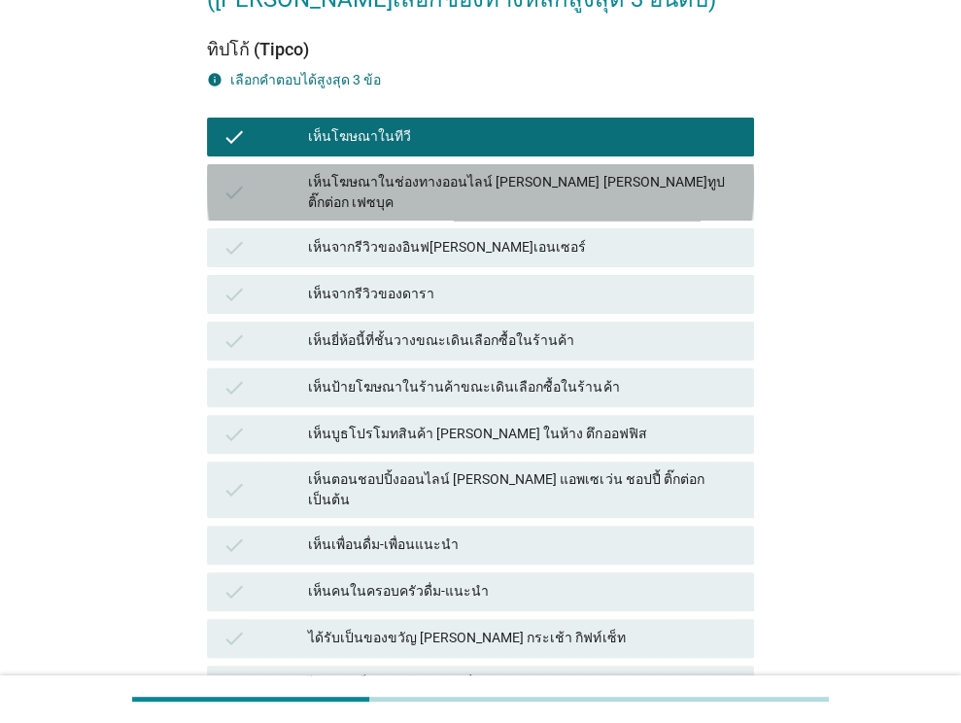
click at [567, 178] on div "เห็นโฆษณาในช่องทางออนไลน์ [PERSON_NAME] [PERSON_NAME]ทูป ติ๊กต่อก เฟซบุค" at bounding box center [523, 192] width 430 height 41
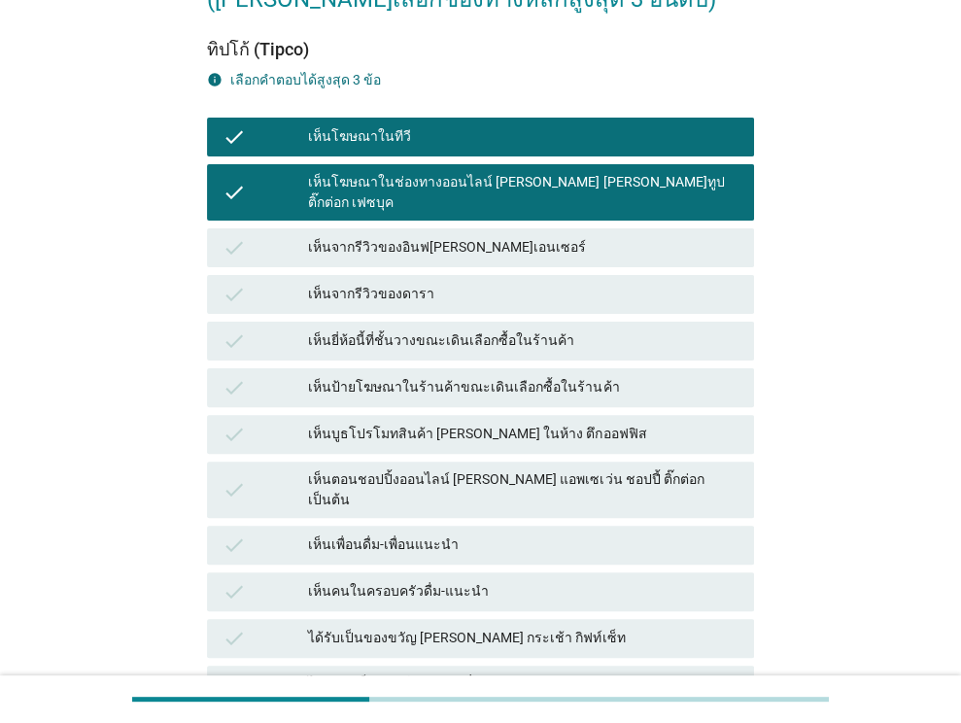
click at [517, 292] on div "check เห็นจากรีวิวของดารา" at bounding box center [480, 294] width 547 height 39
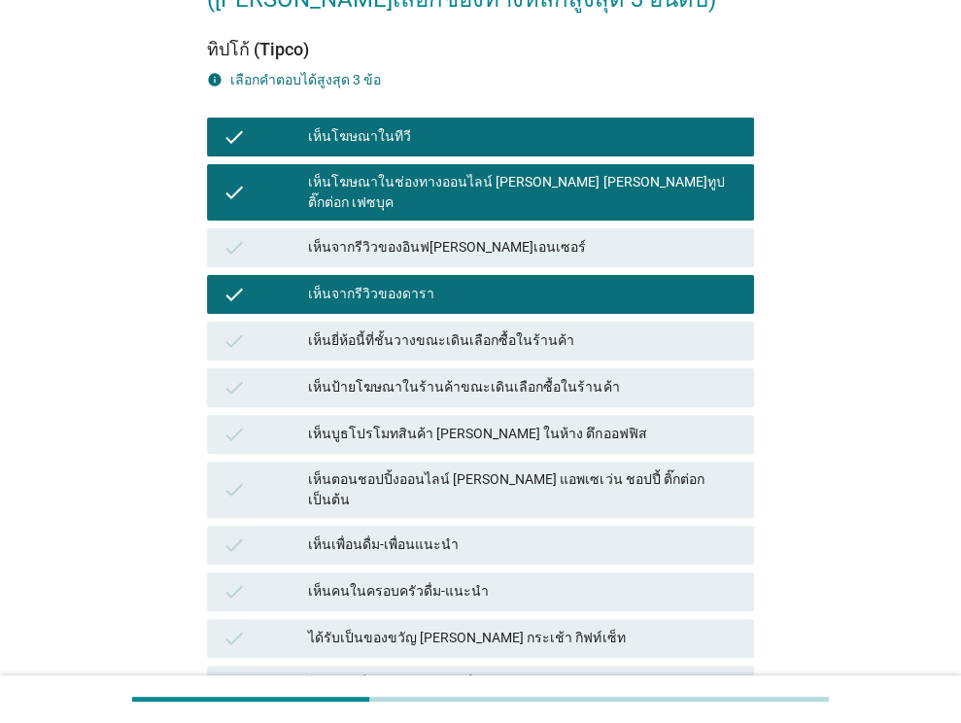
click at [514, 329] on div "เห็นยี่ห้อนี้ที่ชั้นวางขณะเดินเลือกซื้อในร้านค้า" at bounding box center [523, 340] width 430 height 23
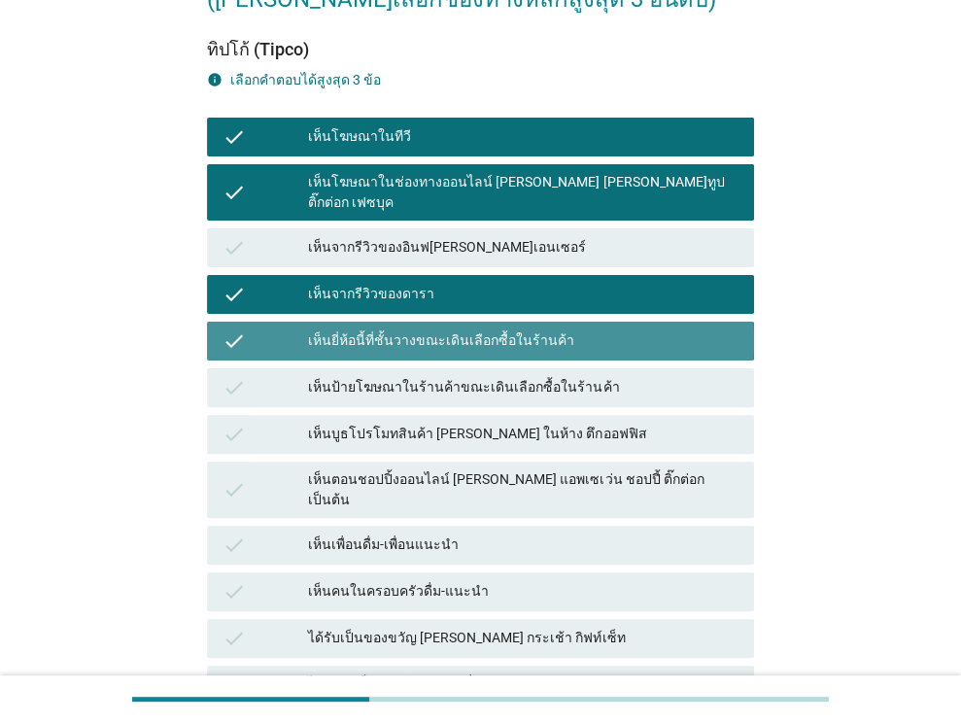
click at [515, 283] on div "เห็นจากรีวิวของดารา" at bounding box center [523, 294] width 430 height 23
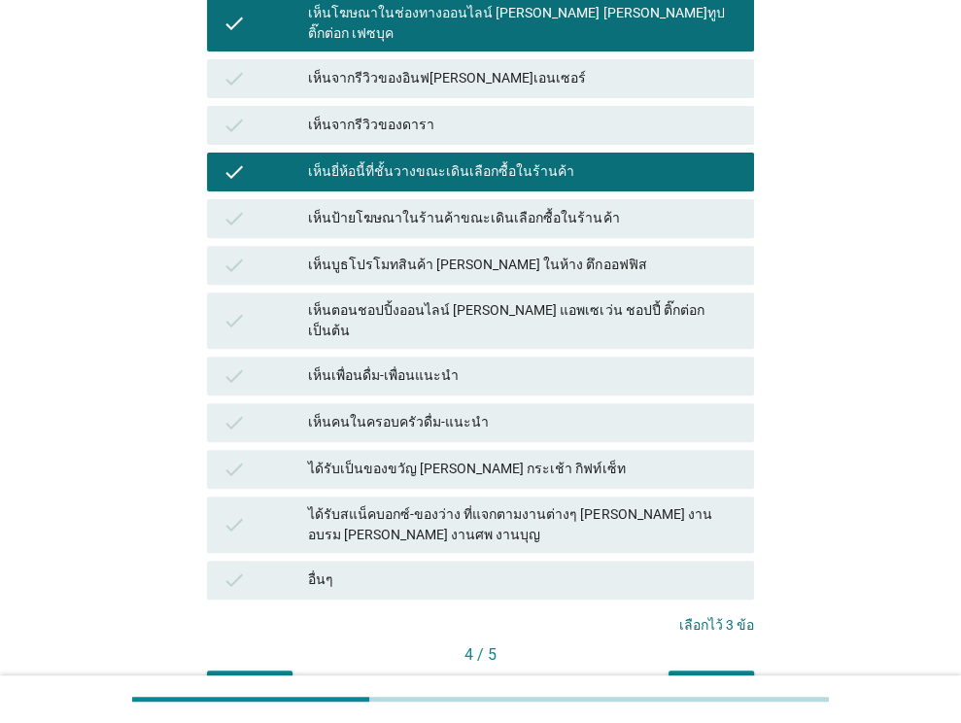
scroll to position [443, 0]
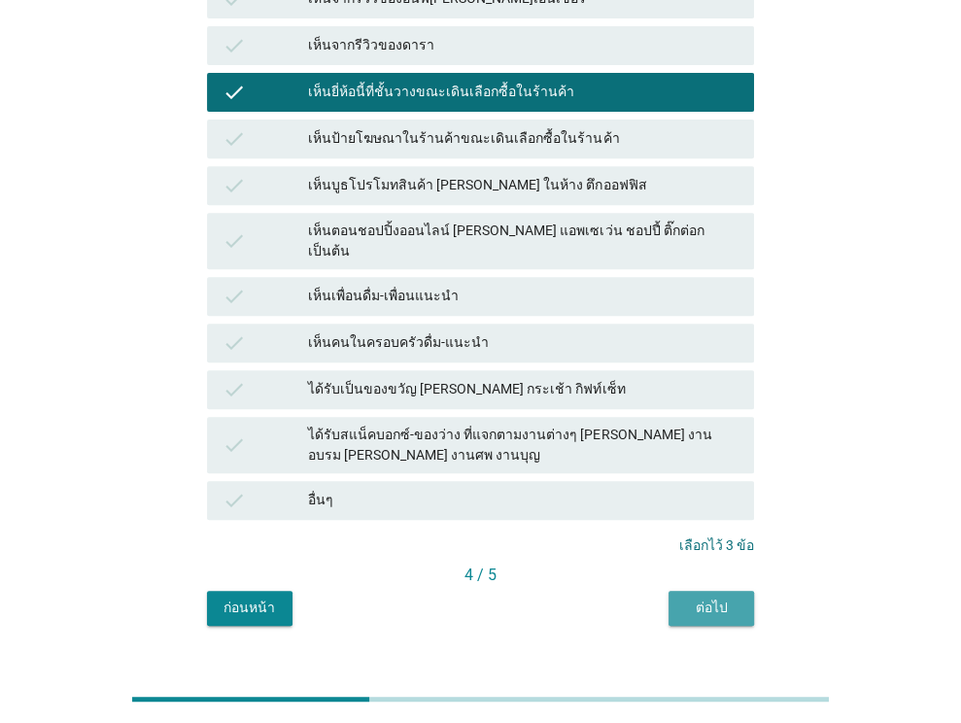
click at [698, 597] on div "ต่อไป" at bounding box center [711, 607] width 54 height 20
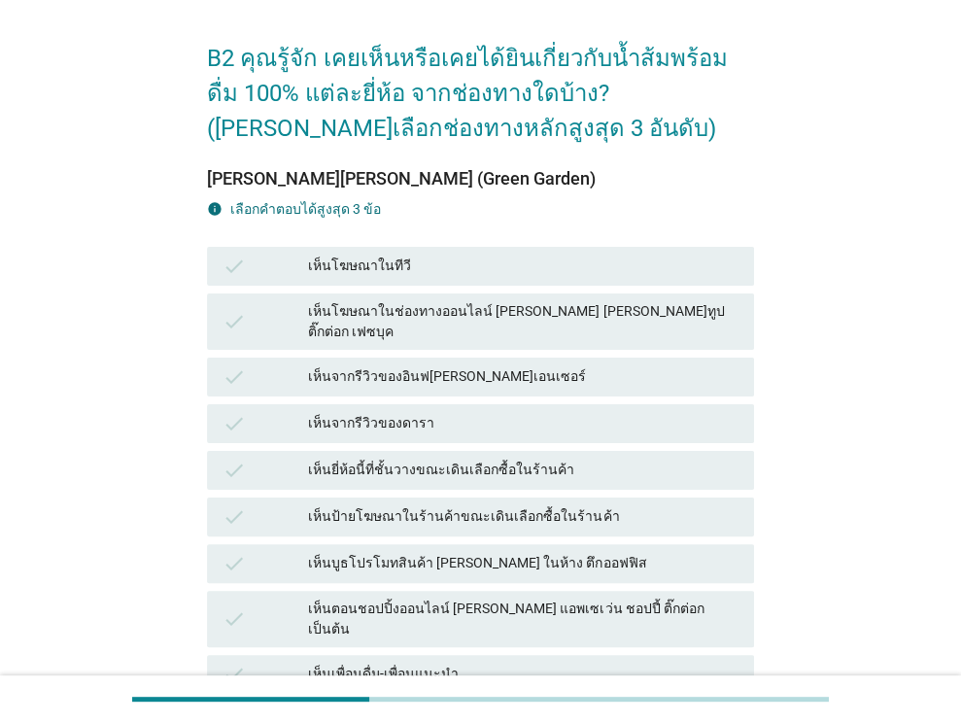
scroll to position [97, 0]
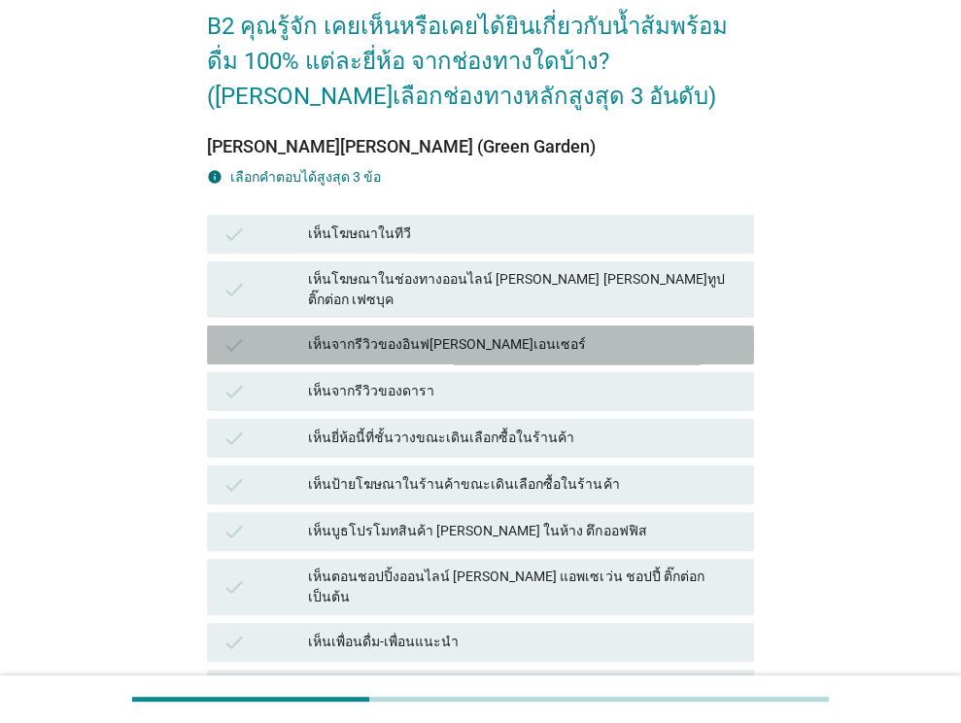
drag, startPoint x: 543, startPoint y: 329, endPoint x: 548, endPoint y: 357, distance: 27.6
click at [544, 333] on div "เห็นจากรีวิวของอินฟ[PERSON_NAME]เอนเซอร์" at bounding box center [523, 344] width 430 height 23
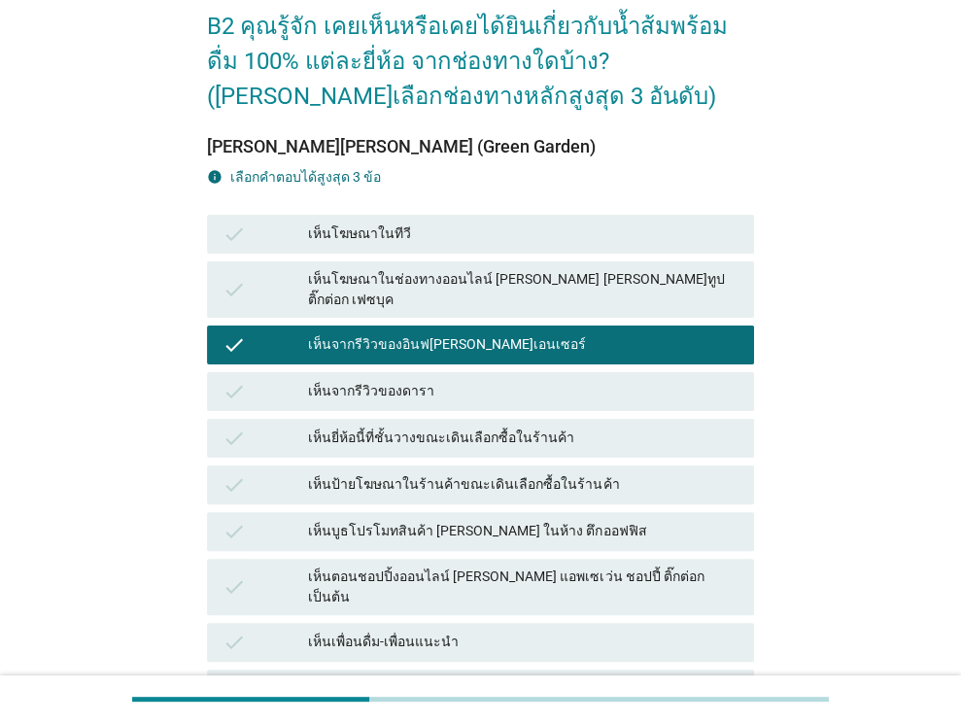
scroll to position [194, 0]
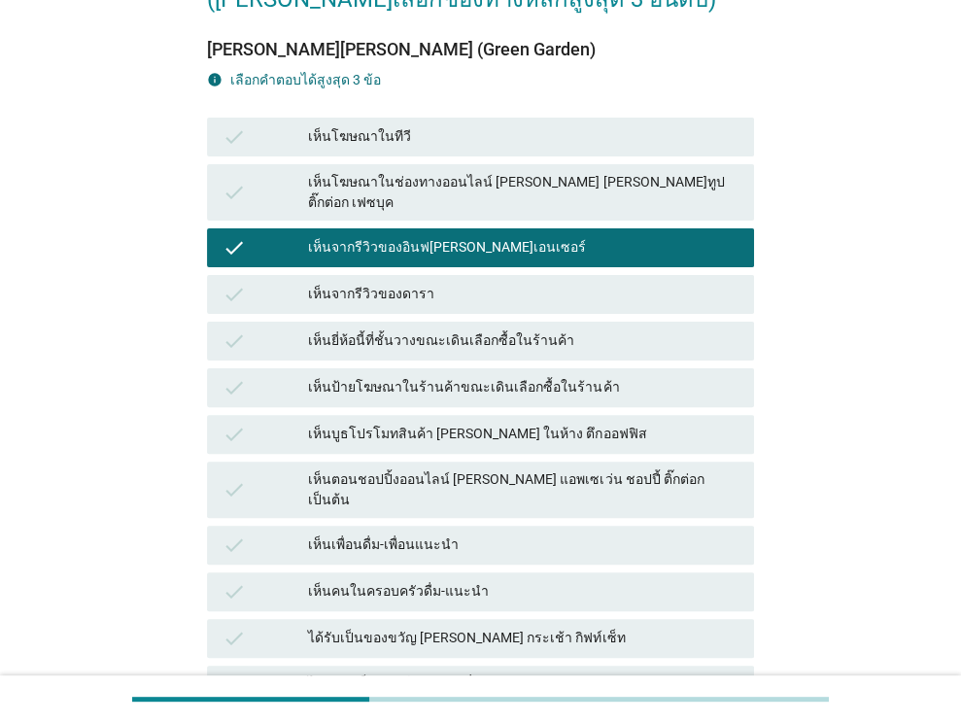
click at [595, 376] on div "เห็นป้ายโฆษณาในร้านค้าขณะเดินเลือกซื้อในร้านค้า" at bounding box center [523, 387] width 430 height 23
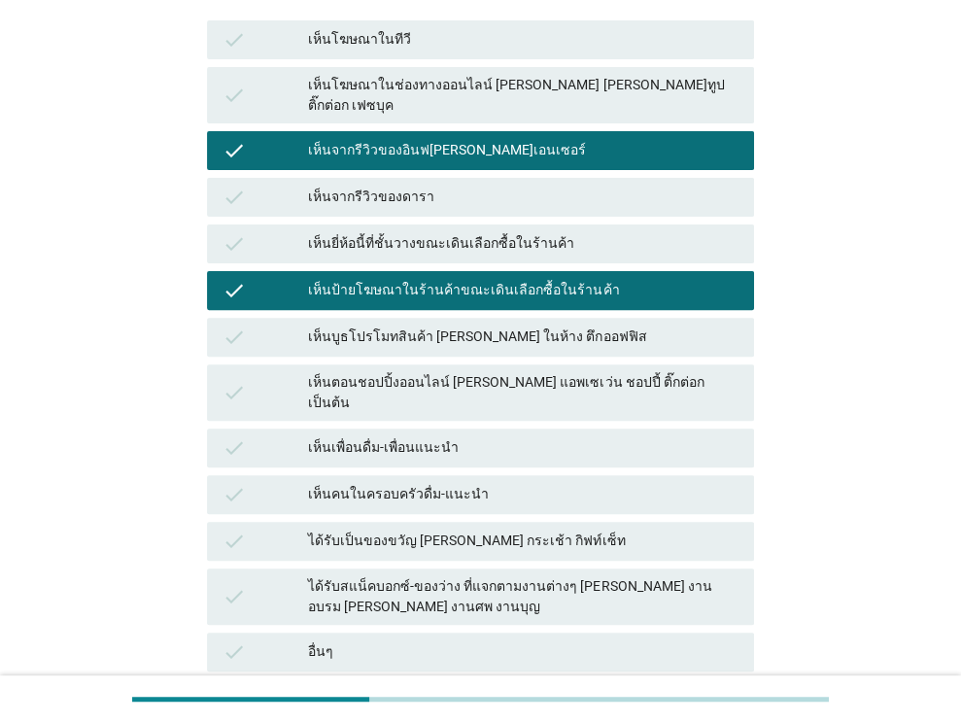
click at [575, 333] on div "check เห็นบูธโปรโมทสินค้า [PERSON_NAME] ในห้าง ตึกออฟฟิส" at bounding box center [480, 337] width 547 height 39
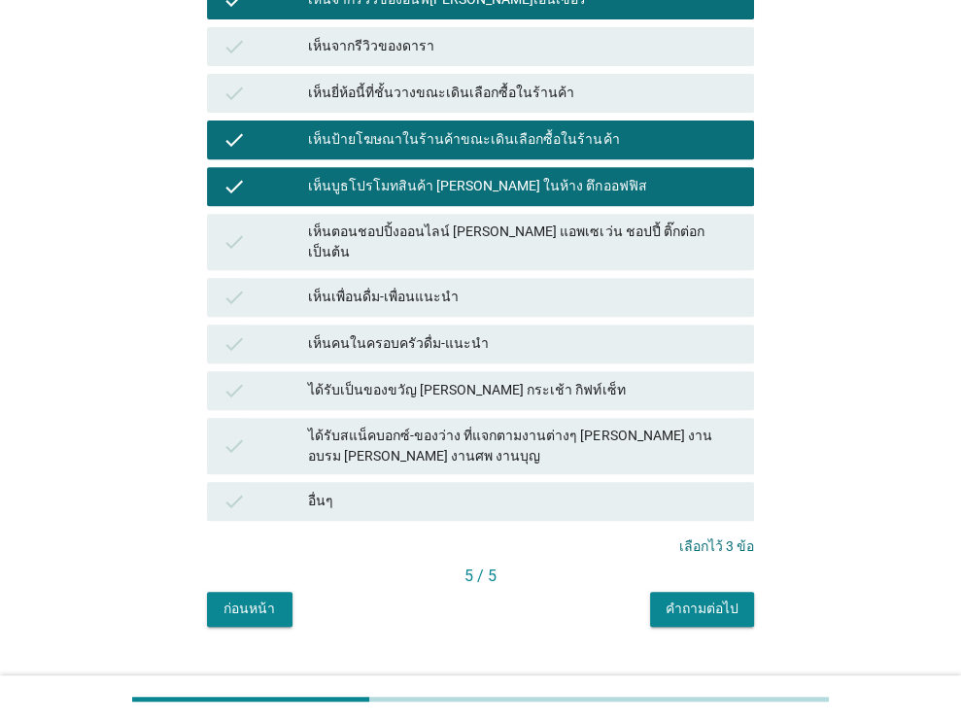
scroll to position [443, 0]
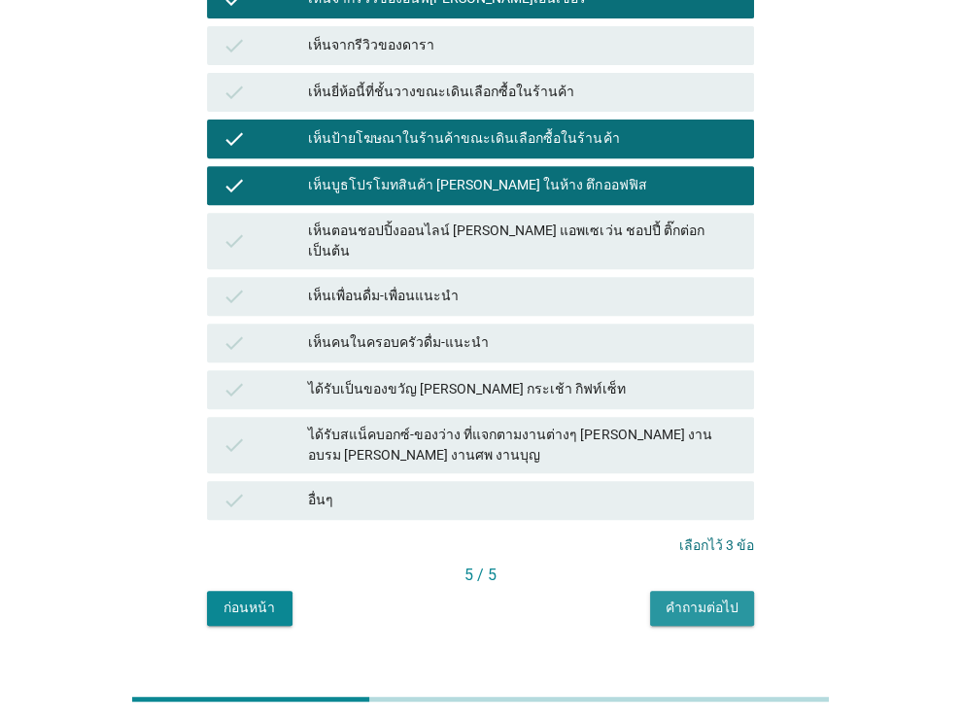
click at [683, 597] on div "คำถามต่อไป" at bounding box center [701, 607] width 73 height 20
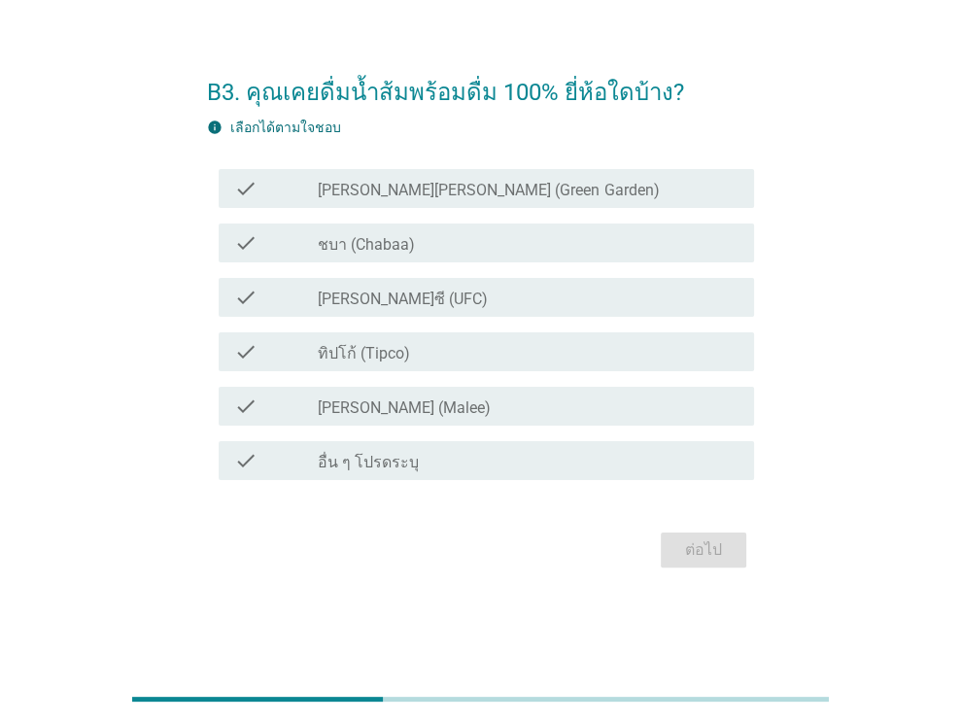
scroll to position [0, 0]
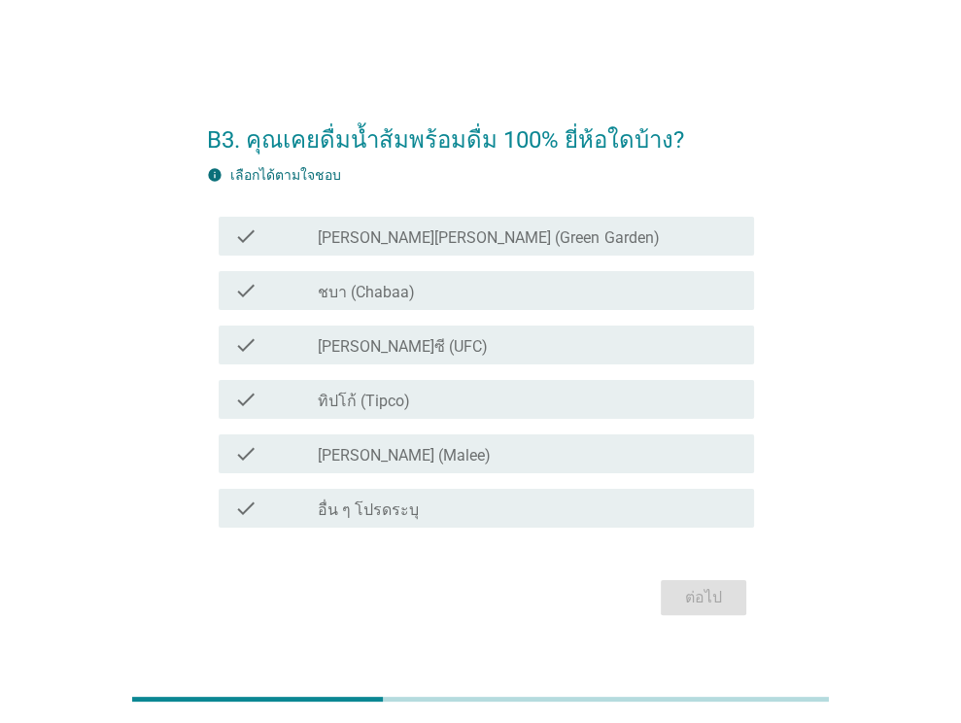
click at [358, 388] on div "check_box_outline_blank ทิปโก้ (Tipco)" at bounding box center [528, 399] width 421 height 23
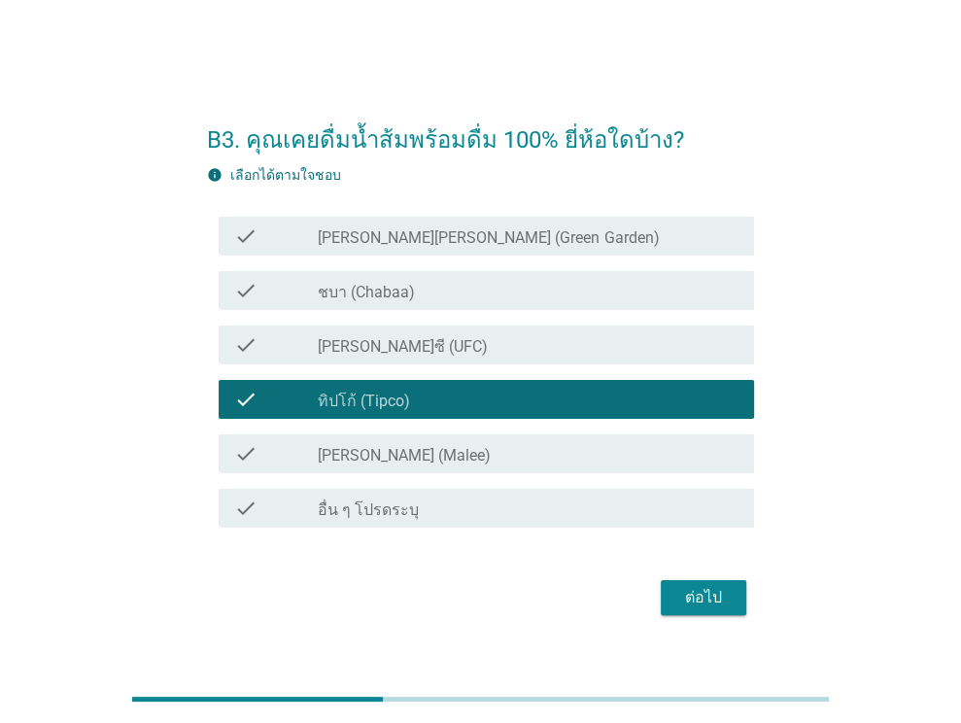
click at [392, 446] on label "[PERSON_NAME] (Malee)" at bounding box center [404, 455] width 173 height 19
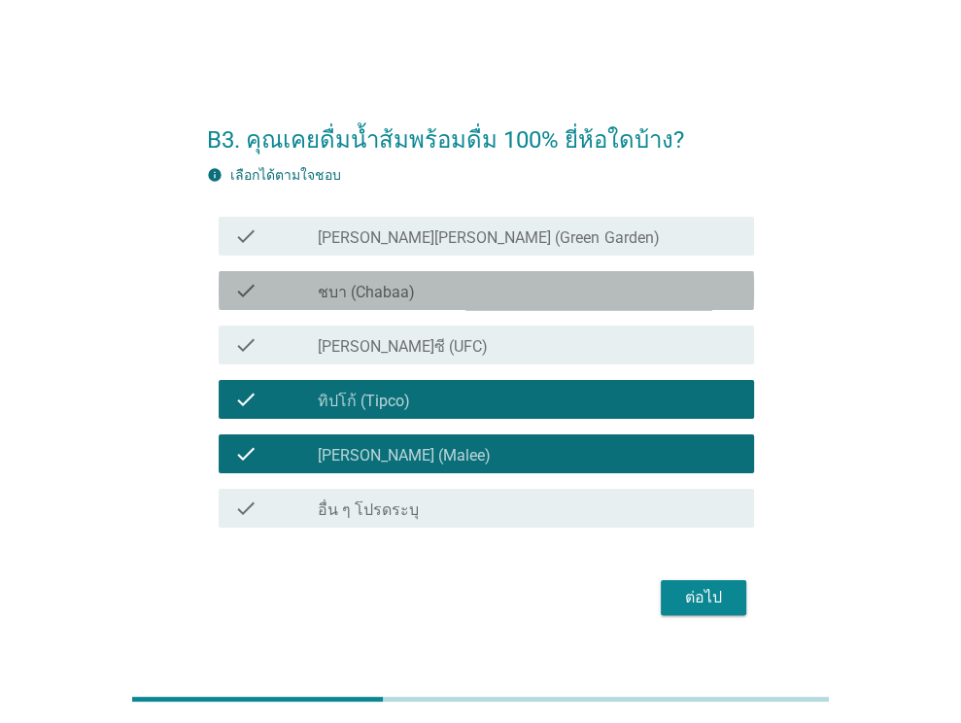
click at [400, 290] on label "ชบา (Chabaa)" at bounding box center [366, 292] width 97 height 19
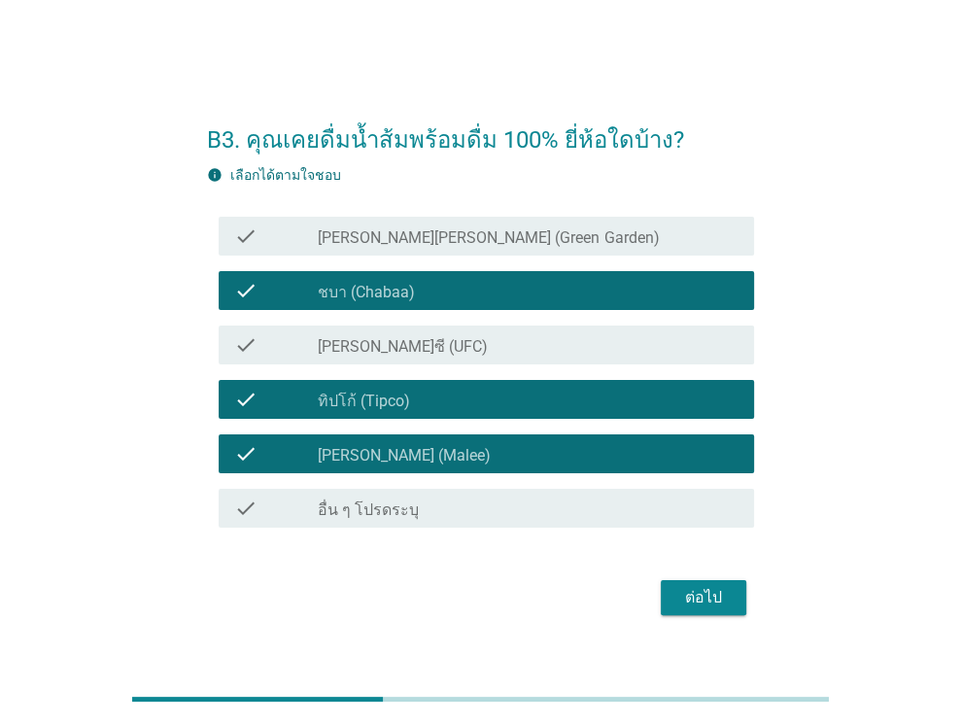
click at [411, 252] on div "check check_box_outline_blank [PERSON_NAME][PERSON_NAME] (Green Garden)" at bounding box center [486, 236] width 535 height 39
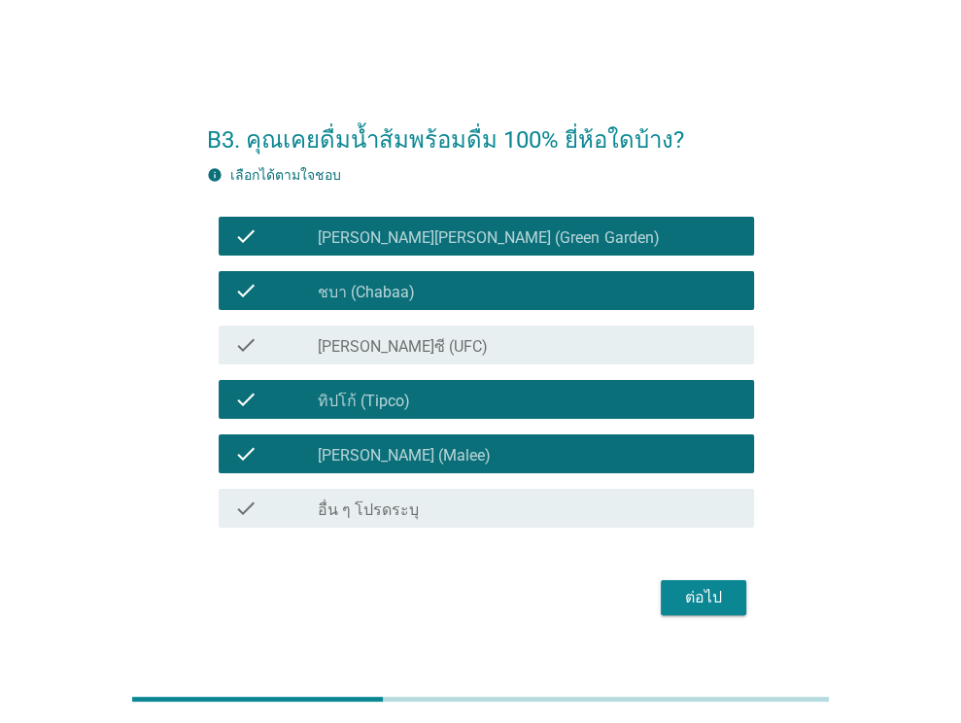
click at [424, 333] on div "check_box_outline_blank [PERSON_NAME]ซี (UFC)" at bounding box center [528, 344] width 421 height 23
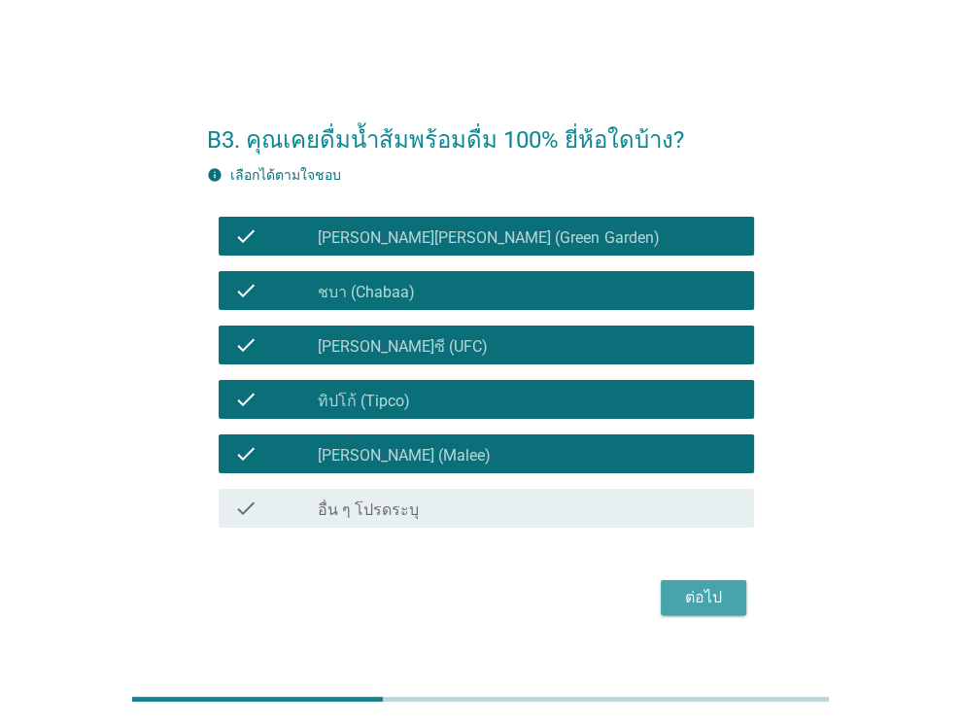
click at [686, 594] on div "ต่อไป" at bounding box center [703, 597] width 54 height 23
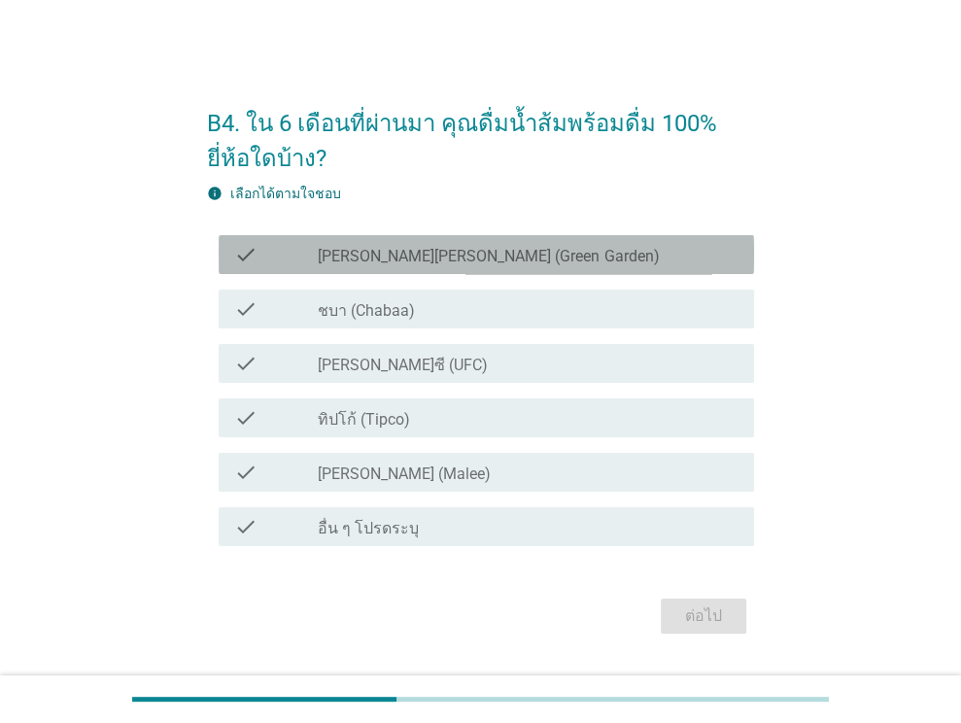
click at [400, 270] on div "check check_box_outline_blank [PERSON_NAME][PERSON_NAME] (Green Garden)" at bounding box center [486, 254] width 535 height 39
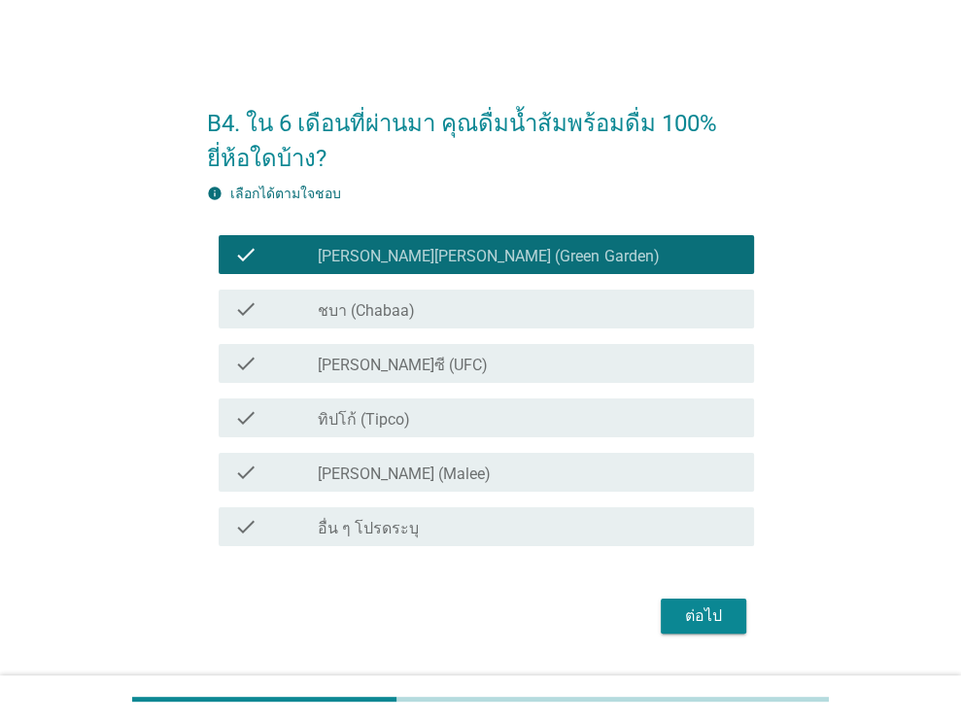
click at [400, 307] on label "ชบา (Chabaa)" at bounding box center [366, 310] width 97 height 19
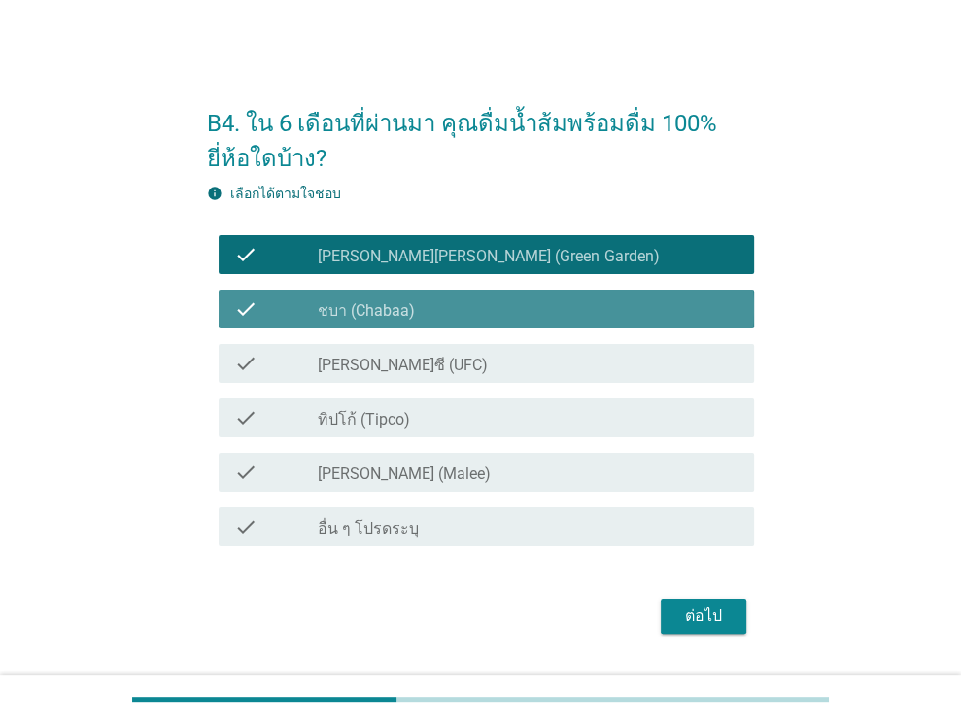
click at [401, 364] on label "[PERSON_NAME]ซี (UFC)" at bounding box center [403, 365] width 170 height 19
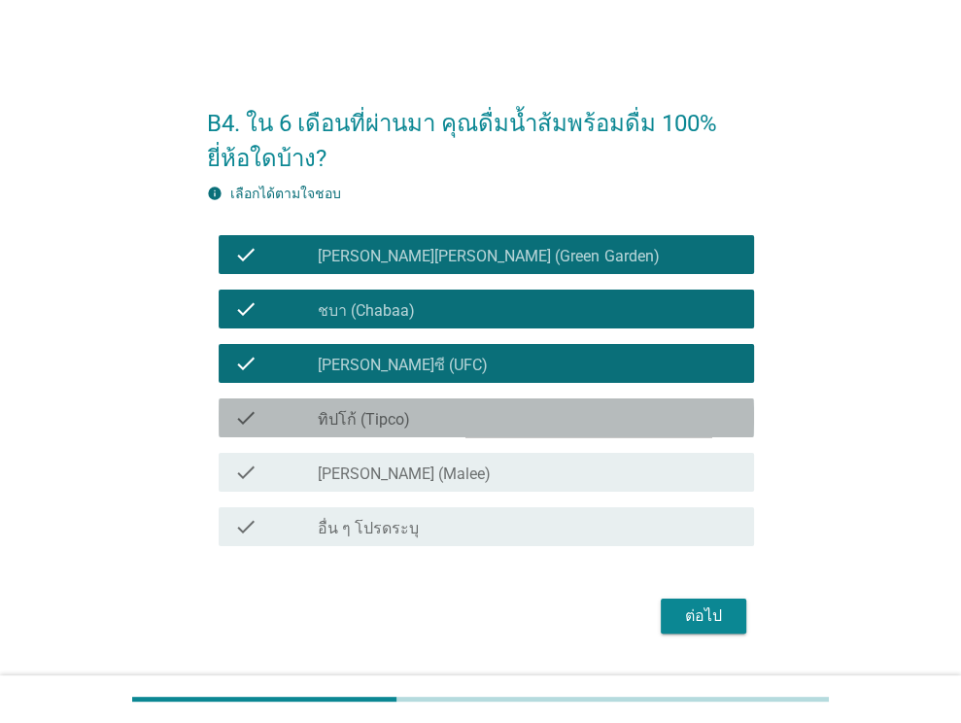
click at [402, 407] on div "check_box_outline_blank ทิปโก้ (Tipco)" at bounding box center [528, 417] width 421 height 23
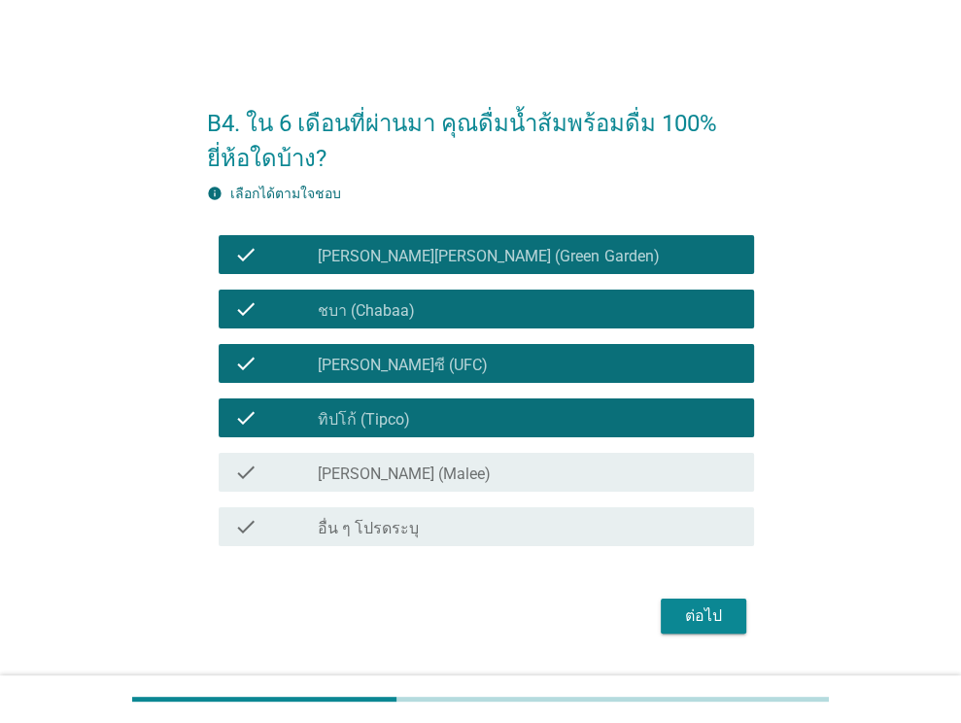
click at [404, 467] on div "check_box [PERSON_NAME] (Malee)" at bounding box center [528, 471] width 421 height 23
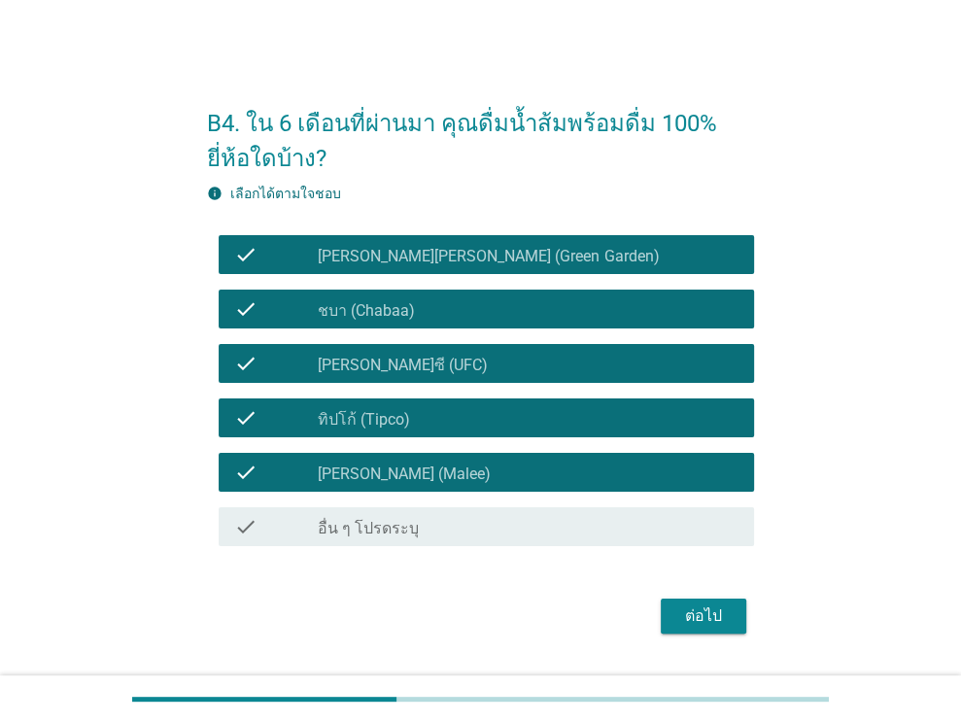
click at [688, 615] on div "ต่อไป" at bounding box center [703, 615] width 54 height 23
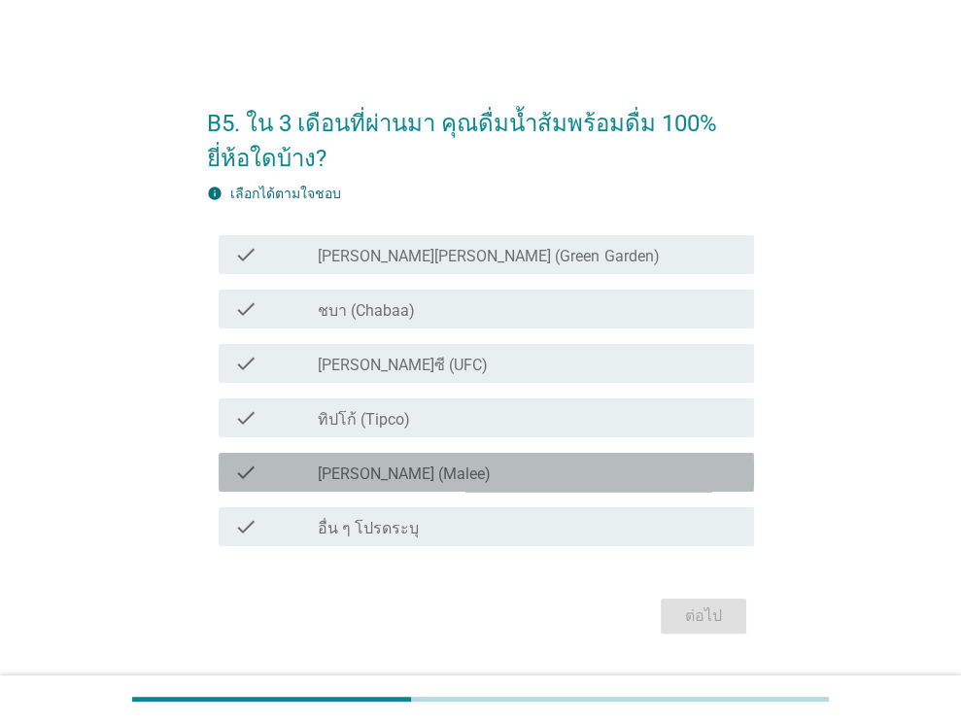
click at [405, 465] on div "check_box [PERSON_NAME] (Malee)" at bounding box center [528, 471] width 421 height 23
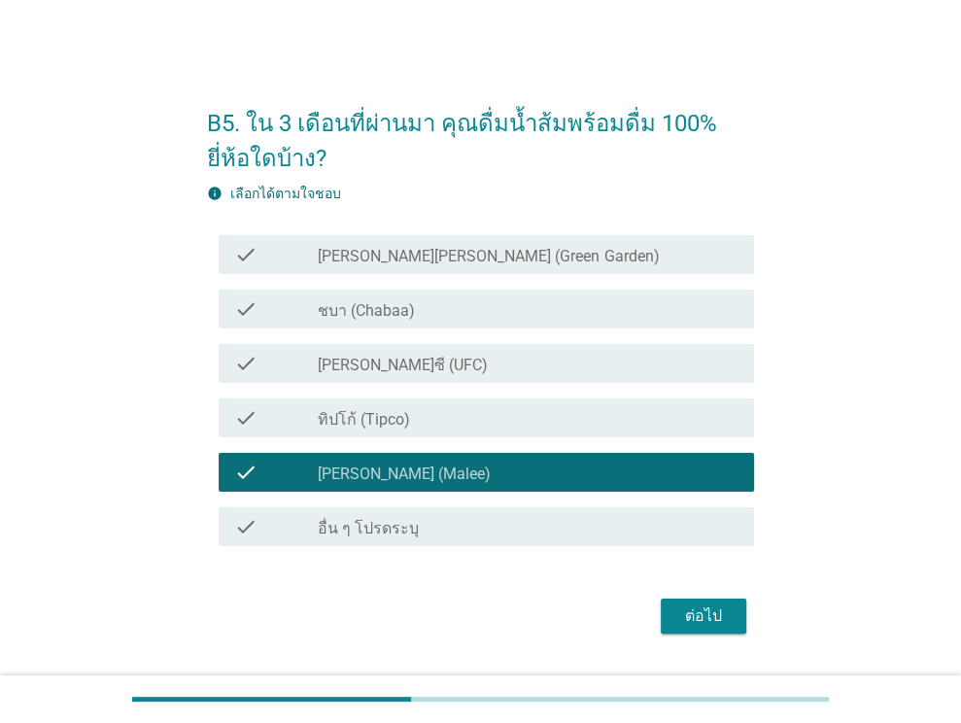
click at [404, 428] on label "ทิปโก้ (Tipco)" at bounding box center [364, 419] width 92 height 19
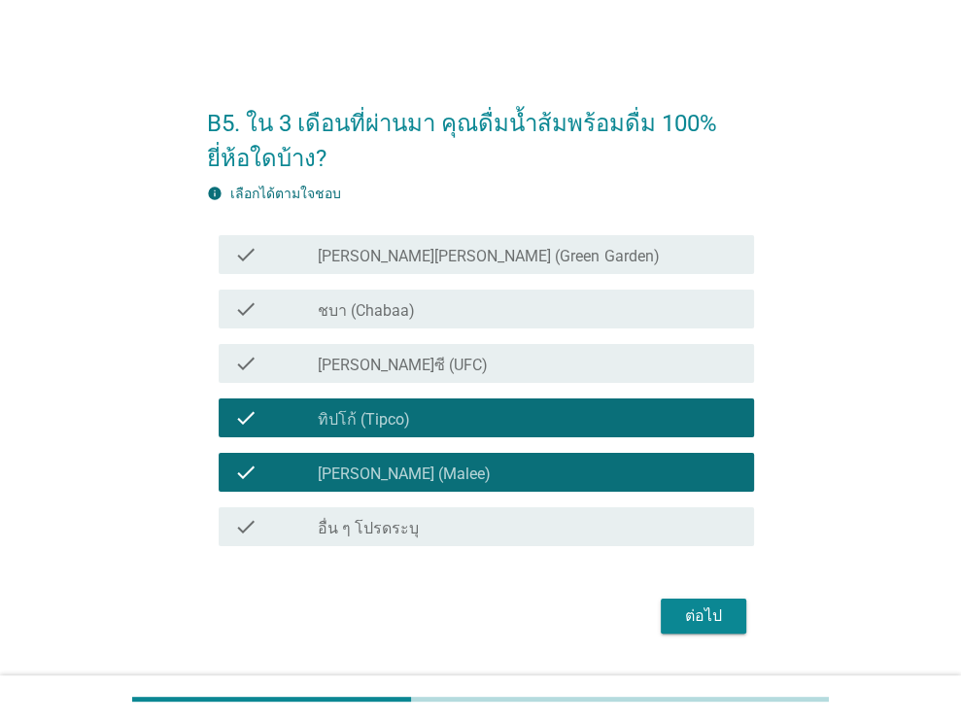
click at [404, 348] on div "check check_box [PERSON_NAME]ซี (UFC)" at bounding box center [486, 363] width 535 height 39
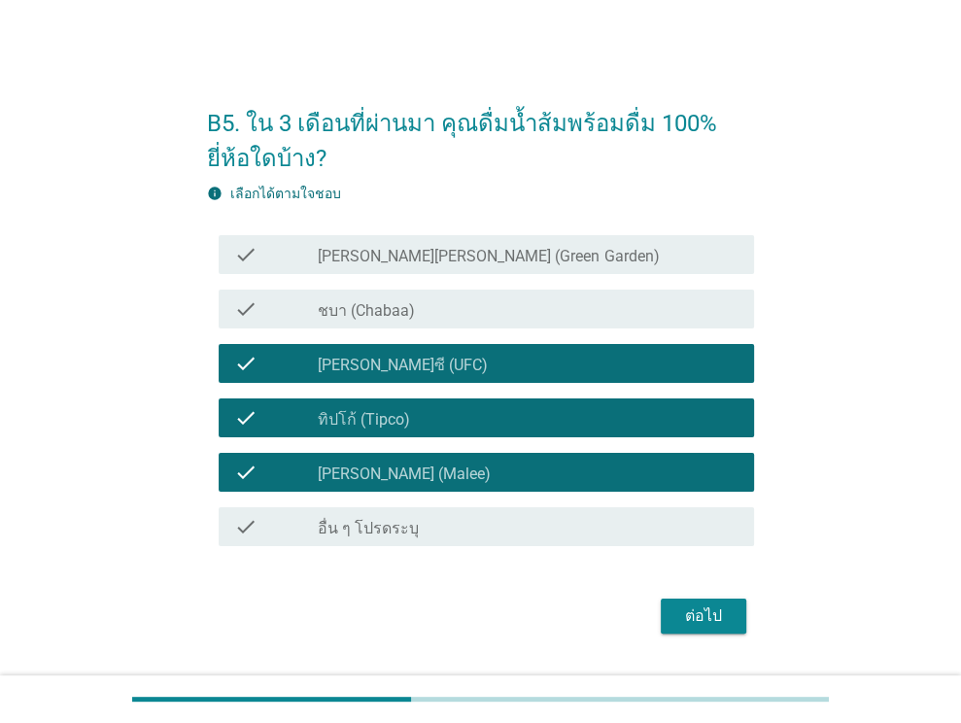
click at [416, 294] on div "check check_box_outline_blank ชบา (Chabaa)" at bounding box center [486, 309] width 535 height 39
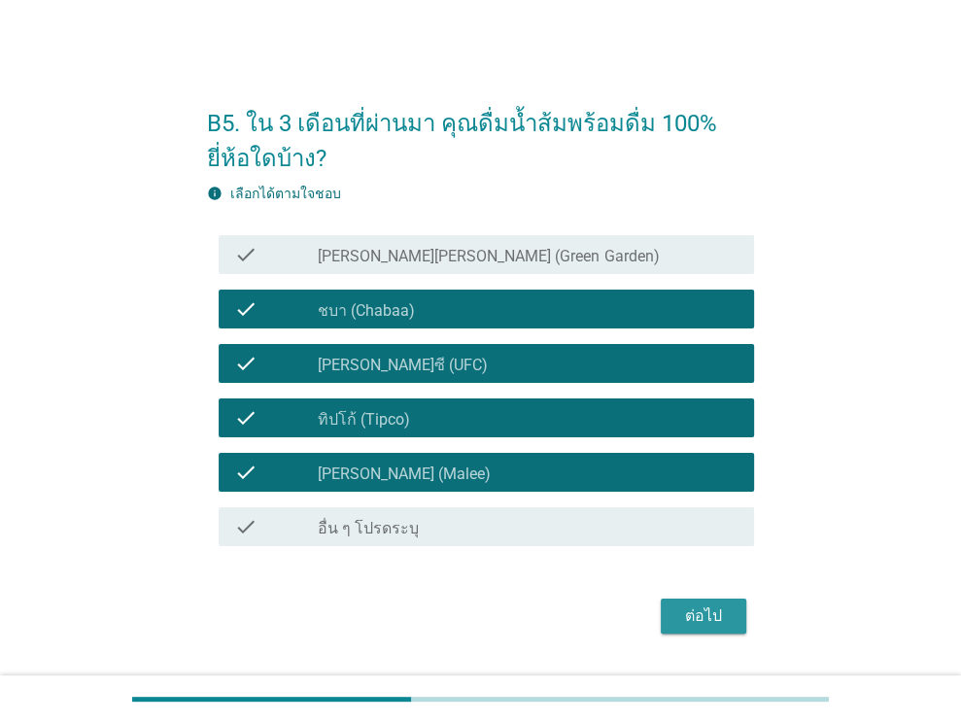
click at [681, 603] on button "ต่อไป" at bounding box center [703, 615] width 85 height 35
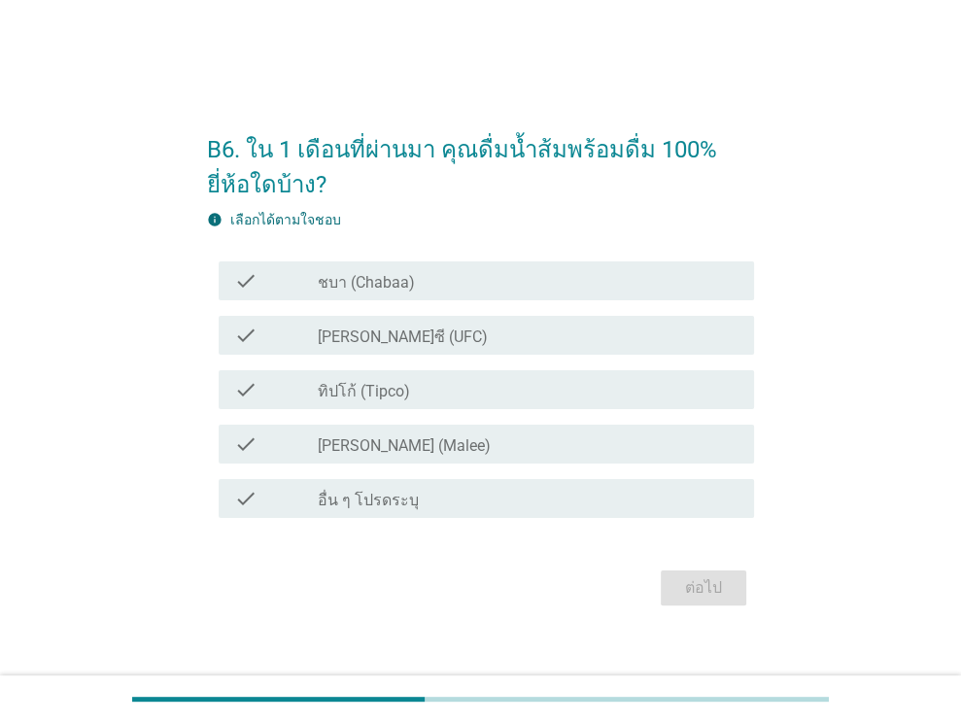
click at [415, 391] on div "check_box ทิปโก้ (Tipco)" at bounding box center [528, 389] width 421 height 23
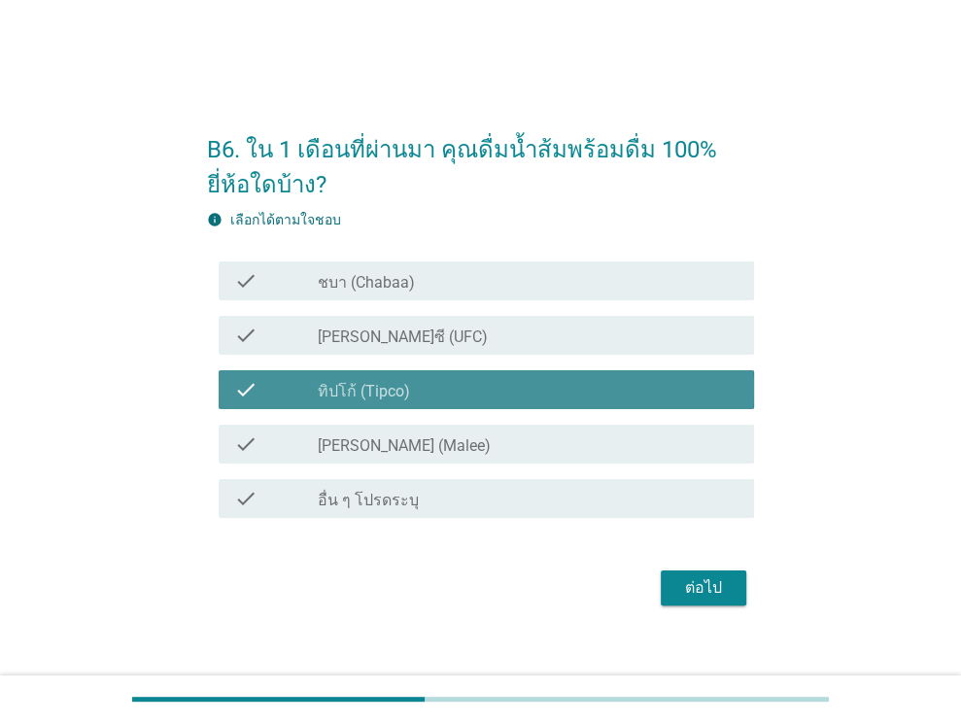
click at [420, 442] on div "check_box [PERSON_NAME] (Malee)" at bounding box center [528, 443] width 421 height 23
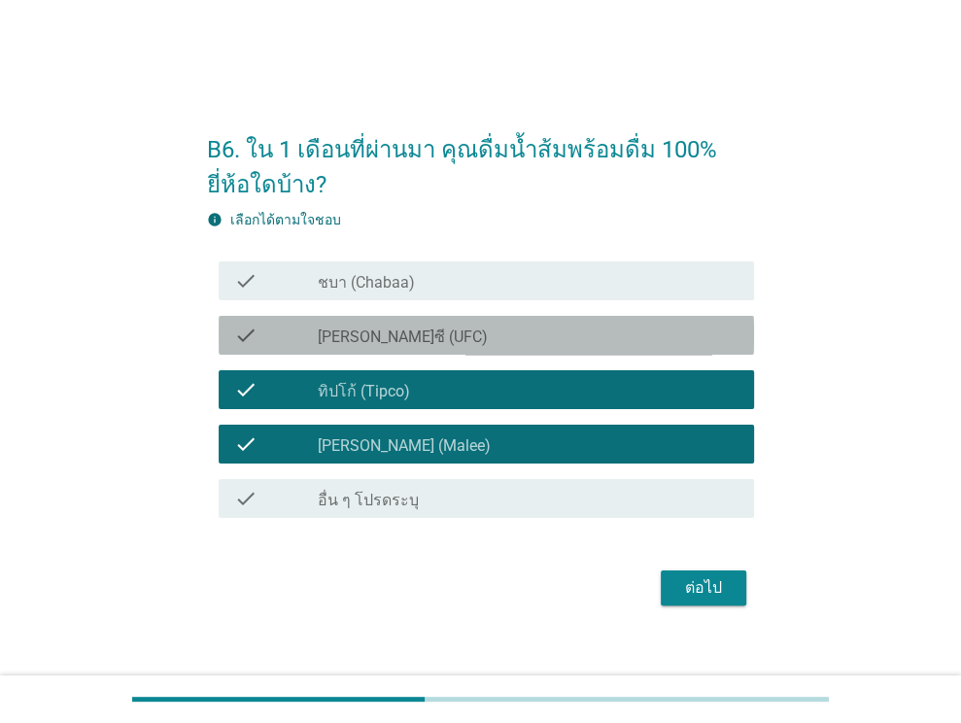
click at [424, 339] on div "check_box [PERSON_NAME]ซี (UFC)" at bounding box center [528, 335] width 421 height 23
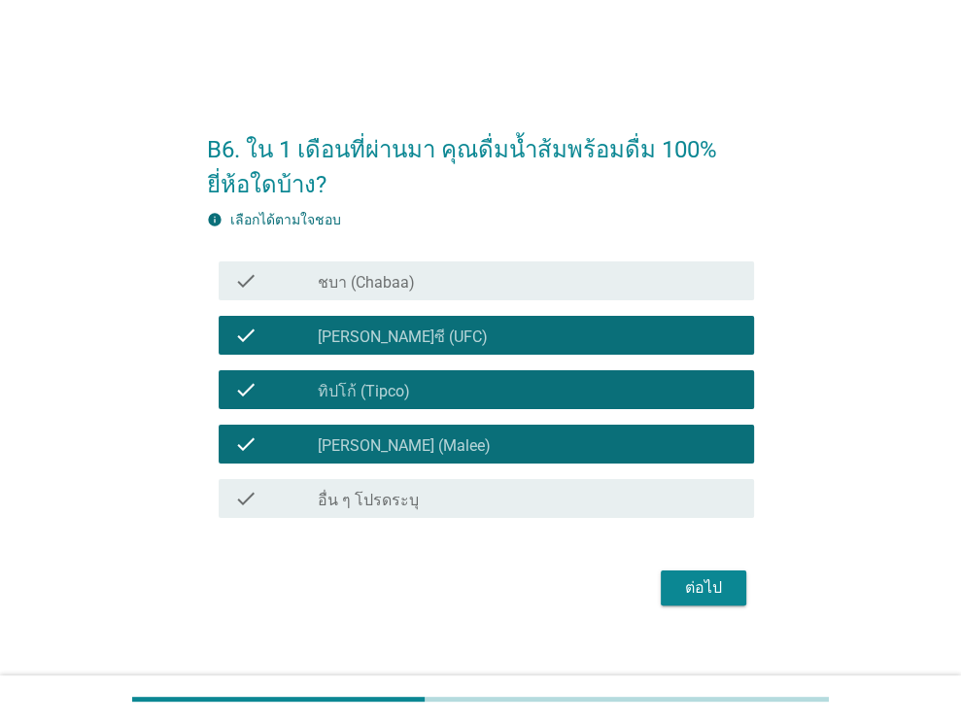
click at [675, 582] on button "ต่อไป" at bounding box center [703, 587] width 85 height 35
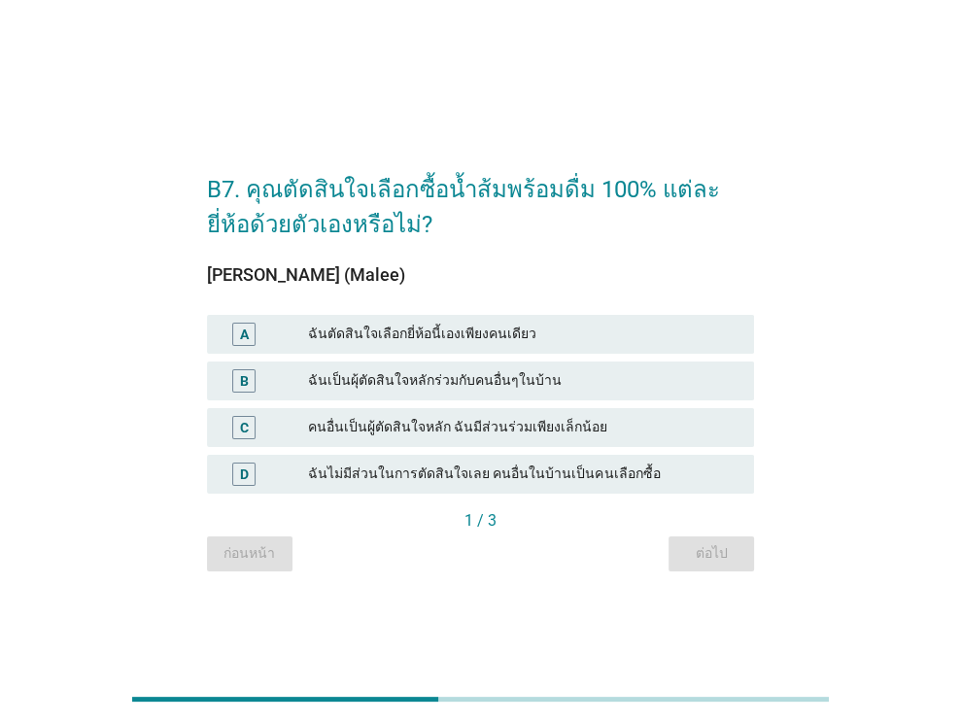
click at [447, 325] on div "ฉันตัดสินใจเลือกยี่ห้อนี้เองเพียงคนเดียว" at bounding box center [523, 334] width 430 height 23
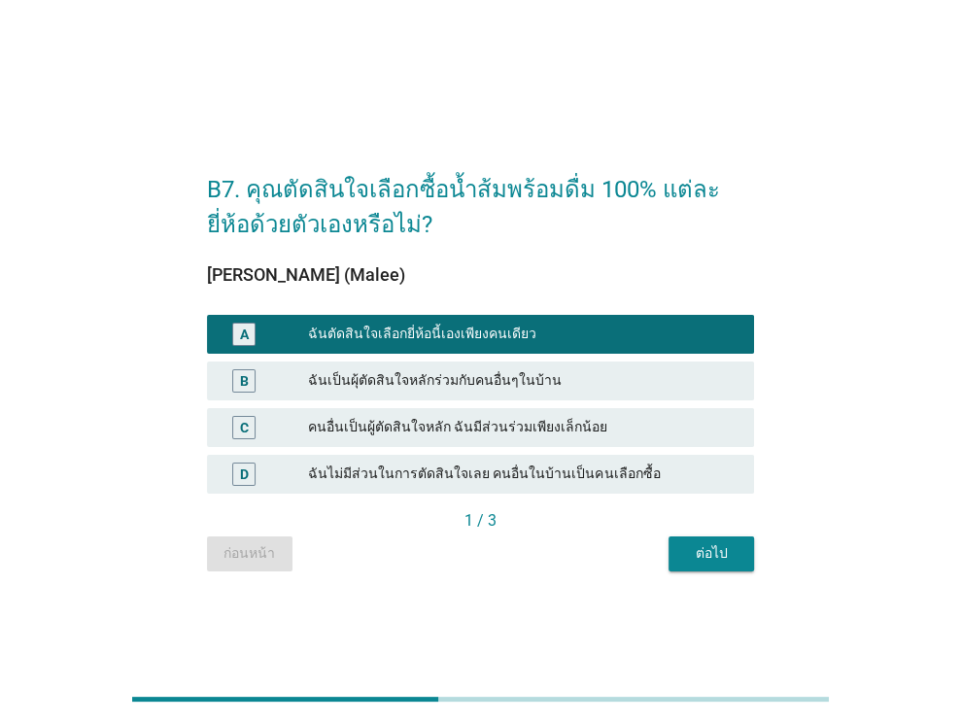
click at [703, 556] on div "ต่อไป" at bounding box center [711, 553] width 54 height 20
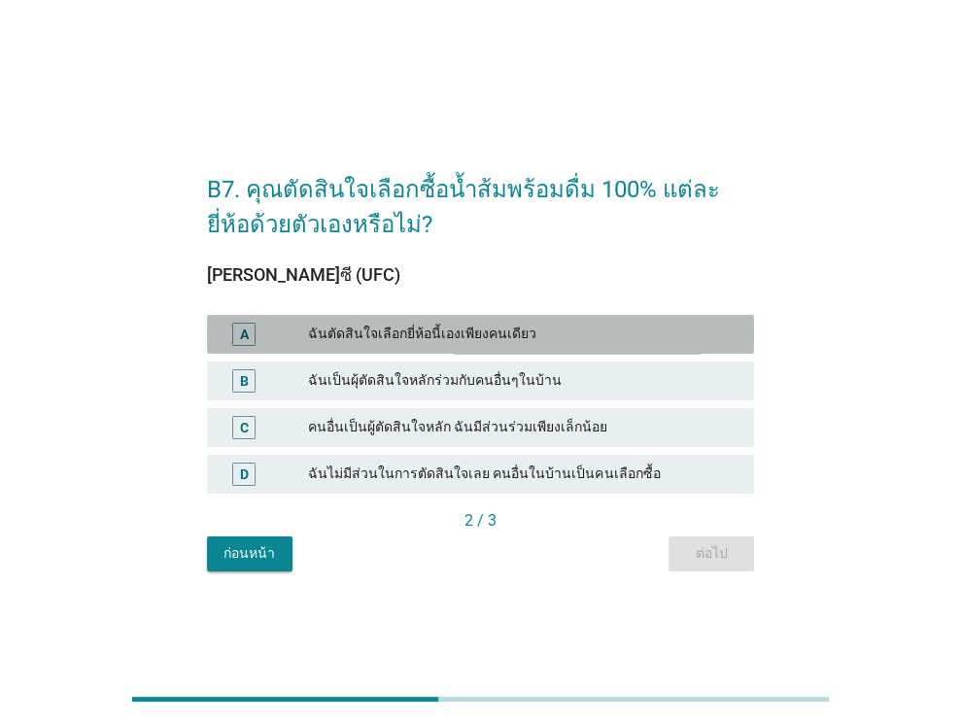
click at [491, 320] on div "A ฉันตัดสินใจเลือกยี่ห้อนี้เองเพียงคนเดียว" at bounding box center [480, 334] width 547 height 39
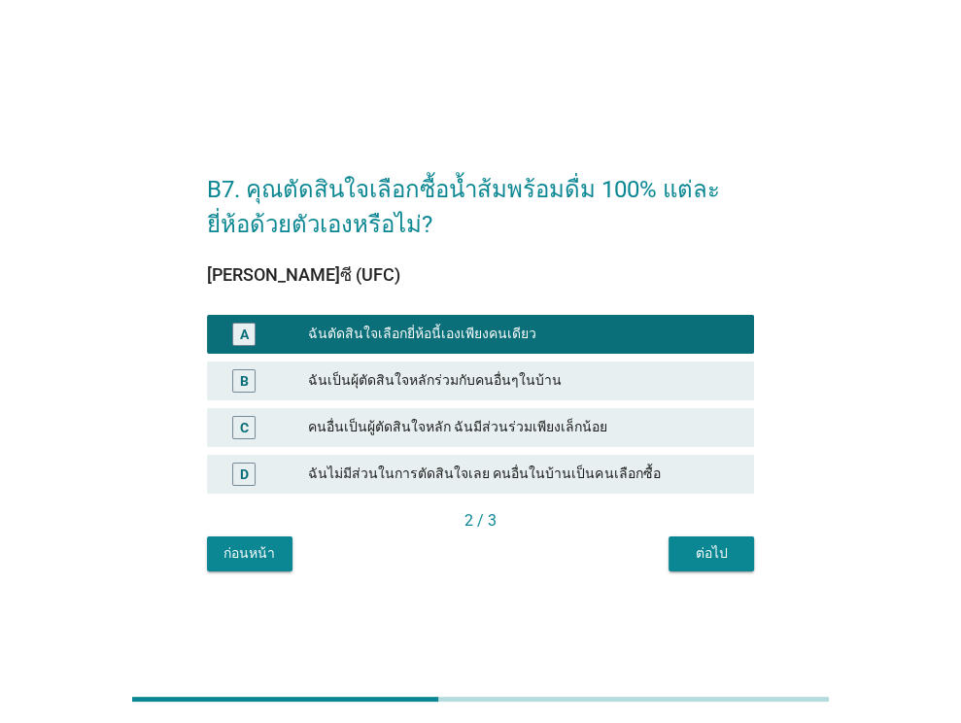
click at [712, 578] on div "B7. คุณตัดสินใจเลือกซื้อน้ำส้มพร้อมดื่ม 100% แต่ละยี่ห้อด้วยตัวเองหรือไม่? [PER…" at bounding box center [480, 362] width 578 height 450
click at [711, 561] on div "ต่อไป" at bounding box center [711, 553] width 54 height 20
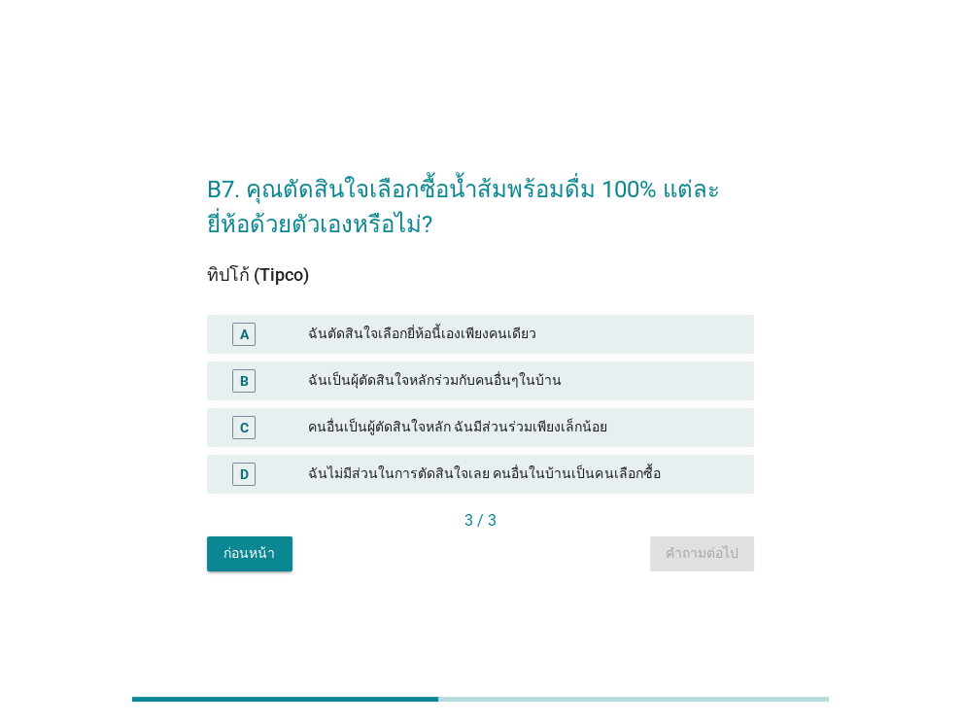
click at [450, 334] on div "ฉันตัดสินใจเลือกยี่ห้อนี้เองเพียงคนเดียว" at bounding box center [523, 334] width 430 height 23
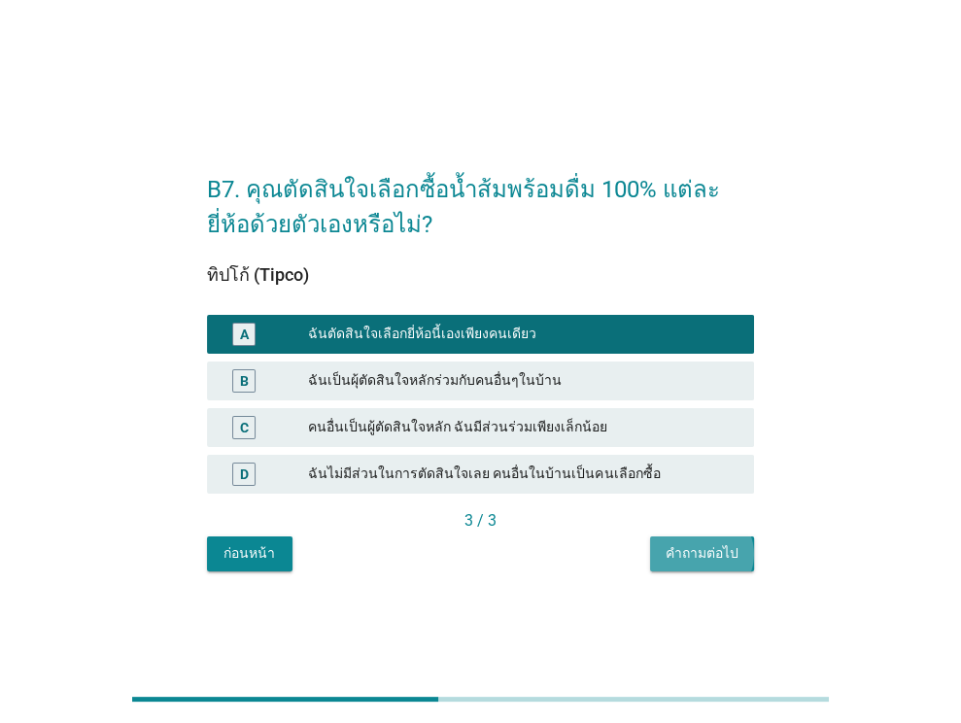
click at [687, 564] on button "คำถามต่อไป" at bounding box center [702, 553] width 104 height 35
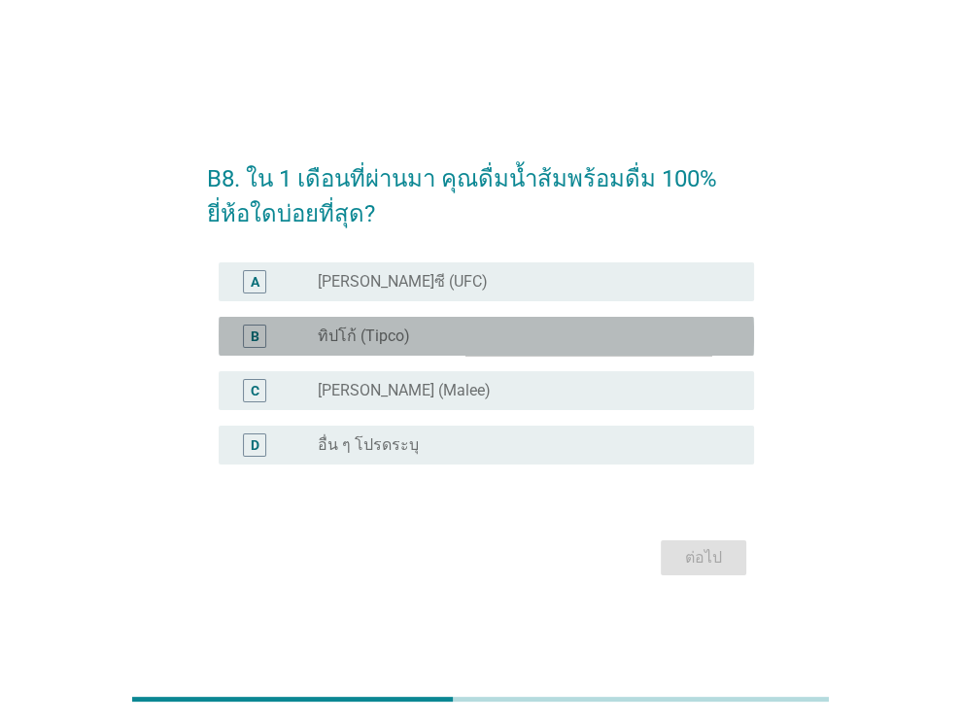
click at [396, 335] on label "ทิปโก้ (Tipco)" at bounding box center [364, 335] width 92 height 19
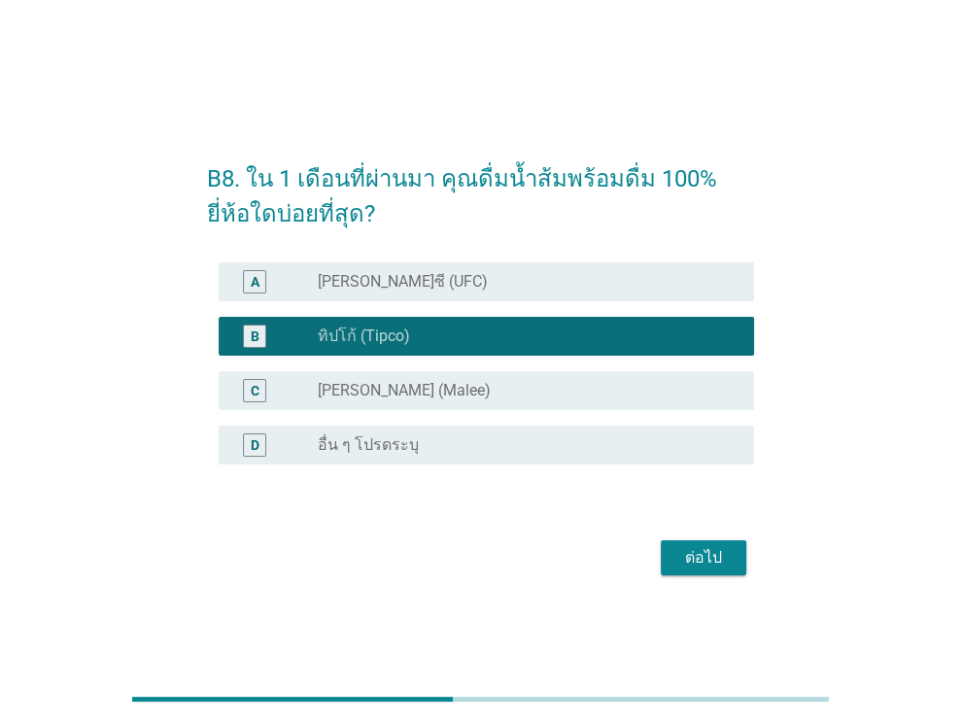
click at [684, 543] on button "ต่อไป" at bounding box center [703, 557] width 85 height 35
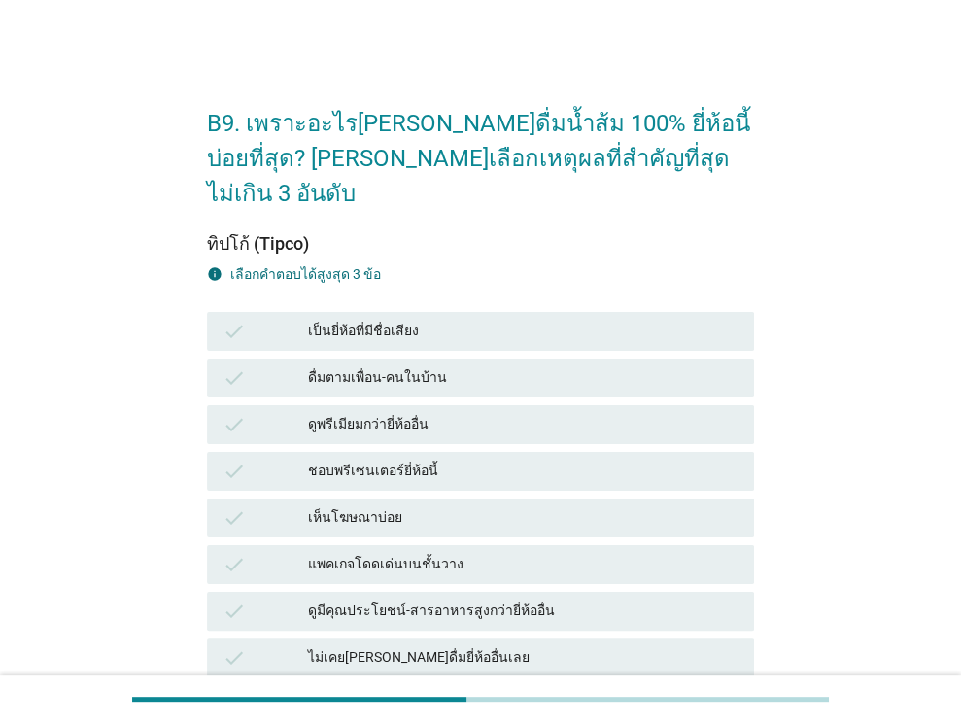
click at [412, 320] on div "เป็นยี่ห้อที่มีชื่อเสียง" at bounding box center [523, 331] width 430 height 23
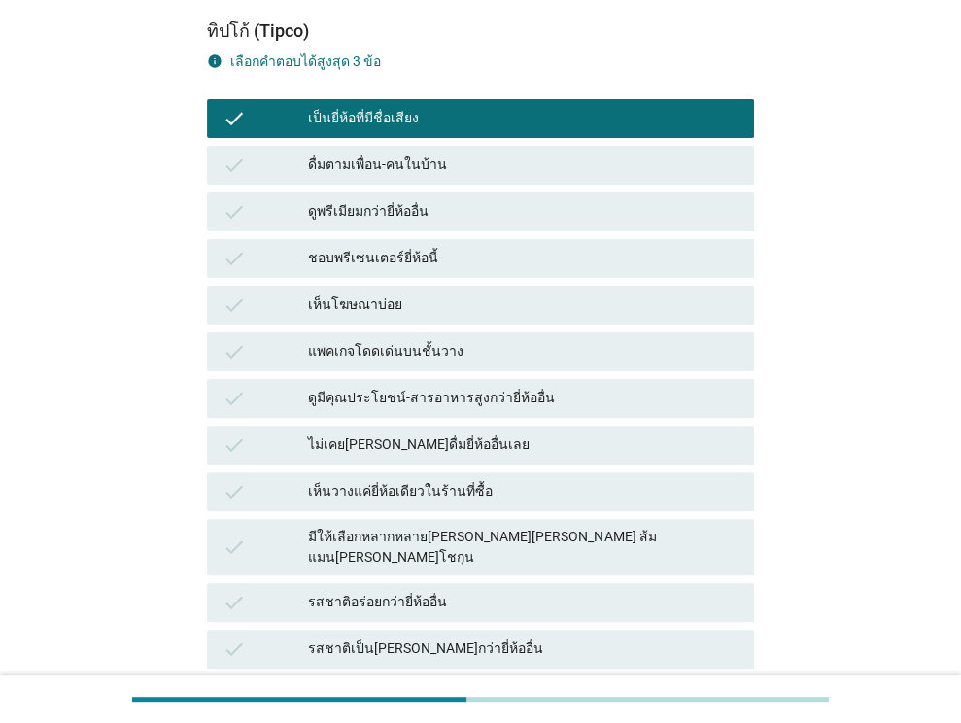
scroll to position [291, 0]
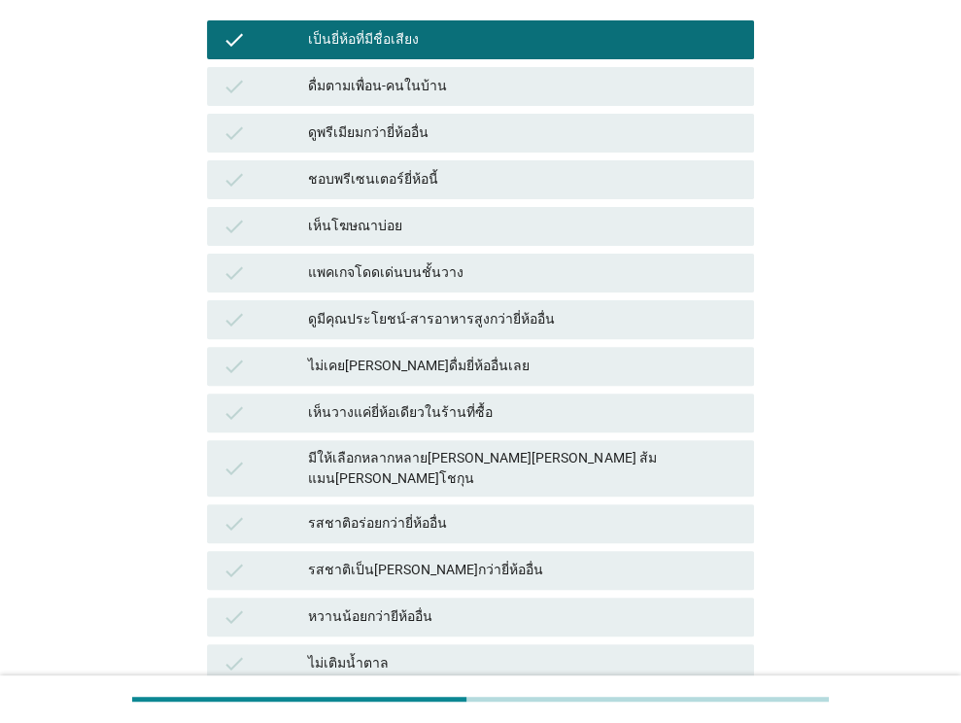
click at [486, 261] on div "แพคเกจโดดเด่นบนชั้นวาง" at bounding box center [523, 272] width 430 height 23
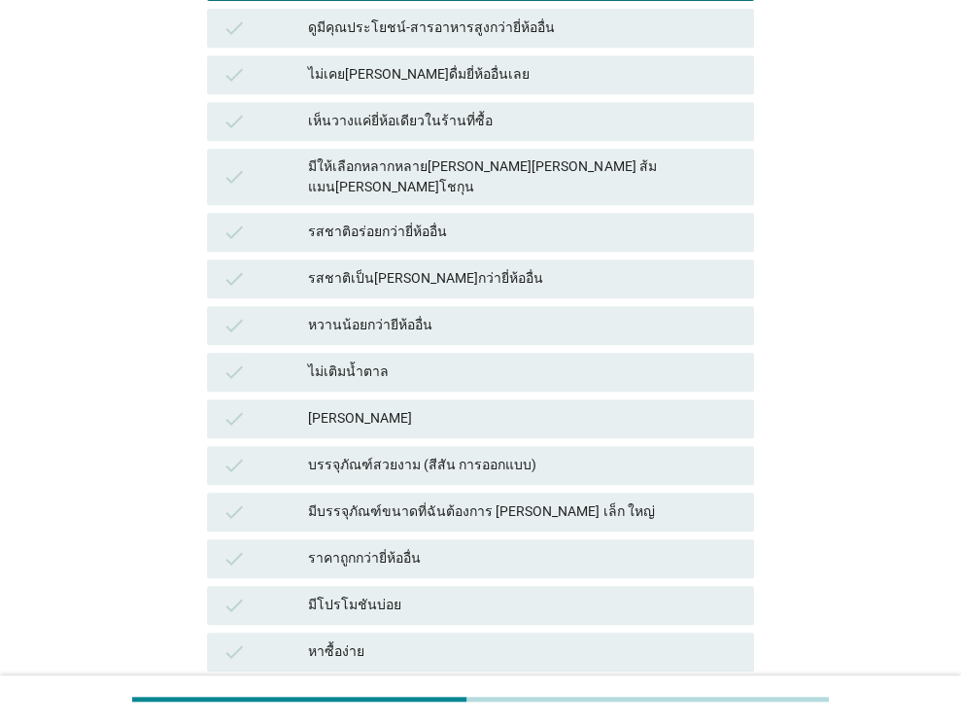
scroll to position [486, 0]
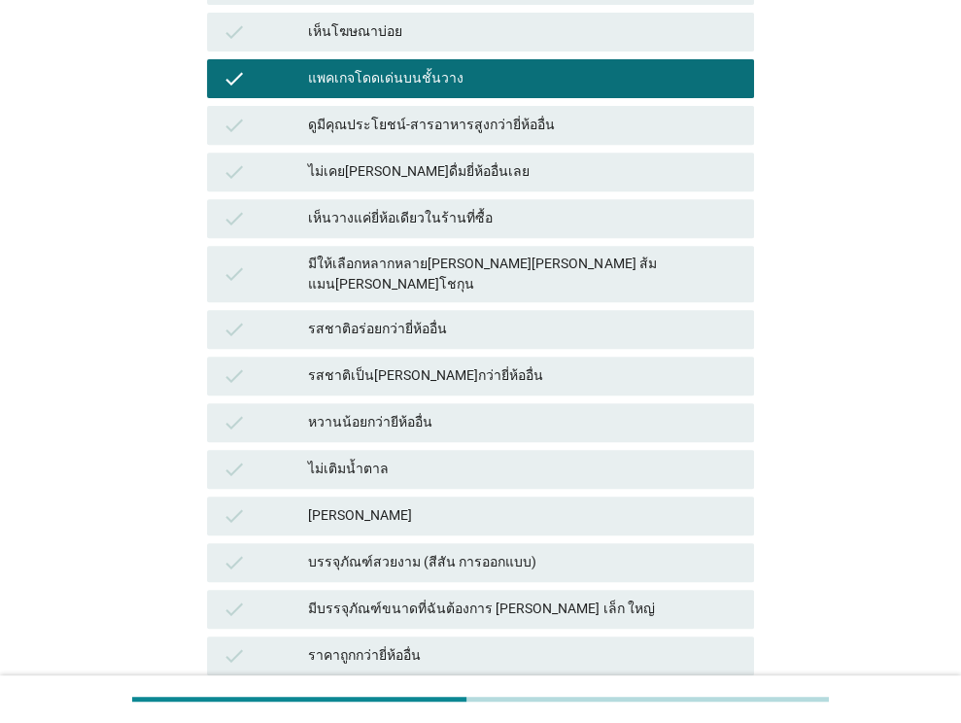
click at [465, 318] on div "รสชาติอร่อยกว่ายี่ห้ออื่น" at bounding box center [523, 329] width 430 height 23
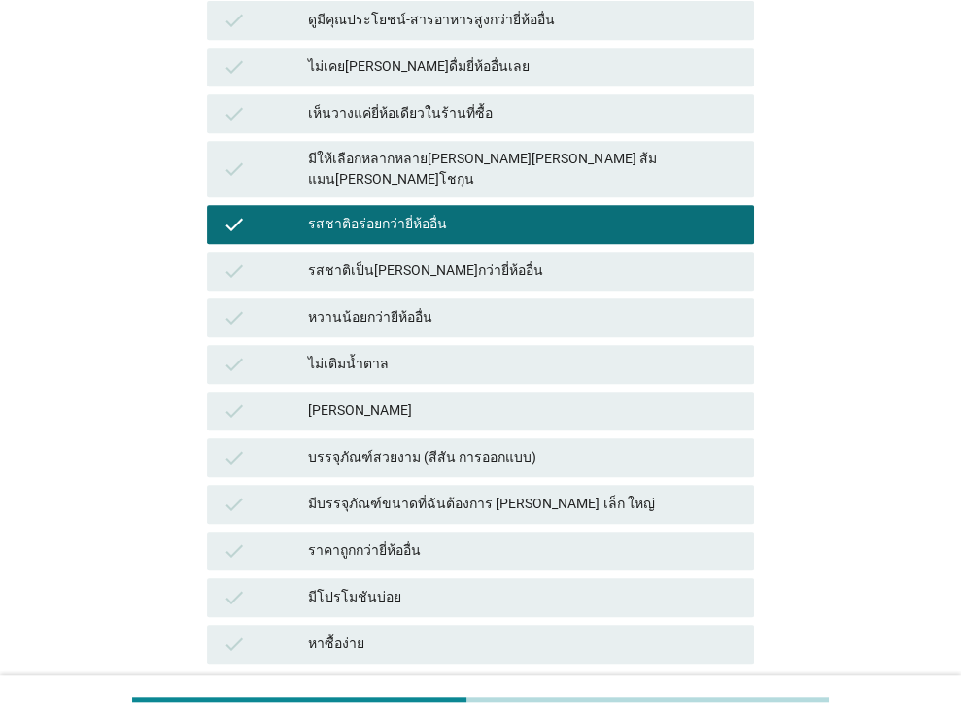
scroll to position [718, 0]
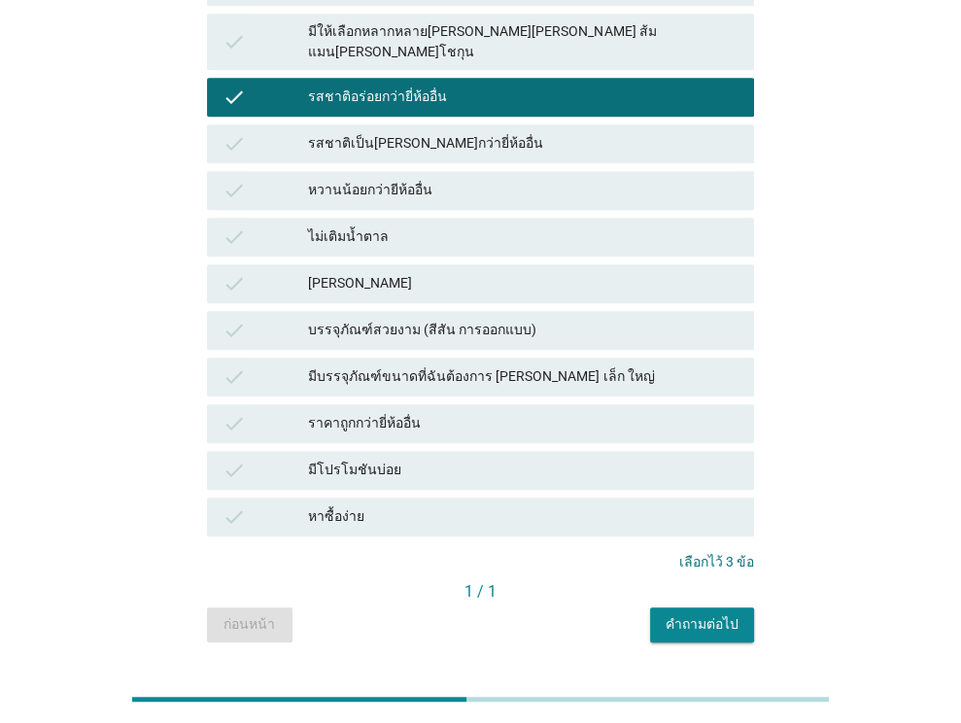
click at [711, 614] on div "คำถามต่อไป" at bounding box center [701, 624] width 73 height 20
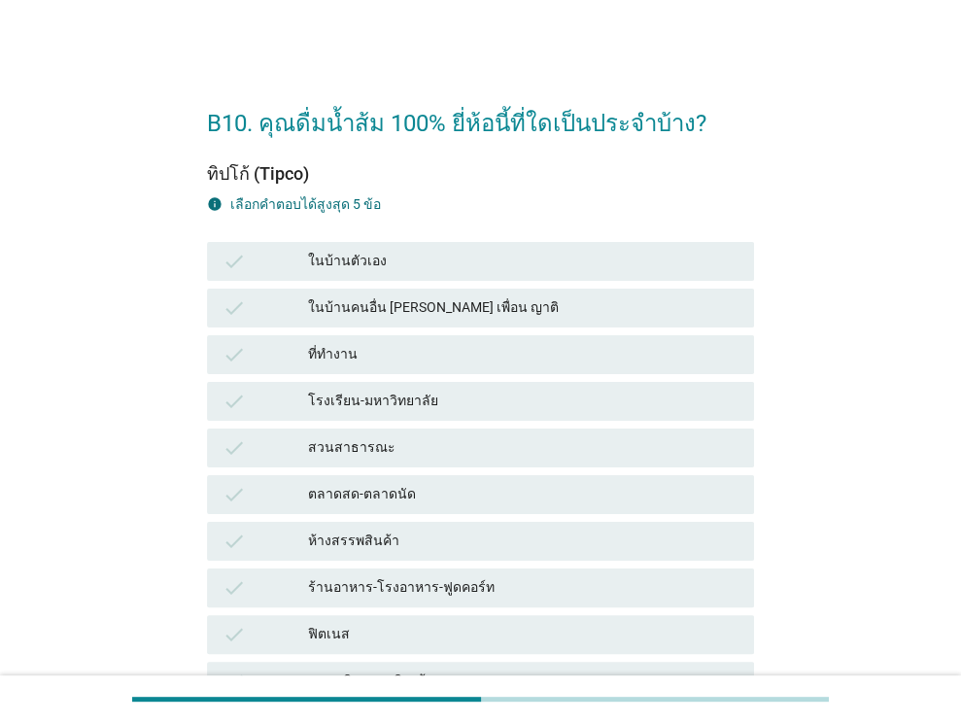
click at [426, 262] on div "ในบ้านตัวเอง" at bounding box center [523, 261] width 430 height 23
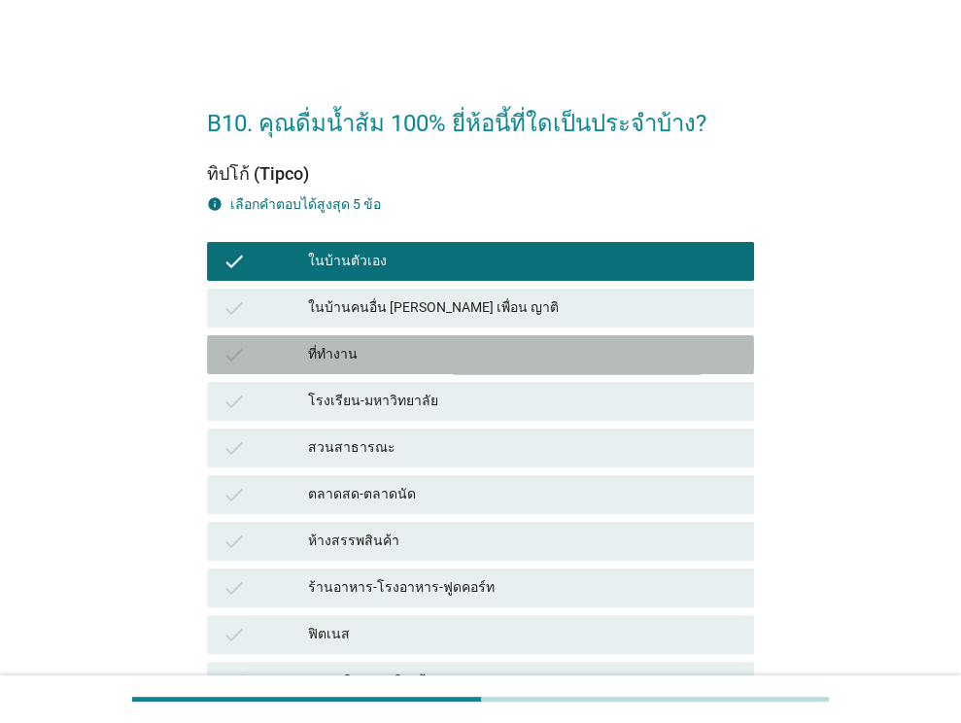
click at [417, 357] on div "ที่ทำงาน" at bounding box center [523, 354] width 430 height 23
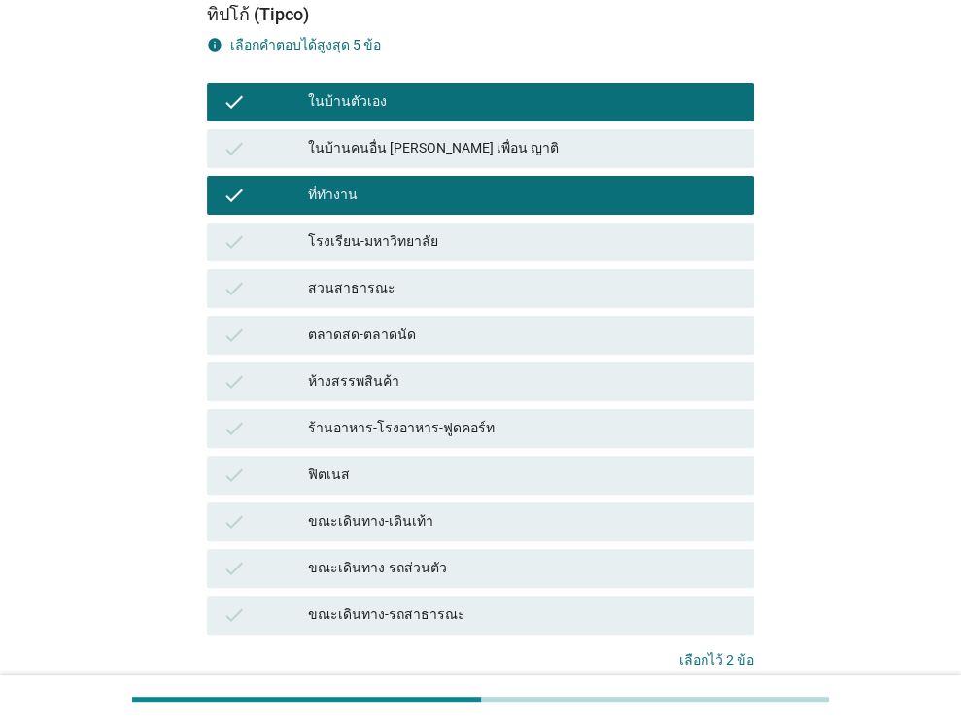
scroll to position [194, 0]
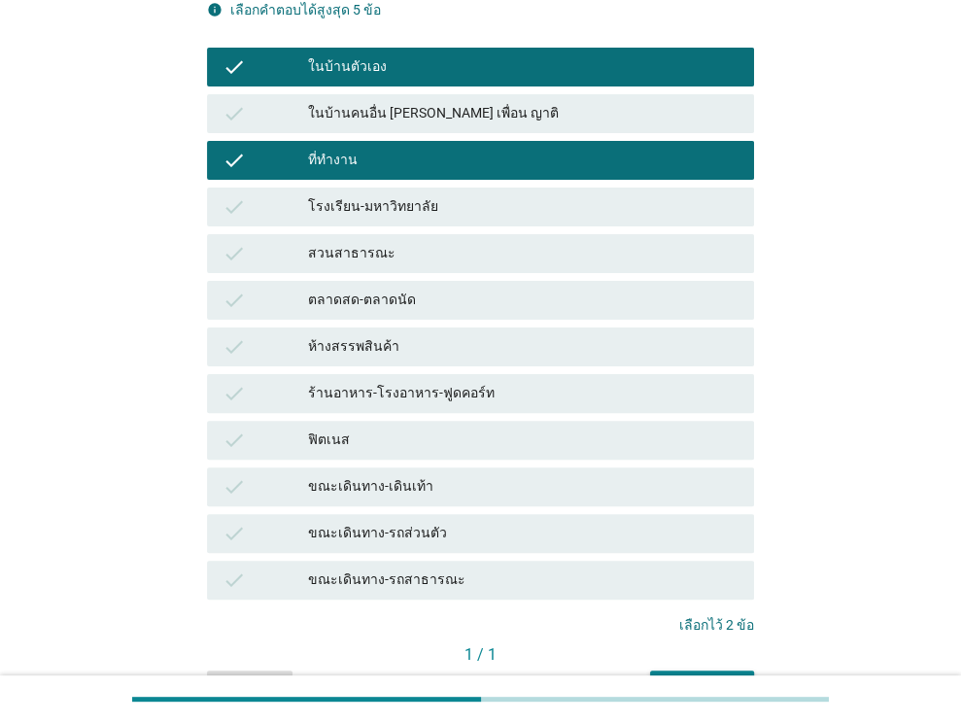
click at [430, 531] on div "ขณะเดินทาง-รถส่วนตัว" at bounding box center [523, 533] width 430 height 23
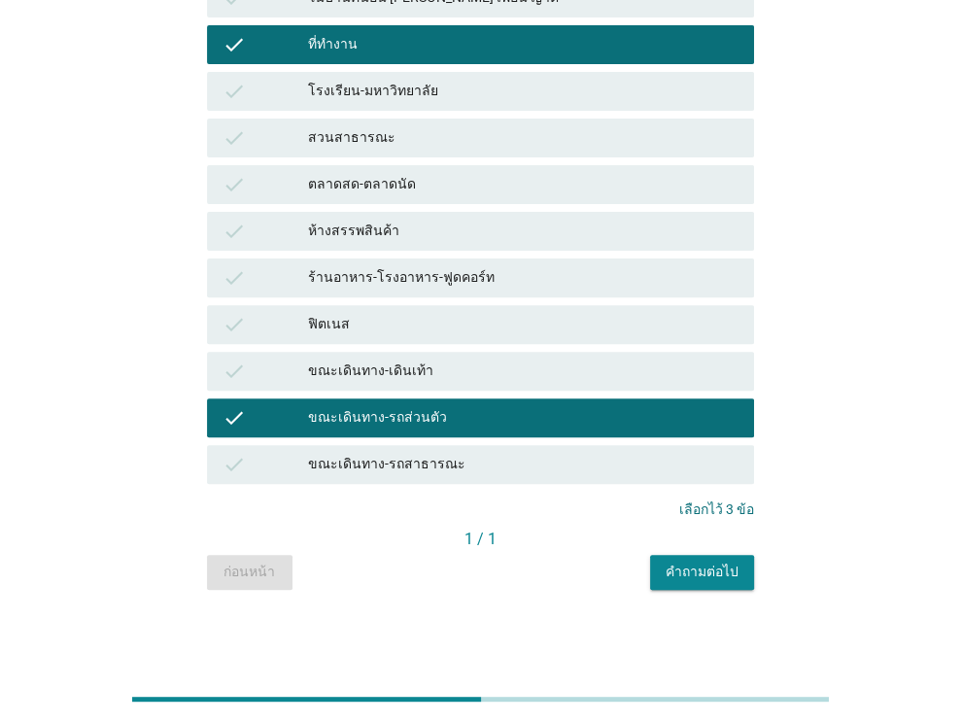
click at [678, 570] on div "คำถามต่อไป" at bounding box center [701, 572] width 73 height 20
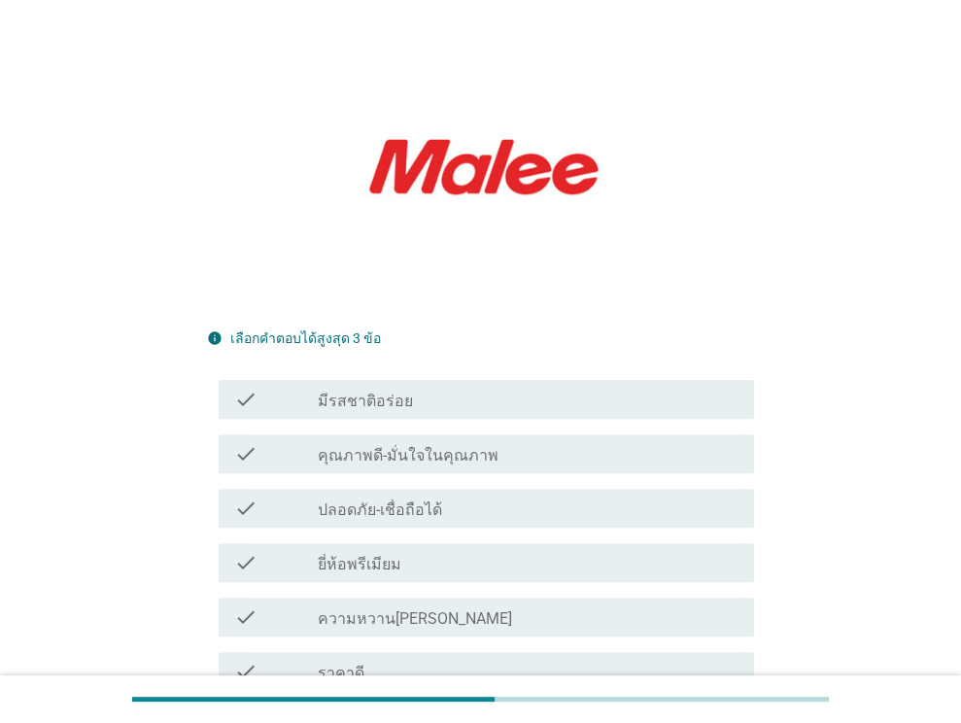
scroll to position [0, 0]
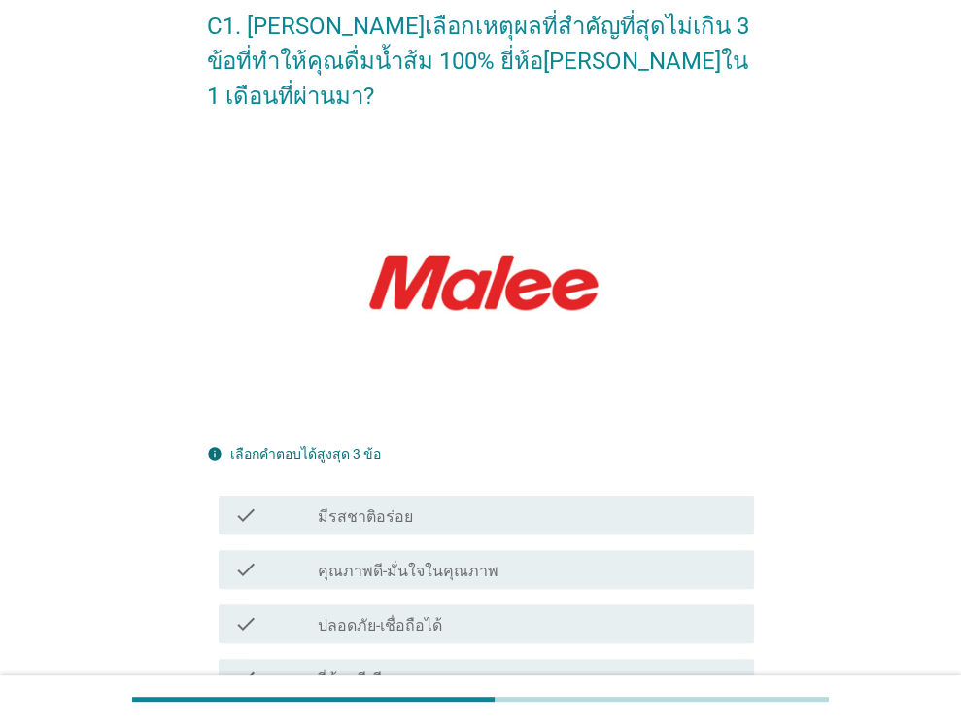
click at [466, 503] on div "check_box_outline_blank มีรสชาติอร่อย" at bounding box center [528, 514] width 421 height 23
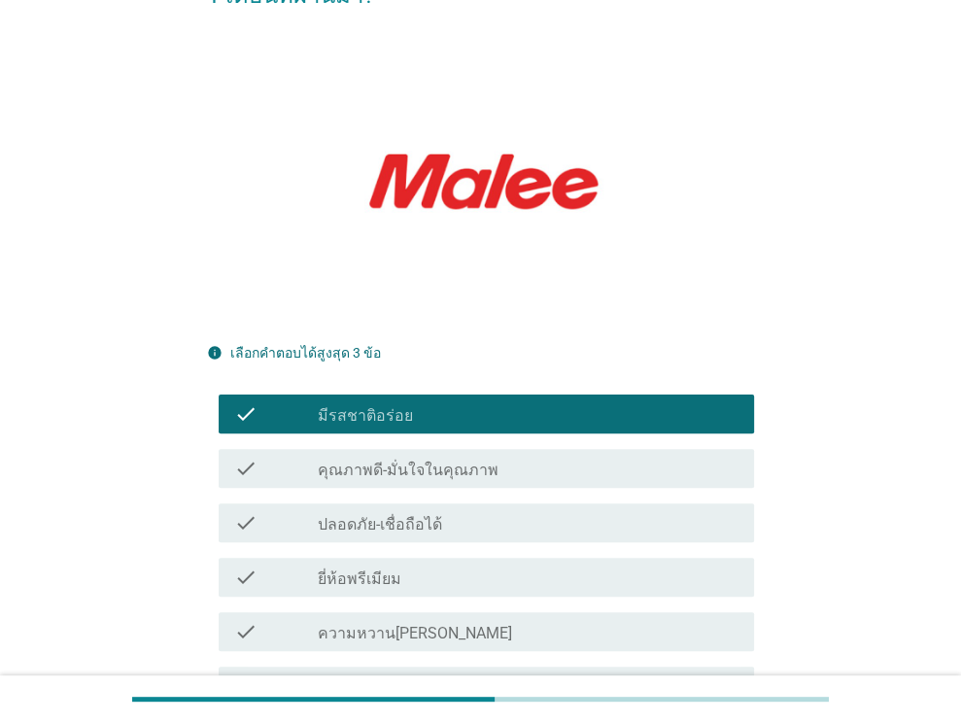
scroll to position [291, 0]
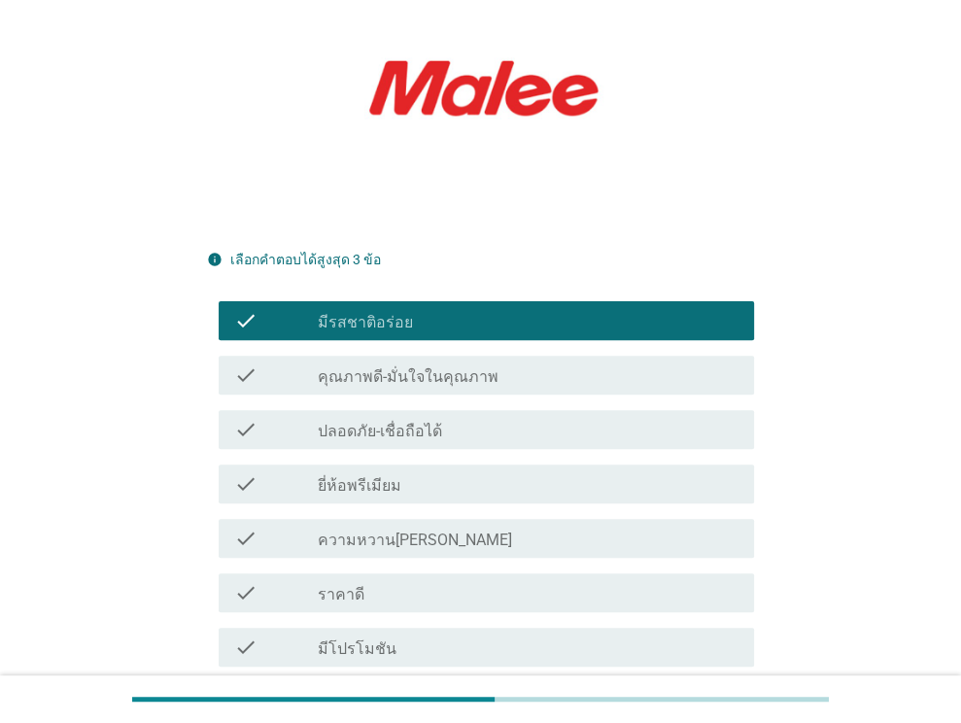
click at [463, 367] on label "คุณภาพดี-มั่นใจในคุณภาพ" at bounding box center [408, 376] width 181 height 19
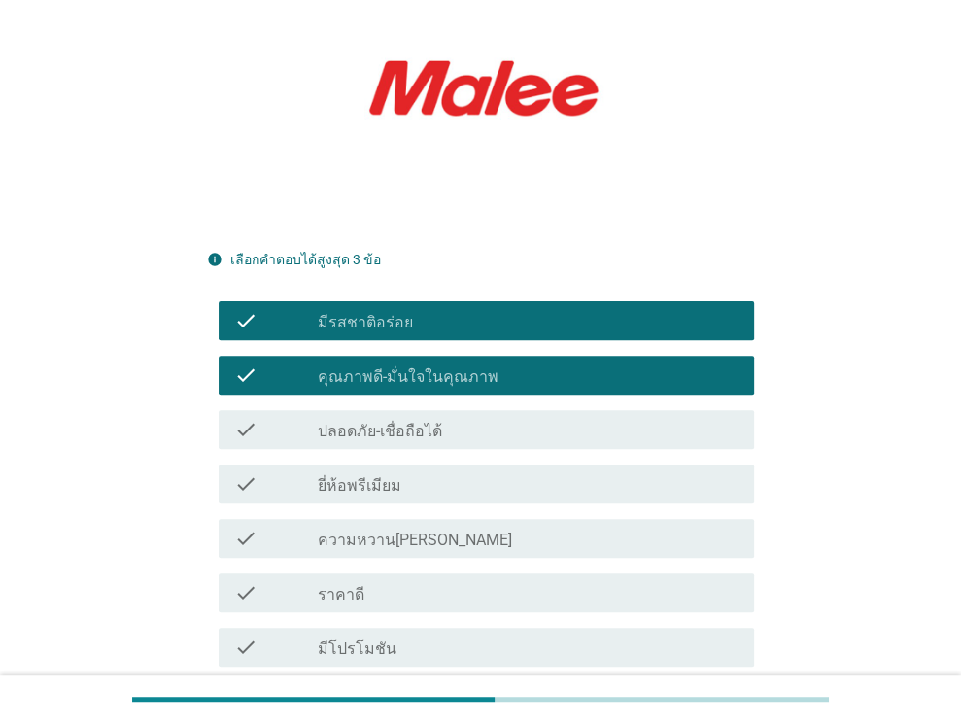
click at [456, 418] on div "check_box_outline_blank ปลอดภัย-เชื่อถือได้" at bounding box center [528, 429] width 421 height 23
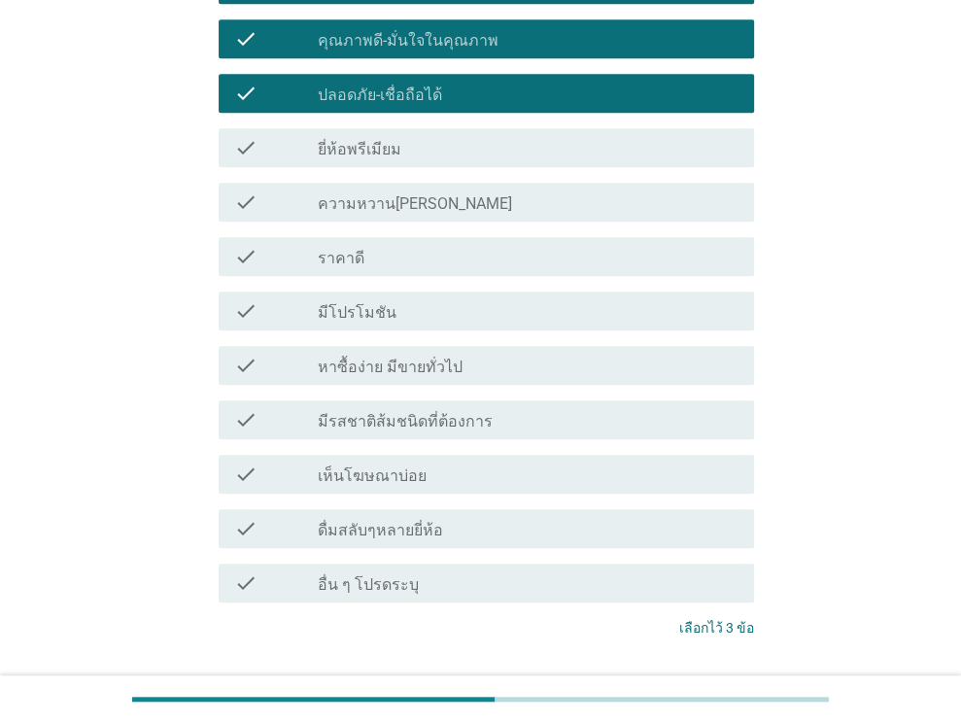
scroll to position [727, 0]
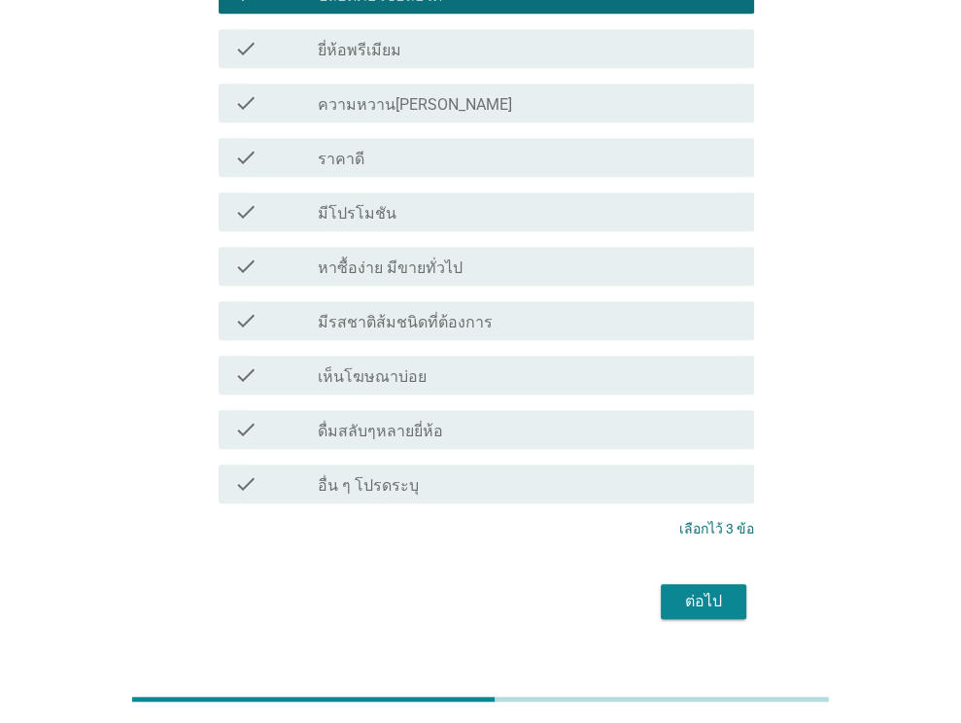
click at [688, 584] on button "ต่อไป" at bounding box center [703, 601] width 85 height 35
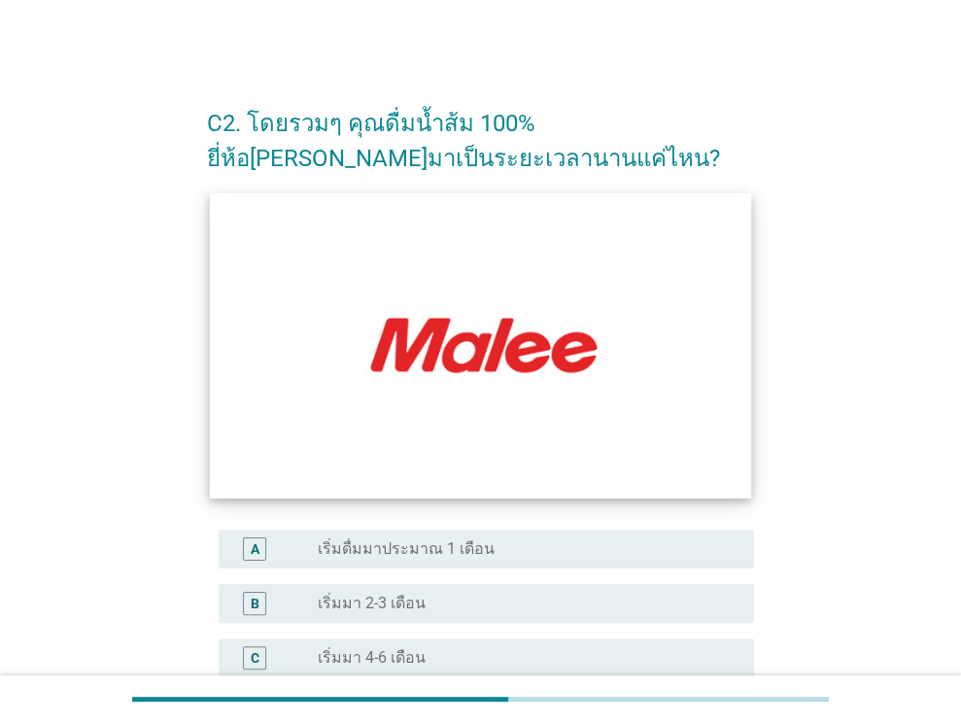
scroll to position [291, 0]
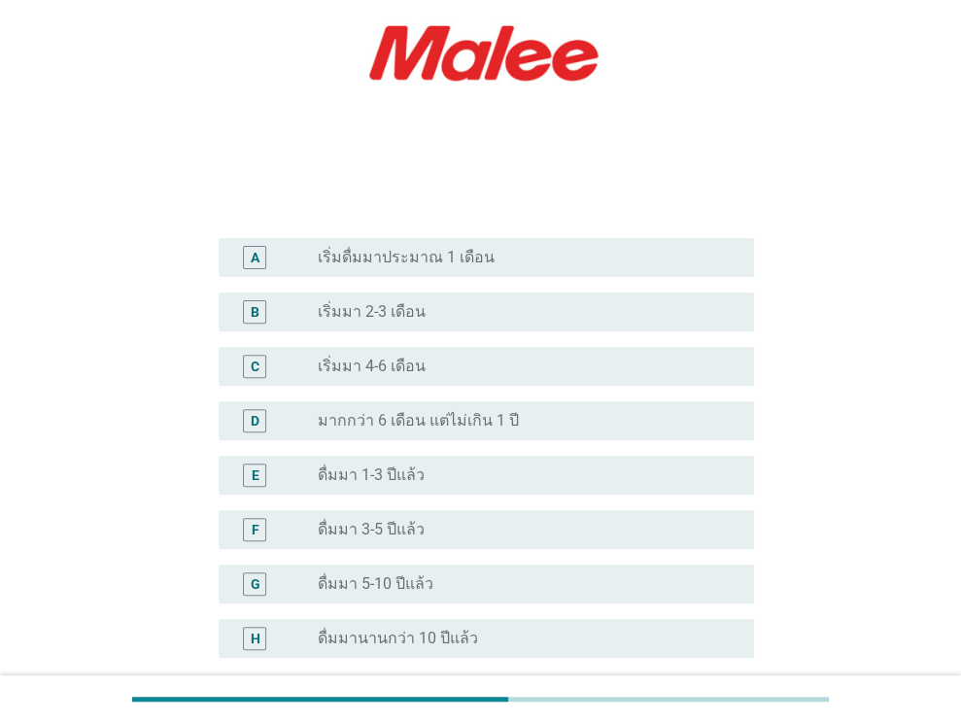
click at [540, 421] on div "radio_button_unchecked มากกว่า 6 เดือน แต่ไม่เกิน 1 ปี" at bounding box center [520, 420] width 405 height 19
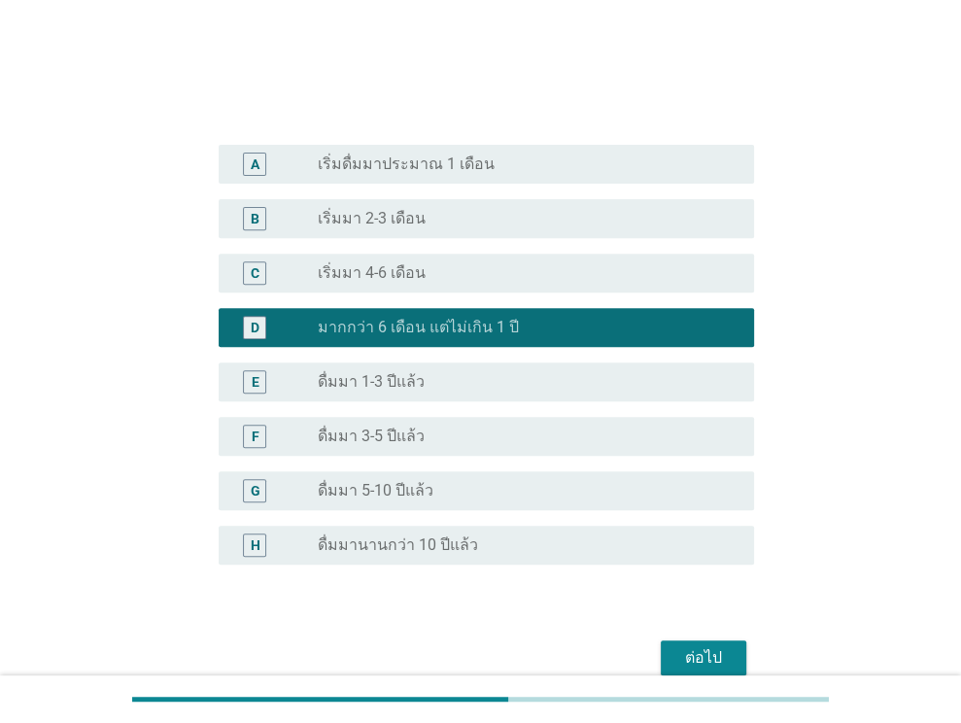
scroll to position [477, 0]
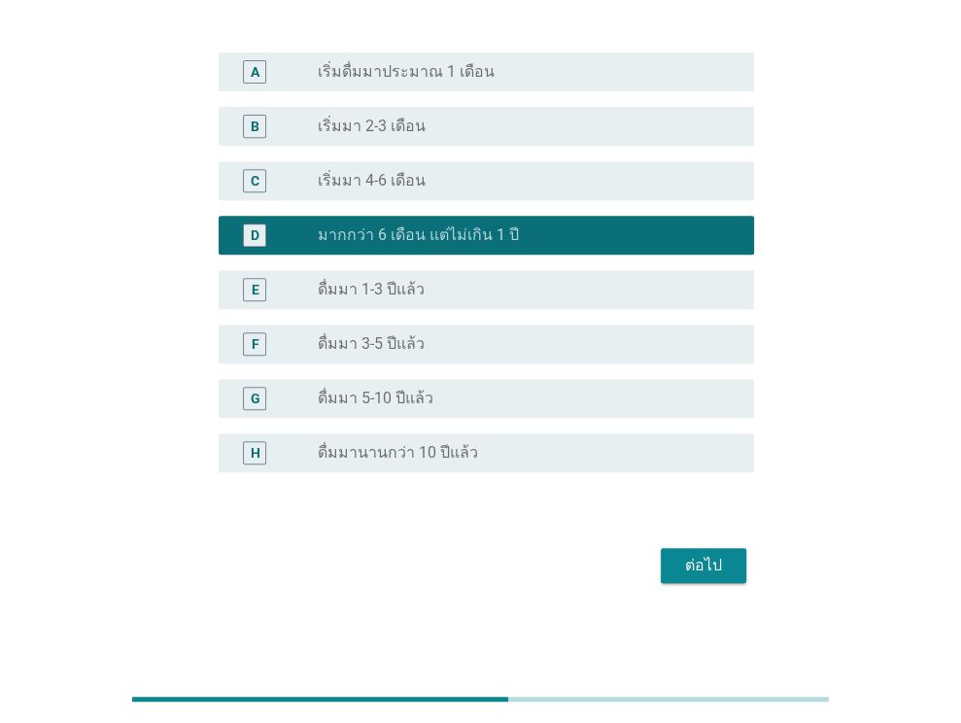
click at [668, 559] on button "ต่อไป" at bounding box center [703, 565] width 85 height 35
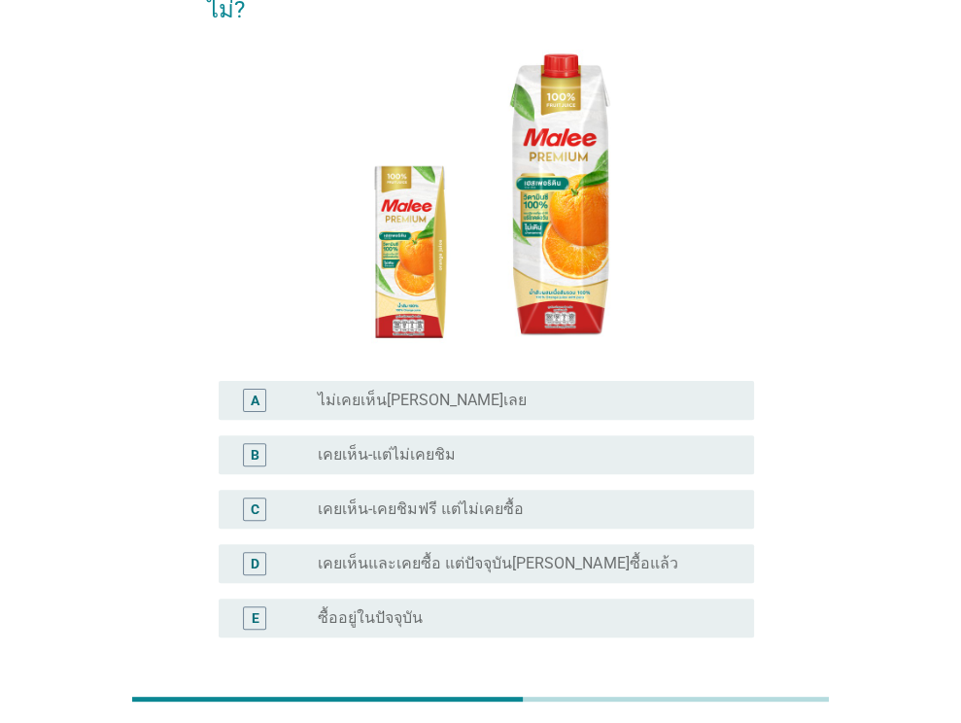
scroll to position [194, 0]
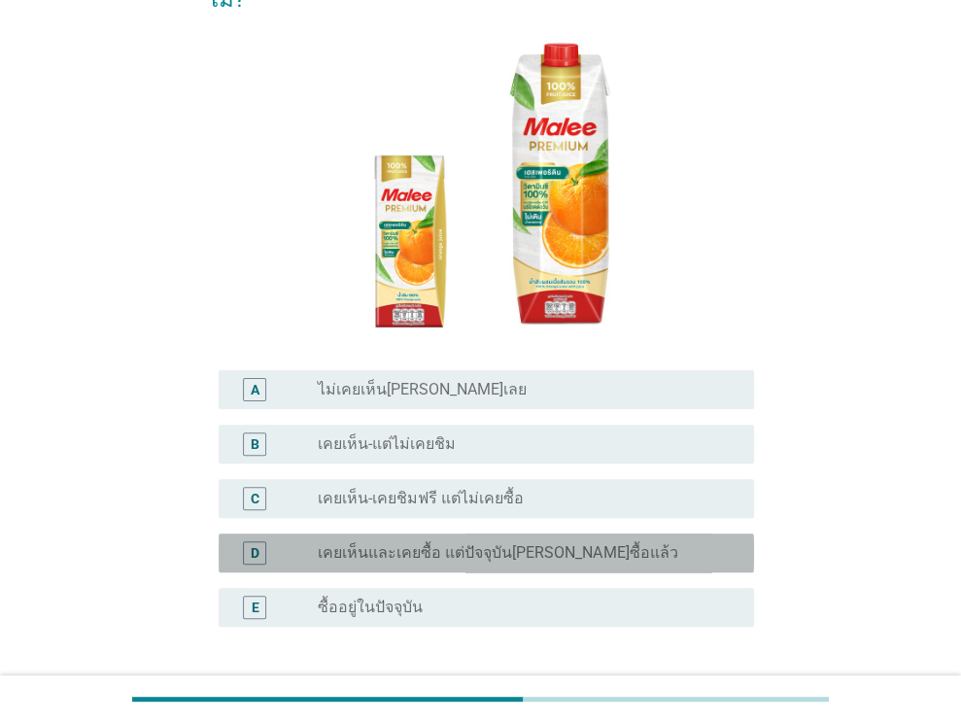
click at [586, 543] on label "เคยเห็นและเคยซื้อ แต่ปัจจุบัน[PERSON_NAME]ซื้อแล้ว" at bounding box center [497, 552] width 359 height 19
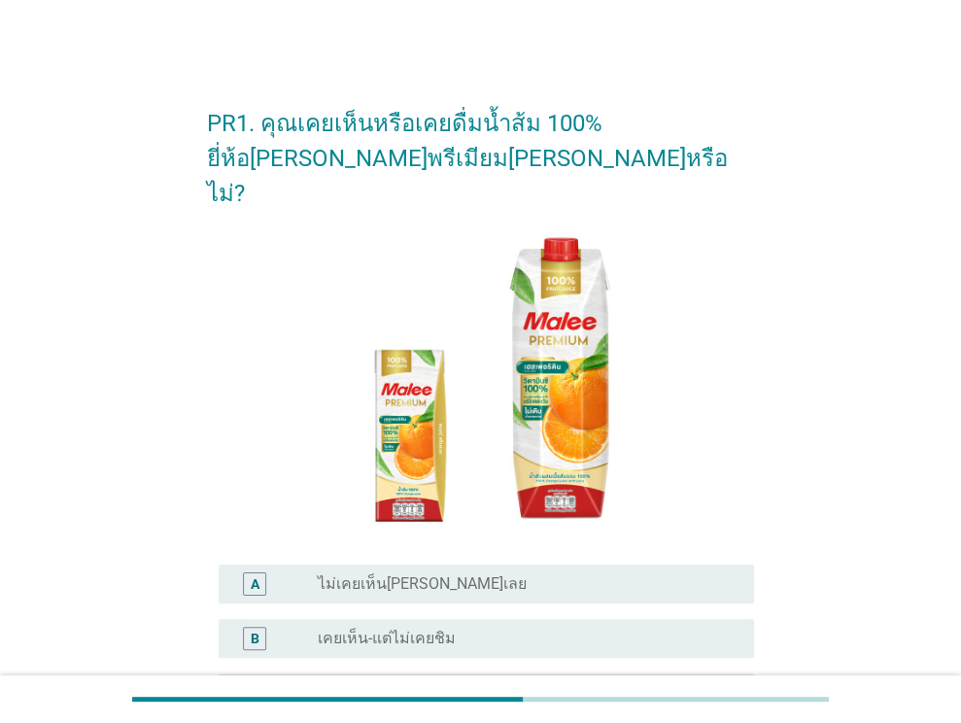
scroll to position [314, 0]
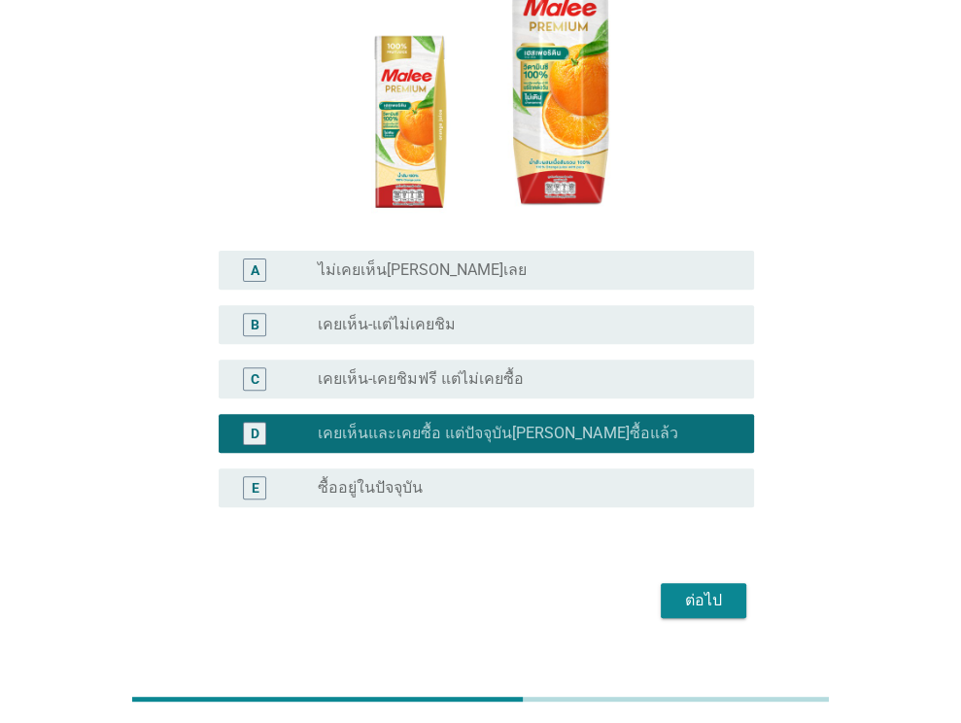
click at [552, 476] on div "radio_button_unchecked ซื้ออยู่ในปัจจุบัน" at bounding box center [528, 487] width 421 height 23
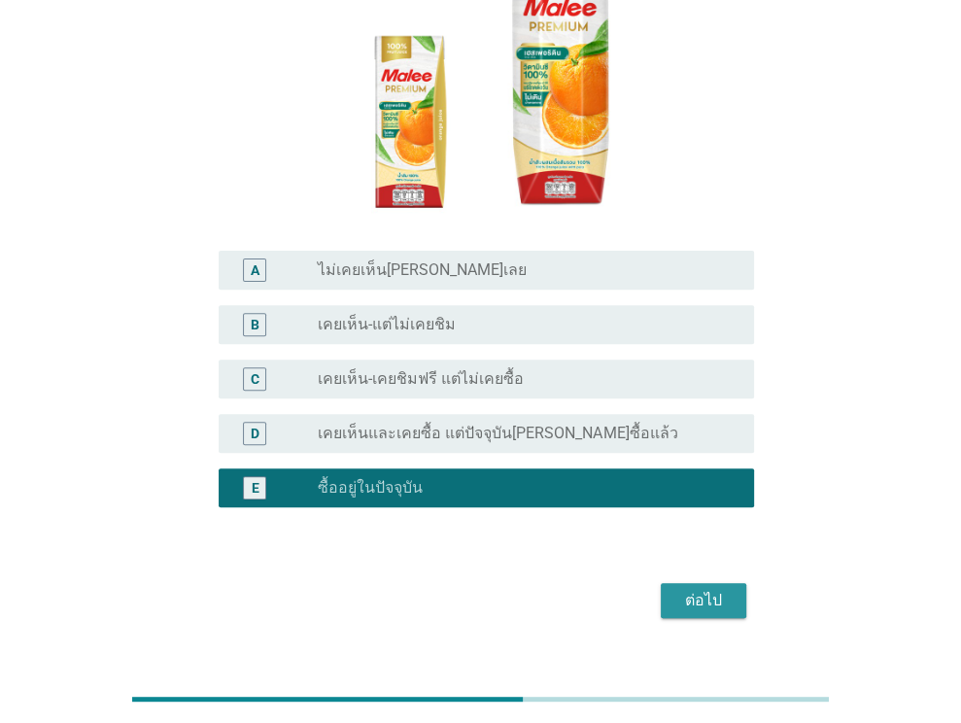
click at [703, 589] on div "ต่อไป" at bounding box center [703, 600] width 54 height 23
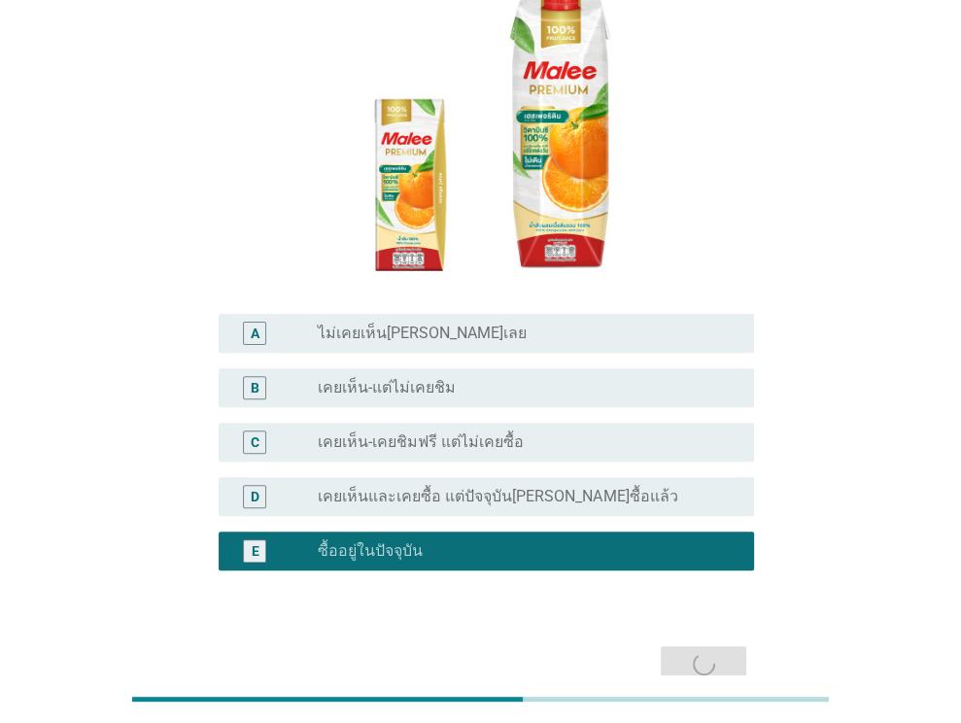
scroll to position [0, 0]
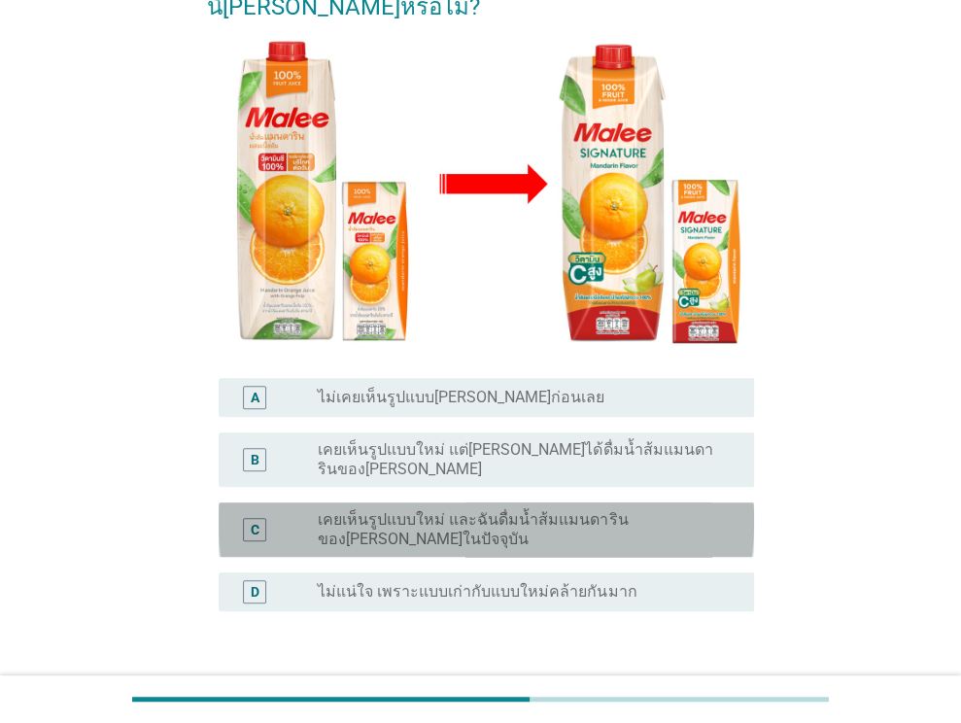
click at [571, 510] on label "เคยเห็นรูปแบบใหม่ และฉันดื่มน้ำส้มแมนดารินของ[PERSON_NAME]ในปัจจุบัน" at bounding box center [520, 529] width 405 height 39
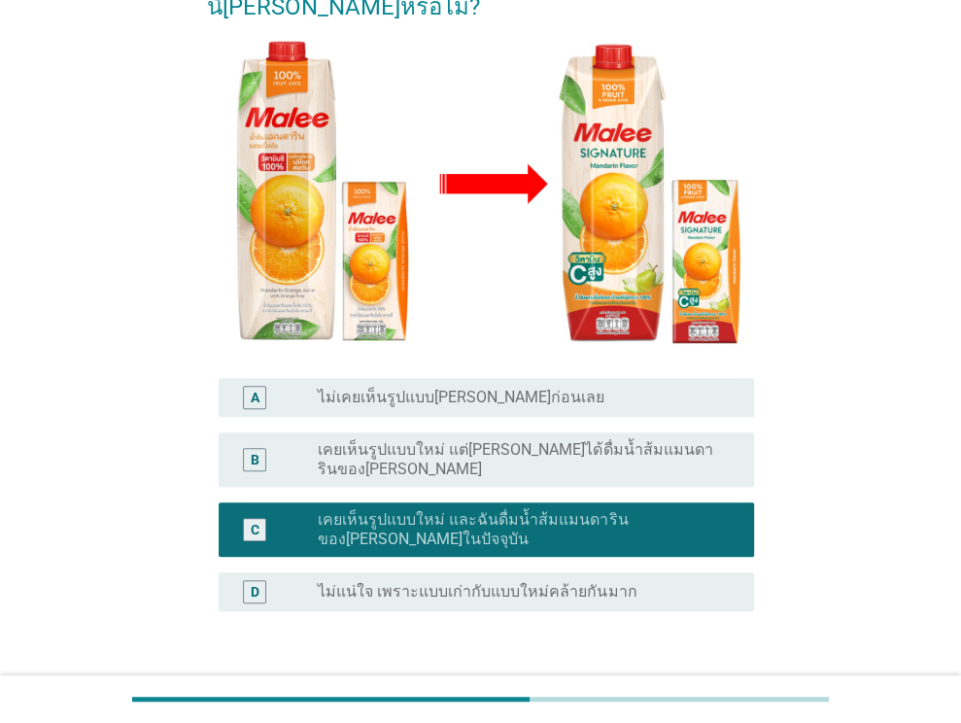
click at [678, 693] on div "ต่อไป" at bounding box center [703, 704] width 54 height 23
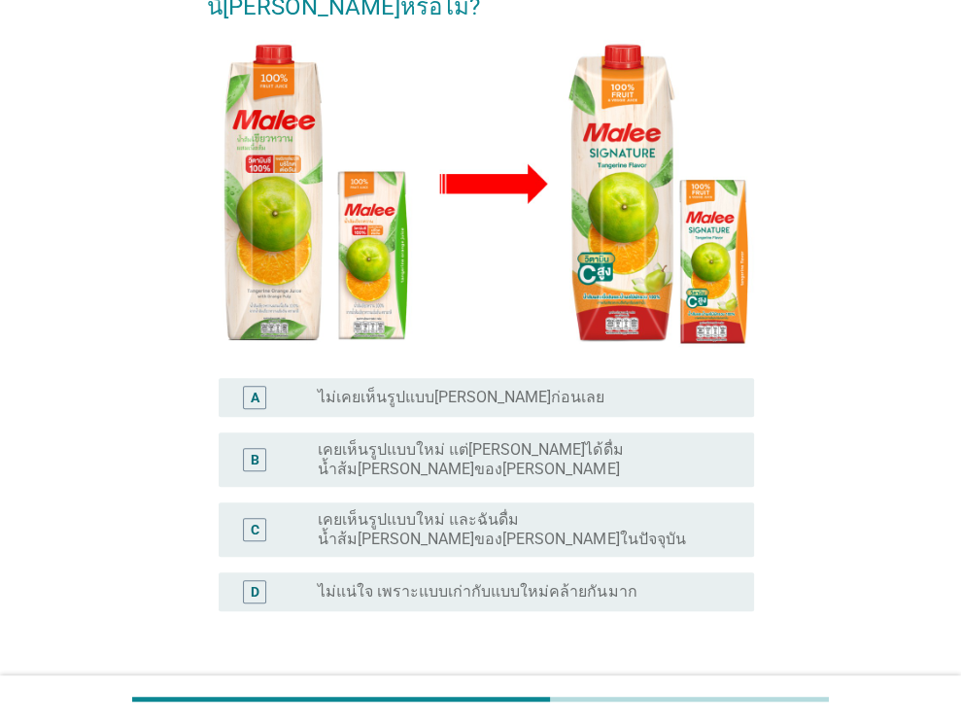
click at [617, 440] on div "radio_button_unchecked เคยเห็นรูปแบบใหม่ แต่[PERSON_NAME]ได้ดื่มน้ำส้ม[PERSON_N…" at bounding box center [528, 459] width 421 height 39
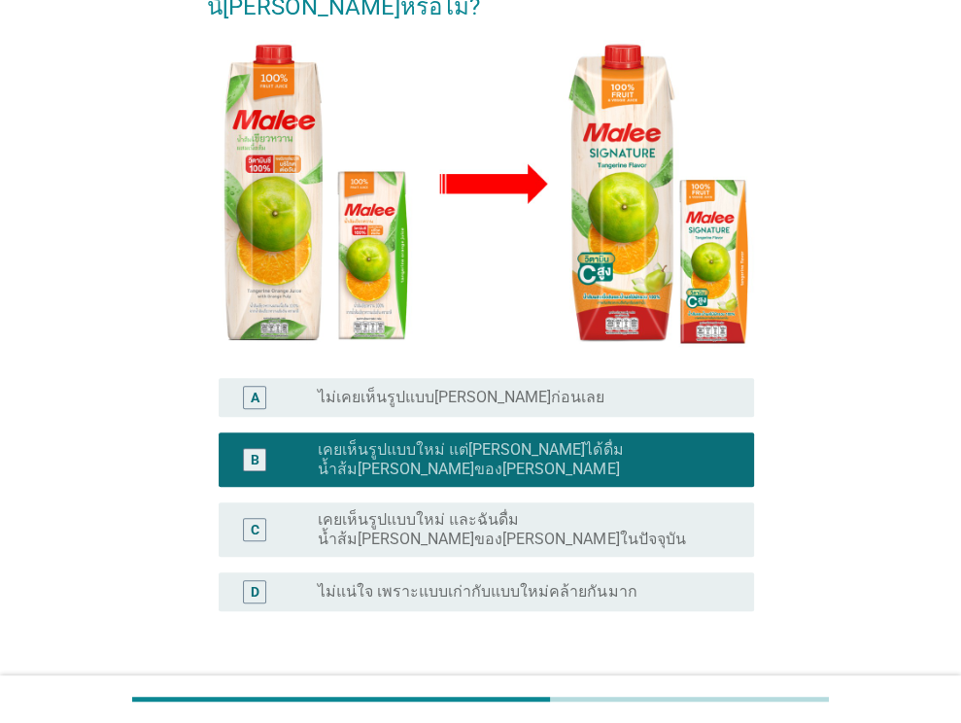
click at [617, 440] on div "radio_button_checked เคยเห็นรูปแบบใหม่ แต่[PERSON_NAME]ได้ดื่มน้ำส้ม[PERSON_NAM…" at bounding box center [528, 459] width 421 height 39
click at [601, 564] on div "D radio_button_unchecked ไม่แน่ใจ เพราะแบบเก่ากับแบบใหม่คล้ายกันมาก" at bounding box center [480, 591] width 547 height 54
click at [632, 582] on div "radio_button_unchecked ไม่แน่ใจ เพราะแบบเก่ากับแบบใหม่คล้ายกันมาก" at bounding box center [520, 591] width 405 height 19
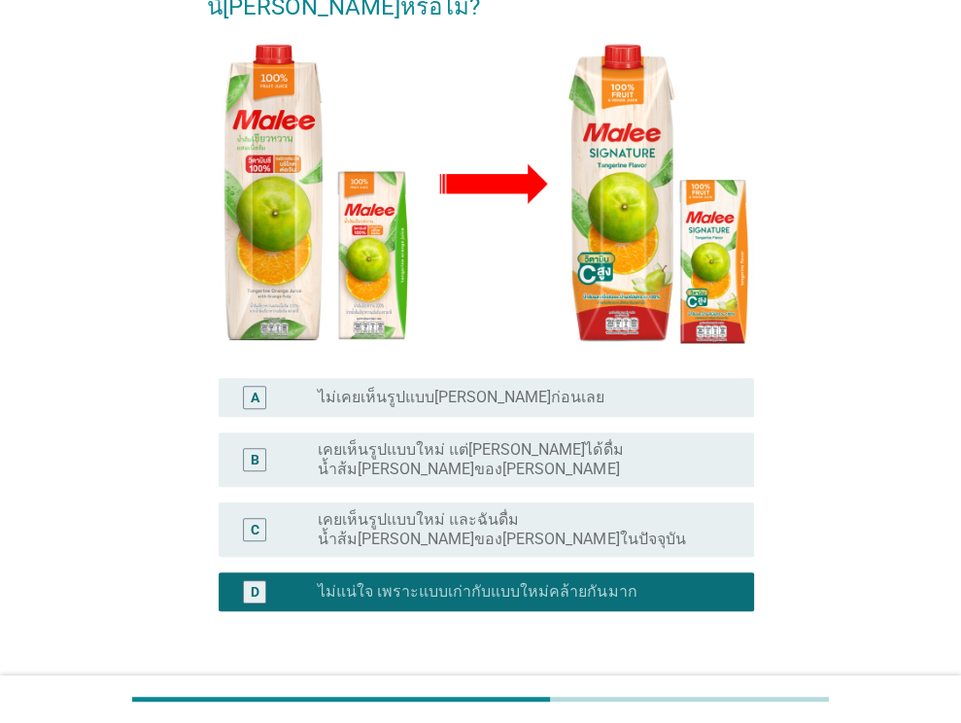
click at [696, 693] on div "ต่อไป" at bounding box center [703, 704] width 54 height 23
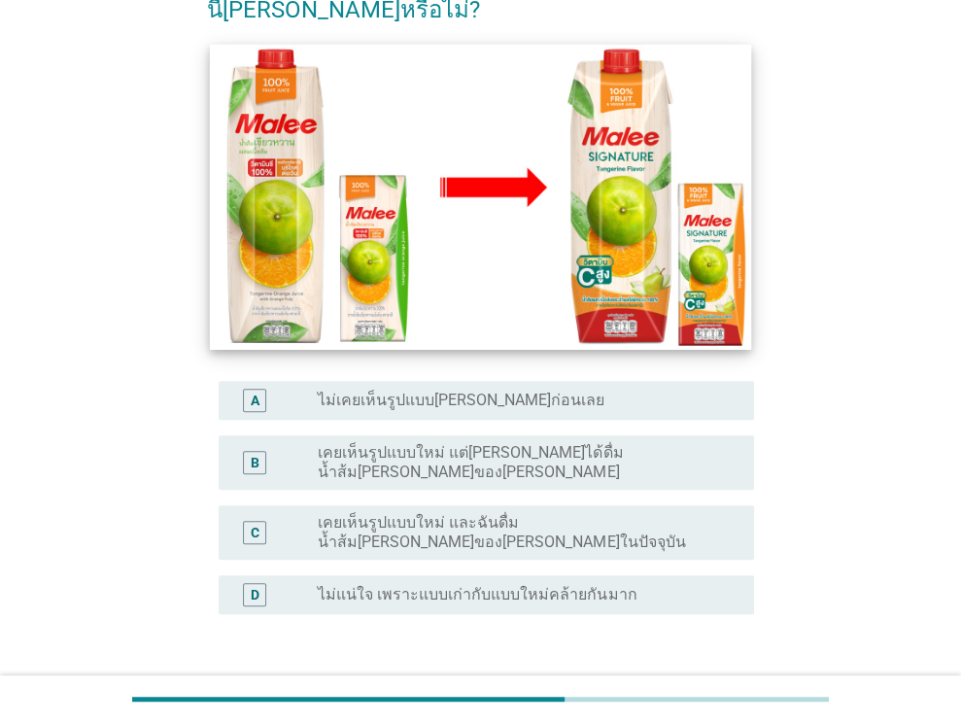
scroll to position [291, 0]
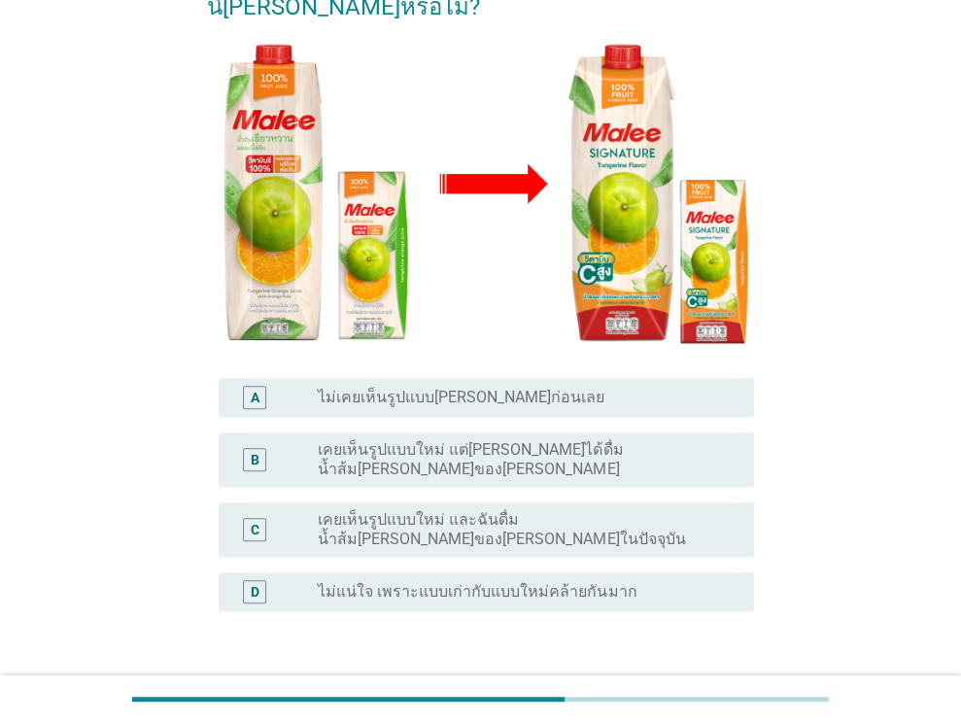
click at [630, 580] on div "radio_button_unchecked ไม่แน่ใจ เพราะแบบเก่ากับแบบใหม่คล้ายกันมาก" at bounding box center [528, 591] width 421 height 23
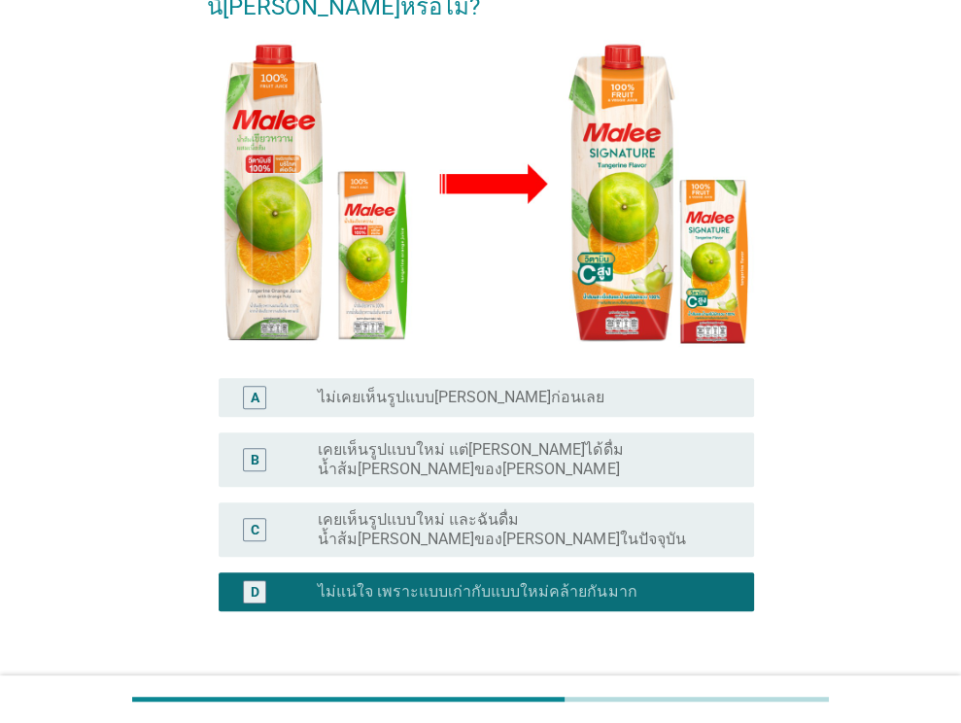
click at [690, 693] on div "ต่อไป" at bounding box center [703, 704] width 54 height 23
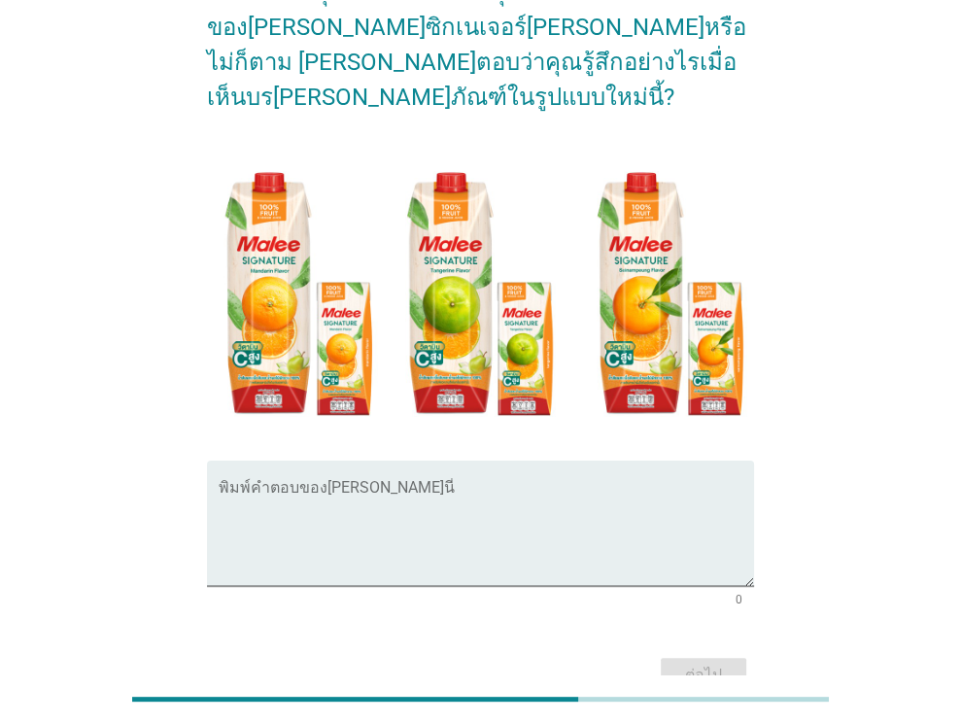
scroll to position [97, 0]
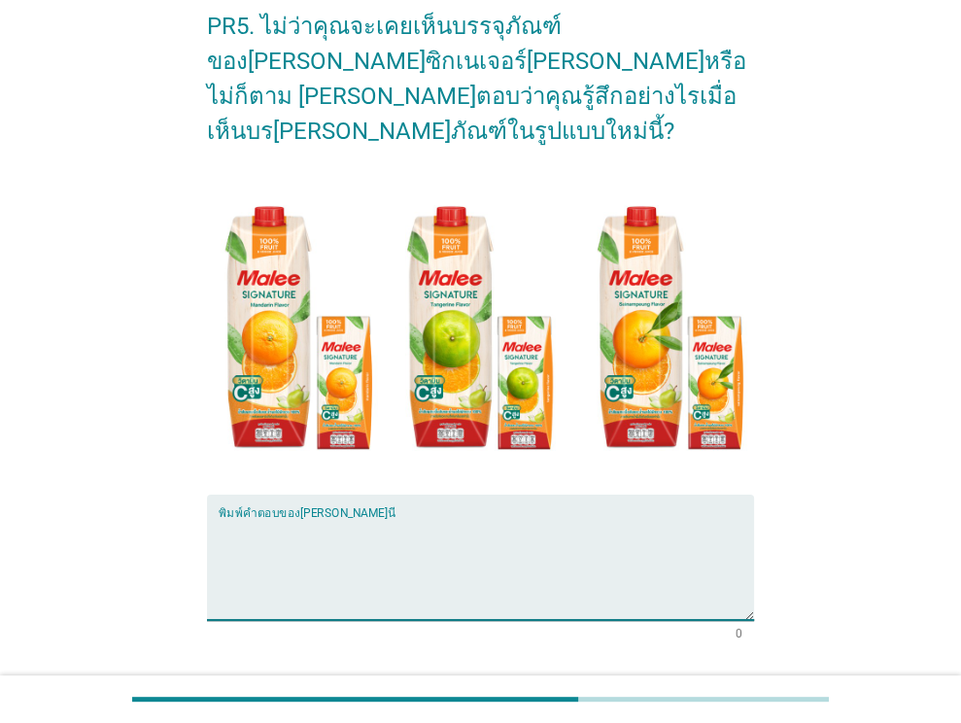
click at [429, 558] on textarea "พิมพ์คำตอบของคุณ ที่นี่" at bounding box center [486, 569] width 535 height 102
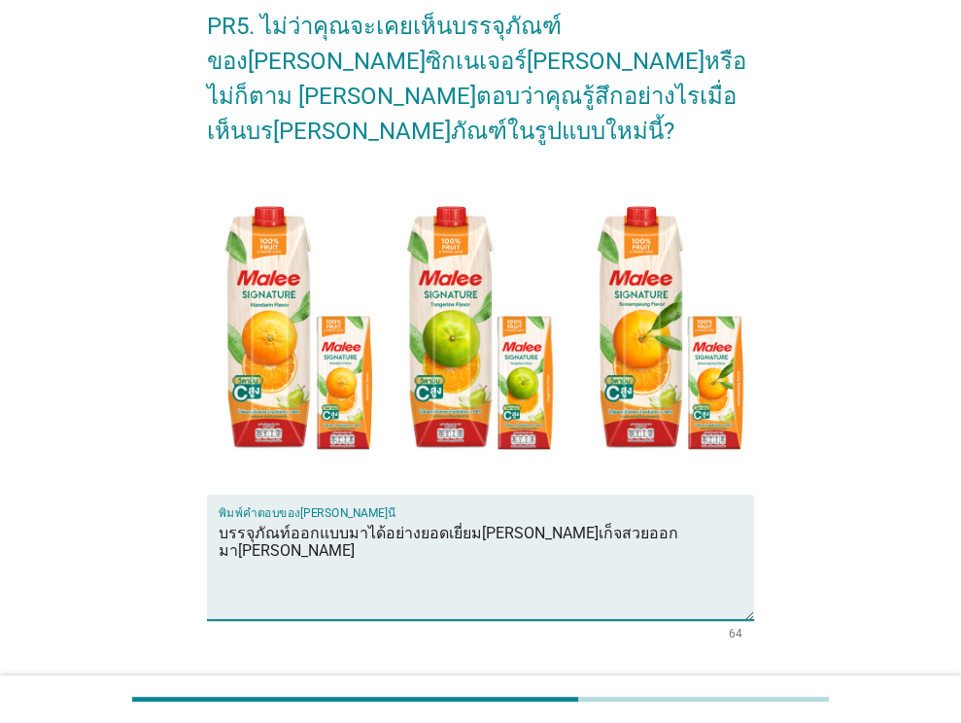
type textarea "บรรจุภัณท์ออกแบบมาได้อย่างยอดเยี่ยม[PERSON_NAME]เก็จสวยออกมา[PERSON_NAME]"
click at [671, 692] on button "ต่อไป" at bounding box center [703, 709] width 85 height 35
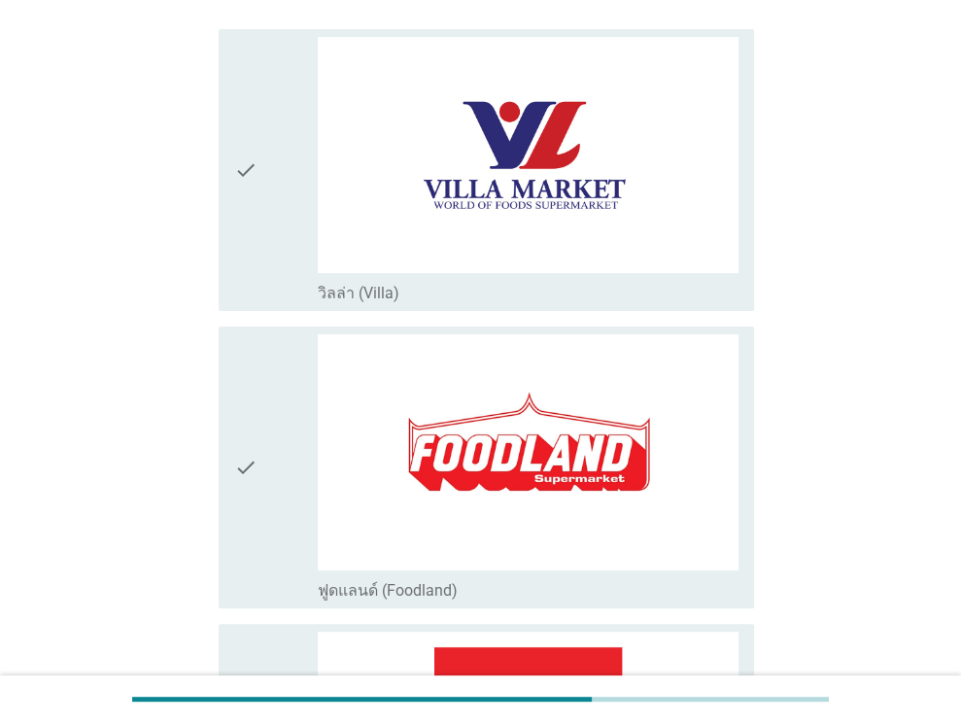
scroll to position [0, 0]
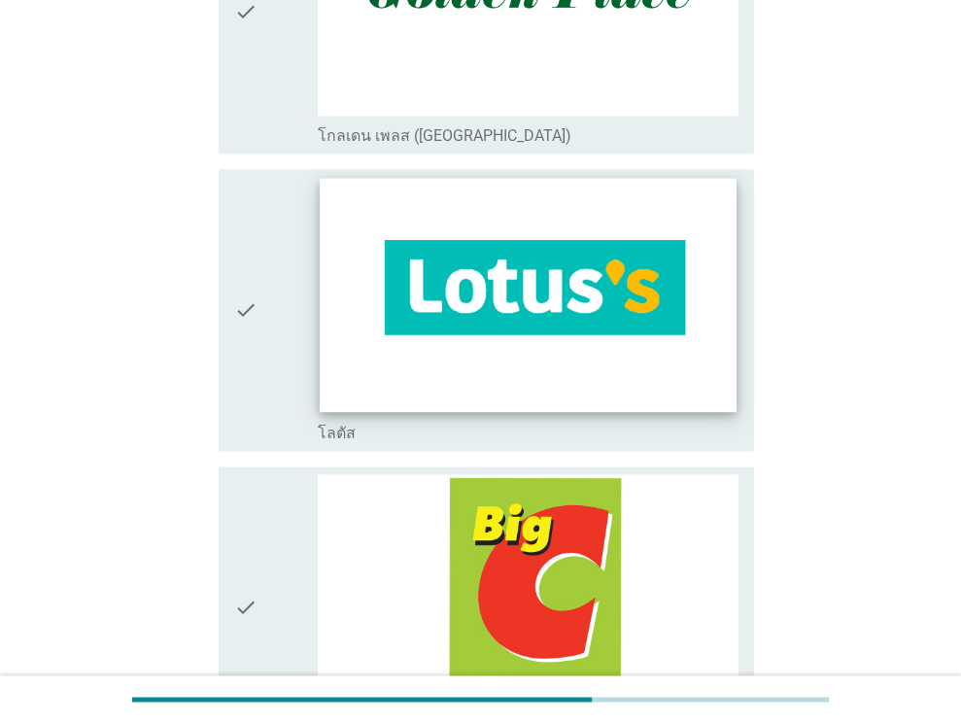
click at [622, 370] on img at bounding box center [529, 295] width 416 height 234
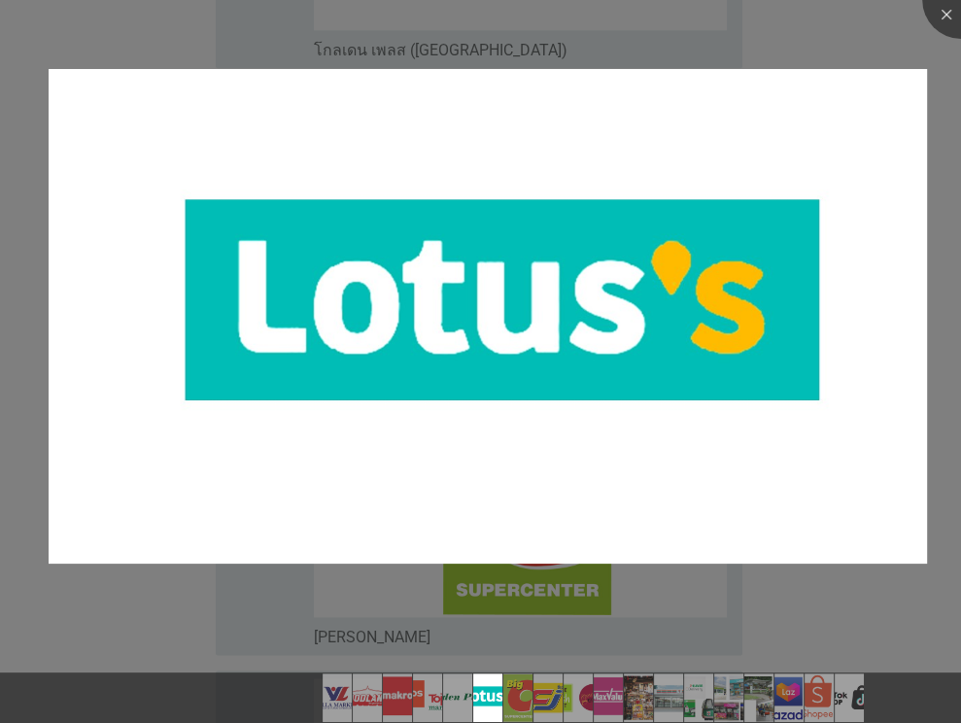
scroll to position [1652, 0]
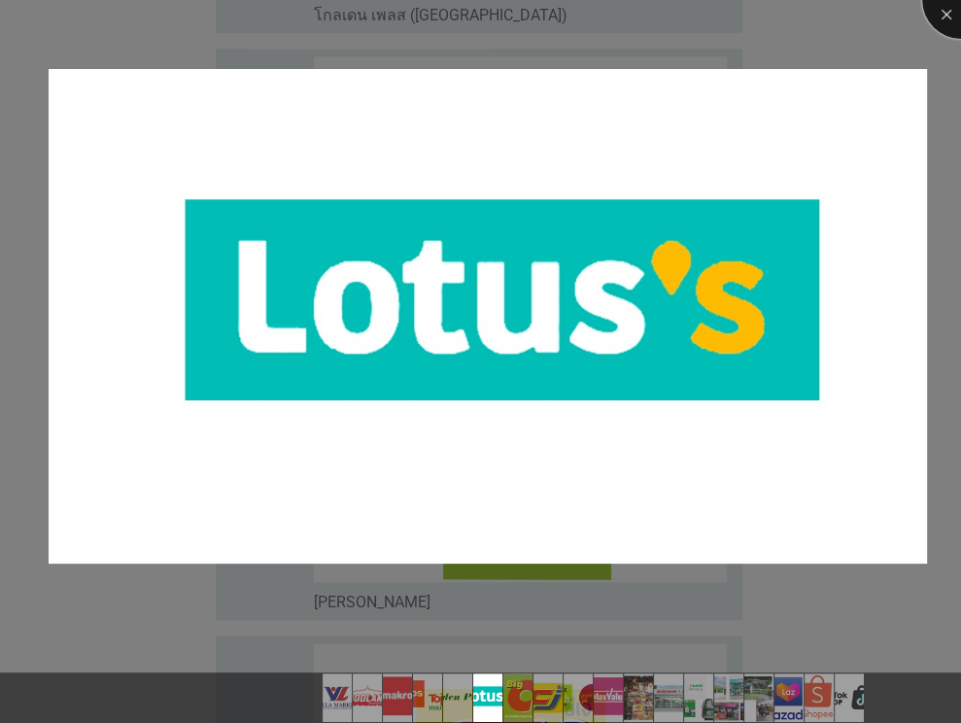
click at [956, 18] on div at bounding box center [961, 0] width 78 height 78
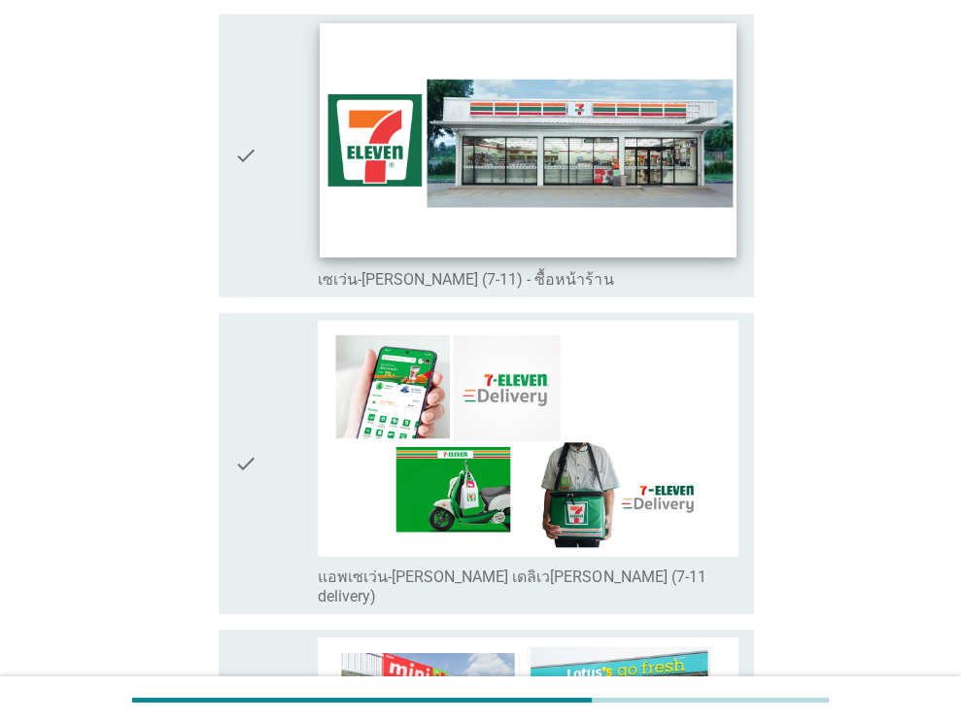
scroll to position [3303, 0]
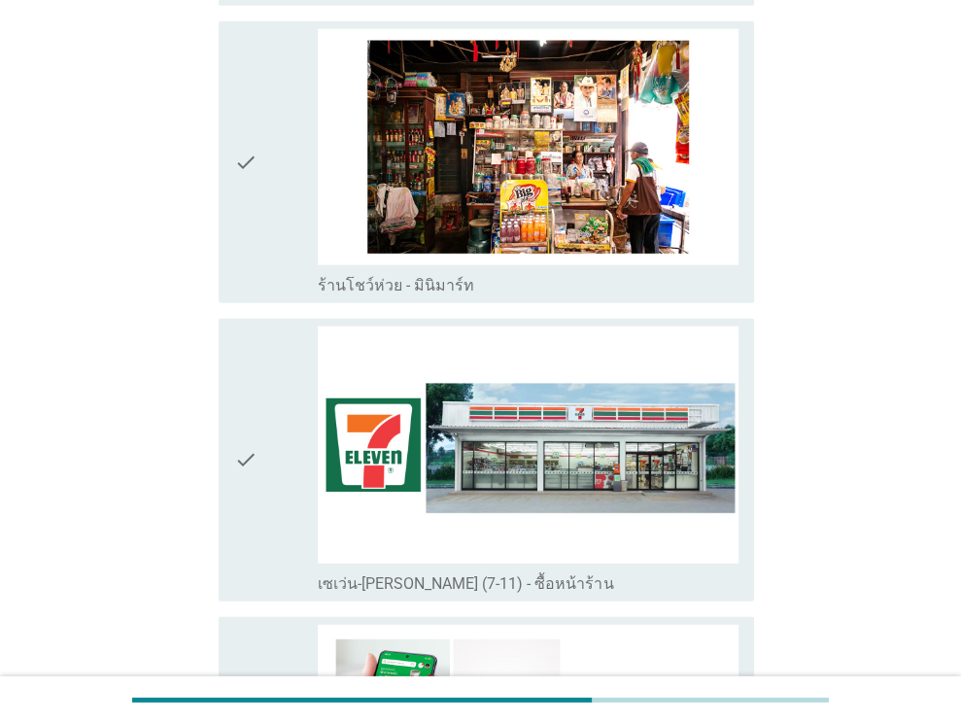
click at [269, 413] on div "check" at bounding box center [276, 459] width 85 height 266
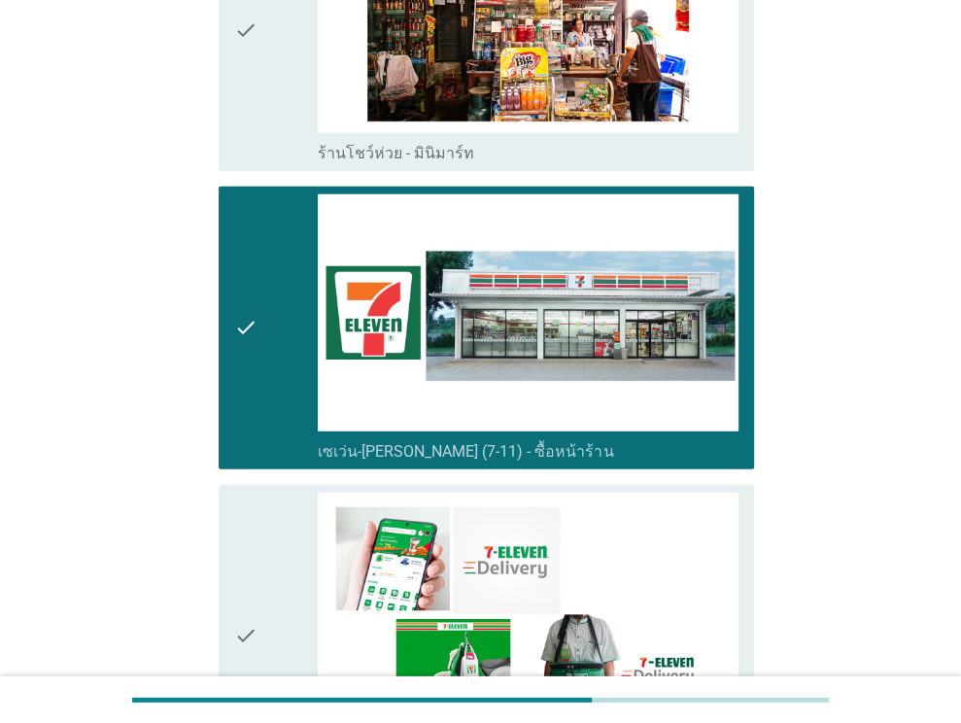
scroll to position [3692, 0]
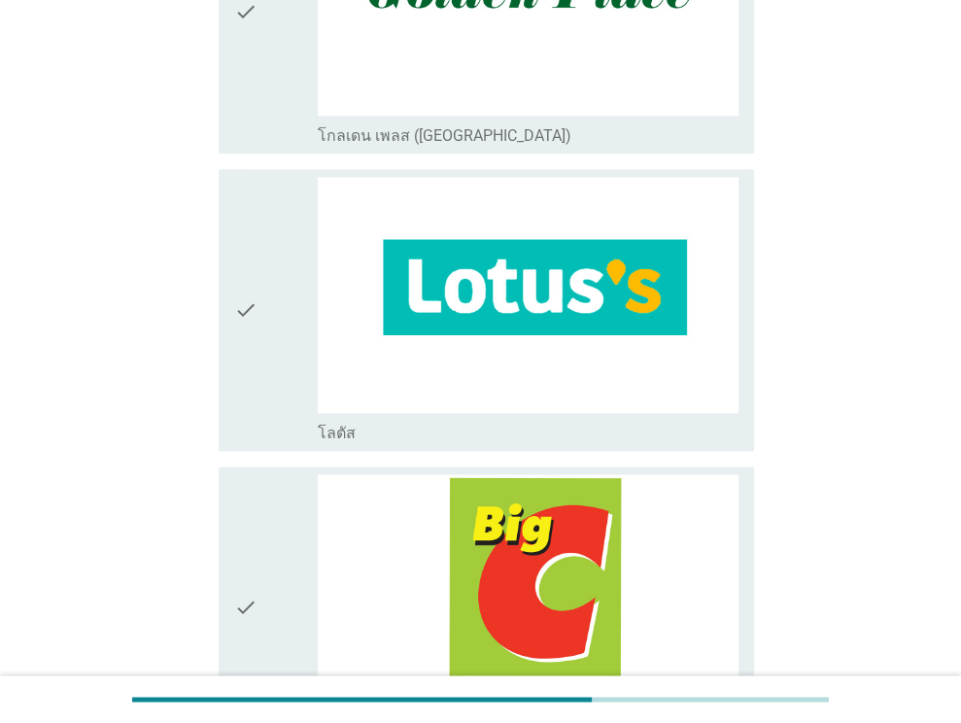
click at [265, 361] on div "check" at bounding box center [276, 310] width 85 height 266
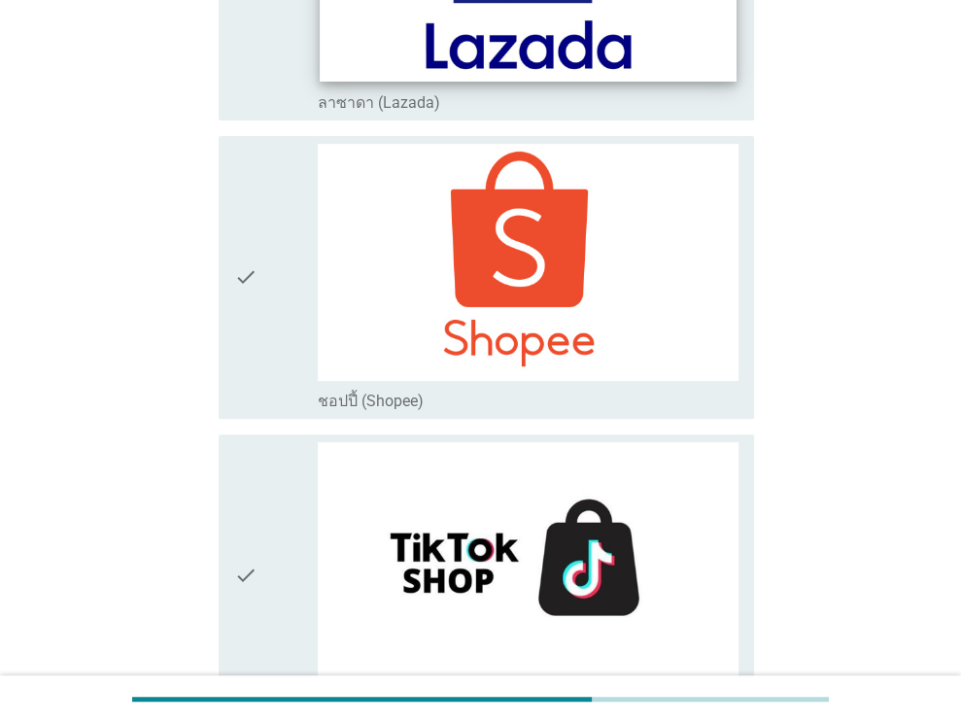
scroll to position [5211, 0]
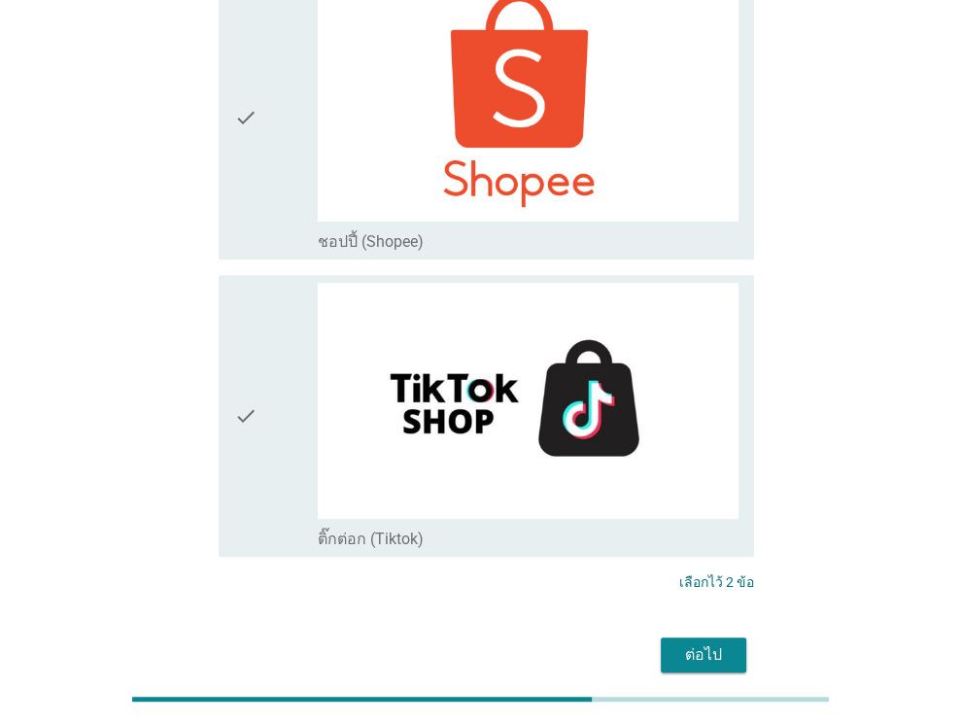
click at [732, 637] on button "ต่อไป" at bounding box center [703, 654] width 85 height 35
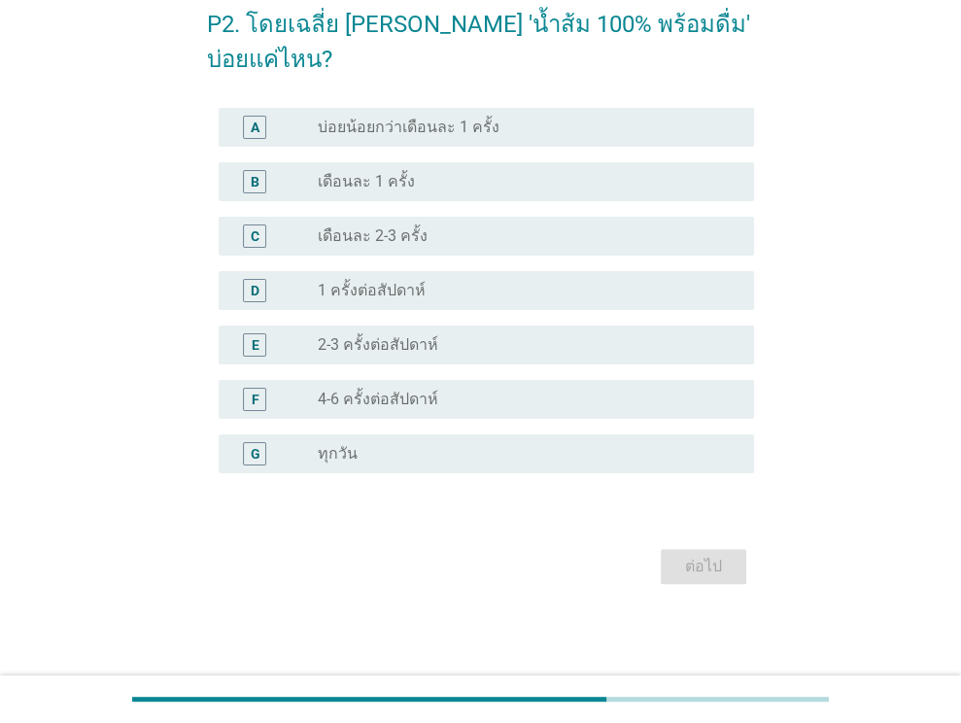
scroll to position [0, 0]
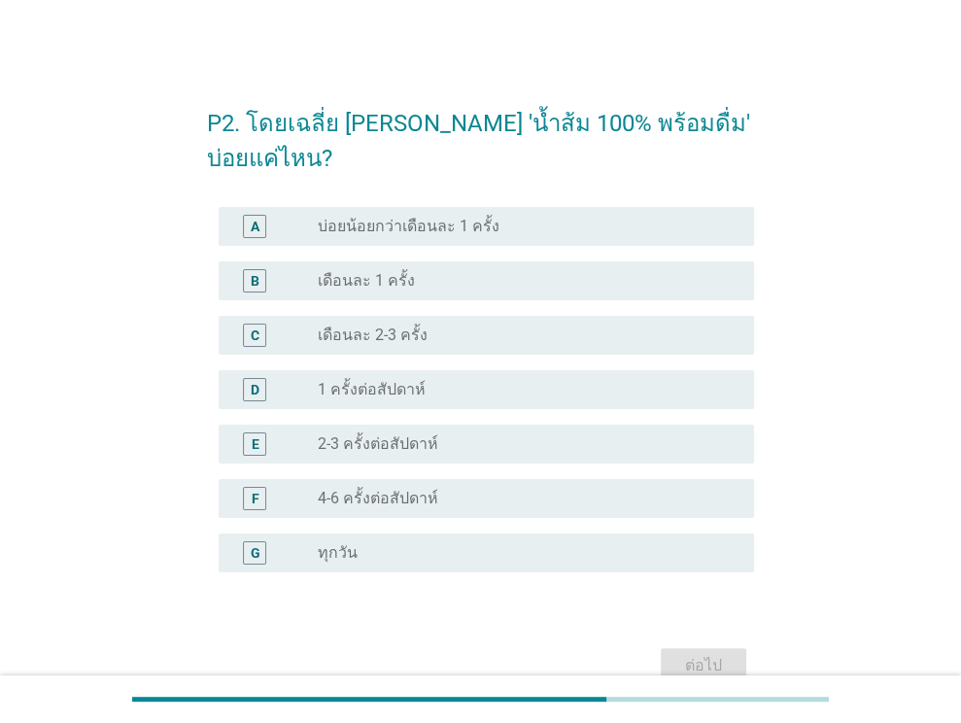
click at [508, 434] on div "radio_button_unchecked 2-3 ครั้งต่อสัปดาห์" at bounding box center [520, 443] width 405 height 19
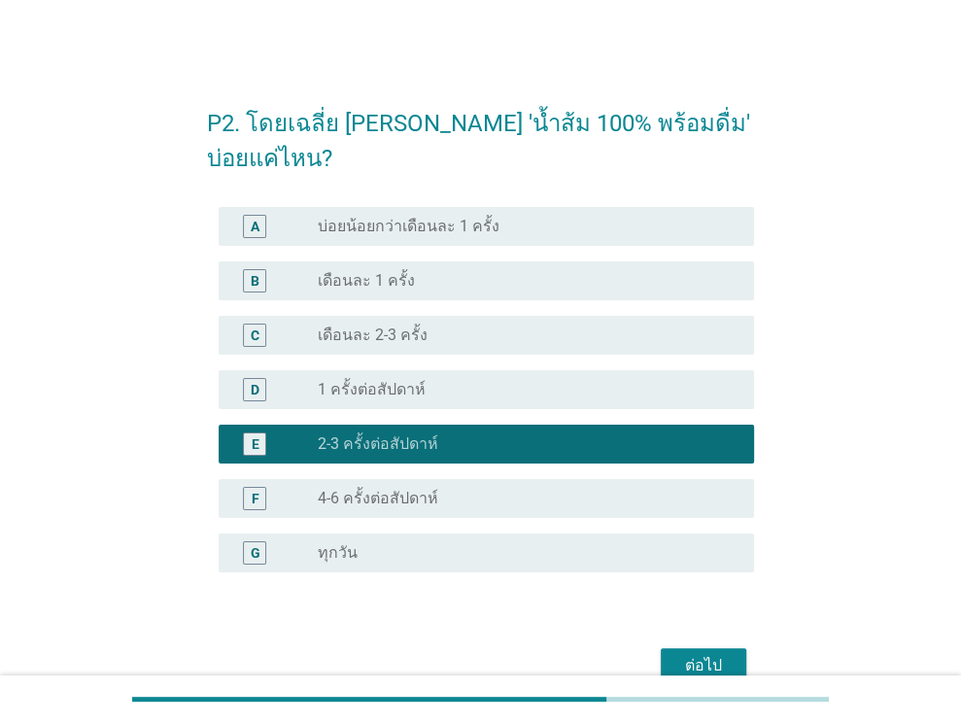
click at [694, 654] on div "ต่อไป" at bounding box center [703, 665] width 54 height 23
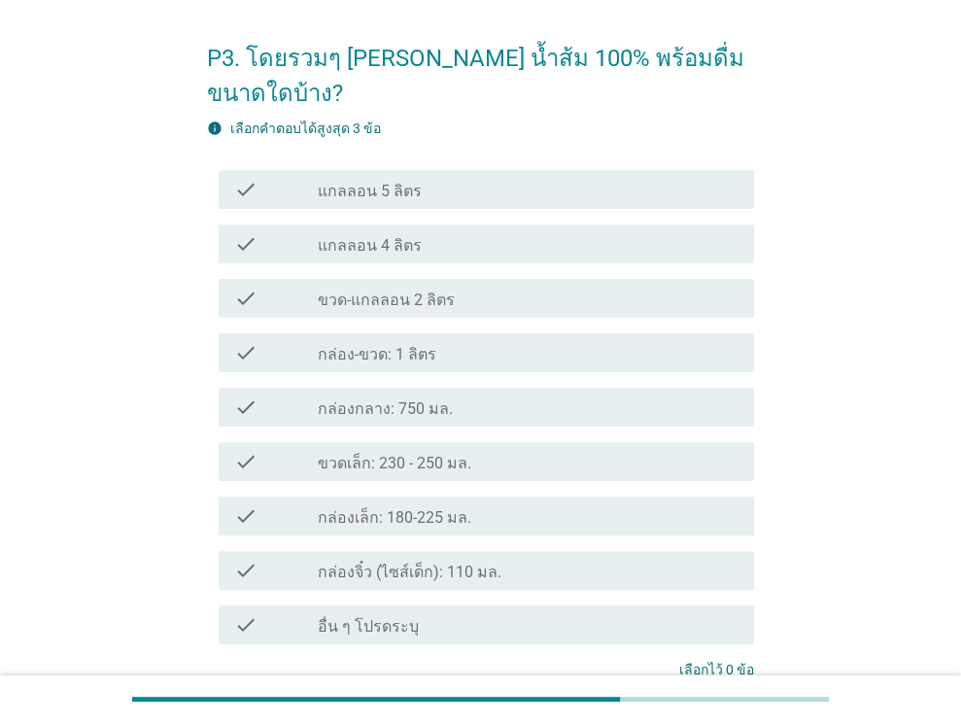
scroll to position [97, 0]
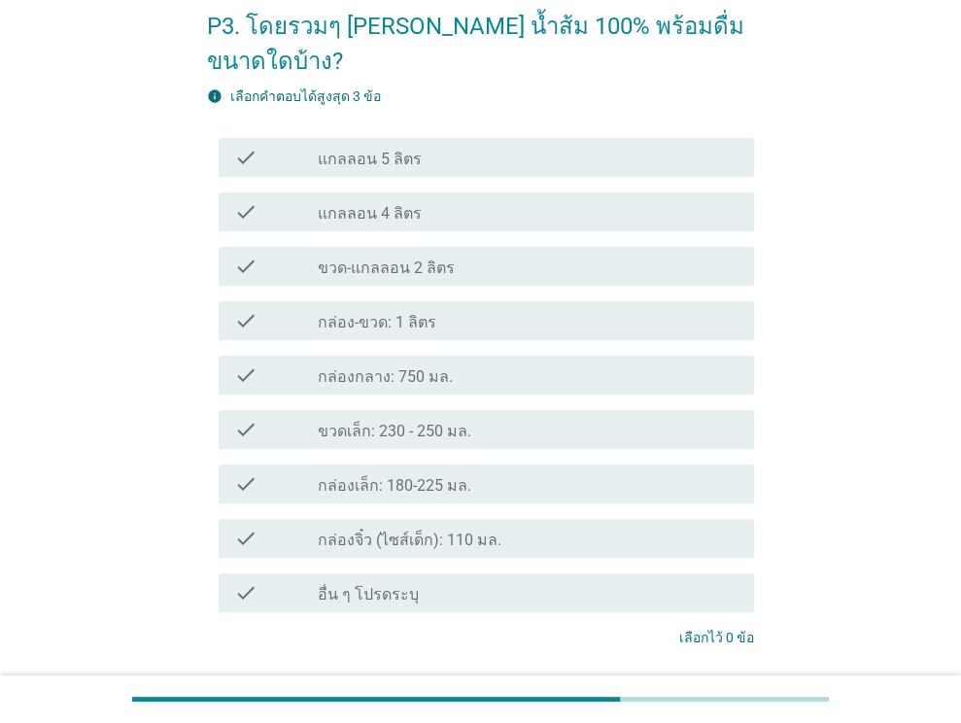
click at [453, 363] on div "check_box_outline_blank กล่องกลาง: 750 มล." at bounding box center [528, 374] width 421 height 23
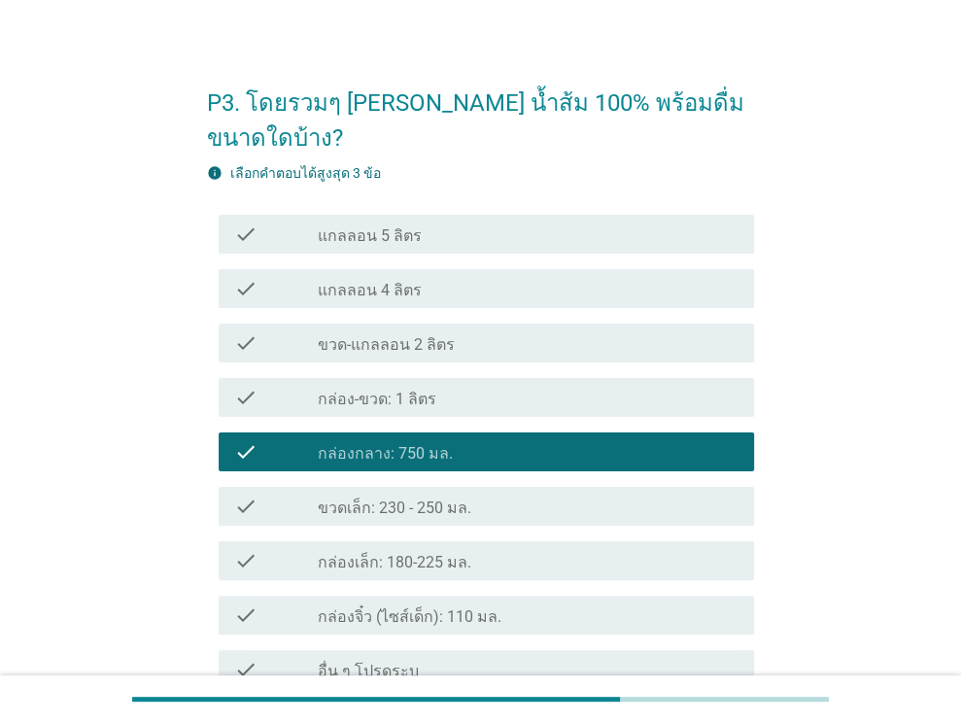
scroll to position [0, 0]
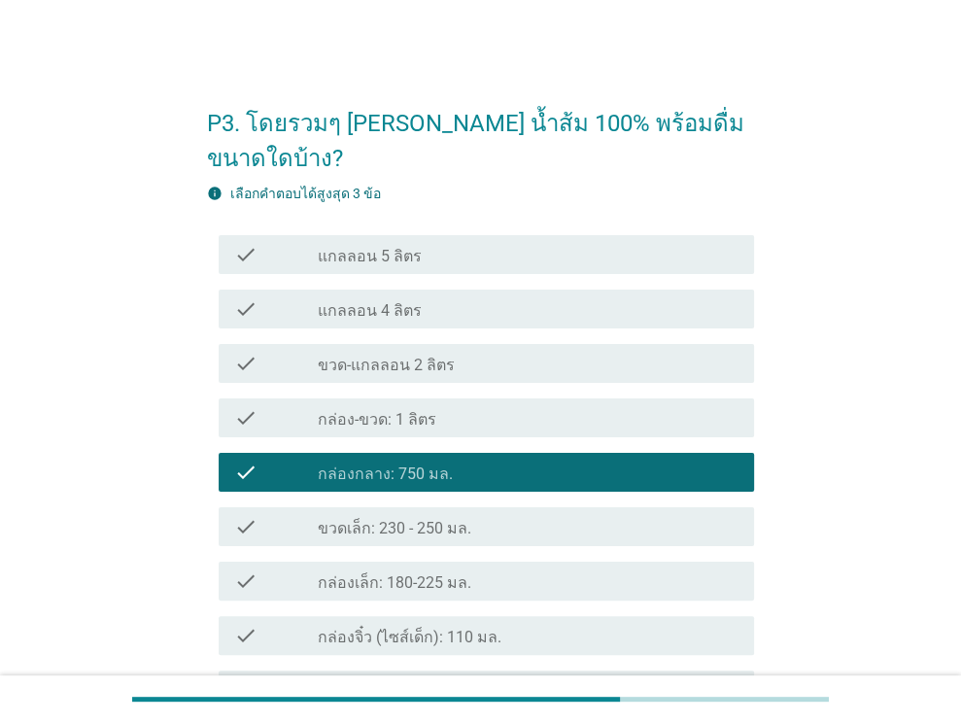
click at [513, 406] on div "check_box_outline_blank กล่อง-ขวด: 1 ลิตร" at bounding box center [528, 417] width 421 height 23
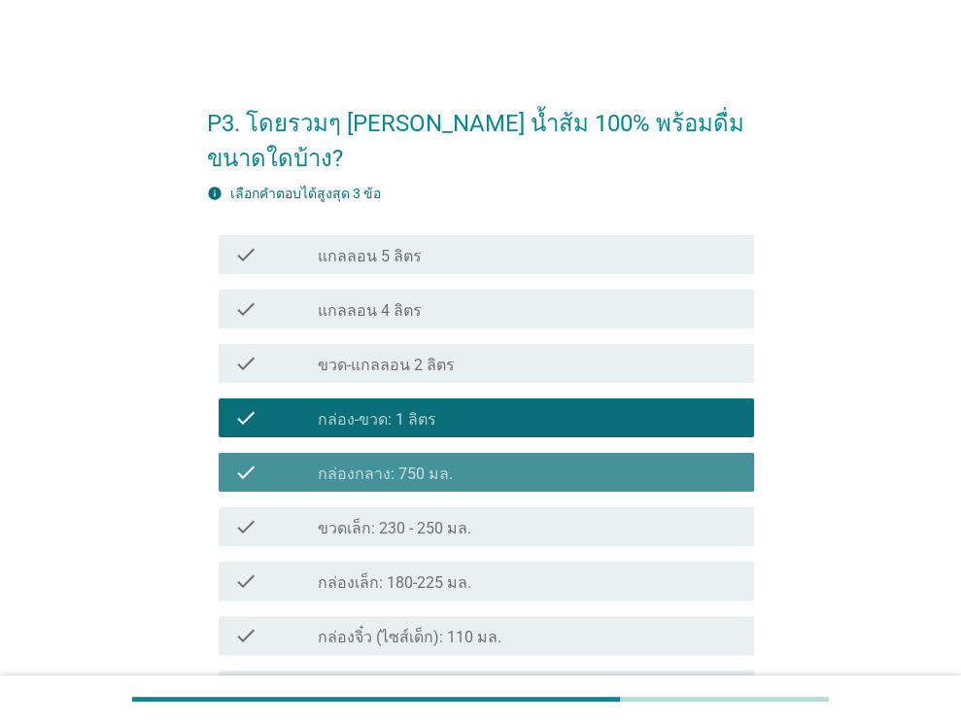
click at [461, 460] on div "check_box_outline_blank กล่องกลาง: 750 มล." at bounding box center [528, 471] width 421 height 23
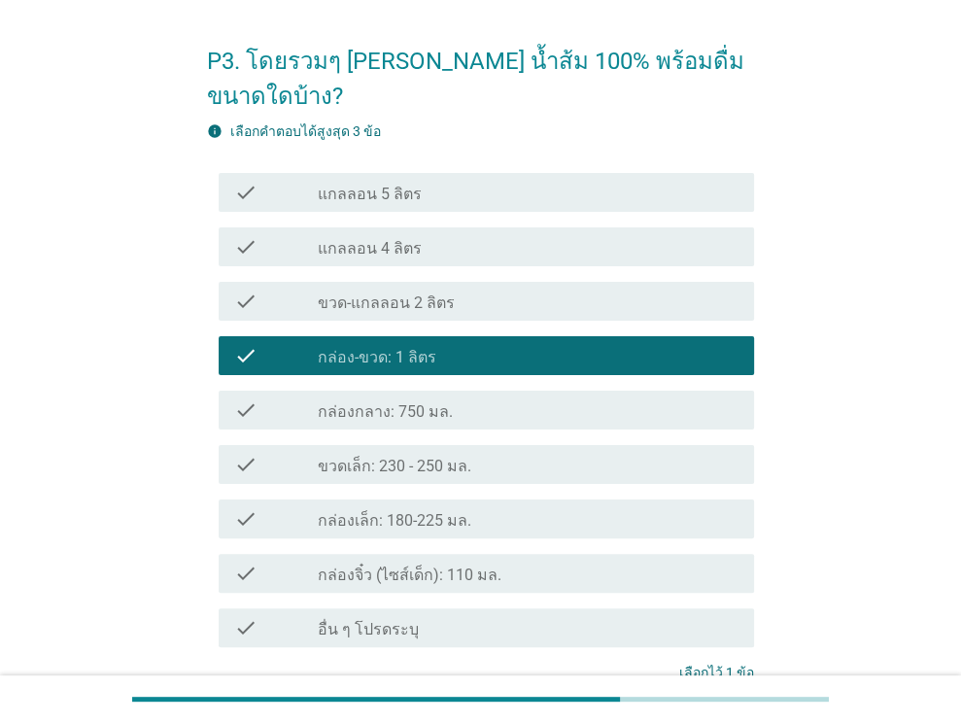
scroll to position [194, 0]
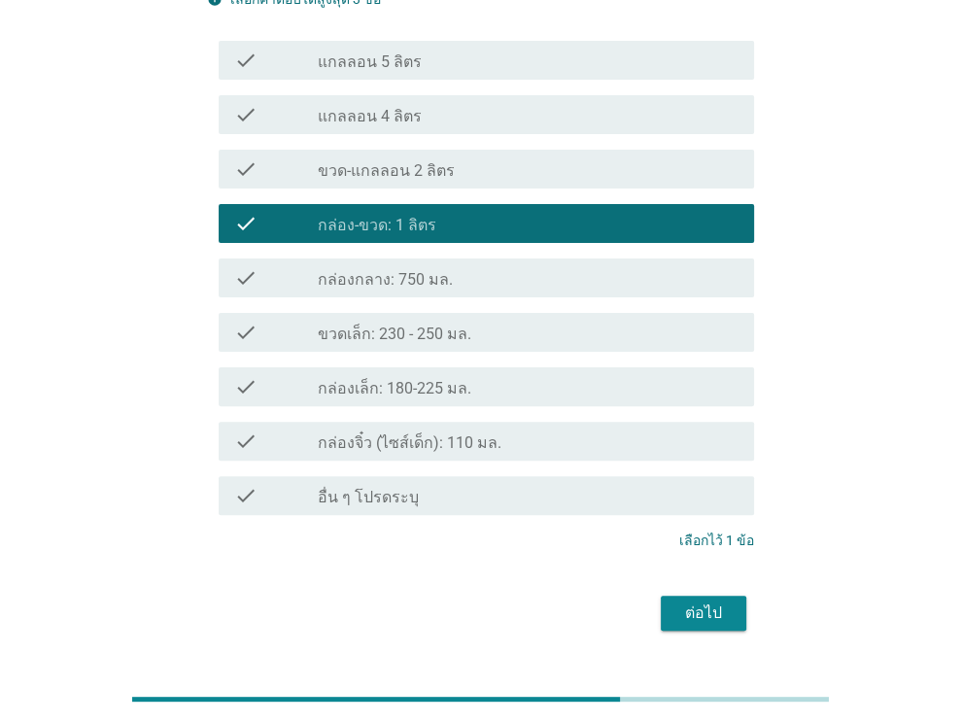
click at [460, 266] on div "check_box_outline_blank กล่องกลาง: 750 มล." at bounding box center [528, 277] width 421 height 23
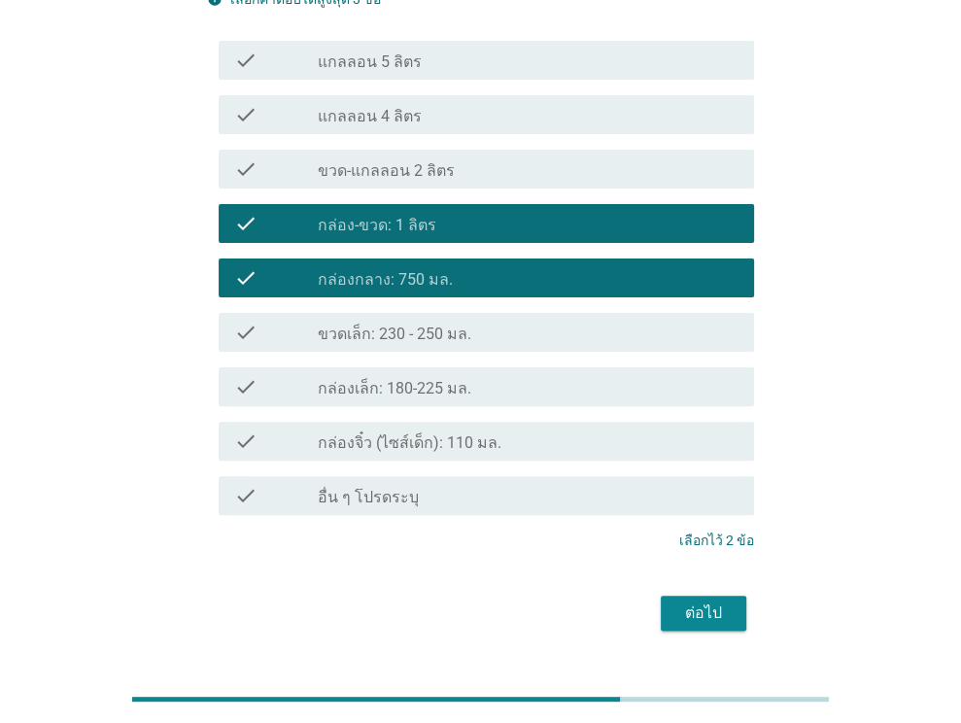
click at [460, 324] on label "ขวดเล็ก: 230 - 250 มล." at bounding box center [394, 333] width 153 height 19
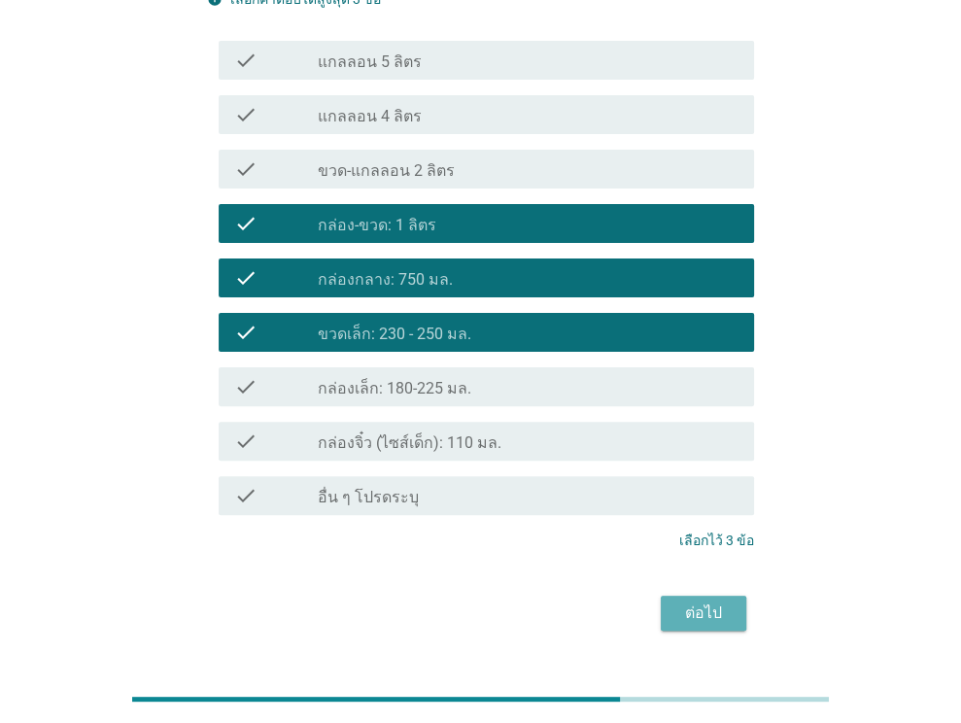
click at [688, 601] on div "ต่อไป" at bounding box center [703, 612] width 54 height 23
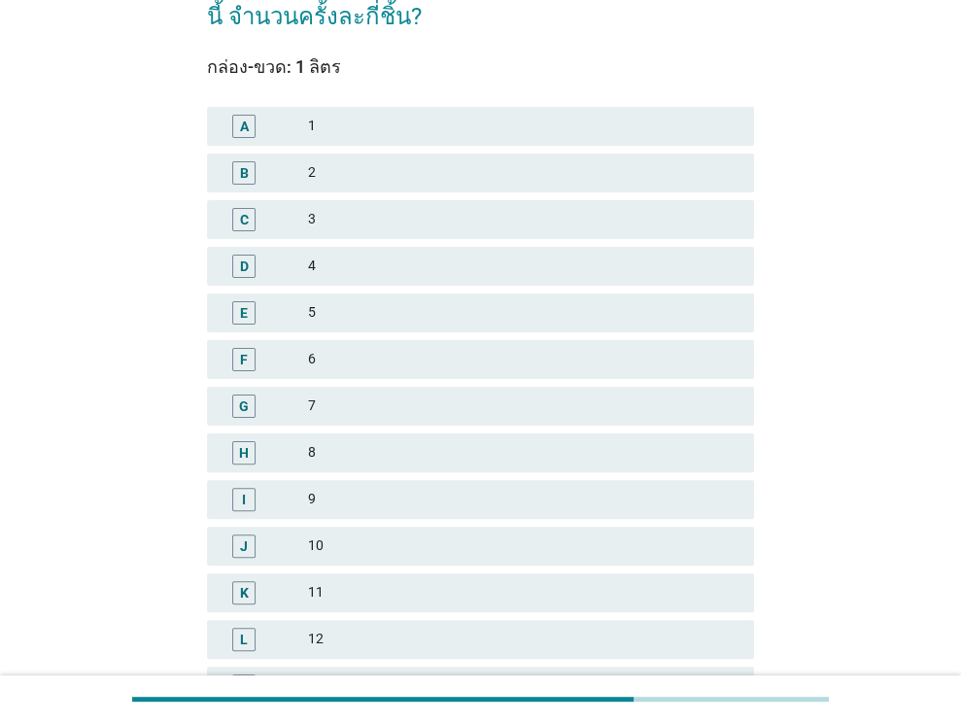
scroll to position [0, 0]
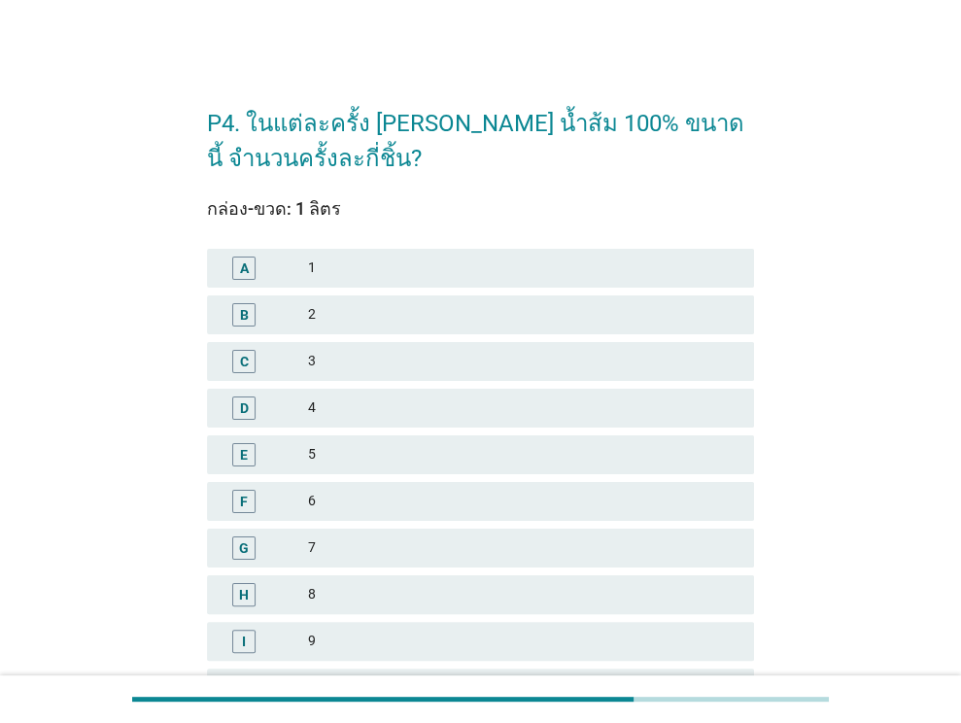
click at [344, 318] on div "2" at bounding box center [523, 314] width 430 height 23
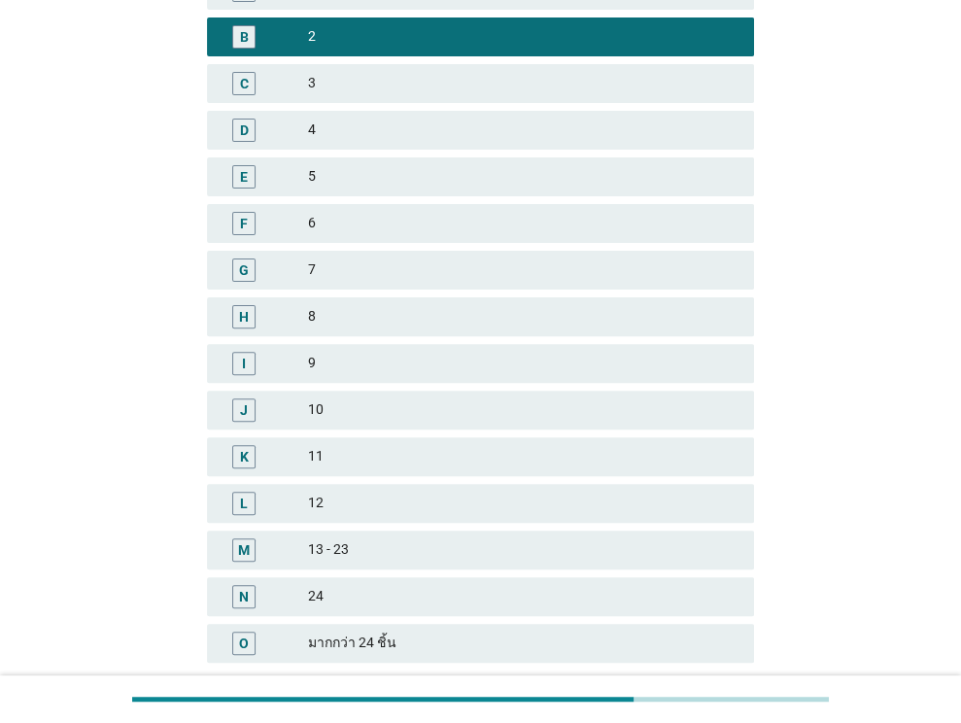
scroll to position [427, 0]
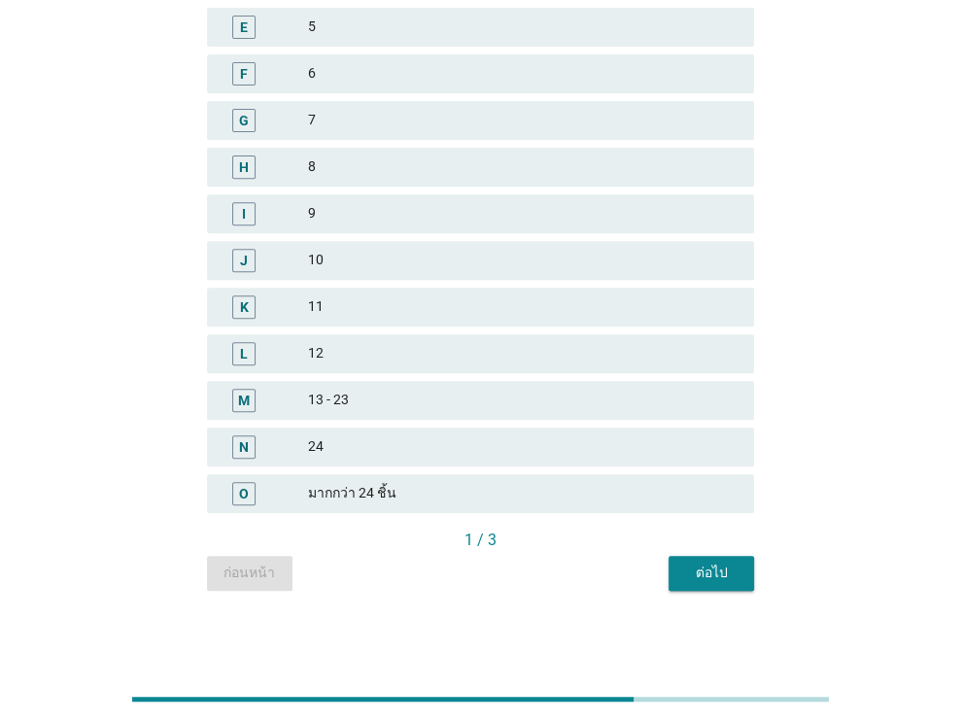
click at [688, 562] on div "ต่อไป" at bounding box center [711, 572] width 54 height 20
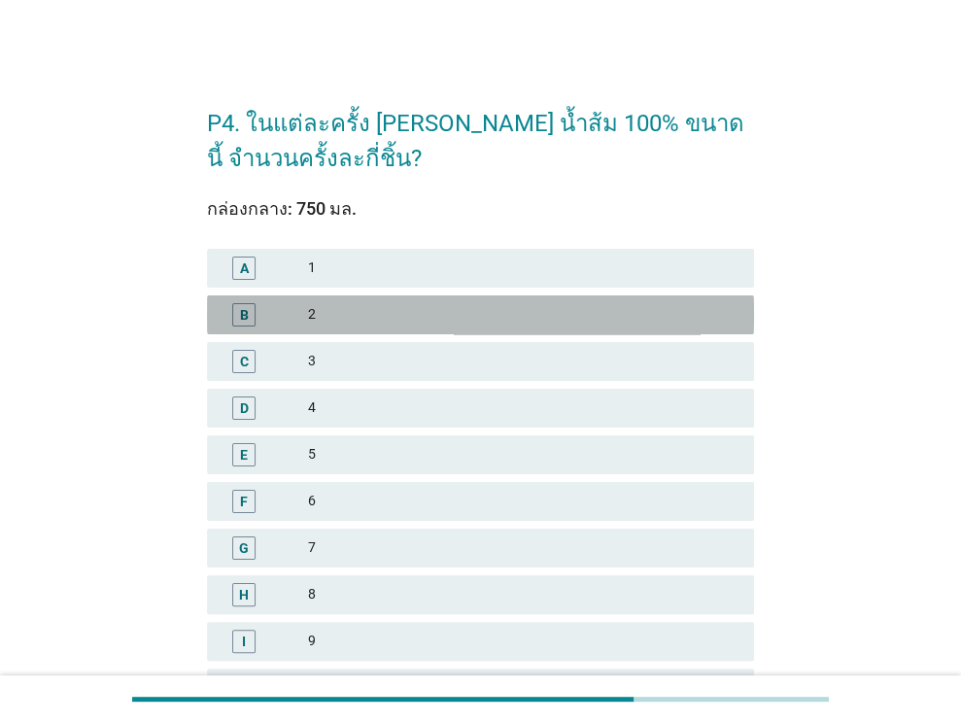
drag, startPoint x: 371, startPoint y: 318, endPoint x: 447, endPoint y: 357, distance: 85.2
click at [372, 320] on div "2" at bounding box center [523, 314] width 430 height 23
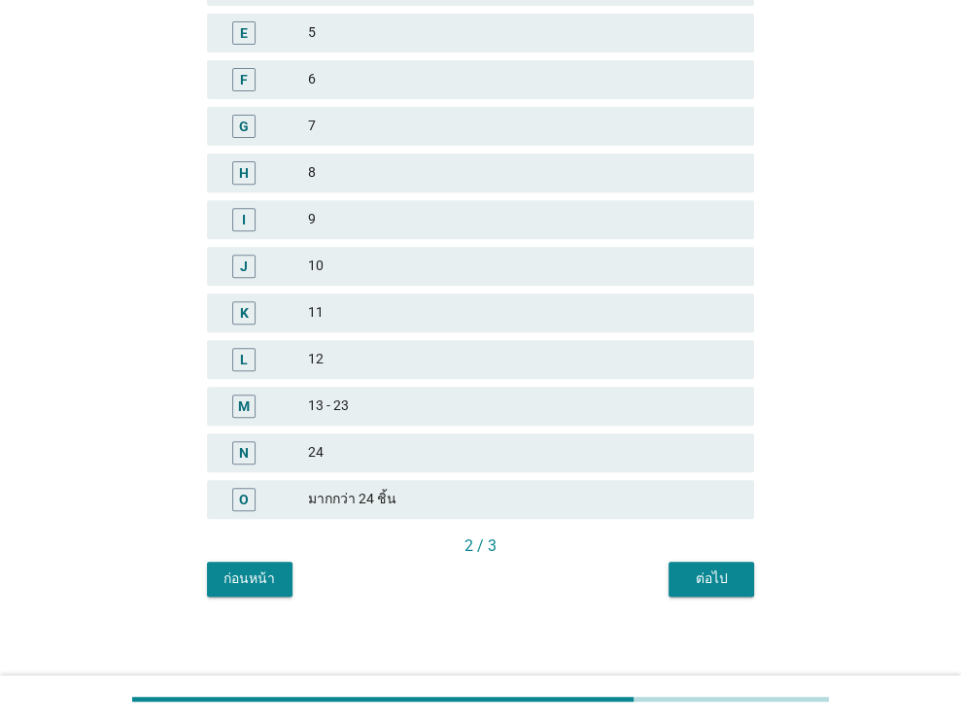
scroll to position [427, 0]
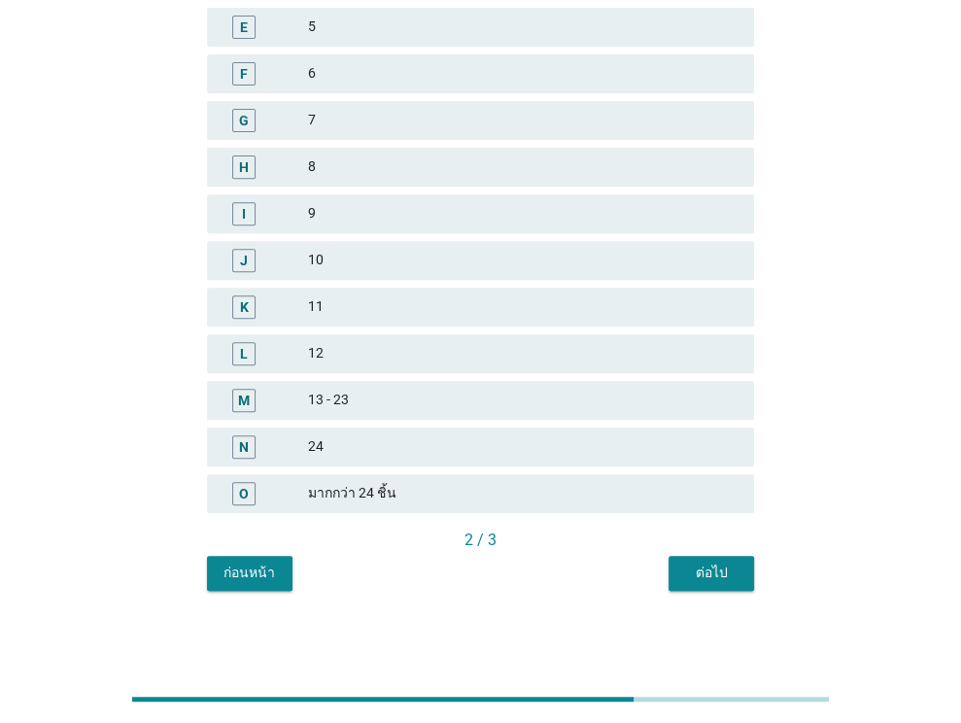
click at [711, 573] on div "ต่อไป" at bounding box center [711, 572] width 54 height 20
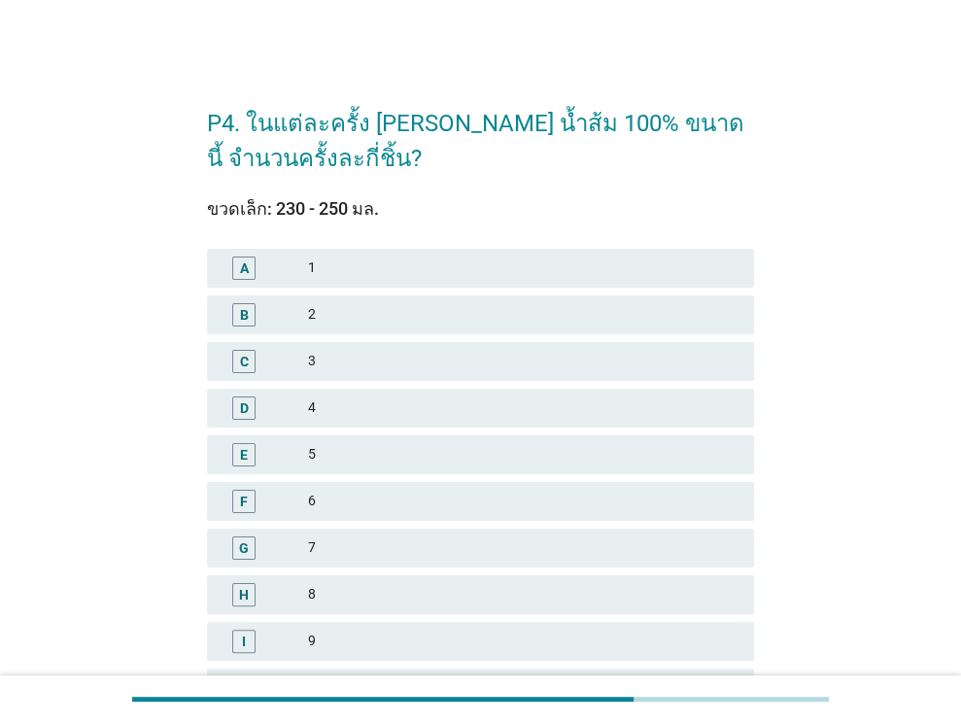
click at [377, 319] on div "2" at bounding box center [523, 314] width 430 height 23
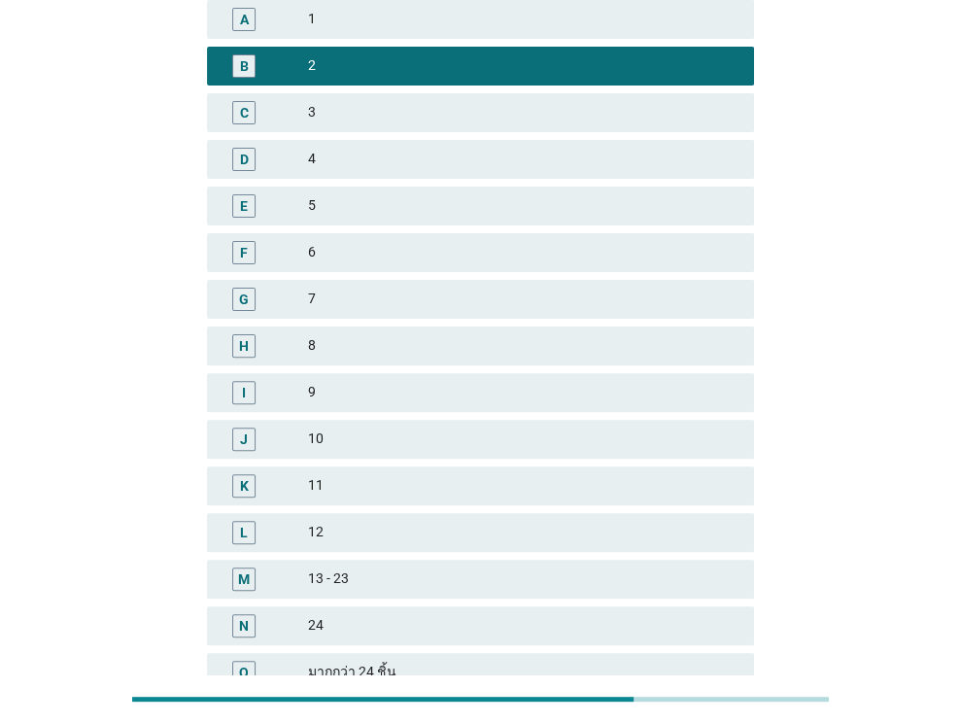
scroll to position [39, 0]
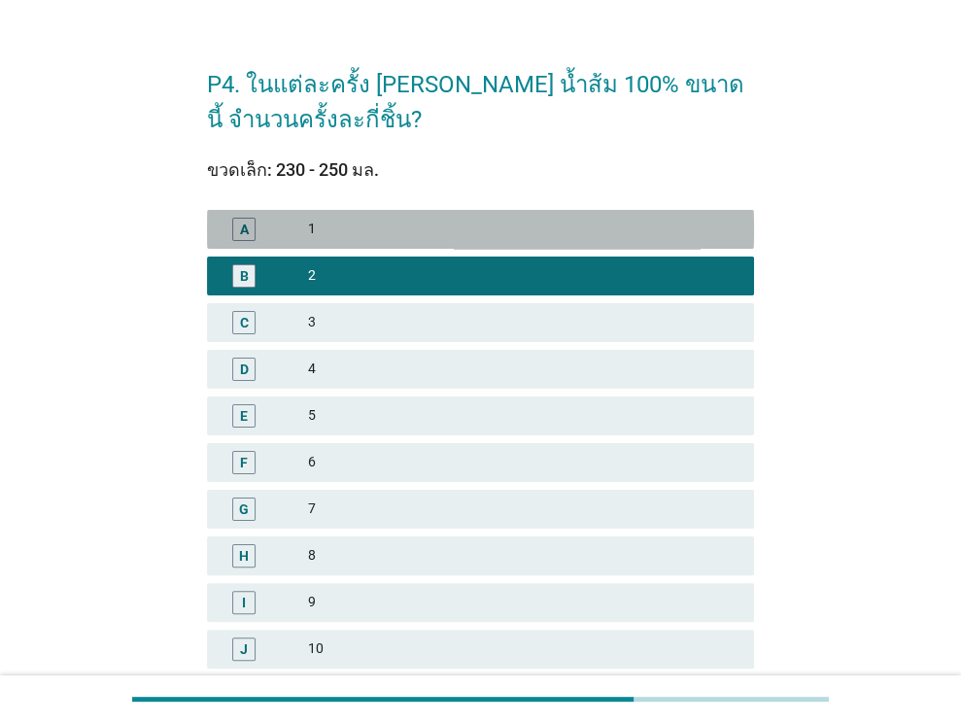
click at [334, 235] on div "1" at bounding box center [523, 229] width 430 height 23
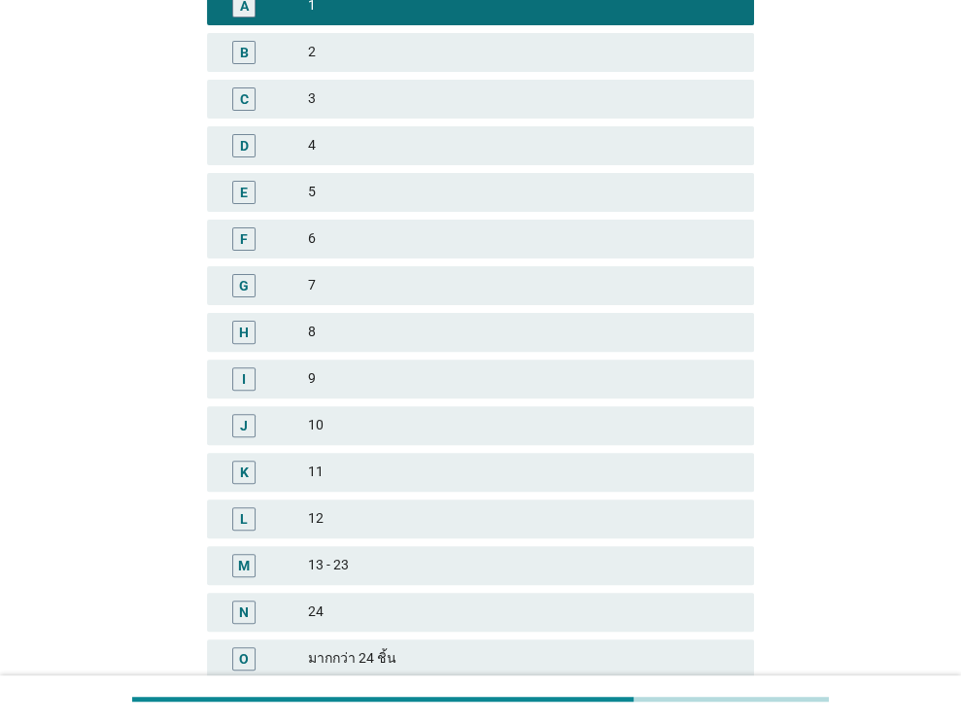
scroll to position [330, 0]
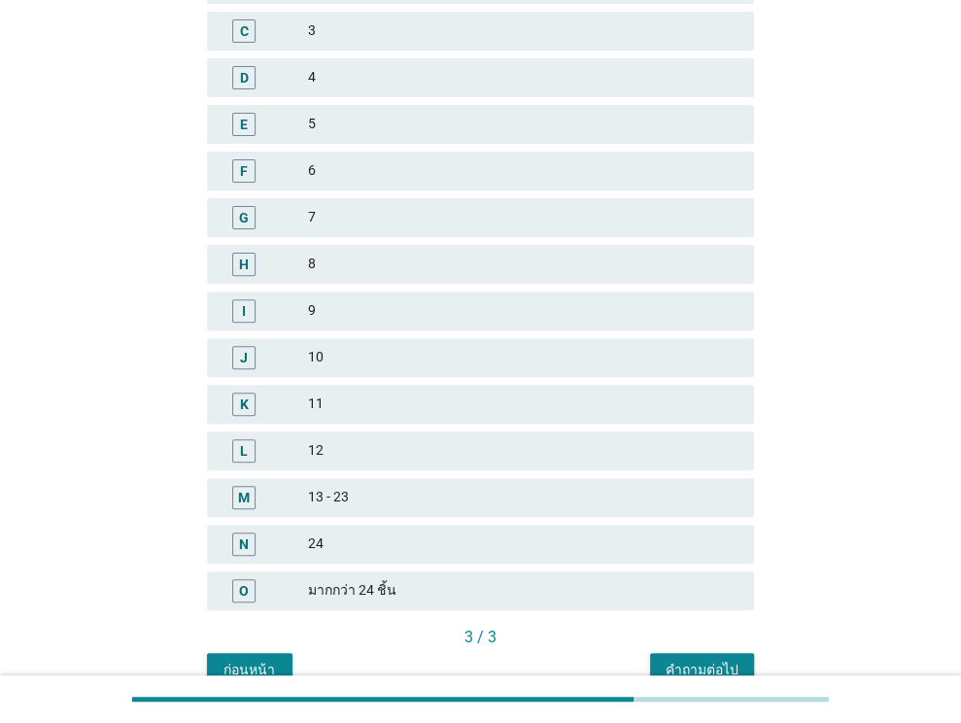
click at [711, 657] on button "คำถามต่อไป" at bounding box center [702, 670] width 104 height 35
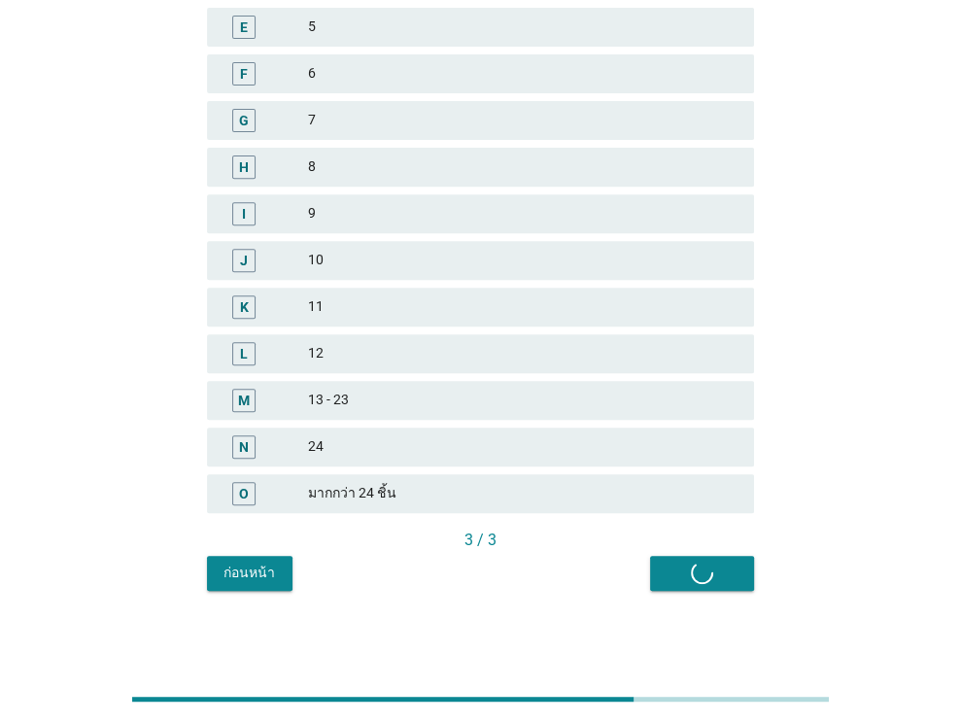
scroll to position [0, 0]
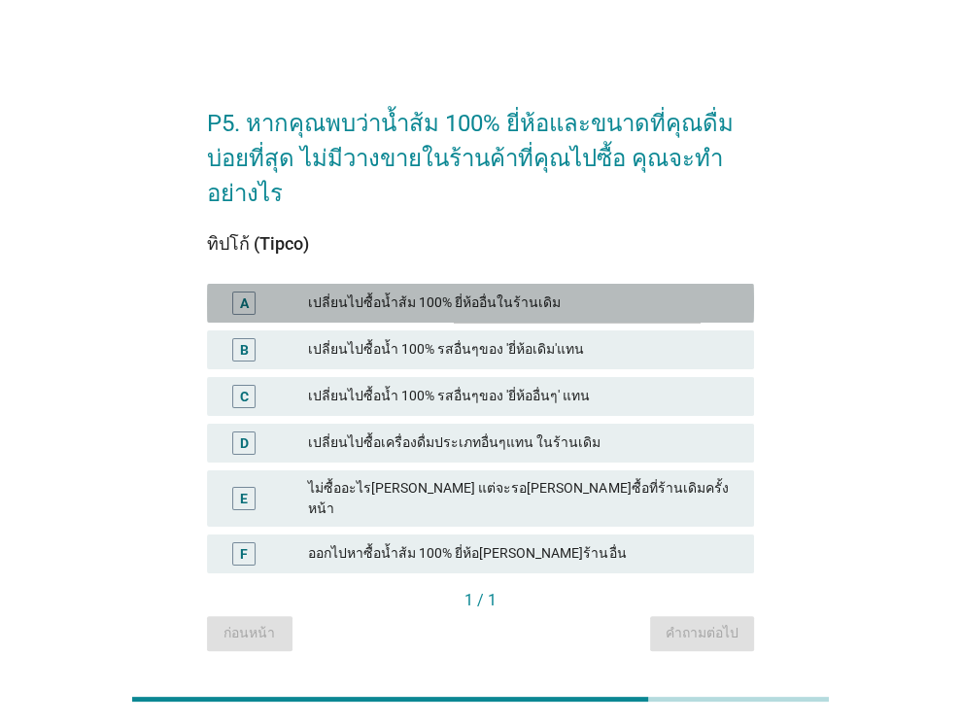
click at [513, 313] on div "เปลี่ยนไปซื้อน้ำส้ม 100% ยี่ห้ออื่นในร้านเดิม" at bounding box center [523, 302] width 430 height 23
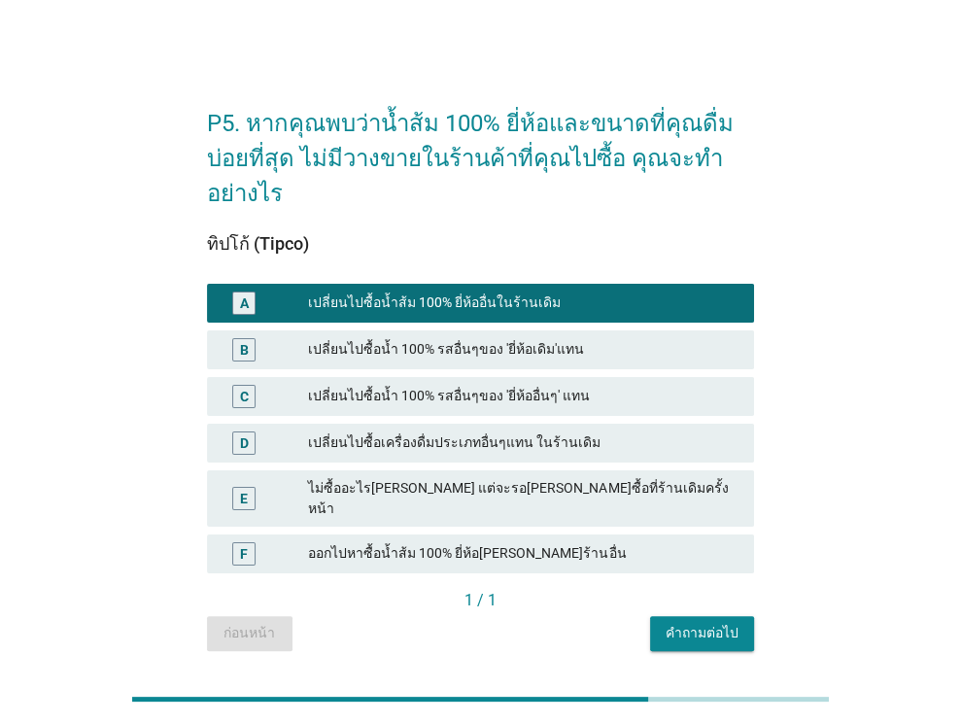
click at [510, 343] on div "เปลี่ยนไปซื้อน้ำ 100% รสอื่นๆของ 'ยี่ห้อเดิม'แทน" at bounding box center [523, 349] width 430 height 23
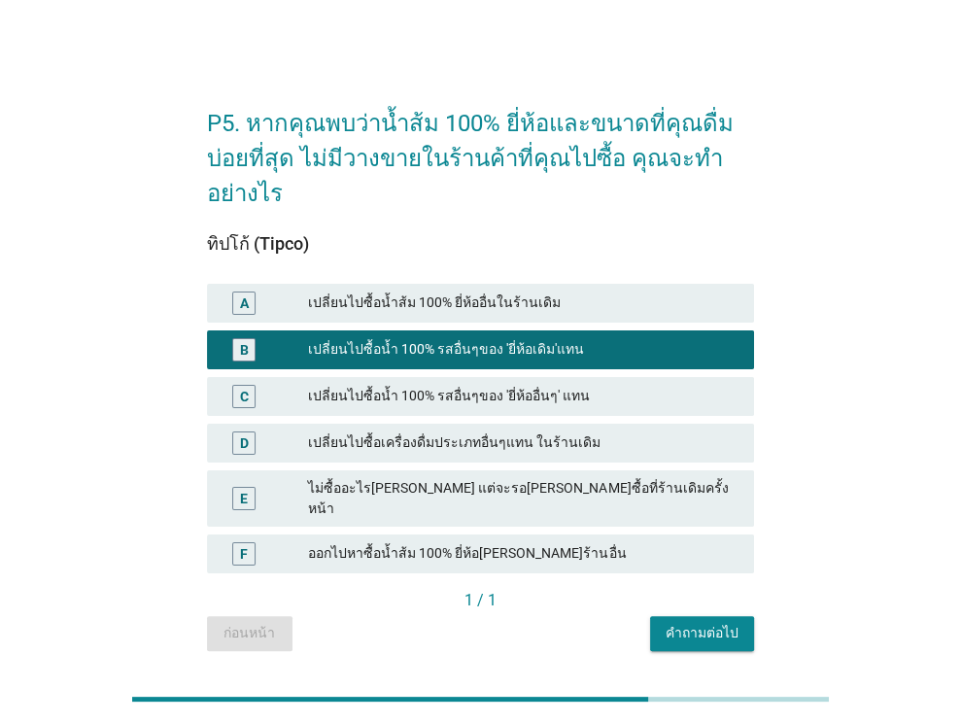
click at [679, 623] on div "คำถามต่อไป" at bounding box center [701, 633] width 73 height 20
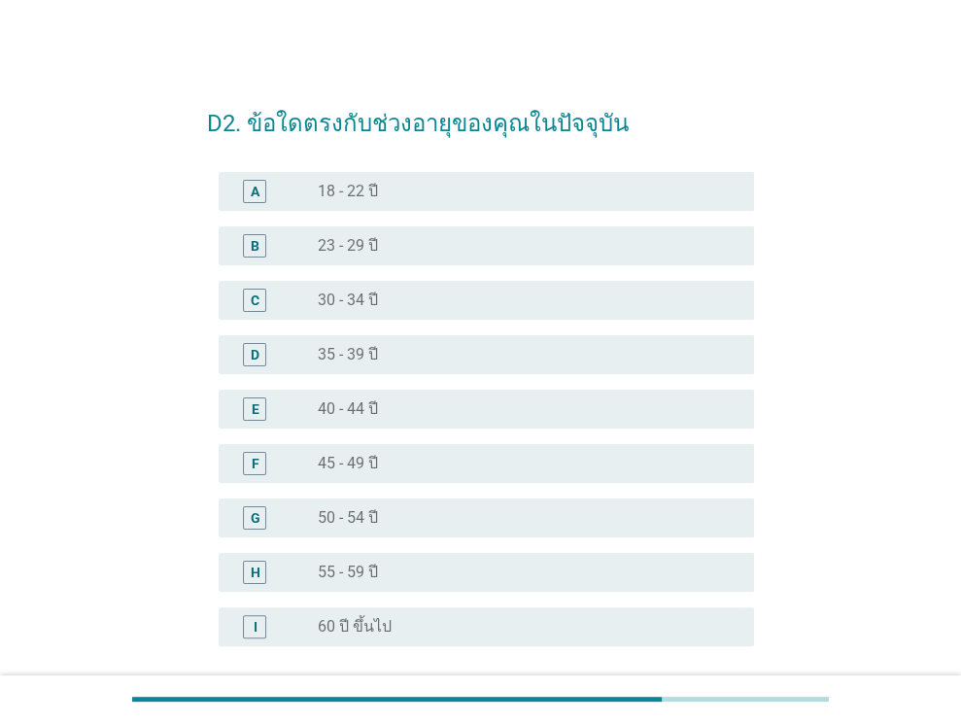
click at [412, 290] on div "radio_button_unchecked 30 - 34 ปี" at bounding box center [520, 299] width 405 height 19
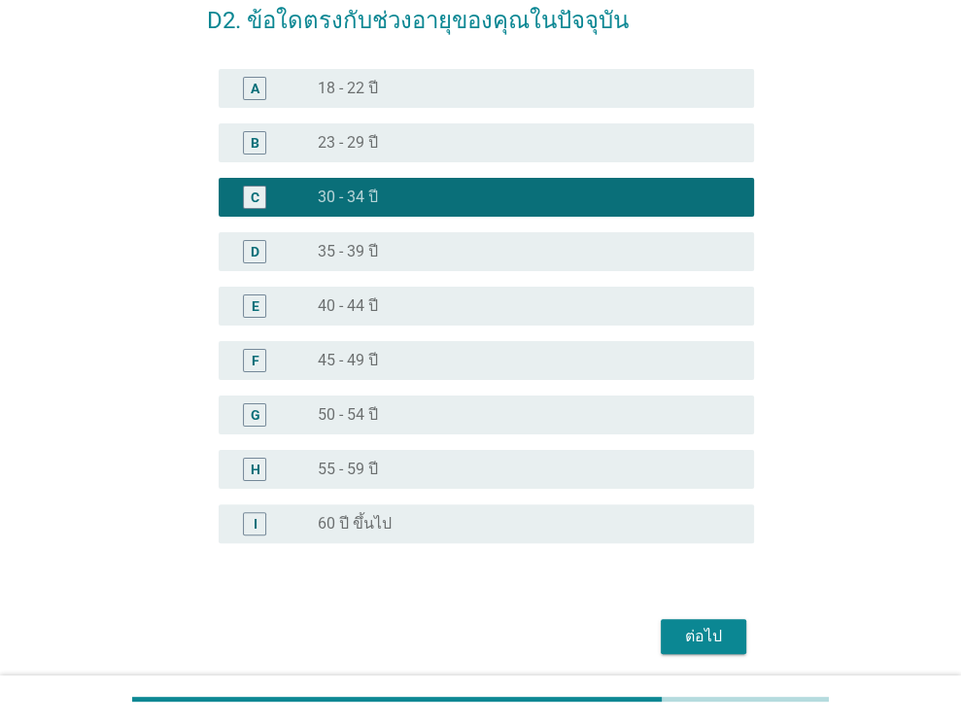
scroll to position [173, 0]
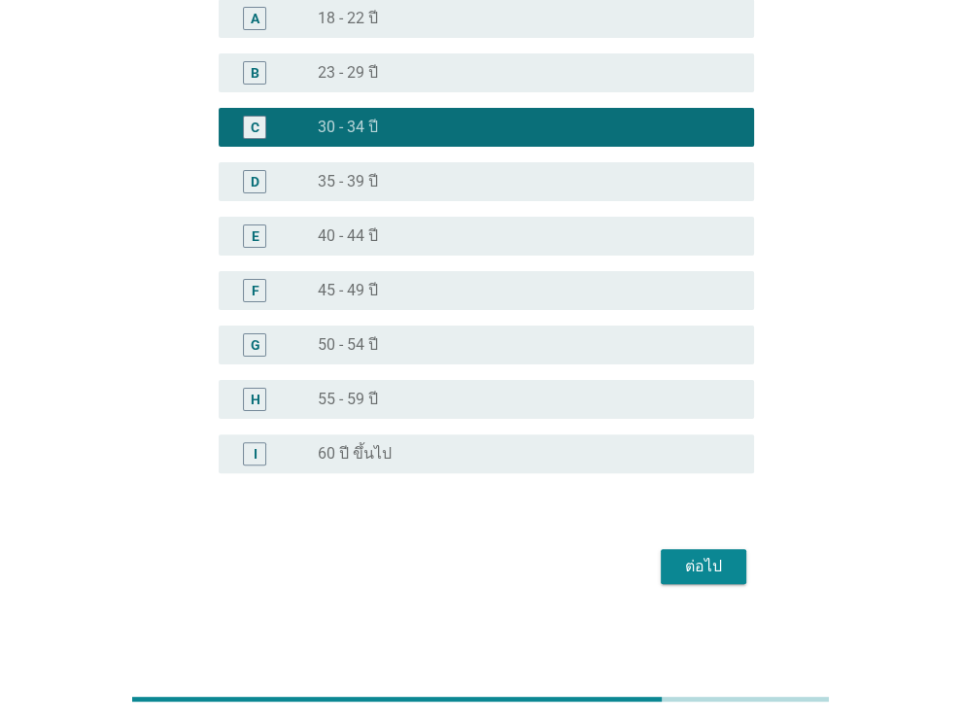
click at [680, 559] on div "ต่อไป" at bounding box center [703, 566] width 54 height 23
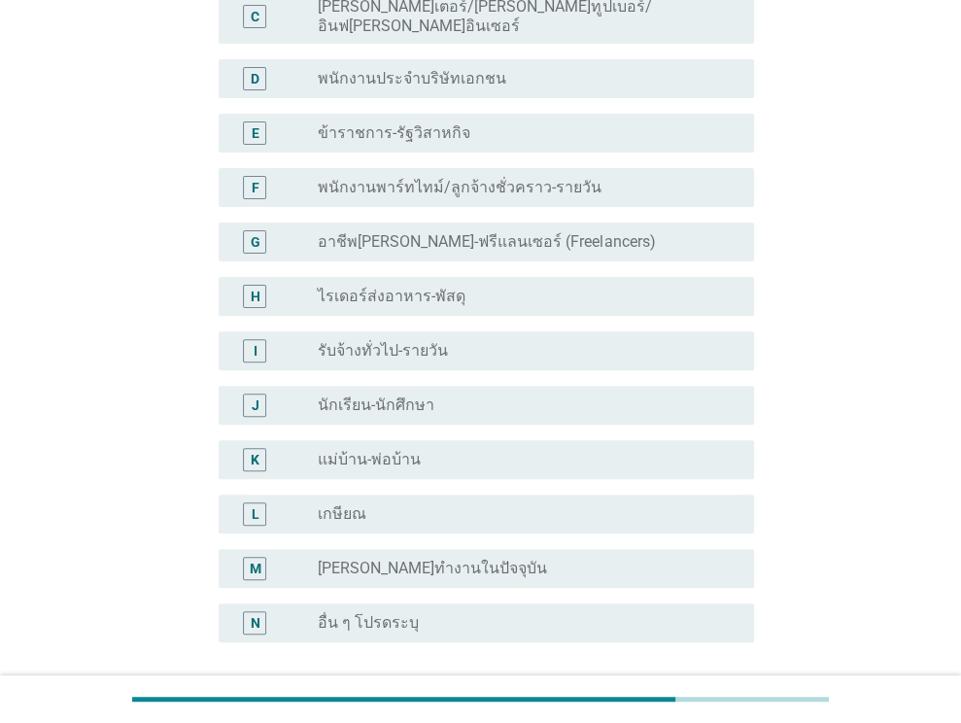
scroll to position [97, 0]
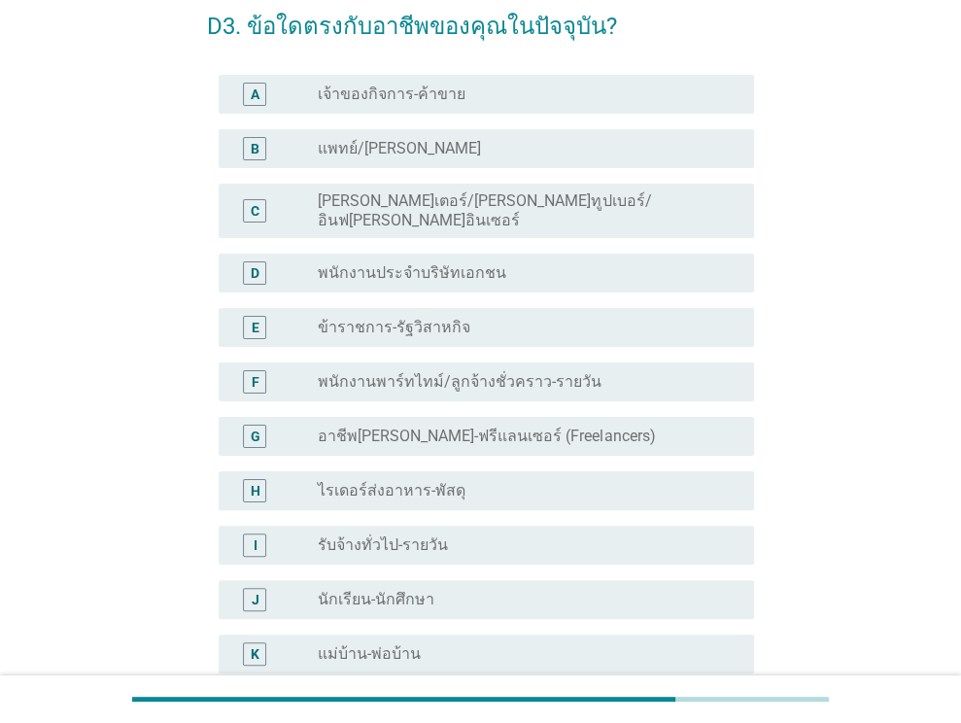
click at [408, 263] on label "พนักงานประจำบริษัทเอกชน" at bounding box center [412, 272] width 188 height 19
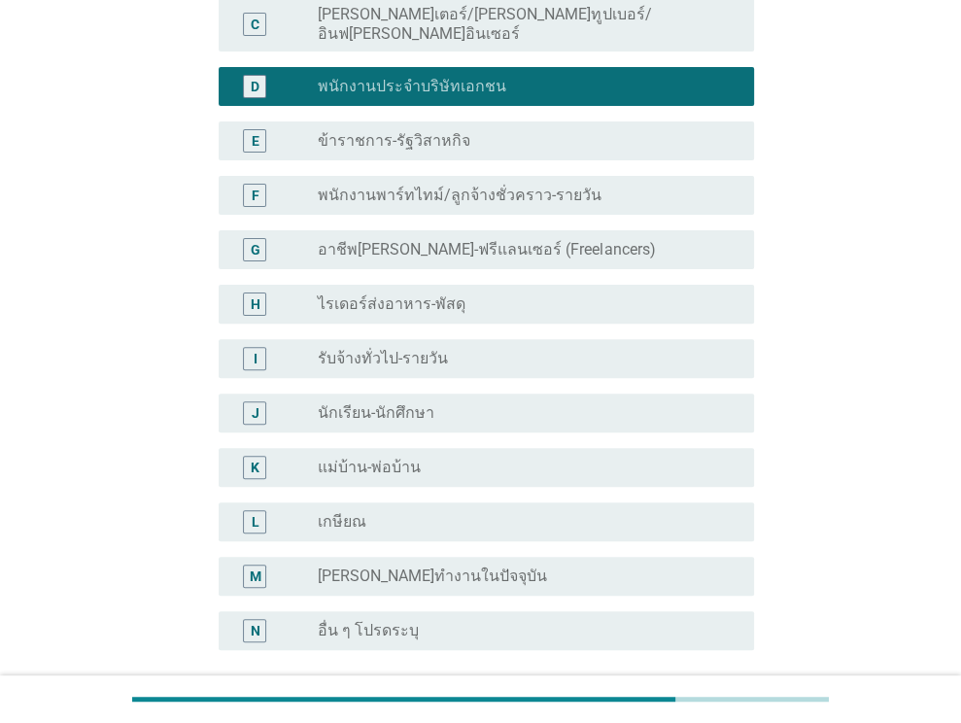
scroll to position [445, 0]
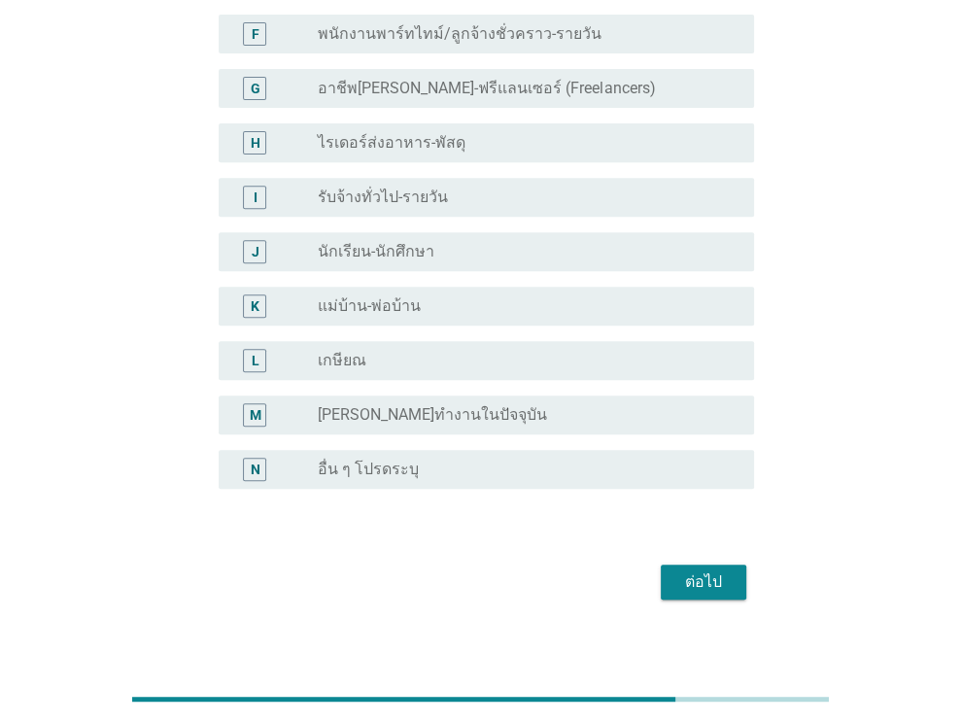
click at [677, 570] on div "ต่อไป" at bounding box center [703, 581] width 54 height 23
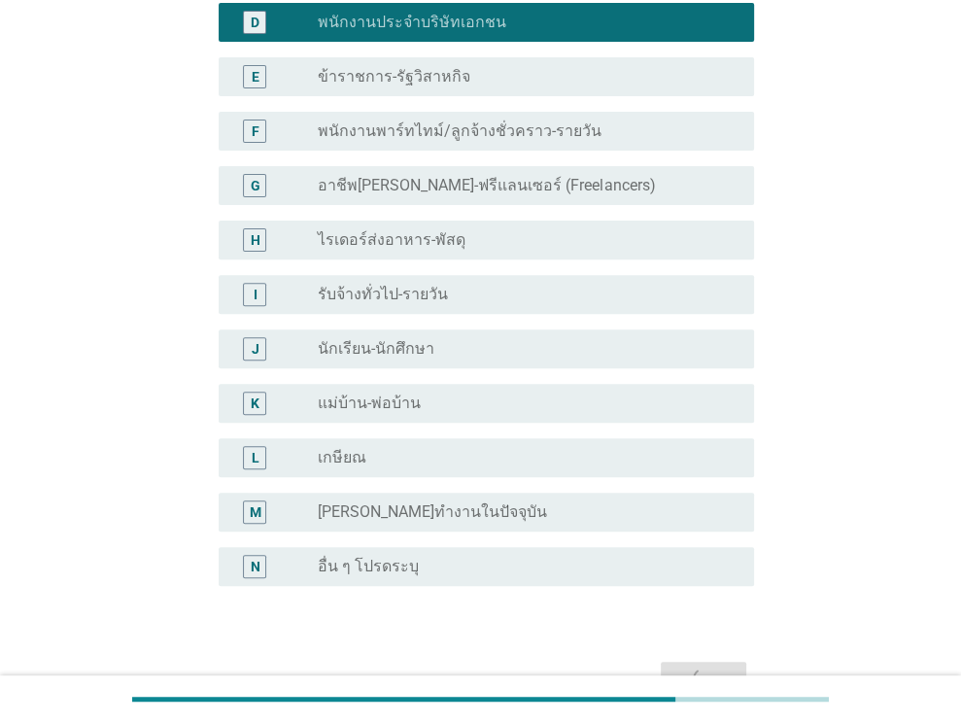
scroll to position [0, 0]
